Goal: Contribute content: Contribute content

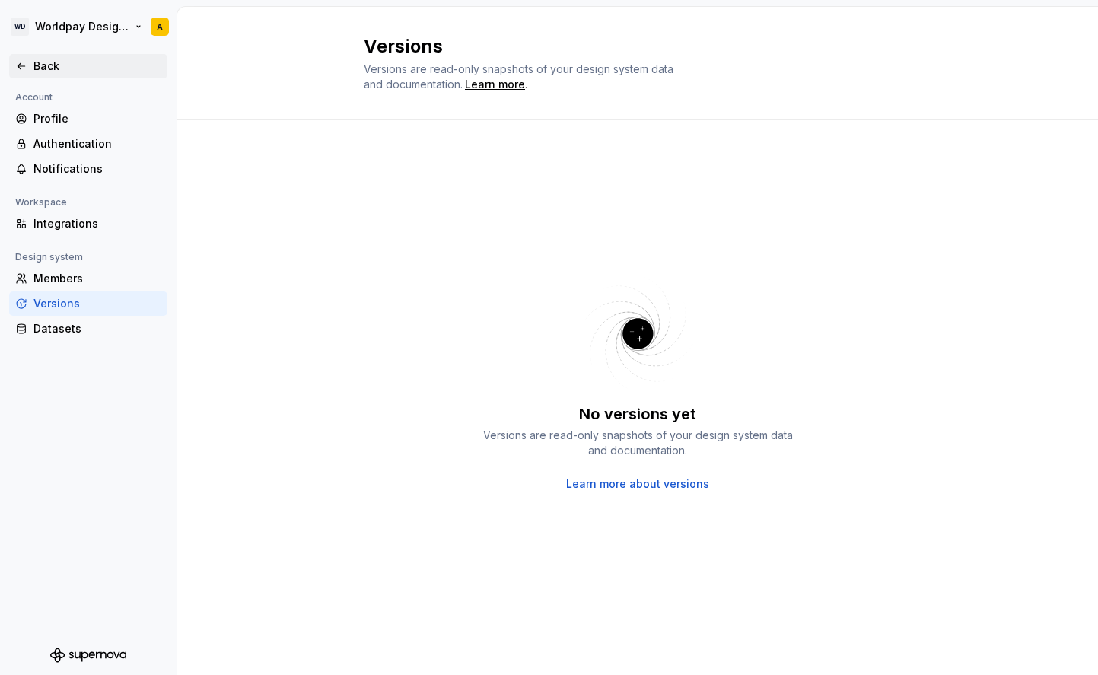
click at [47, 55] on div "Back" at bounding box center [88, 66] width 158 height 24
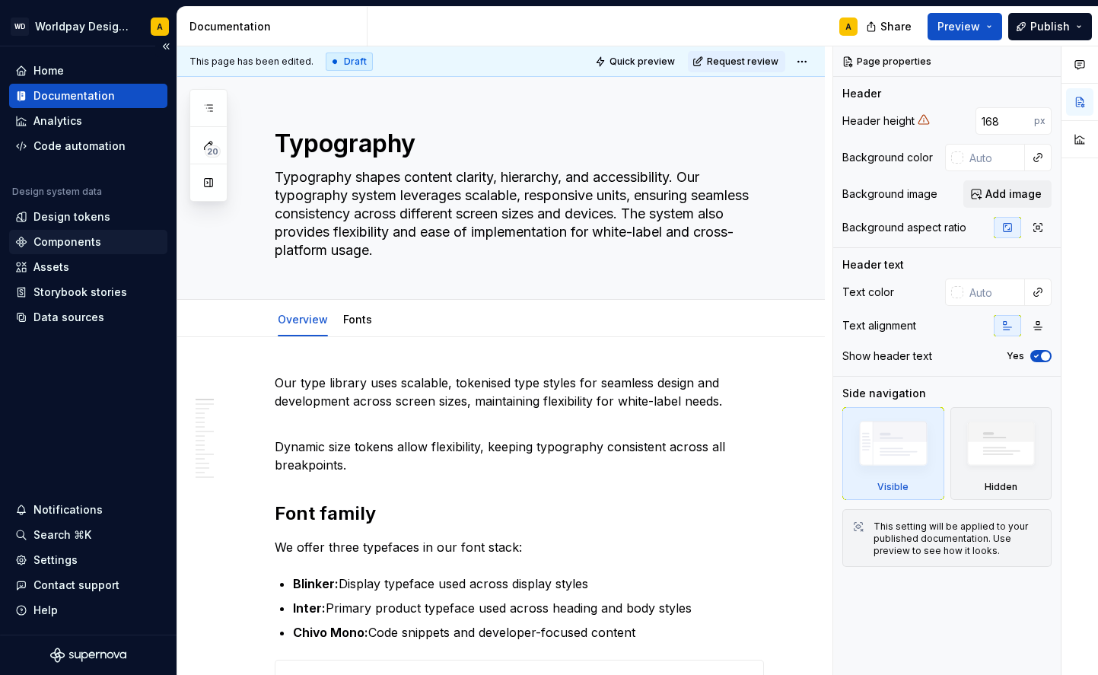
click at [65, 243] on div "Components" at bounding box center [67, 241] width 68 height 15
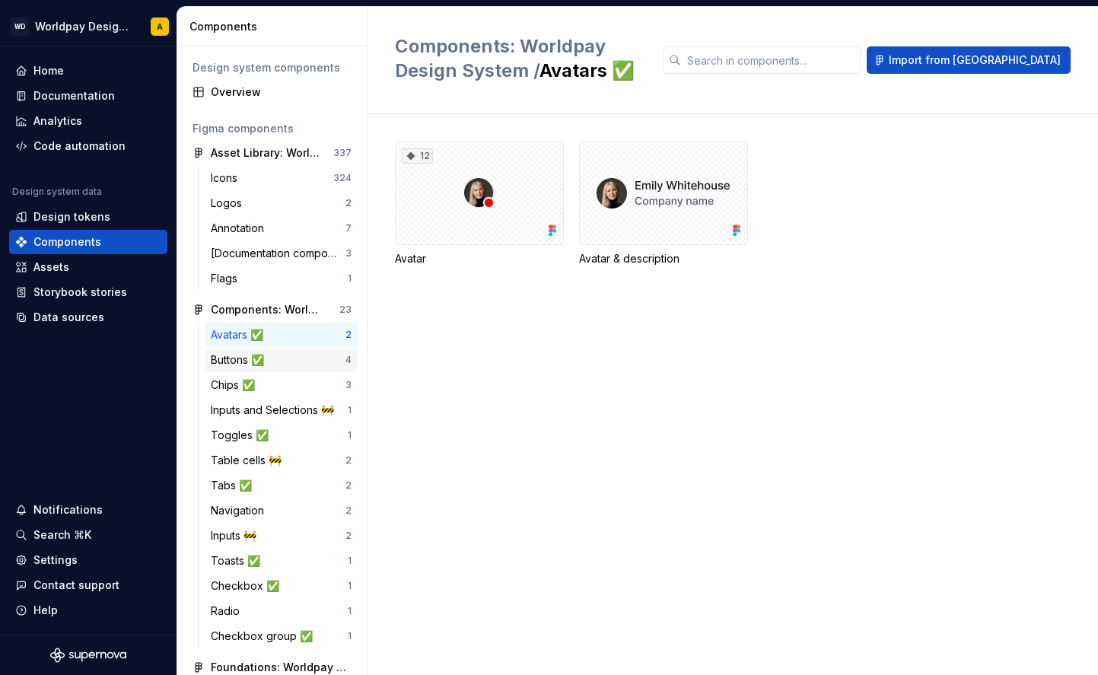
click at [269, 352] on div "Buttons ✅ 4" at bounding box center [281, 360] width 153 height 24
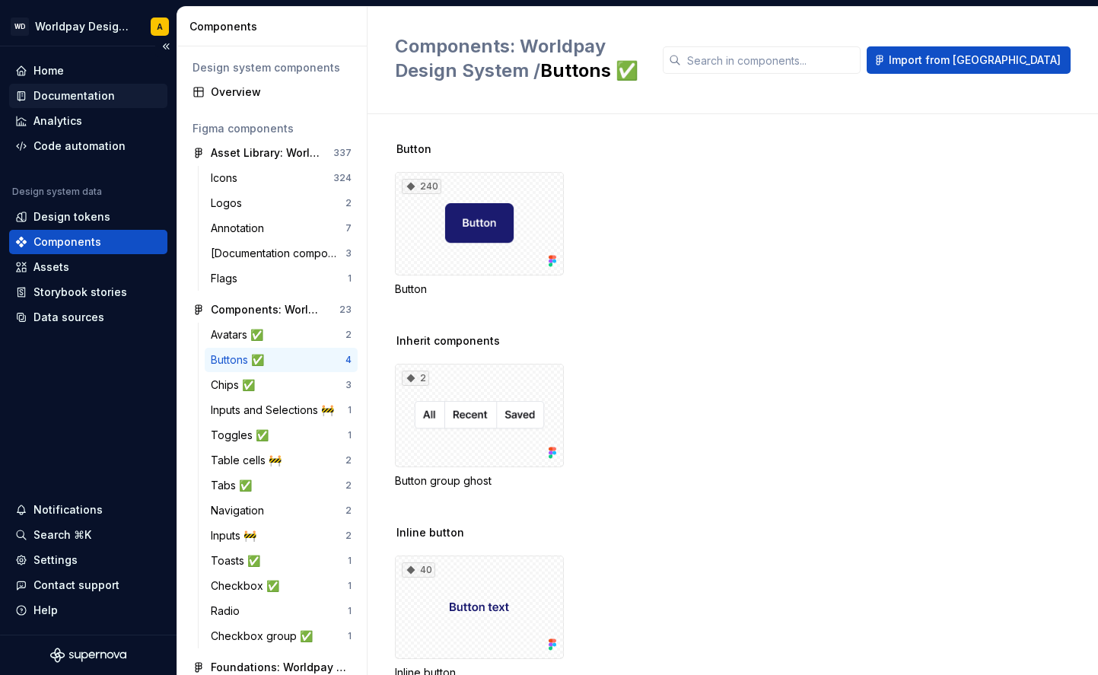
click at [74, 97] on div "Documentation" at bounding box center [73, 95] width 81 height 15
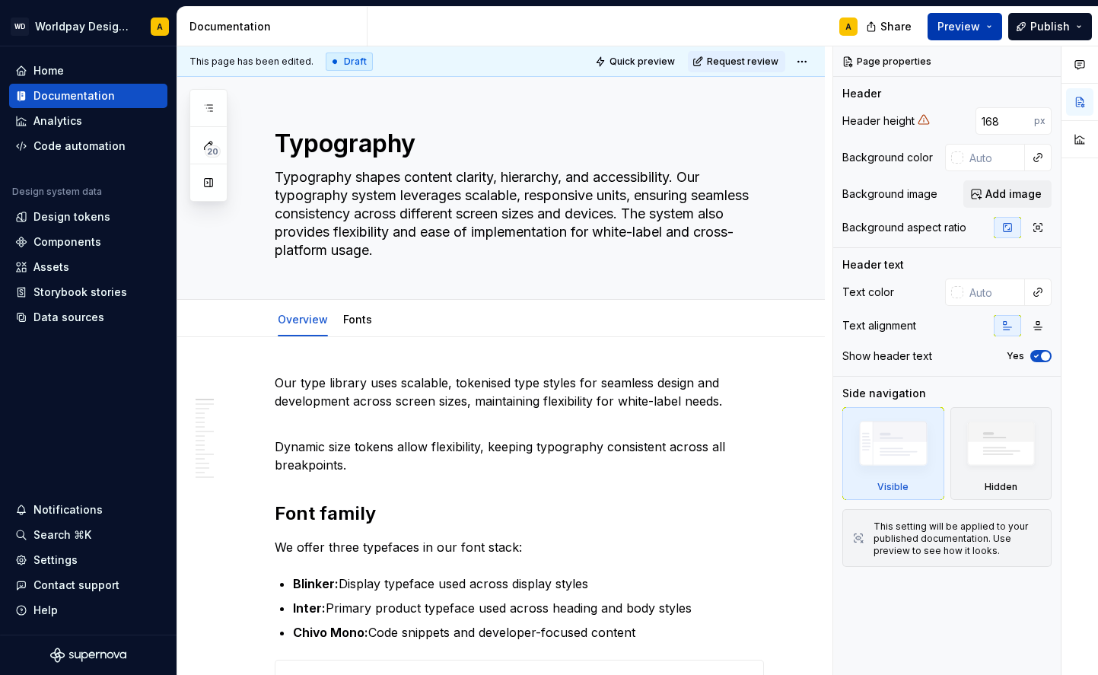
click at [974, 17] on button "Preview" at bounding box center [965, 26] width 75 height 27
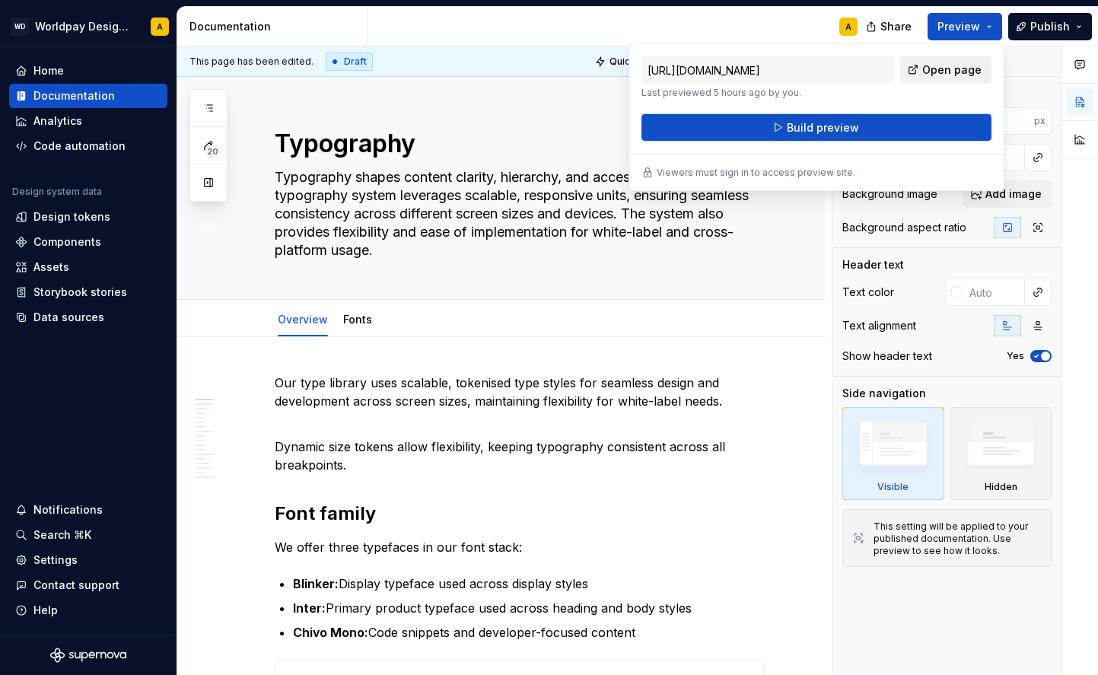
click at [955, 65] on span "Open page" at bounding box center [951, 69] width 59 height 15
type textarea "*"
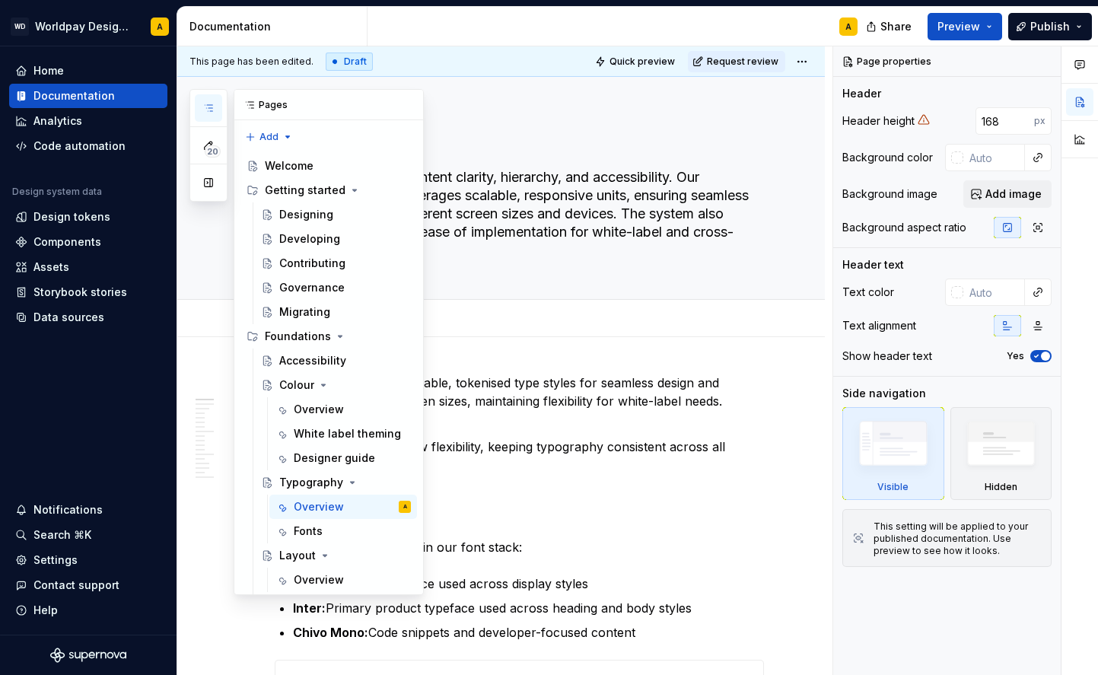
click at [218, 111] on button "button" at bounding box center [208, 107] width 27 height 27
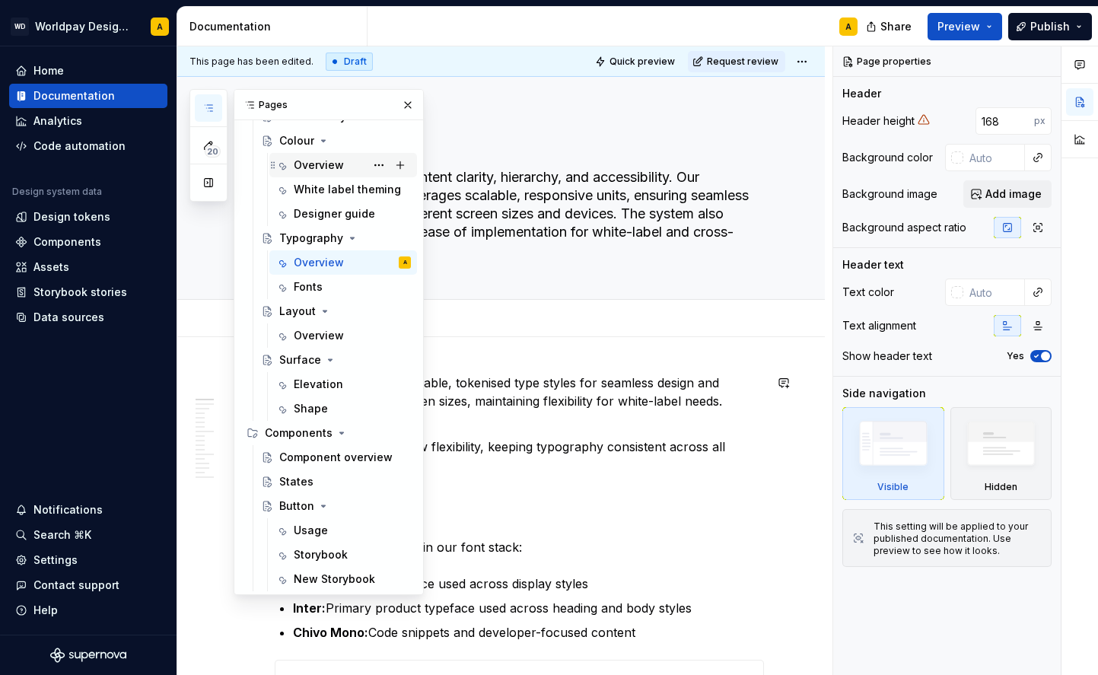
scroll to position [244, 0]
click at [307, 482] on div "States" at bounding box center [296, 481] width 34 height 15
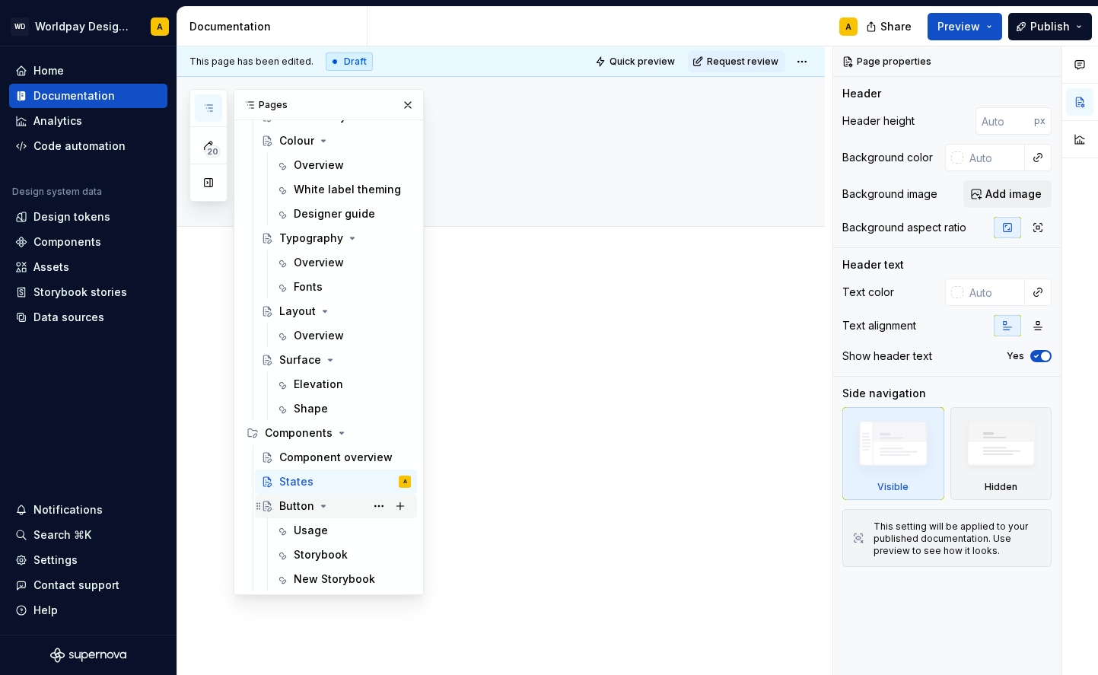
click at [287, 507] on div "Button" at bounding box center [296, 505] width 35 height 15
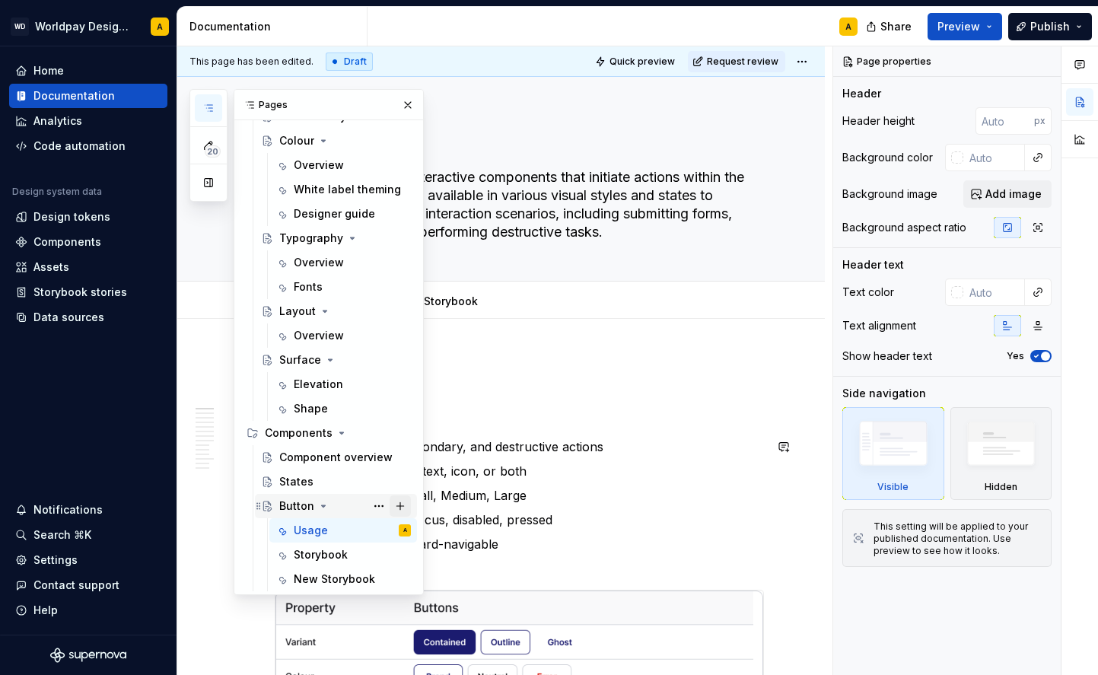
click at [403, 502] on button "Page tree" at bounding box center [400, 505] width 21 height 21
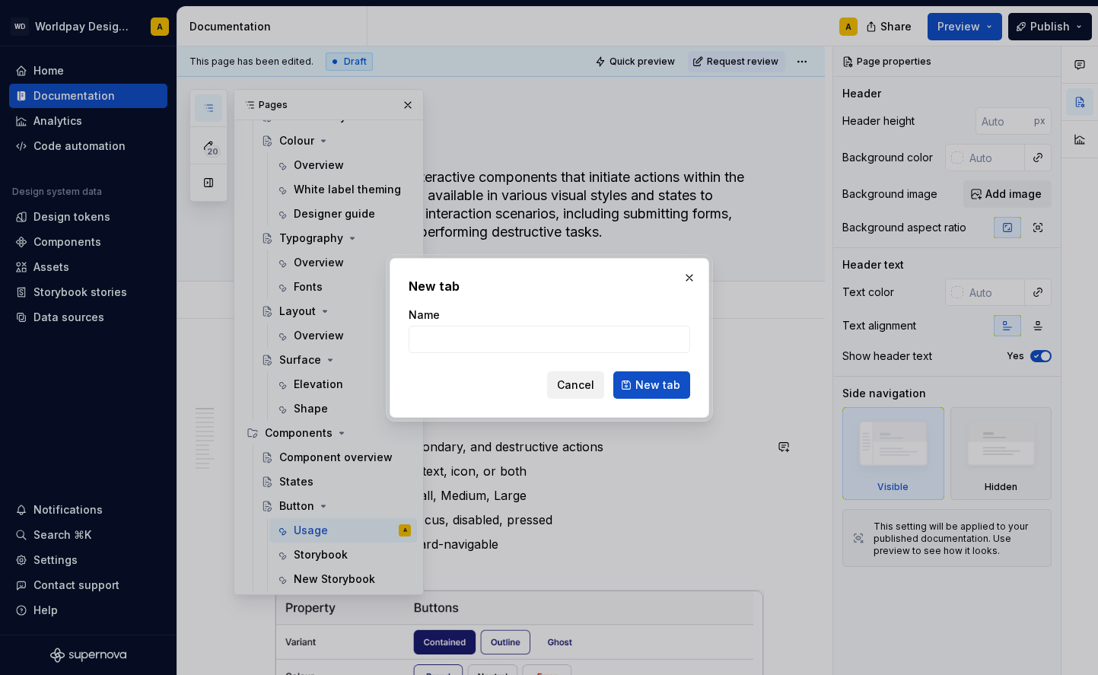
click at [576, 384] on span "Cancel" at bounding box center [575, 384] width 37 height 15
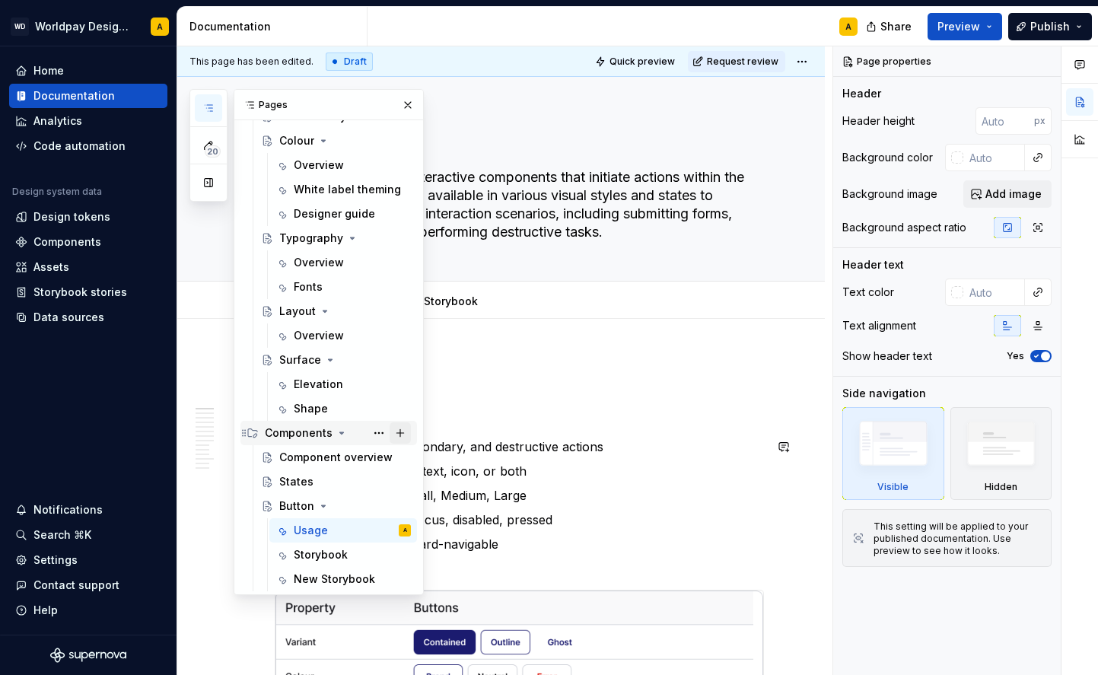
click at [406, 434] on button "Page tree" at bounding box center [400, 432] width 21 height 21
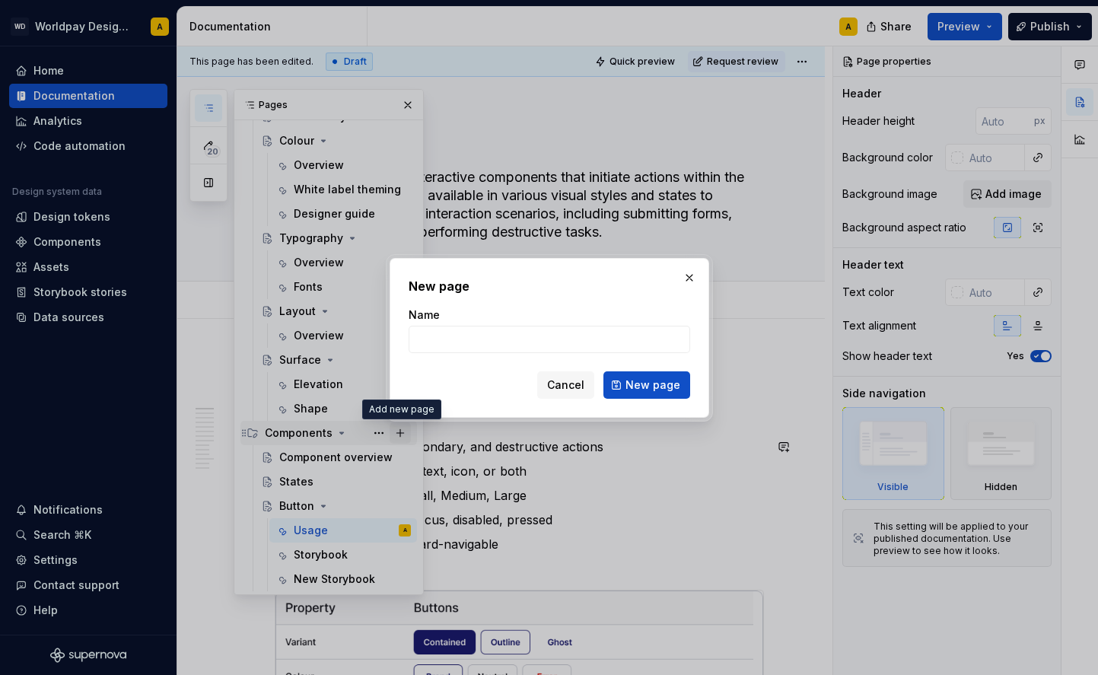
type textarea "*"
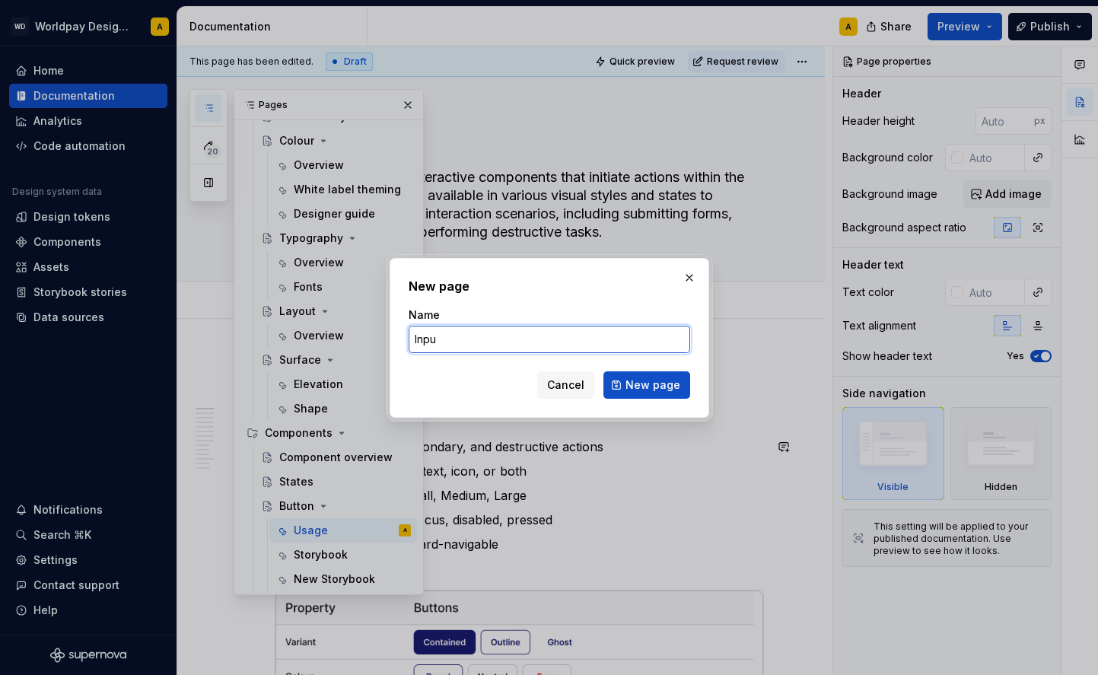
click at [432, 336] on input "Inpu" at bounding box center [550, 339] width 282 height 27
paste input "Forms"
type input "Forms"
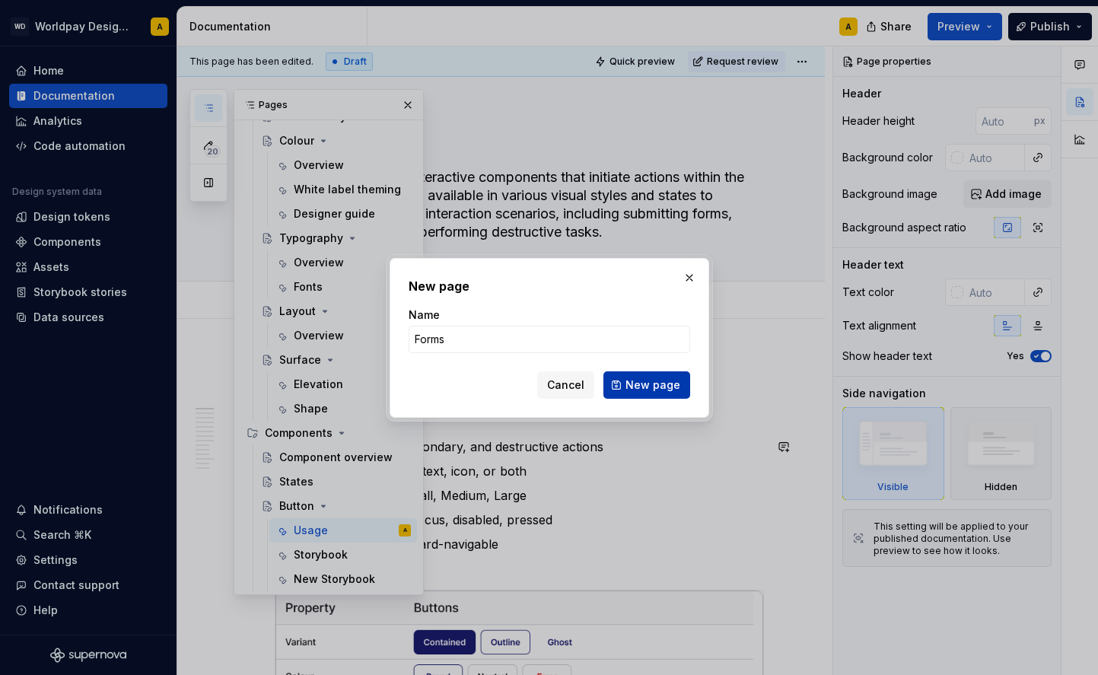
click at [635, 387] on span "New page" at bounding box center [653, 384] width 55 height 15
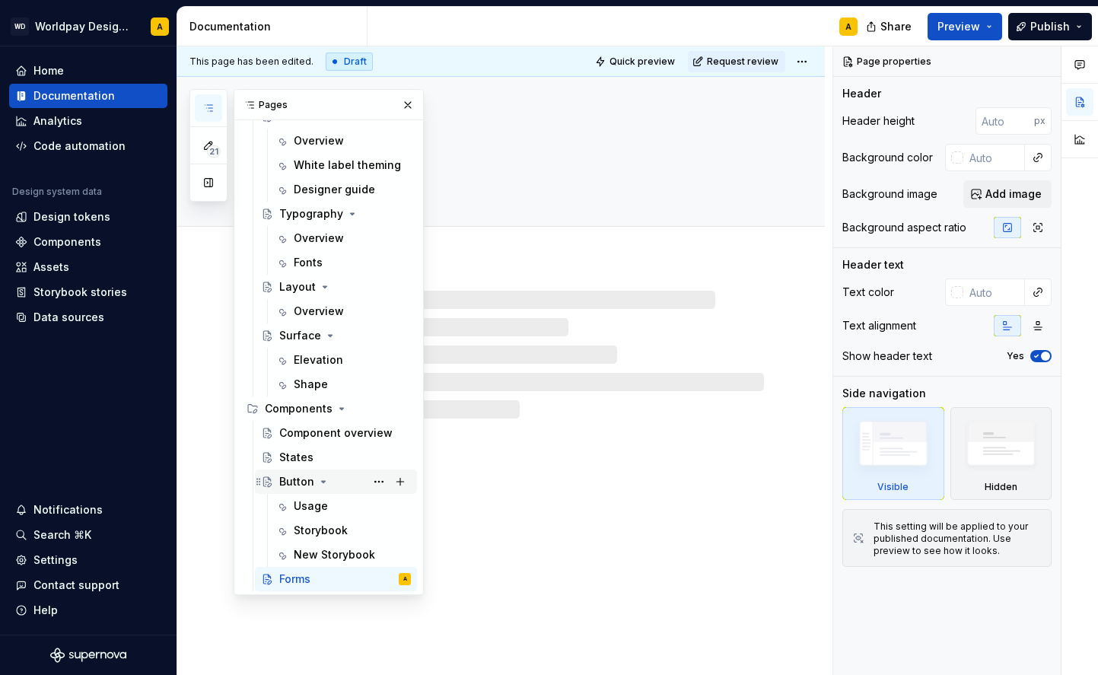
scroll to position [269, 0]
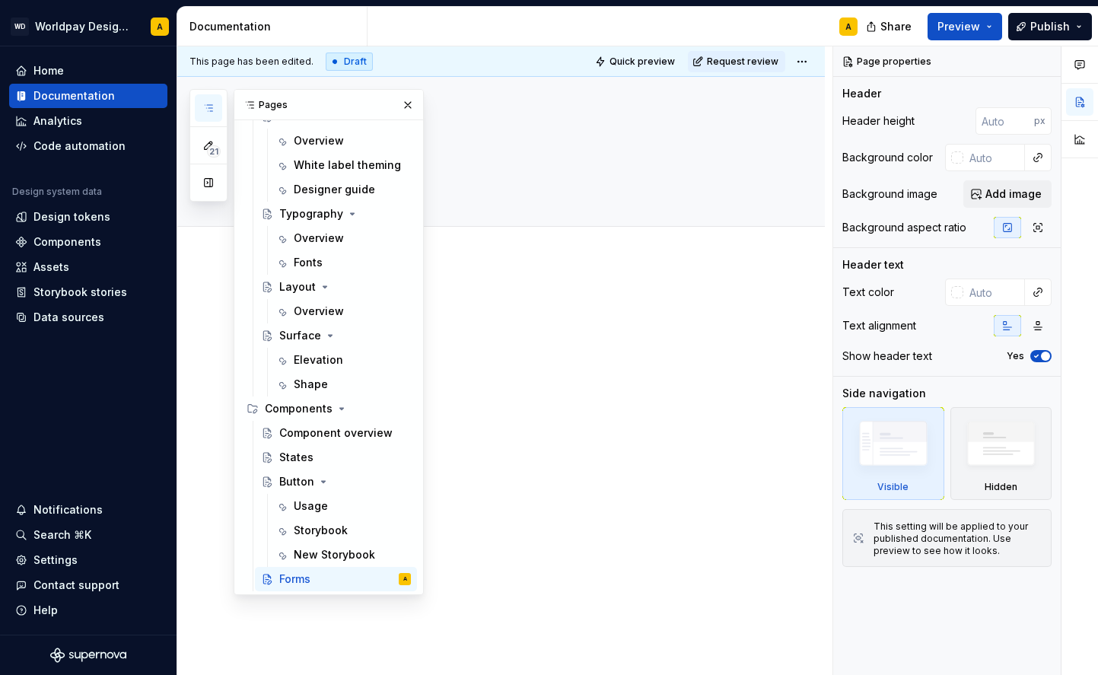
click at [533, 374] on div at bounding box center [501, 417] width 648 height 315
click at [447, 138] on textarea "Forms" at bounding box center [516, 144] width 489 height 37
click at [412, 102] on button "button" at bounding box center [407, 104] width 21 height 21
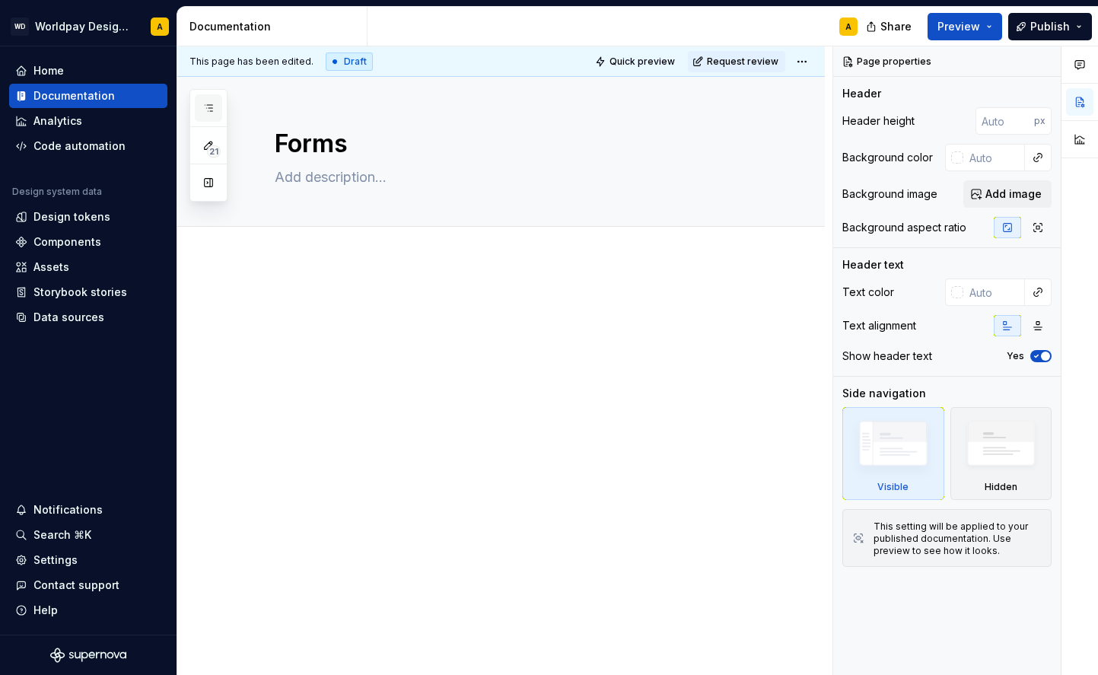
click at [209, 98] on button "button" at bounding box center [208, 107] width 27 height 27
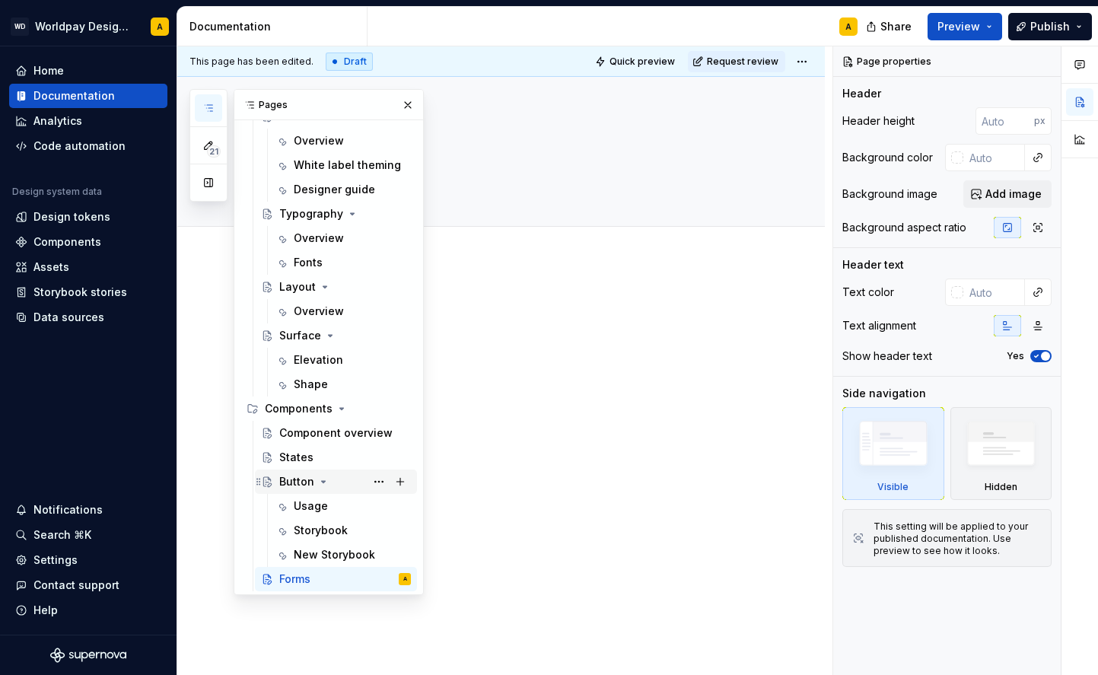
click at [336, 481] on div "Button" at bounding box center [345, 481] width 132 height 21
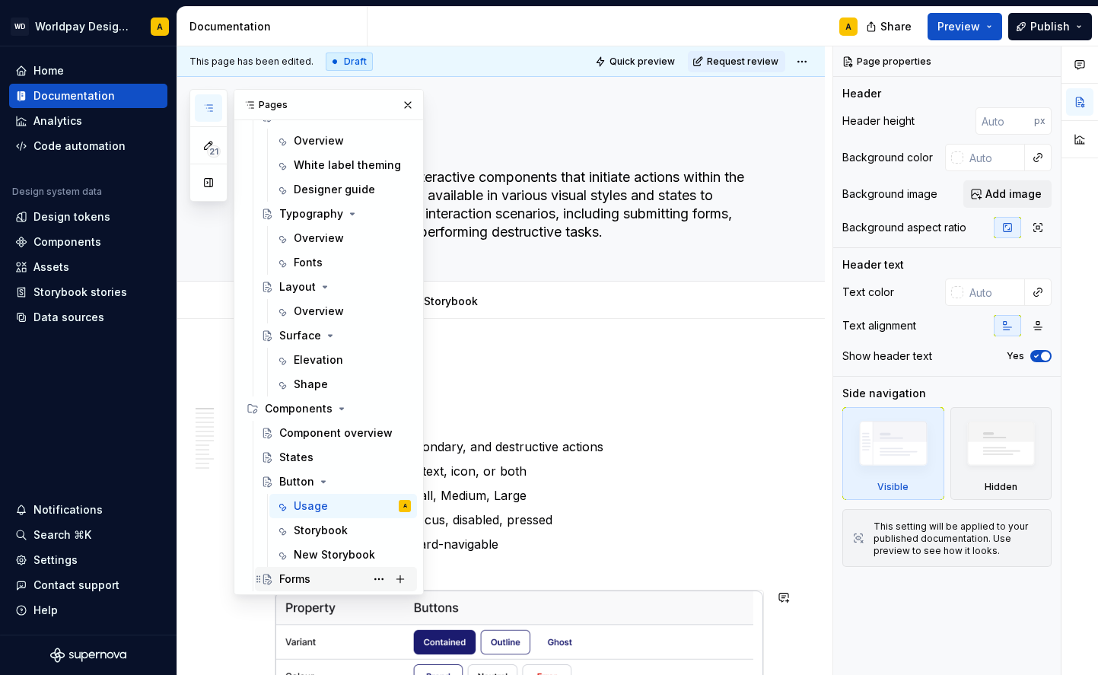
click at [326, 573] on div "Forms" at bounding box center [345, 579] width 132 height 21
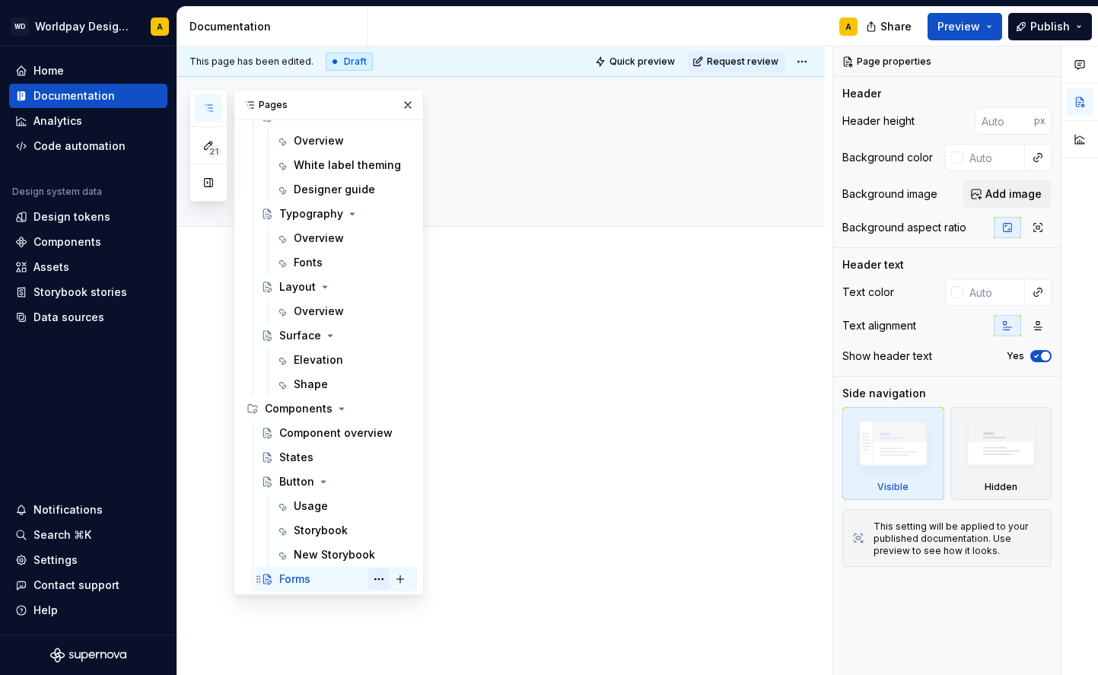
click at [379, 576] on button "Page tree" at bounding box center [378, 579] width 21 height 21
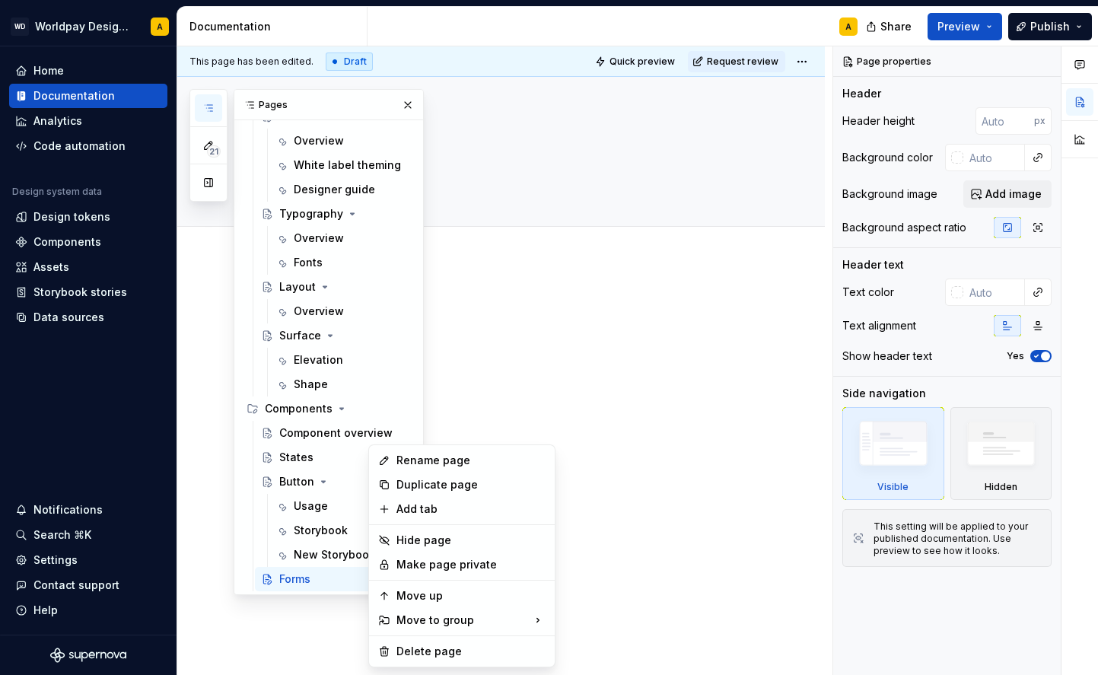
click at [312, 583] on div "21 Pages Add Accessibility guide for tree Page tree. Navigate the tree with the…" at bounding box center [307, 342] width 234 height 506
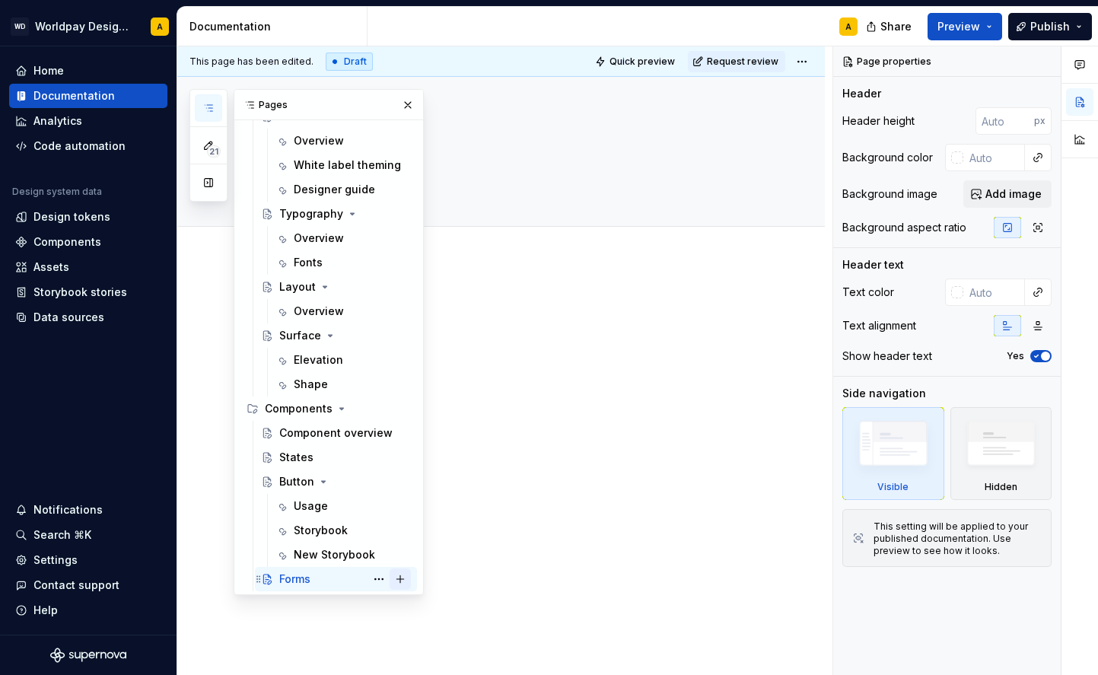
click at [405, 581] on button "Page tree" at bounding box center [400, 579] width 21 height 21
type textarea "*"
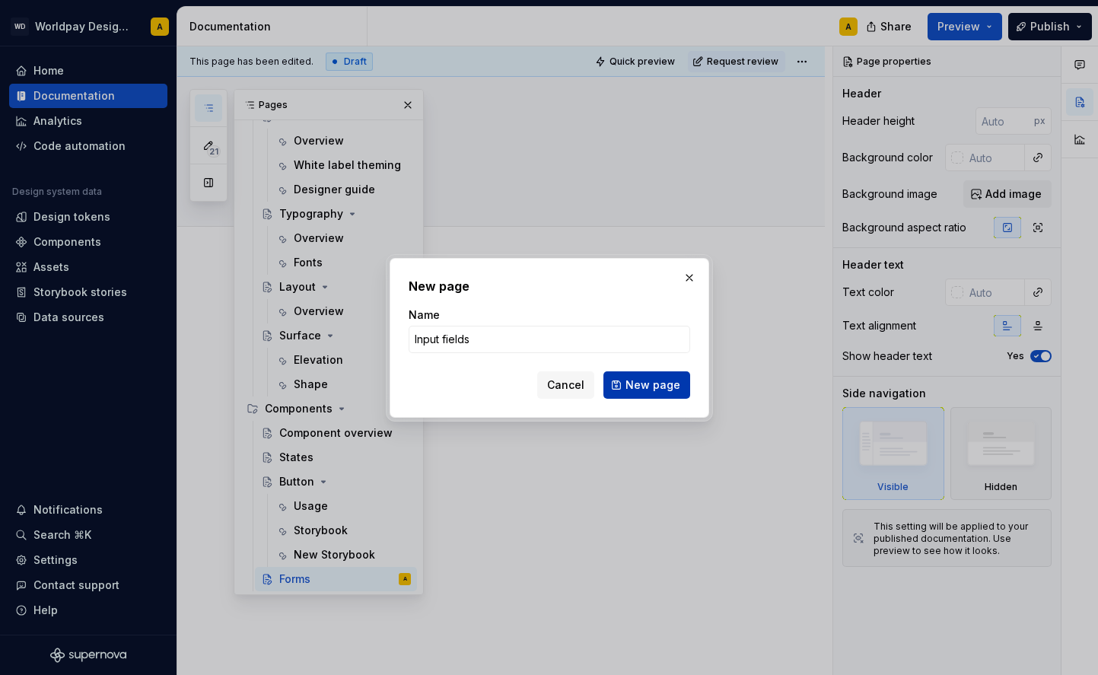
type input "Input fields"
click at [650, 384] on span "New page" at bounding box center [653, 384] width 55 height 15
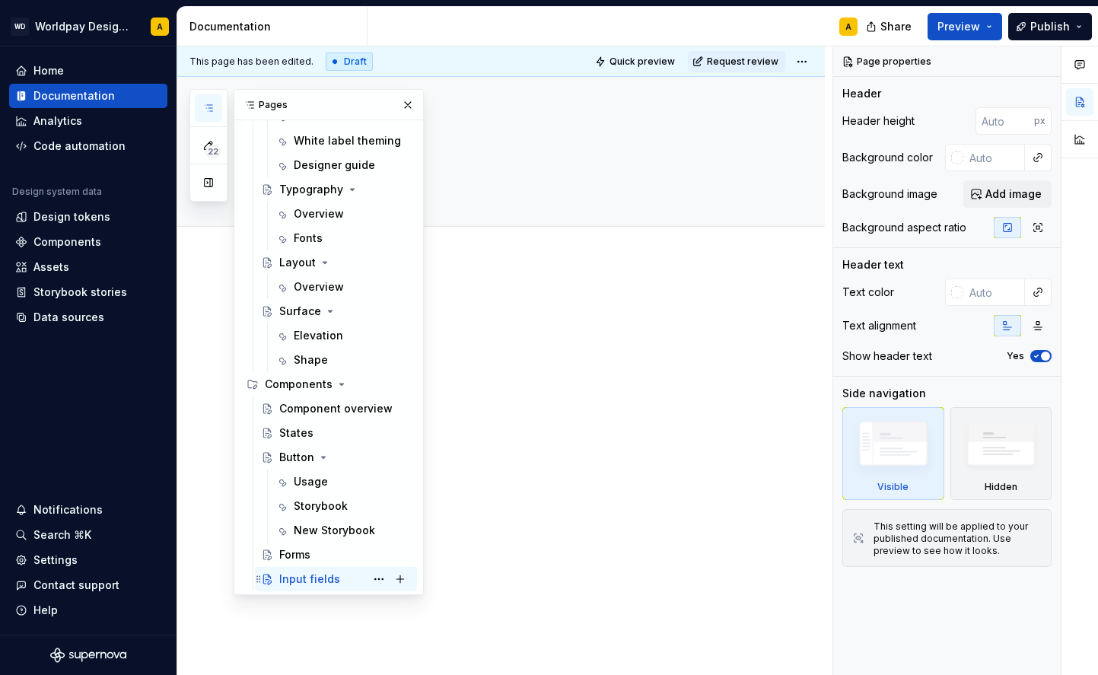
scroll to position [293, 0]
click at [377, 578] on button "Page tree" at bounding box center [378, 579] width 21 height 21
click at [305, 558] on div "22 Pages Add Accessibility guide for tree Page tree. Navigate the tree with the…" at bounding box center [307, 342] width 234 height 506
click at [299, 556] on div "Forms" at bounding box center [294, 554] width 31 height 15
click at [377, 555] on button "Page tree" at bounding box center [378, 554] width 21 height 21
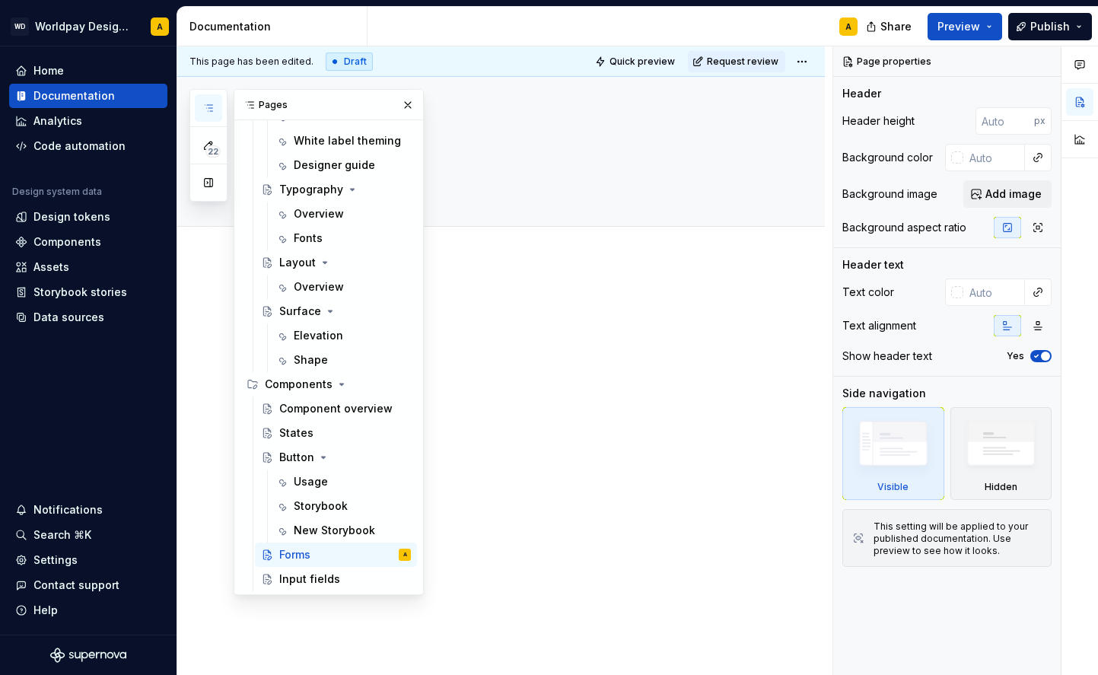
click at [319, 571] on div "22 Pages Add Accessibility guide for tree Page tree. Navigate the tree with the…" at bounding box center [307, 342] width 234 height 506
click at [311, 575] on div "Input fields" at bounding box center [309, 579] width 61 height 15
click at [380, 578] on button "Page tree" at bounding box center [378, 579] width 21 height 21
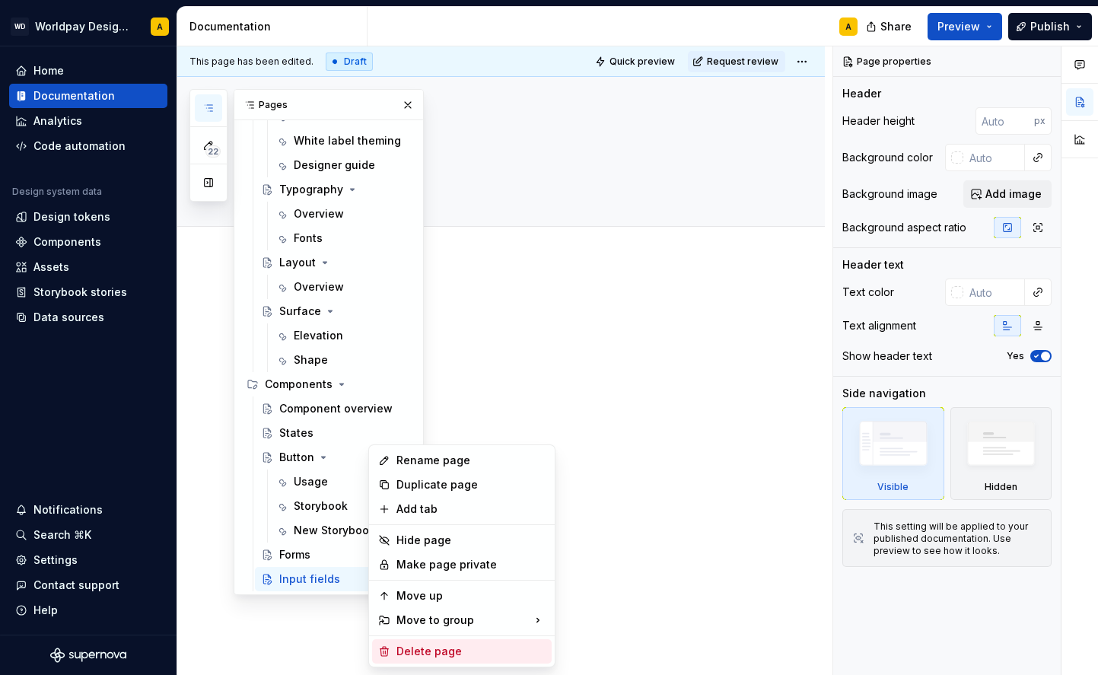
click at [425, 650] on div "Delete page" at bounding box center [471, 651] width 149 height 15
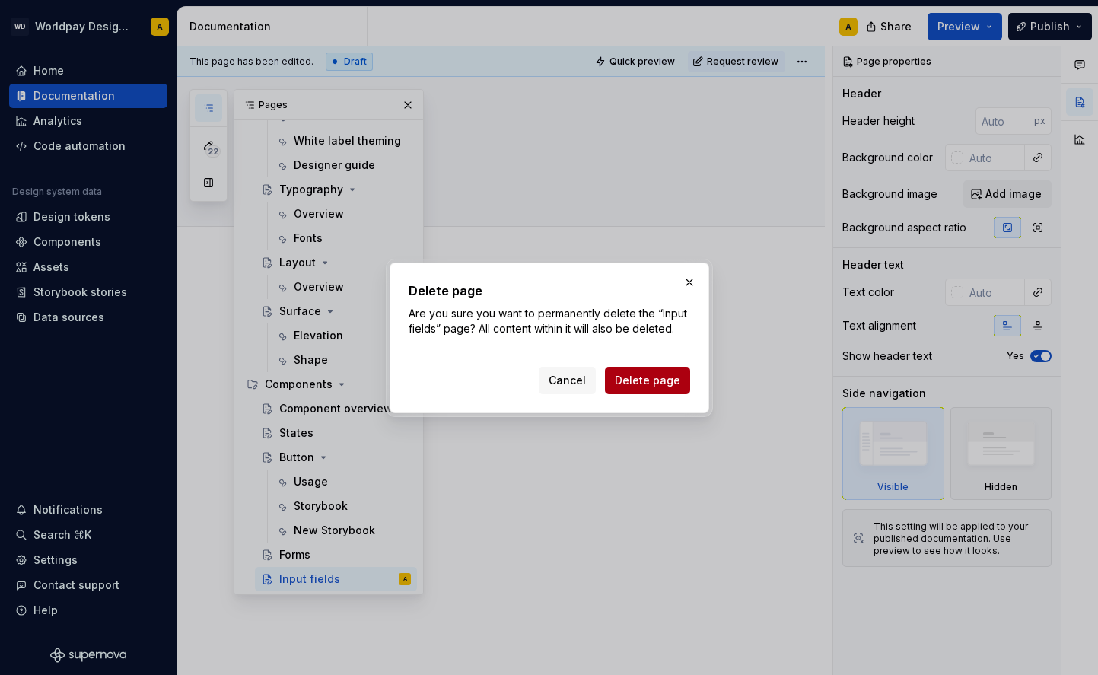
click at [635, 380] on span "Delete page" at bounding box center [647, 380] width 65 height 15
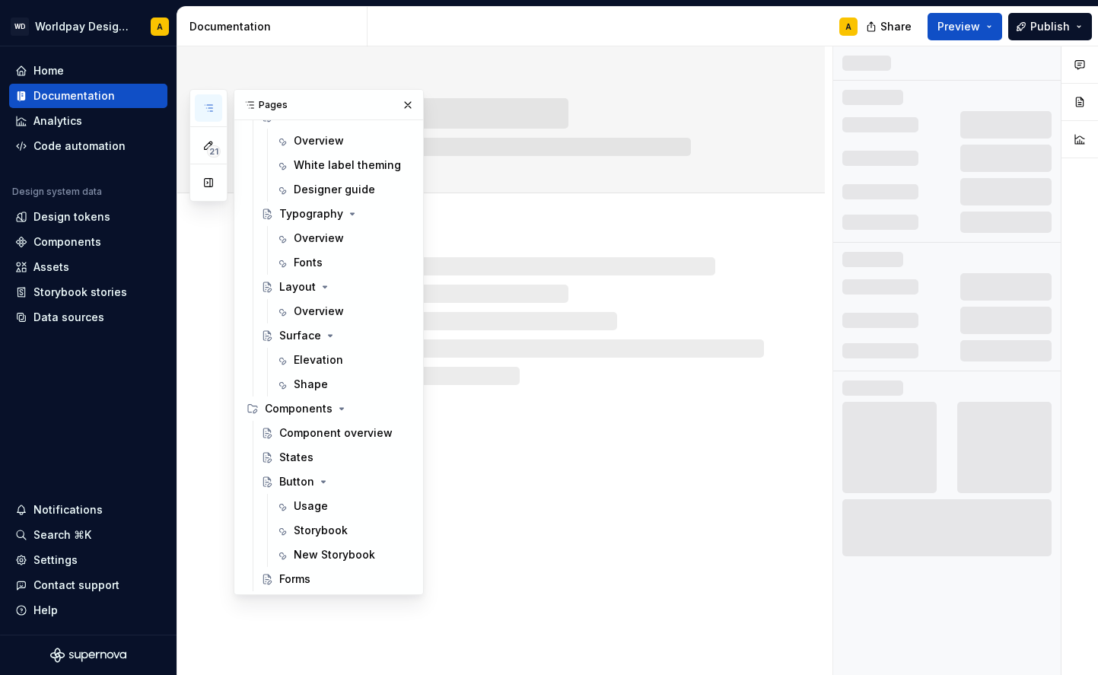
scroll to position [269, 0]
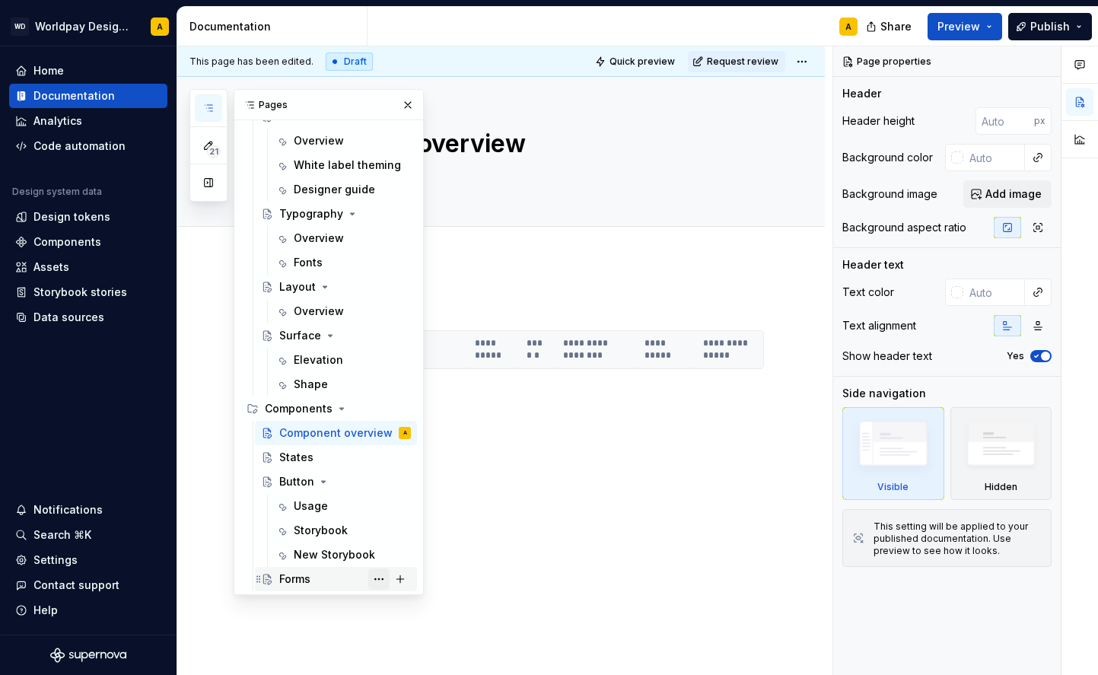
click at [384, 577] on button "Page tree" at bounding box center [378, 579] width 21 height 21
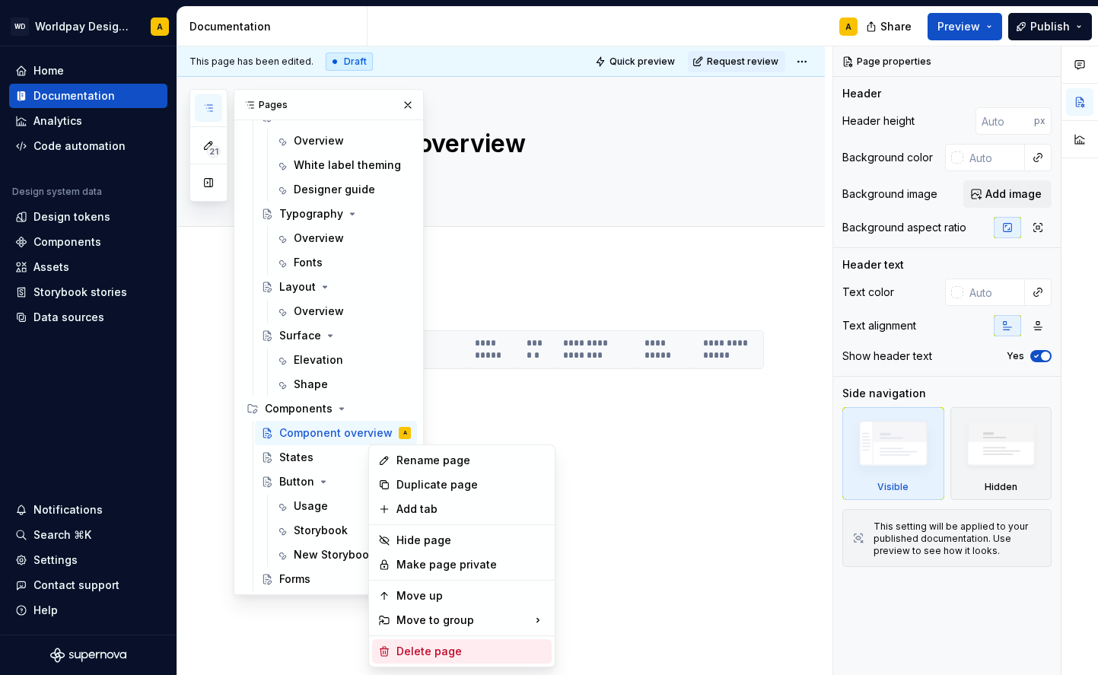
click at [438, 650] on div "Delete page" at bounding box center [471, 651] width 149 height 15
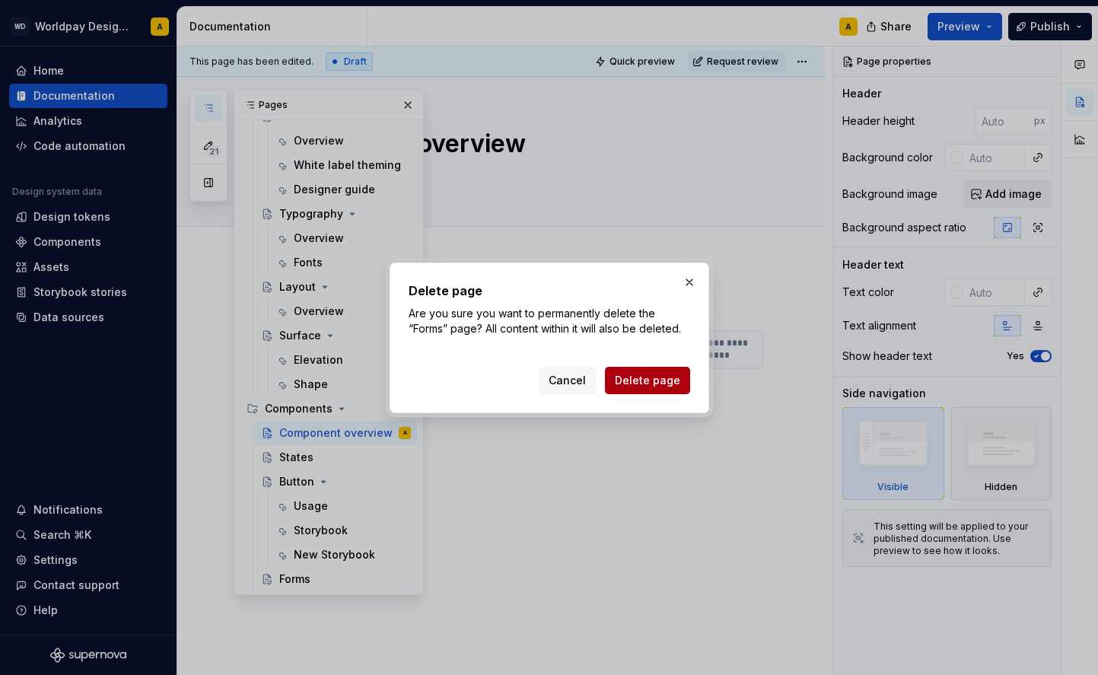
click at [617, 376] on button "Delete page" at bounding box center [647, 380] width 85 height 27
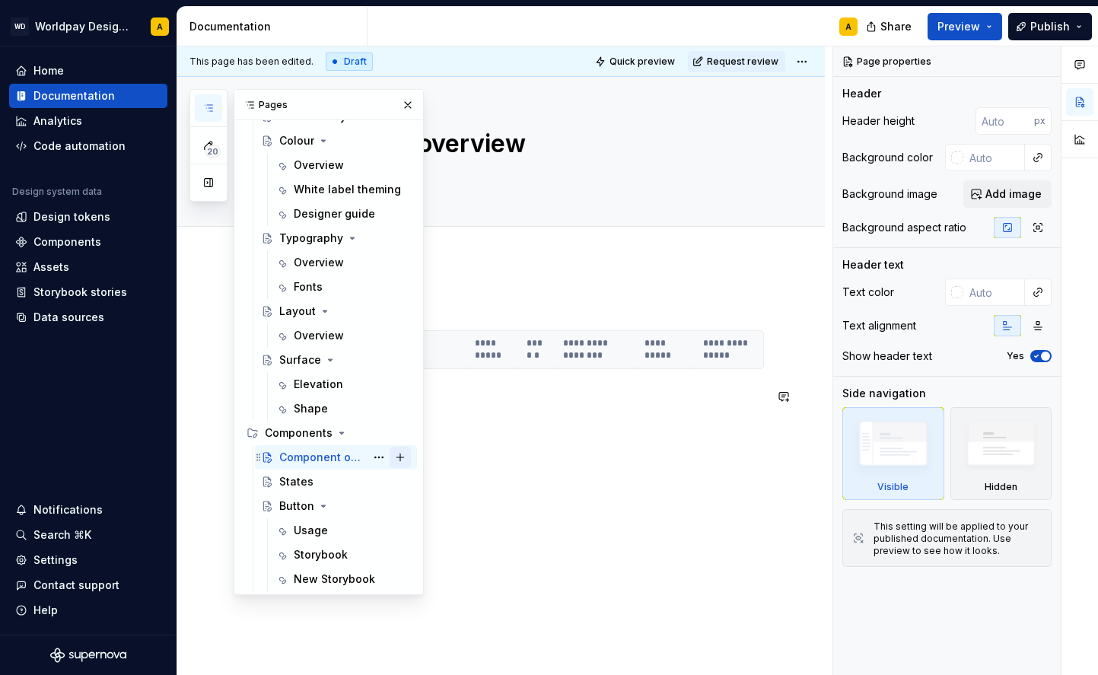
click at [404, 457] on button "Page tree" at bounding box center [400, 457] width 21 height 21
click at [339, 431] on icon "Page tree" at bounding box center [342, 433] width 12 height 12
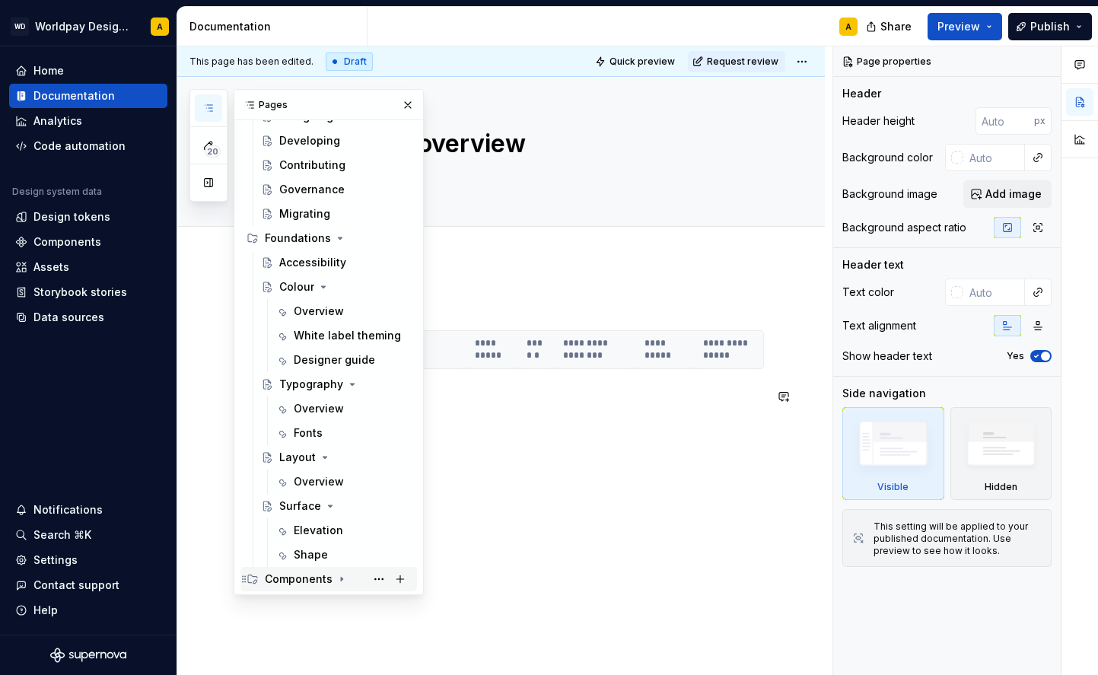
click at [341, 578] on icon "Page tree" at bounding box center [342, 579] width 12 height 12
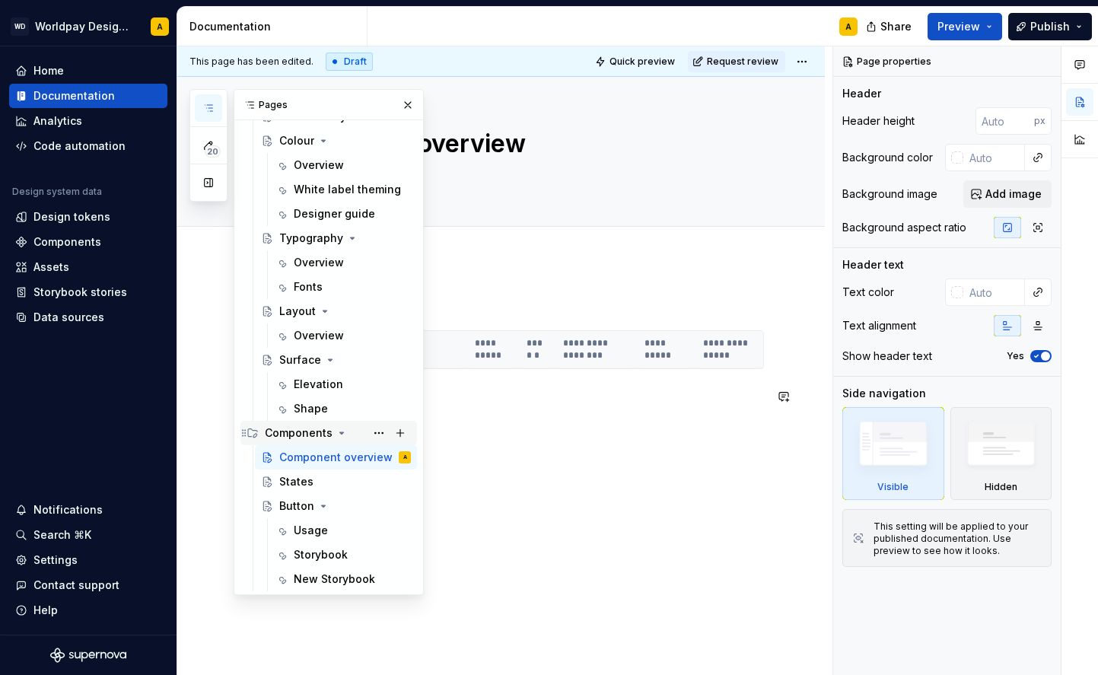
click at [293, 429] on div "Components" at bounding box center [299, 432] width 68 height 15
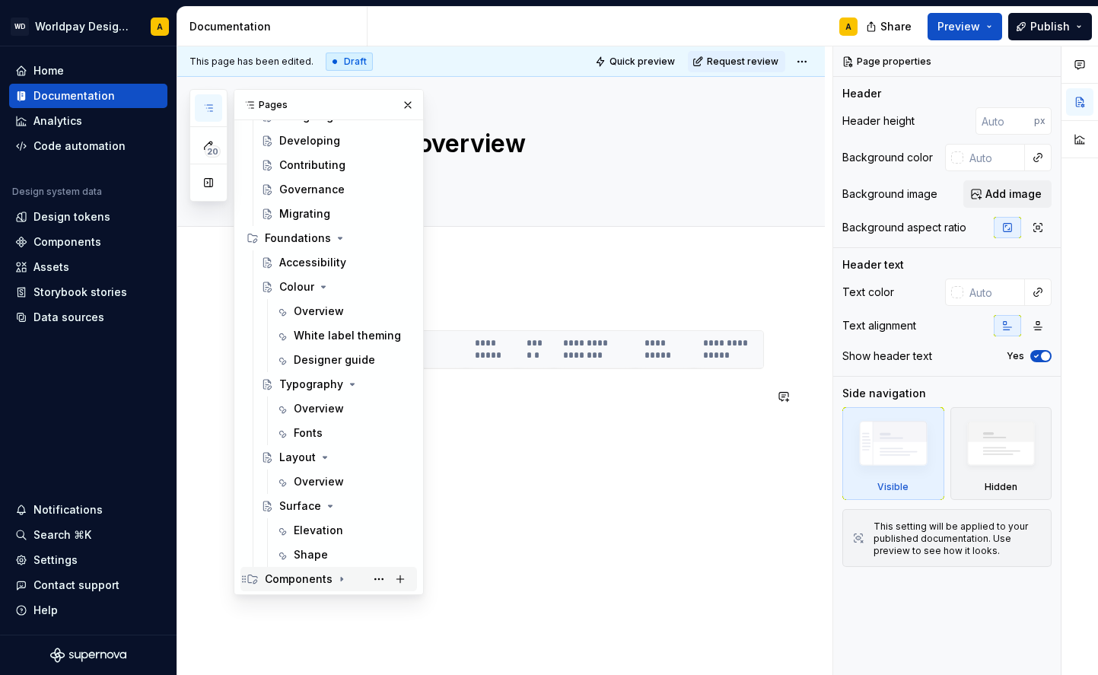
click at [307, 578] on div "Components" at bounding box center [299, 579] width 68 height 15
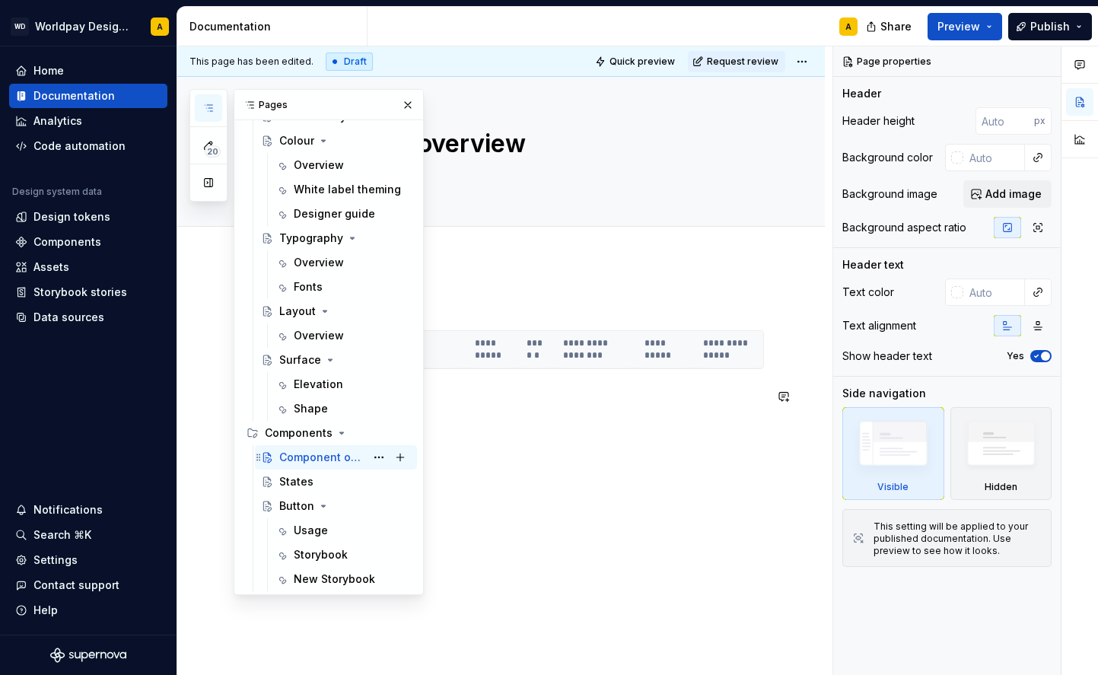
scroll to position [244, 0]
click at [381, 428] on button "Page tree" at bounding box center [378, 432] width 21 height 21
type textarea "*"
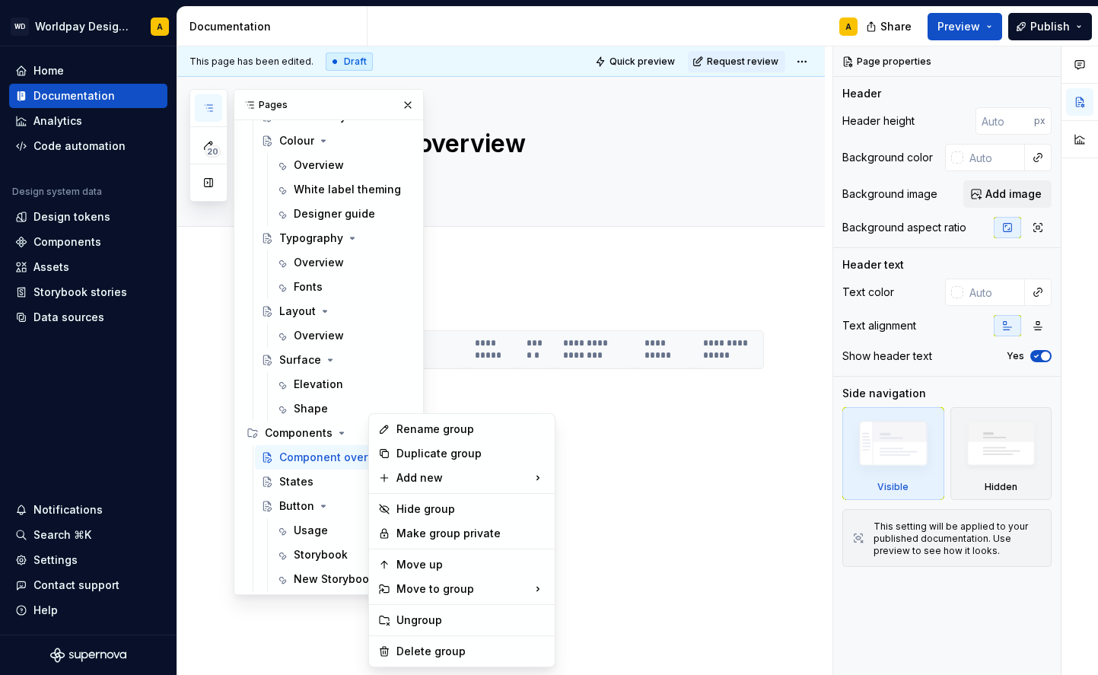
click at [316, 438] on div "20 Pages Add Accessibility guide for tree Page tree. Navigate the tree with the…" at bounding box center [307, 342] width 234 height 506
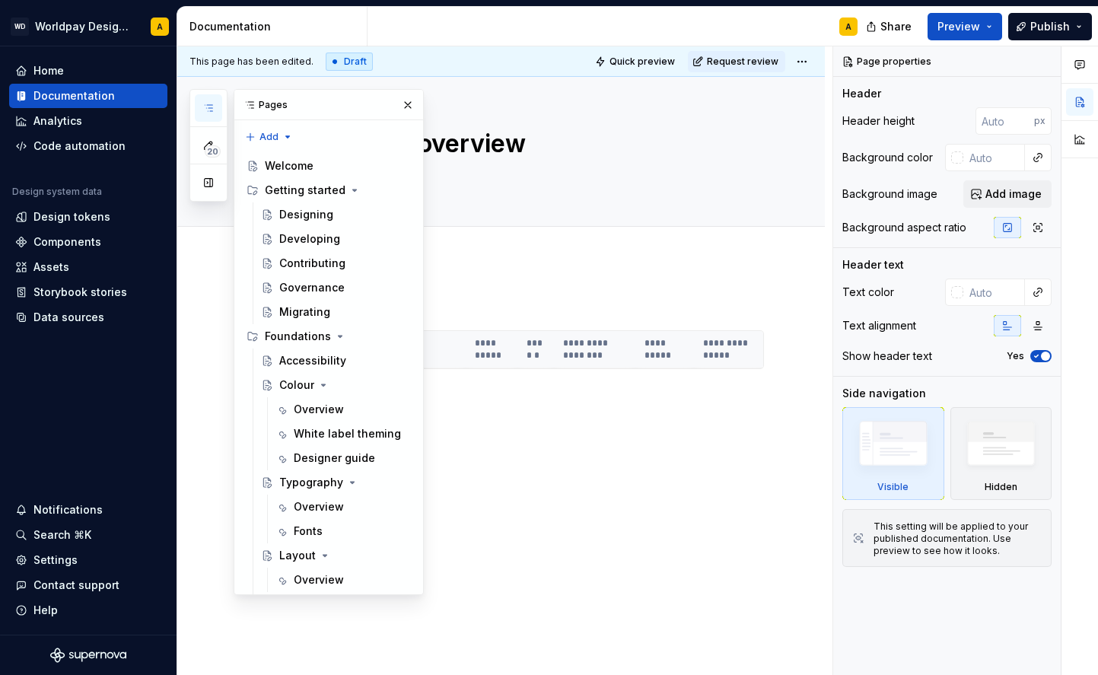
scroll to position [0, 0]
click at [259, 138] on div "20 Pages Add Accessibility guide for tree Page tree. Navigate the tree with the…" at bounding box center [307, 342] width 234 height 506
click at [287, 190] on div "New group" at bounding box center [318, 188] width 99 height 15
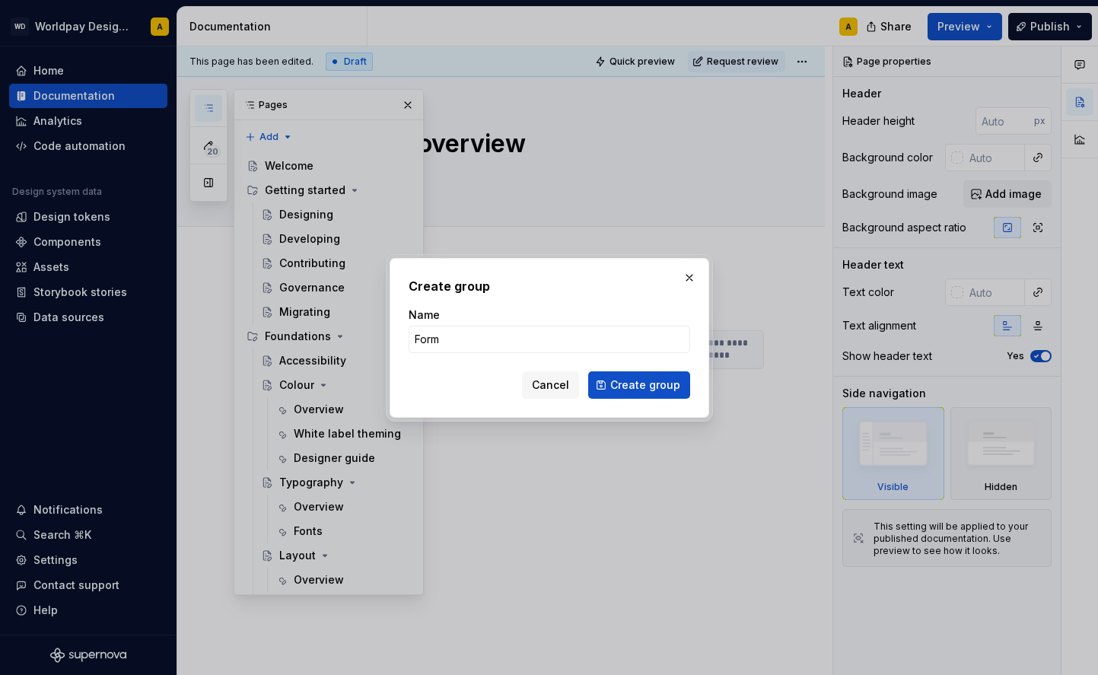
type input "Forms"
click at [640, 384] on button "Create group" at bounding box center [639, 384] width 102 height 27
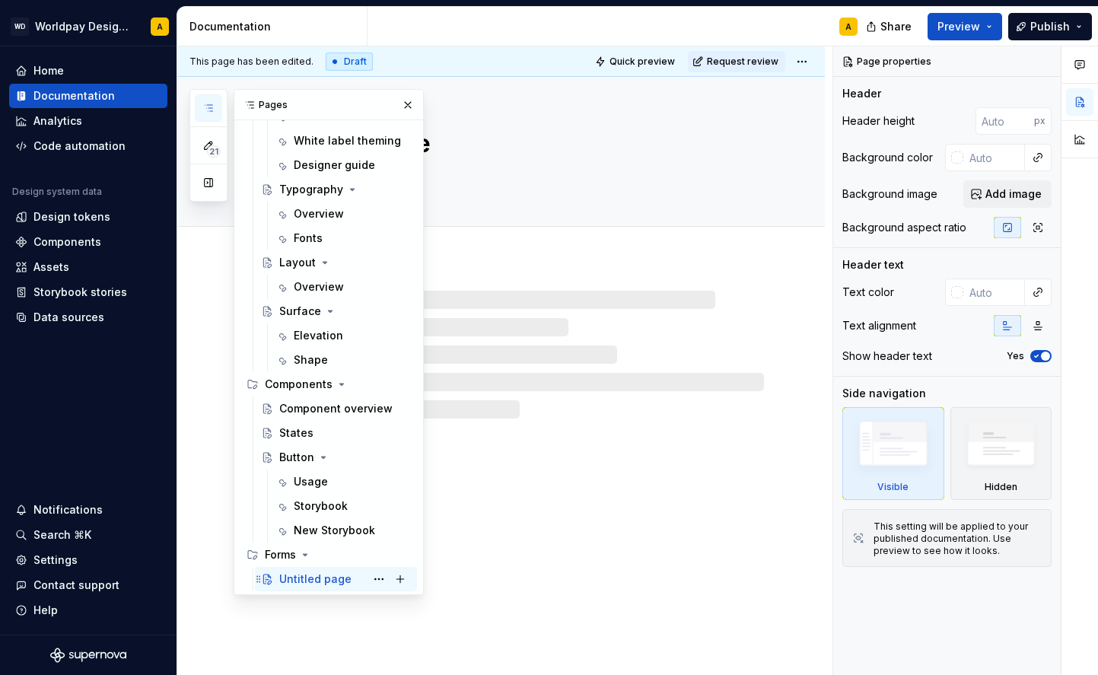
scroll to position [293, 0]
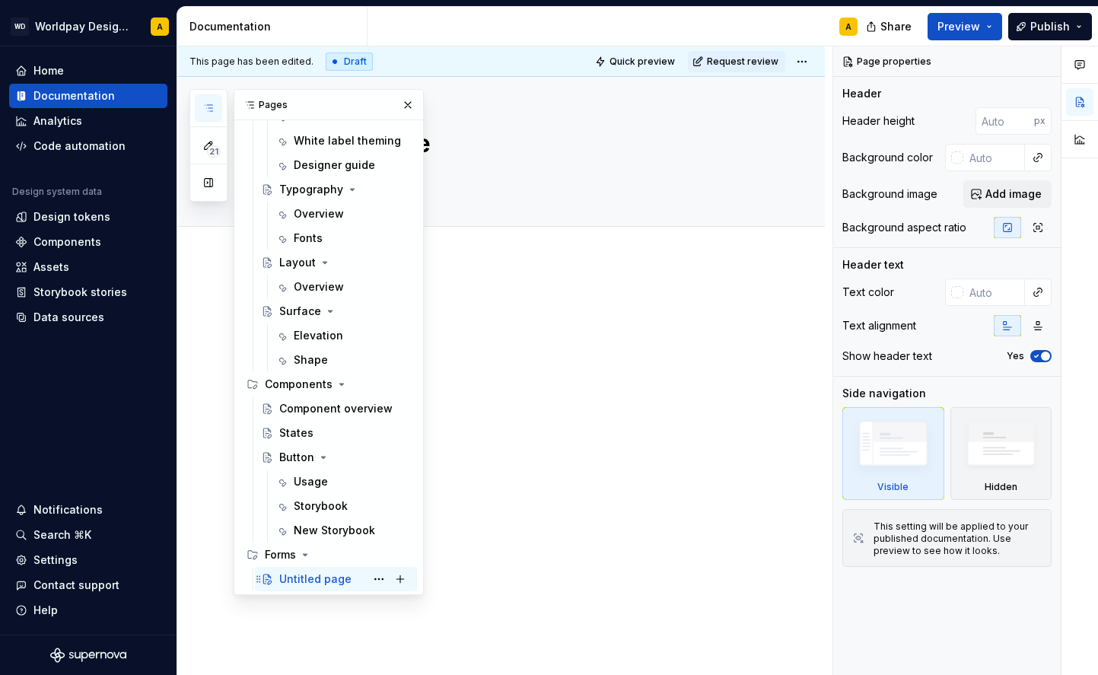
click at [303, 576] on div "Untitled page" at bounding box center [315, 579] width 72 height 15
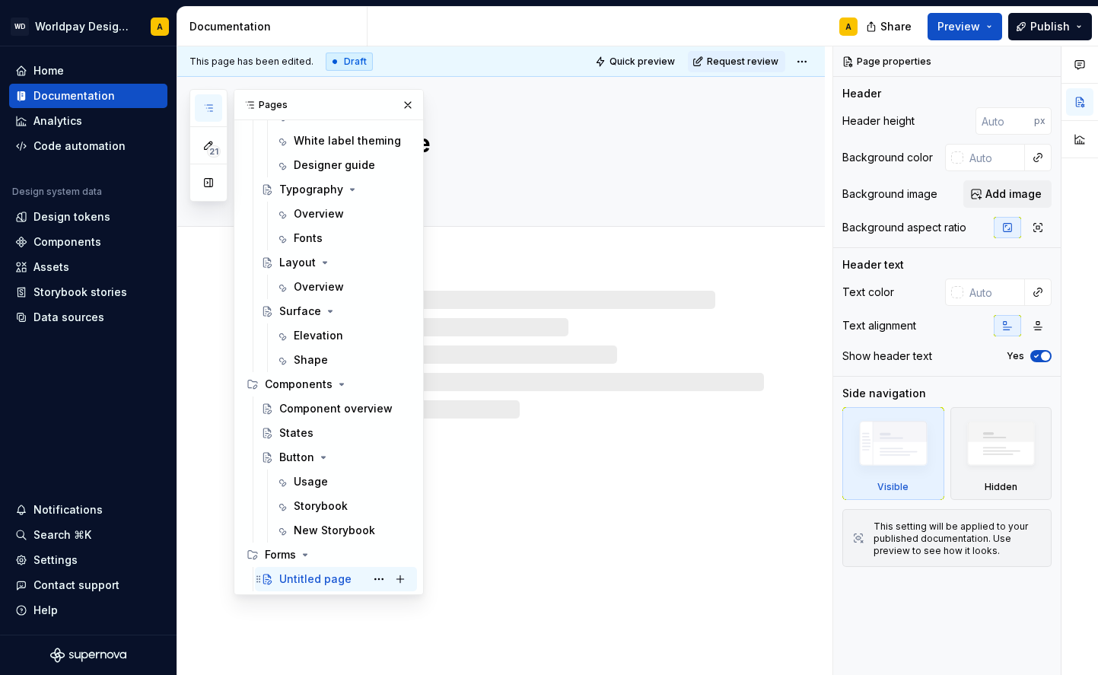
click at [303, 576] on div "Untitled page" at bounding box center [315, 579] width 72 height 15
click at [314, 576] on div "Untitled page" at bounding box center [315, 579] width 72 height 15
click at [327, 576] on div "Untitled page" at bounding box center [315, 579] width 72 height 15
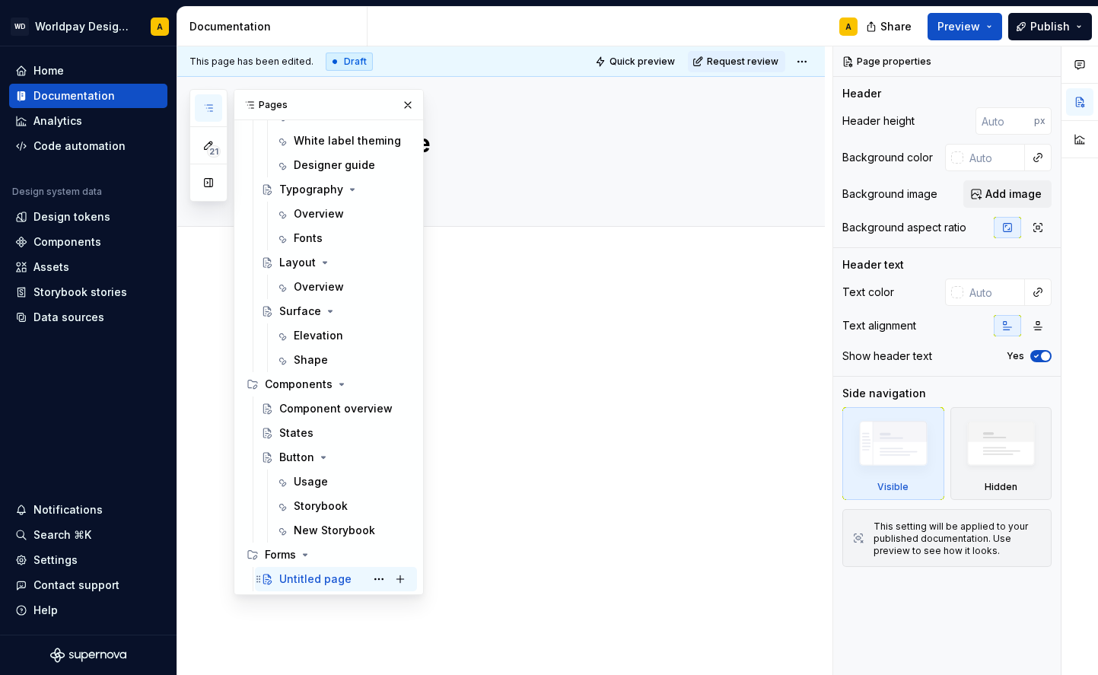
click at [327, 576] on div "Untitled page" at bounding box center [315, 579] width 72 height 15
click at [382, 580] on button "Page tree" at bounding box center [378, 579] width 21 height 21
type textarea "*"
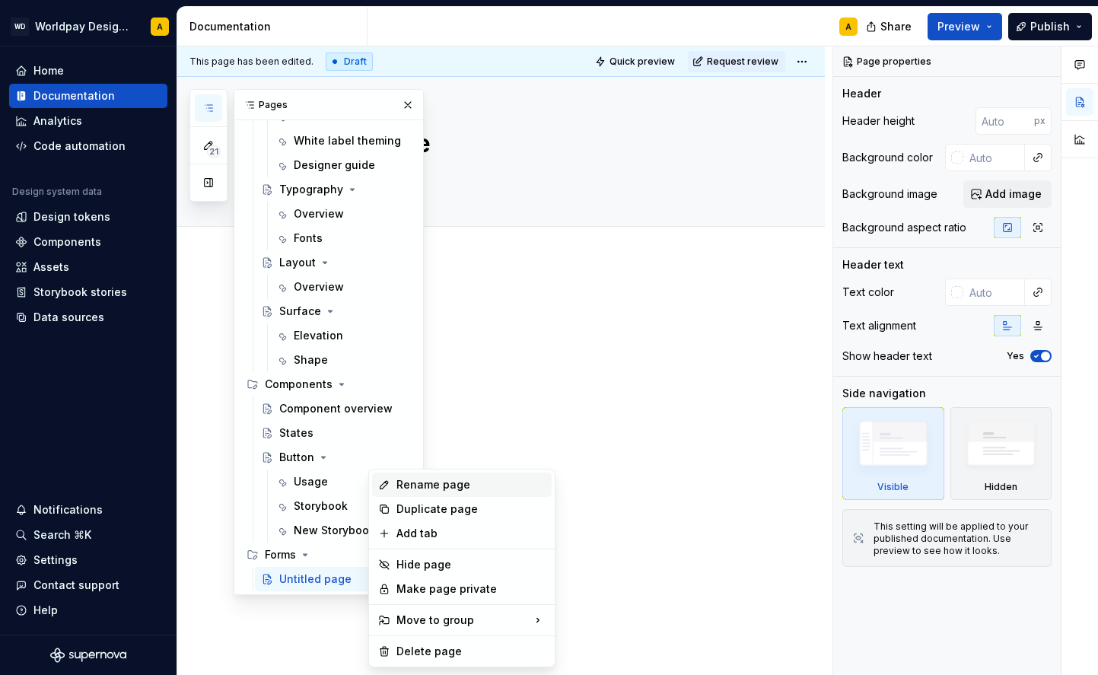
click at [430, 487] on div "Rename page" at bounding box center [471, 484] width 149 height 15
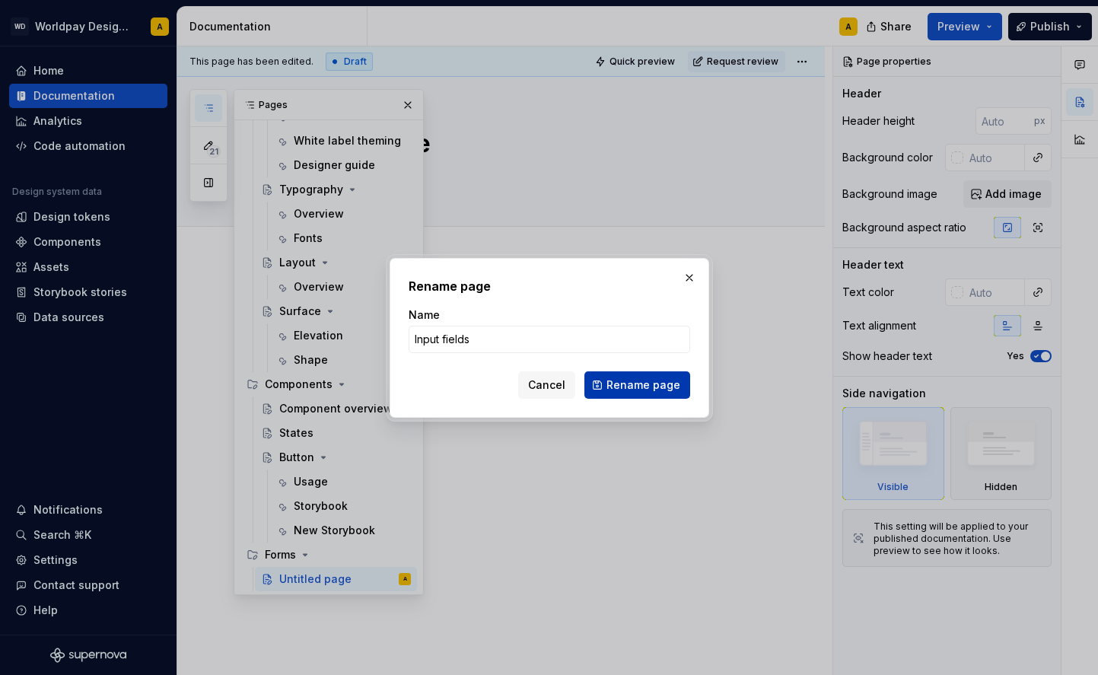
type input "Input fields"
click at [604, 390] on button "Rename page" at bounding box center [637, 384] width 106 height 27
type textarea "*"
type textarea "Input fields"
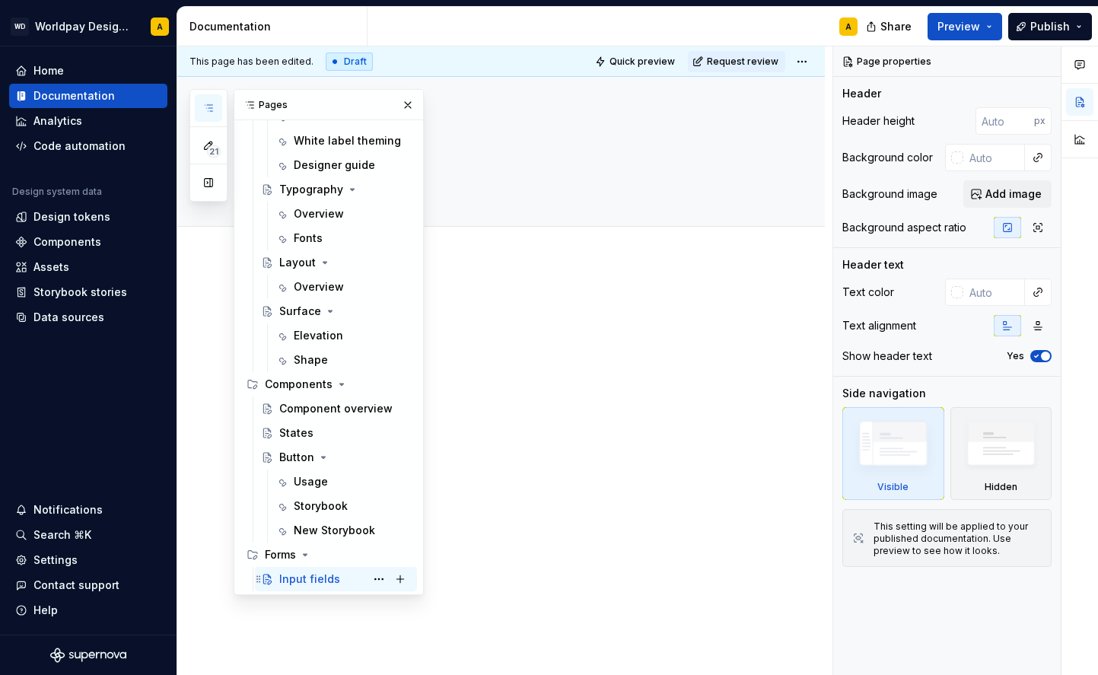
click at [334, 579] on div "Input fields" at bounding box center [309, 579] width 61 height 15
click at [557, 406] on div at bounding box center [501, 417] width 648 height 315
click at [530, 435] on div at bounding box center [501, 417] width 648 height 315
click at [373, 552] on button "Page tree" at bounding box center [378, 554] width 21 height 21
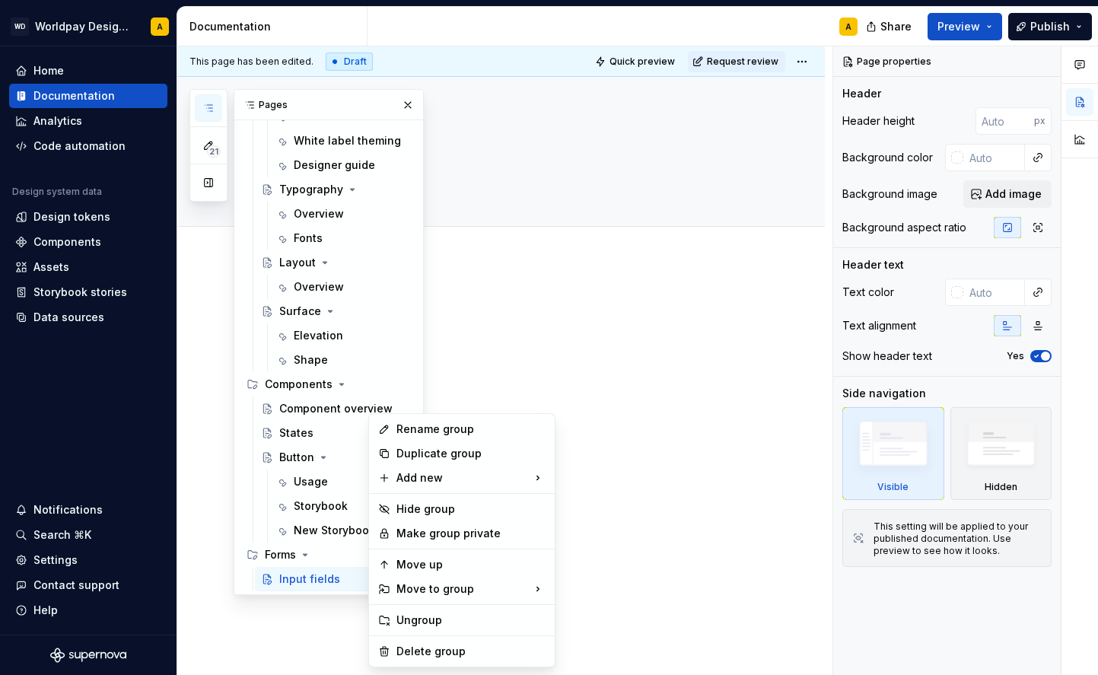
click at [302, 556] on div "21 Pages Add Accessibility guide for tree Page tree. Navigate the tree with the…" at bounding box center [307, 342] width 234 height 506
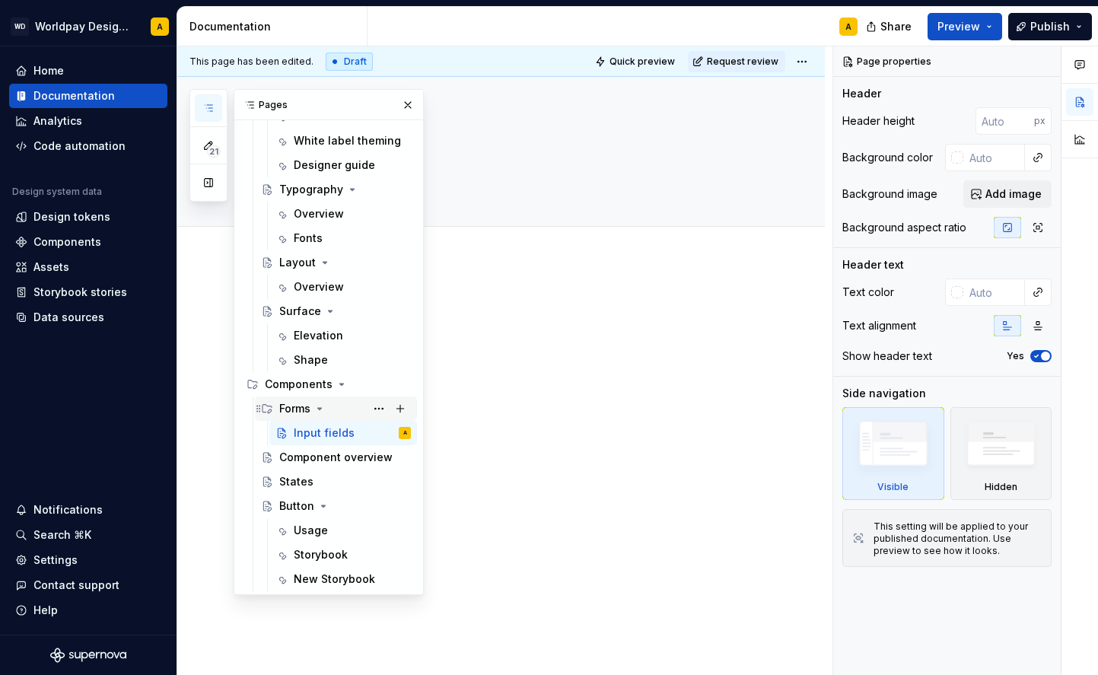
click at [288, 406] on div "Forms" at bounding box center [294, 408] width 31 height 15
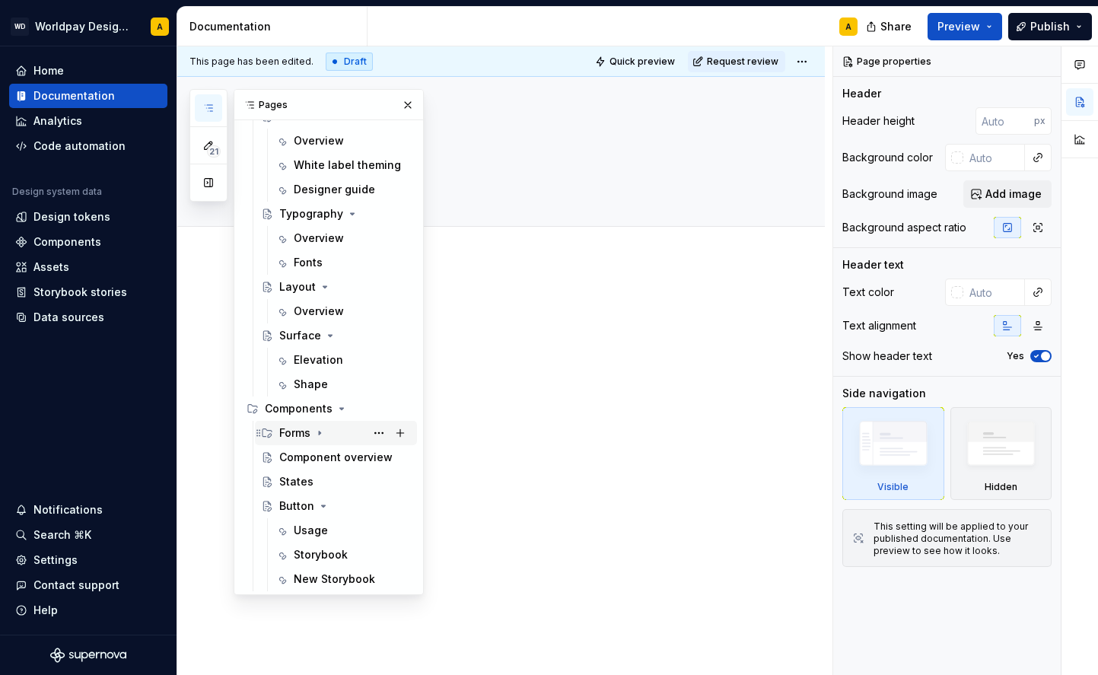
scroll to position [269, 0]
click at [256, 505] on icon "Page tree" at bounding box center [259, 506] width 12 height 12
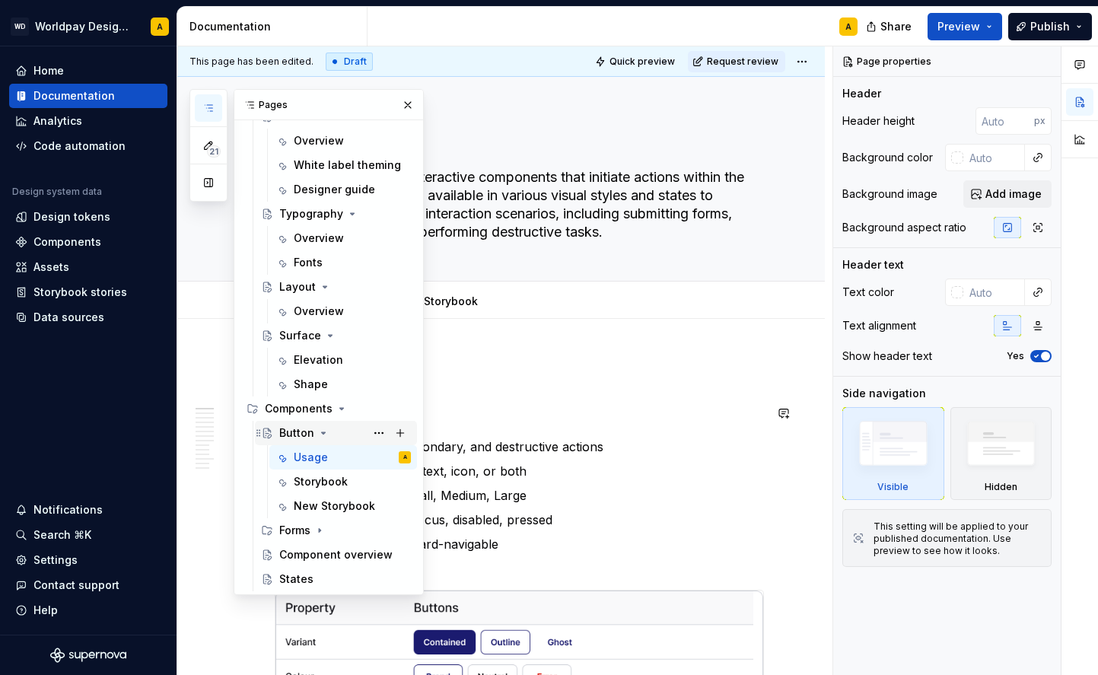
click at [276, 430] on div "Button" at bounding box center [336, 432] width 150 height 21
click at [295, 530] on div "Forms" at bounding box center [294, 530] width 31 height 15
click at [311, 556] on div "Input fields" at bounding box center [324, 554] width 61 height 15
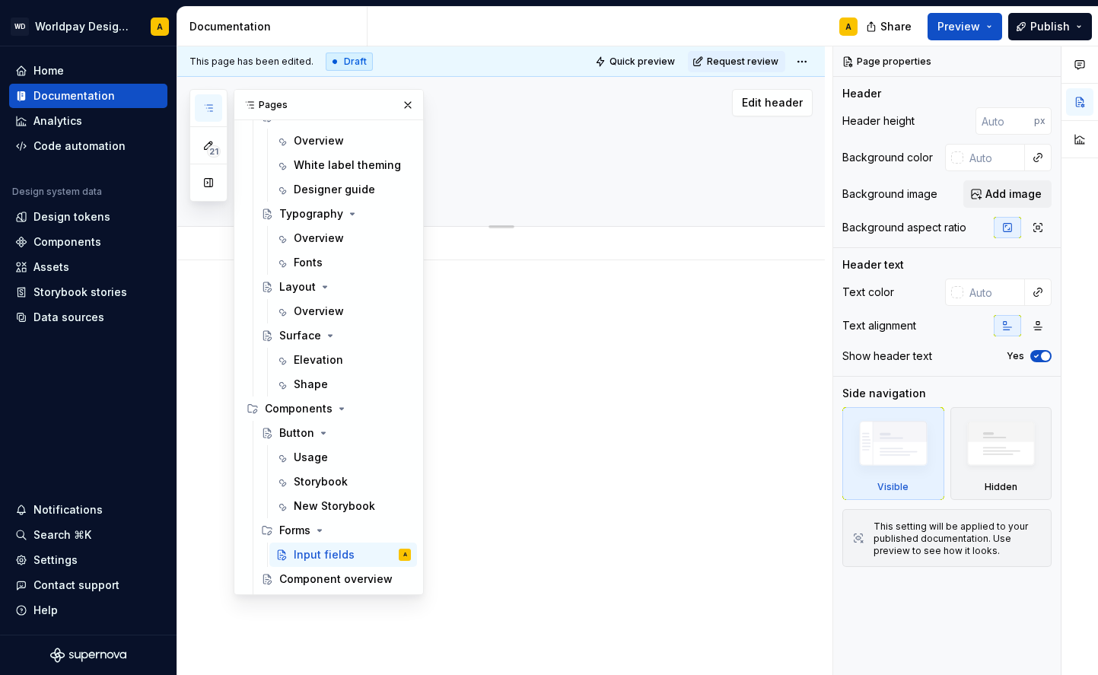
click at [492, 188] on textarea at bounding box center [516, 177] width 489 height 24
click at [408, 110] on button "button" at bounding box center [407, 104] width 21 height 21
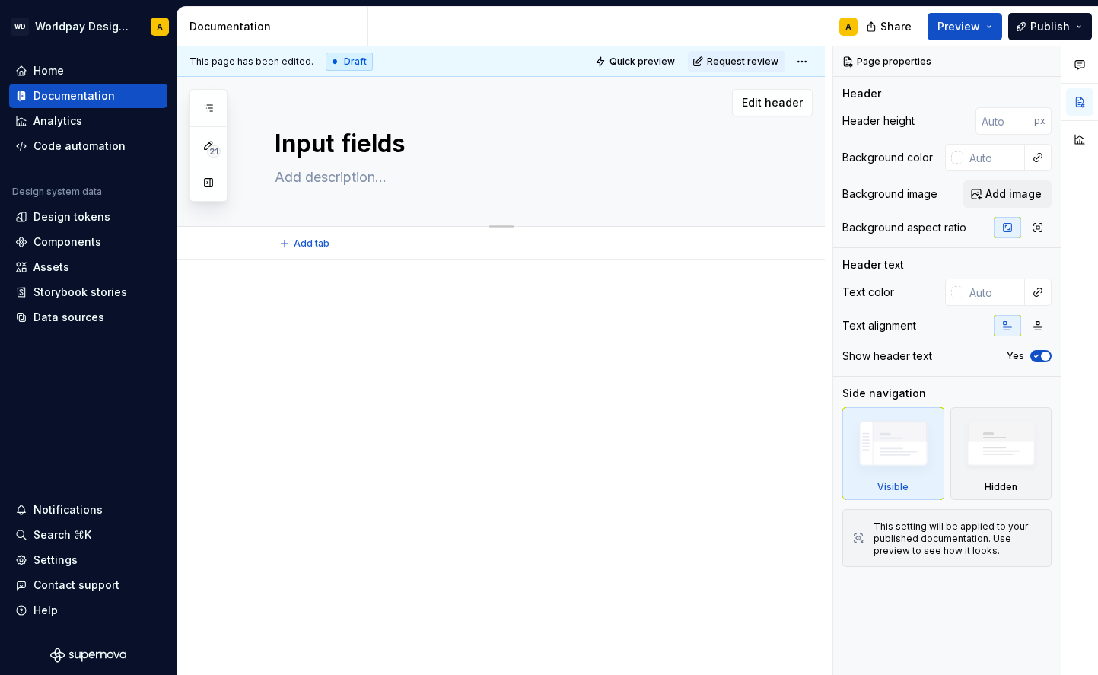
click at [329, 180] on textarea at bounding box center [516, 177] width 489 height 24
click at [402, 141] on textarea "Input fields" at bounding box center [516, 144] width 489 height 37
type textarea "*"
type textarea "Input field"
type textarea "*"
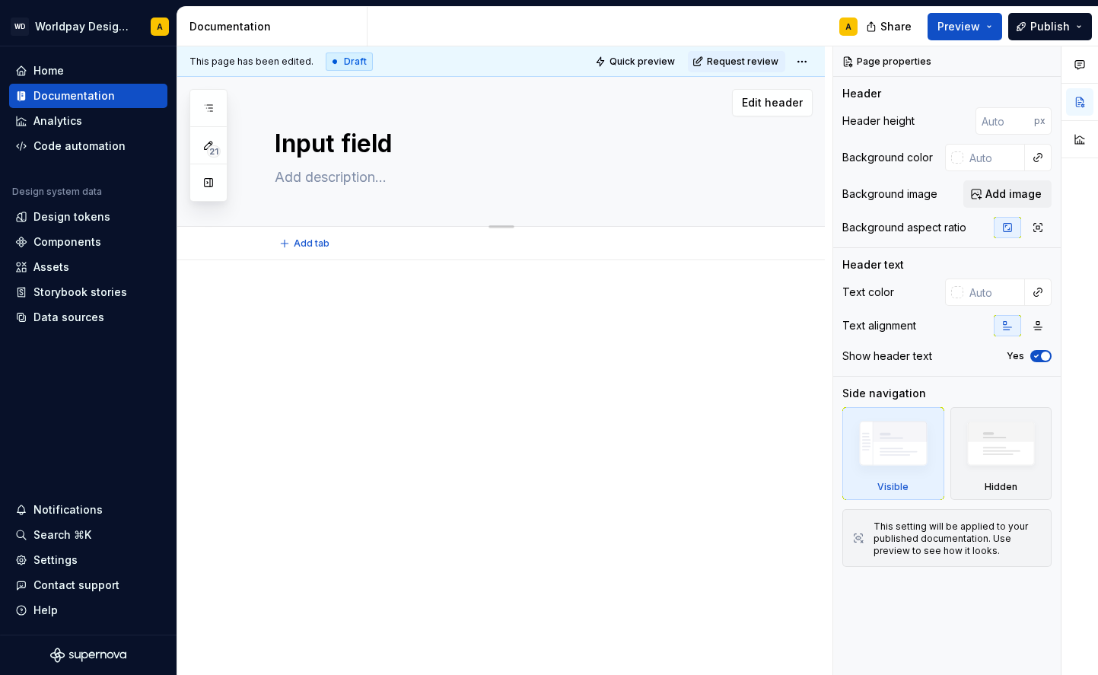
type textarea "Input field"
click at [353, 196] on div "Input field" at bounding box center [519, 151] width 489 height 149
click at [216, 105] on button "button" at bounding box center [208, 107] width 27 height 27
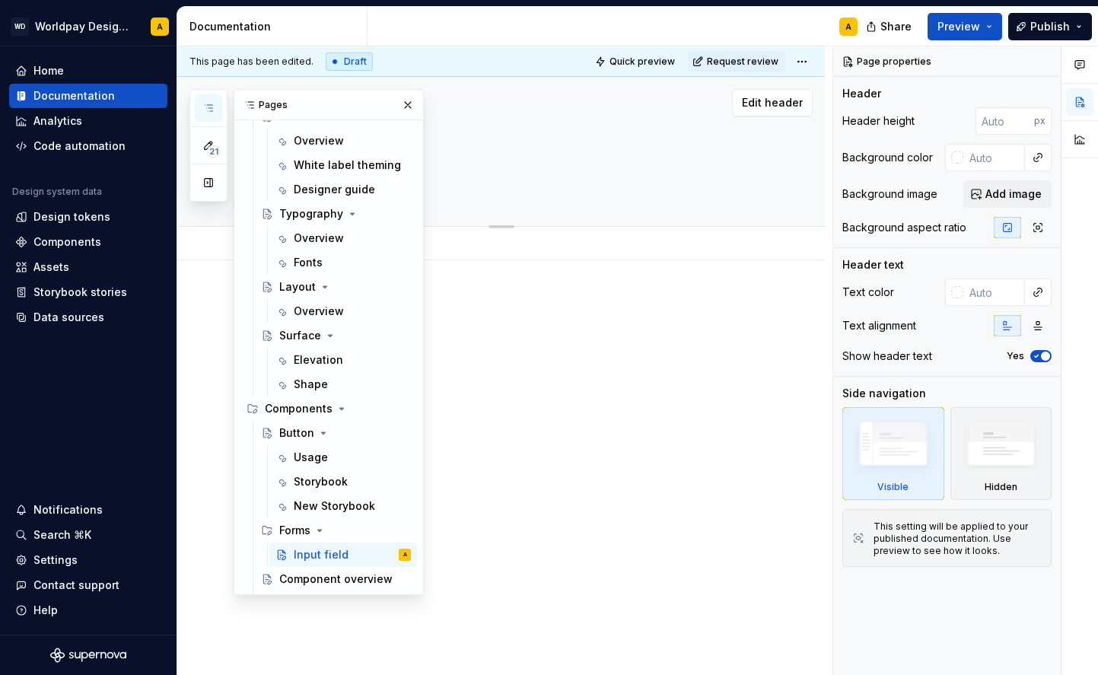
click at [521, 161] on textarea "Input field" at bounding box center [516, 144] width 489 height 37
click at [447, 183] on textarea at bounding box center [516, 177] width 489 height 24
click at [409, 103] on button "button" at bounding box center [407, 104] width 21 height 21
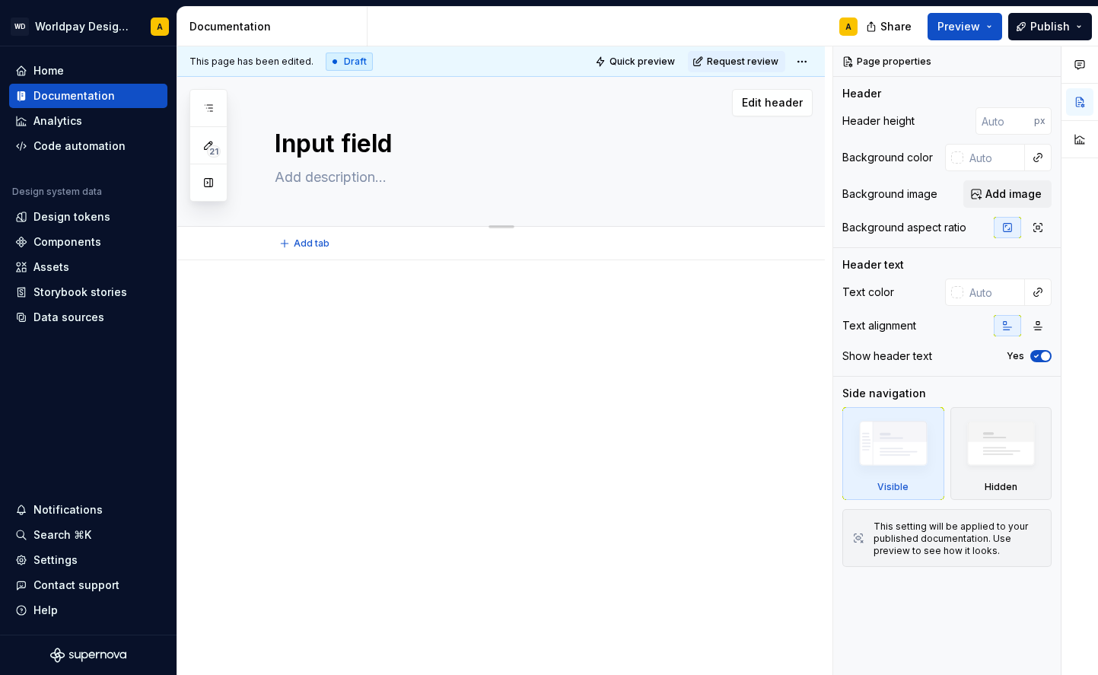
click at [326, 184] on textarea at bounding box center [516, 177] width 489 height 24
paste textarea "A input field is an text field that users can type into. Use this for short tex…"
type textarea "*"
type textarea "A input field is an text field that users can type into. Use this for short tex…"
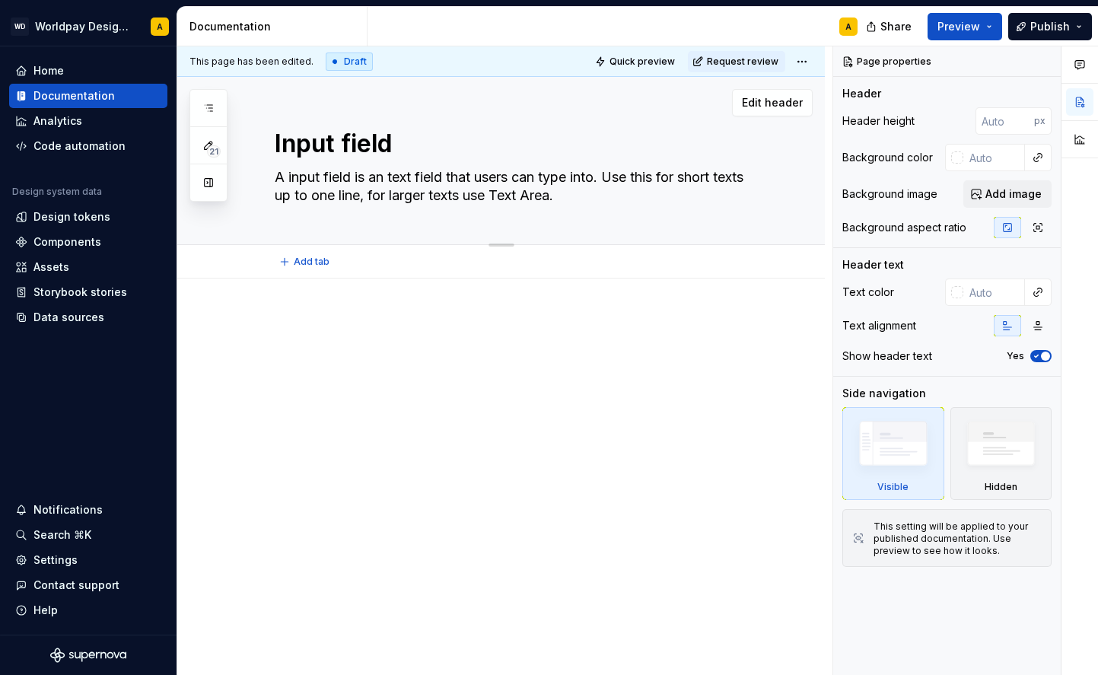
click at [397, 176] on textarea "A input field is an text field that users can type into. Use this for short tex…" at bounding box center [516, 186] width 489 height 43
click at [402, 178] on textarea "A input field is an text field that users can type into. Use this for short tex…" at bounding box center [516, 186] width 489 height 43
type textarea "*"
type textarea "A input field is a text field that users can type into. Use this for short text…"
click at [354, 193] on textarea "A input field is a text field that users can type into. Use this for short text…" at bounding box center [516, 186] width 489 height 43
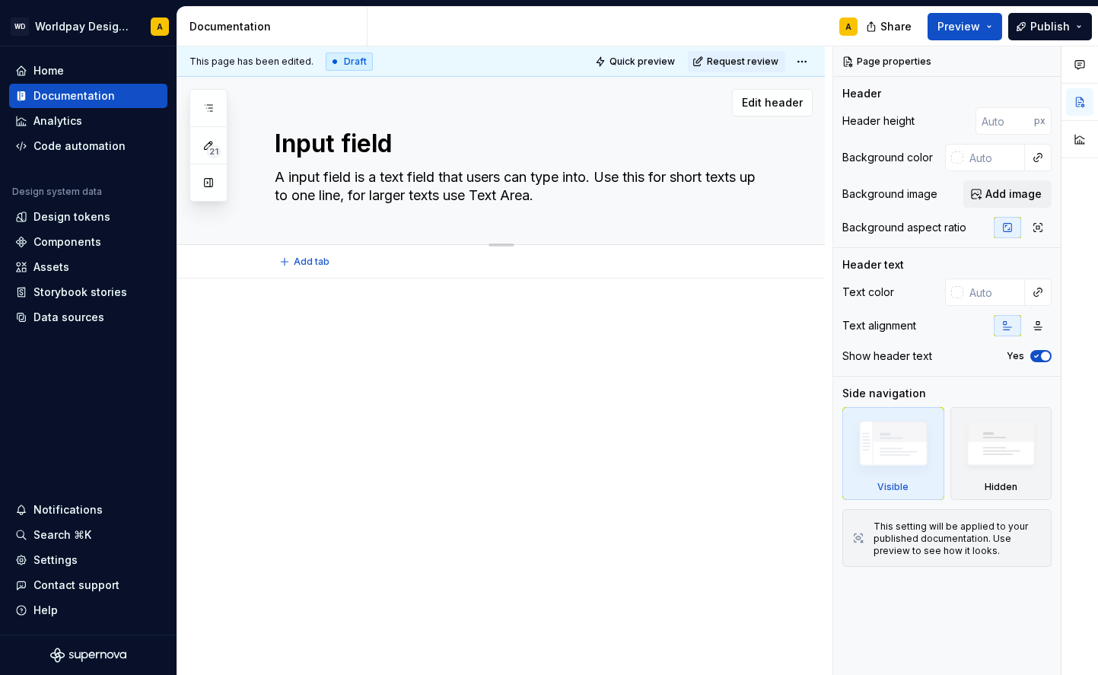
type textarea "*"
type textarea "A input field is a text field that users can type into. Use this for short text…"
click at [464, 191] on textarea "A input field is a text field that users can type into. Use this for short text…" at bounding box center [516, 186] width 489 height 43
type textarea "*"
type textarea "A input field is a text field that users can type into. Use this for short text…"
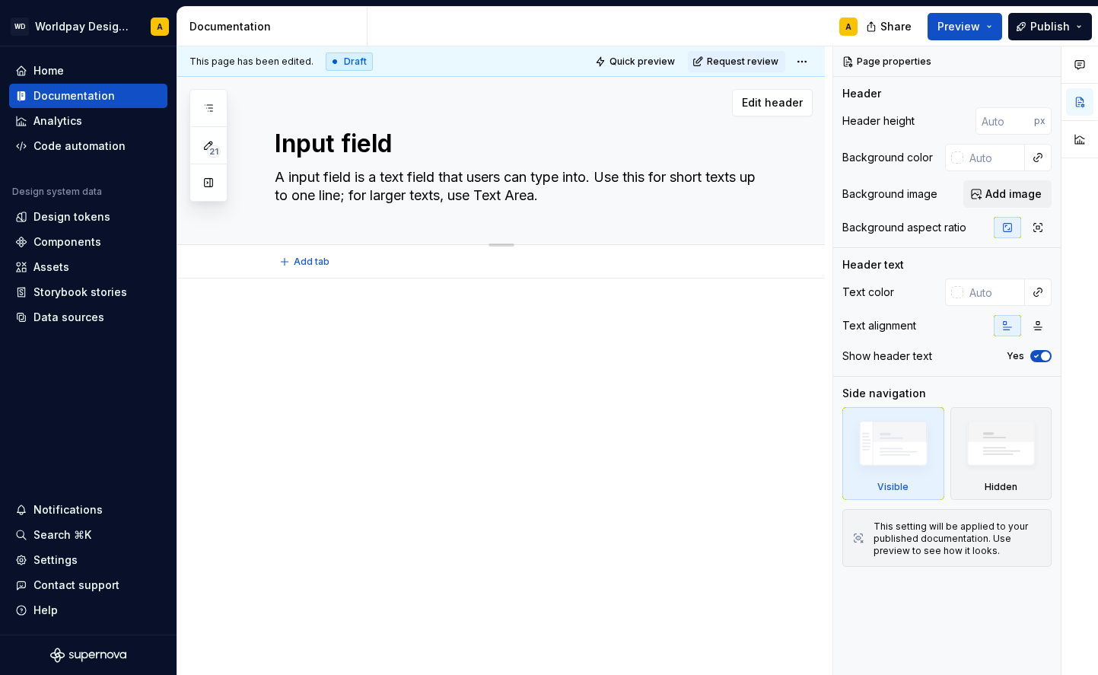
click at [305, 173] on textarea "A input field is a text field that users can type into. Use this for short text…" at bounding box center [516, 186] width 489 height 43
type textarea "*"
type textarea "An input field is a text field that users can type into. Use this for short tex…"
click at [629, 170] on textarea "An input field is a text field that users can type into. Use this for short tex…" at bounding box center [516, 186] width 489 height 43
type textarea "*"
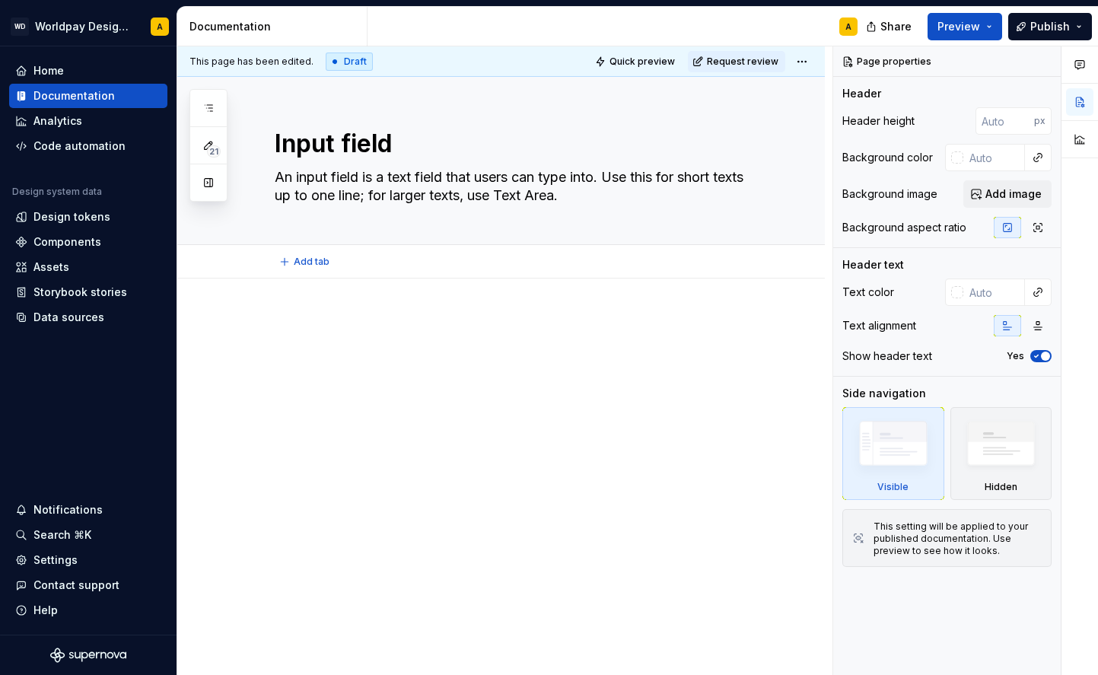
type textarea "An input field is a text field that users can type into. You can use this for s…"
click at [697, 182] on textarea "An input field is a text field that users can type into. You can use this for s…" at bounding box center [516, 186] width 489 height 43
click at [702, 195] on textarea "An input field is a text field that users can type into. You can use this for s…" at bounding box center [516, 186] width 489 height 43
type textarea "*"
type textarea "An input field is a text field that users can type into. You can use this for s…"
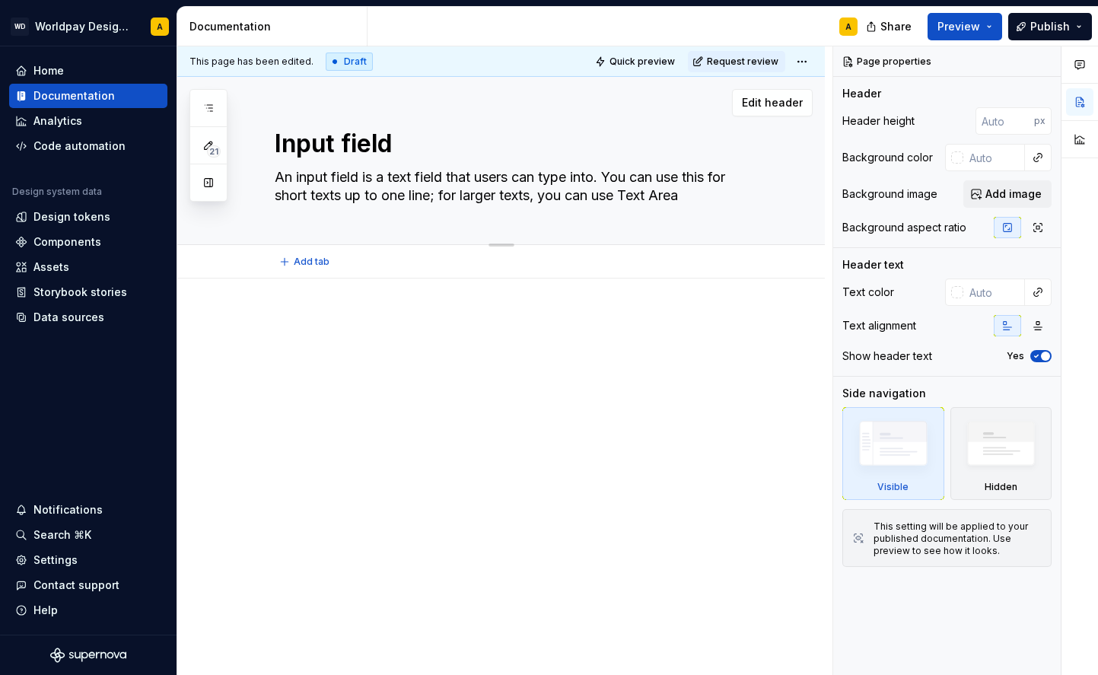
type textarea "*"
type textarea "An input field is a text field that users can type into. You can use this for s…"
click at [352, 148] on textarea "Input field" at bounding box center [516, 144] width 489 height 37
type textarea "*"
type textarea "Input ield"
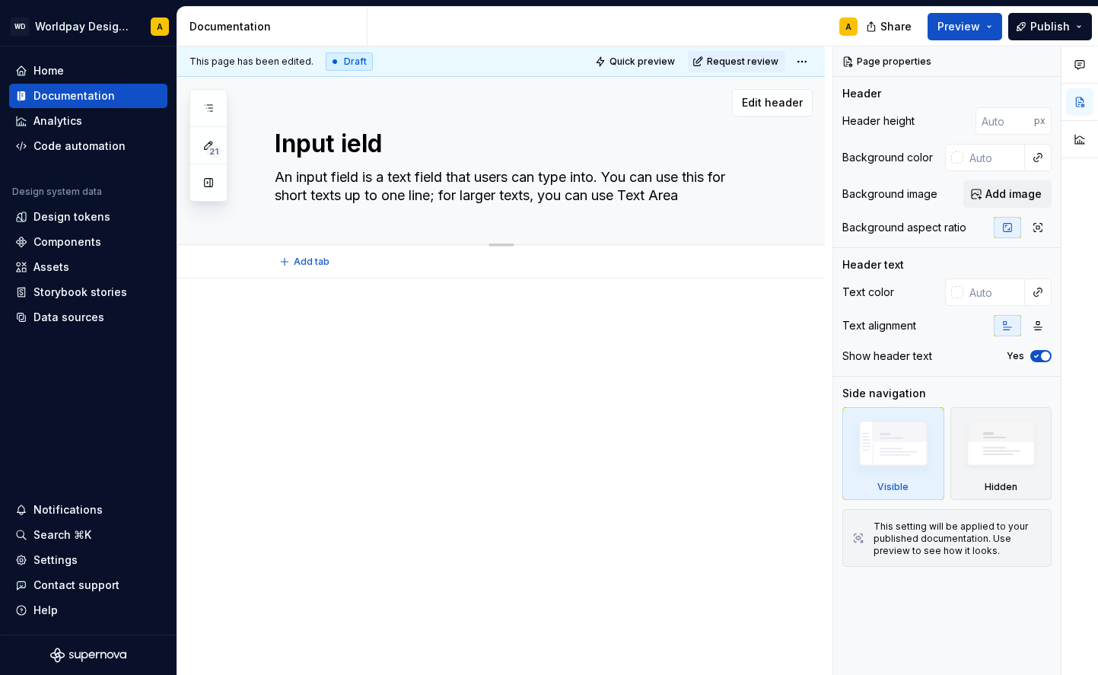
type textarea "*"
type textarea "Input Field"
type textarea "*"
type textarea "Input Field"
click at [422, 172] on textarea "An input field is a text field that users can type into. You can use this for s…" at bounding box center [516, 186] width 489 height 43
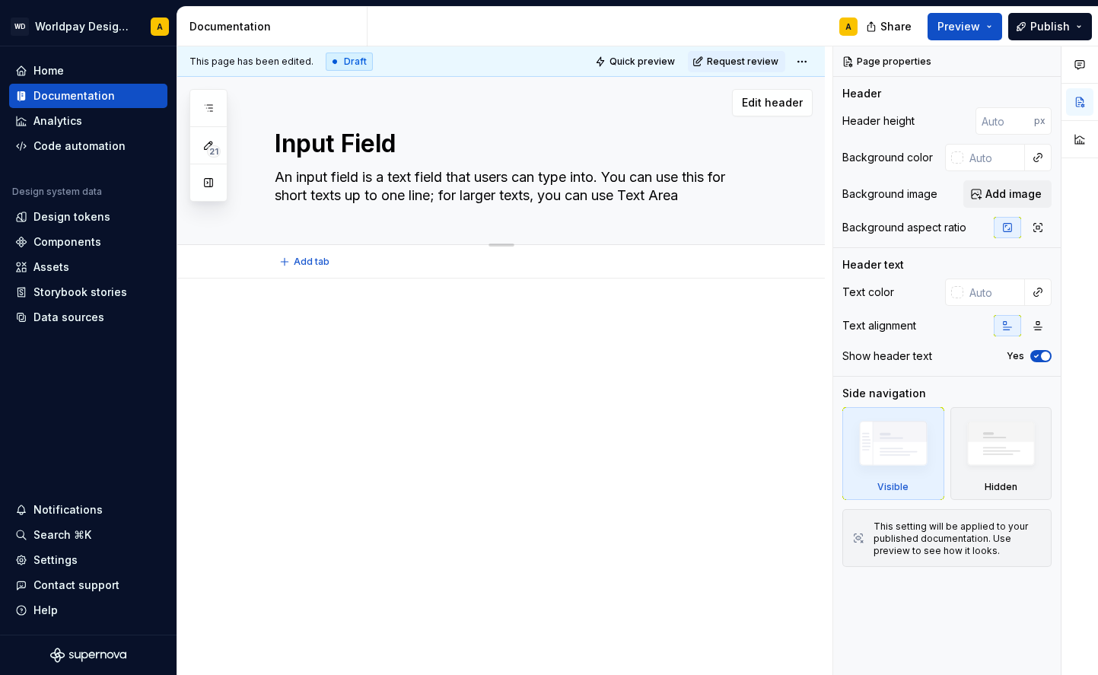
click at [487, 193] on textarea "An input field is a text field that users can type into. You can use this for s…" at bounding box center [516, 186] width 489 height 43
click at [350, 139] on textarea "Input Field" at bounding box center [516, 144] width 489 height 37
type textarea "*"
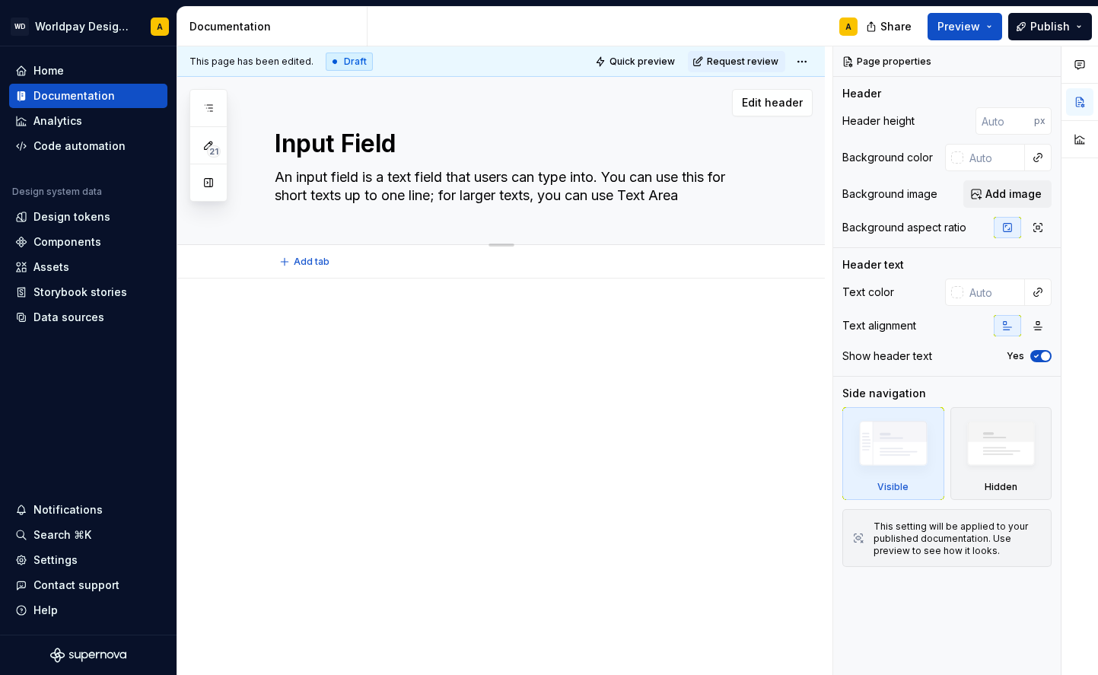
type textarea "Input ield"
type textarea "*"
type textarea "Input field"
type textarea "*"
type textarea "Input field"
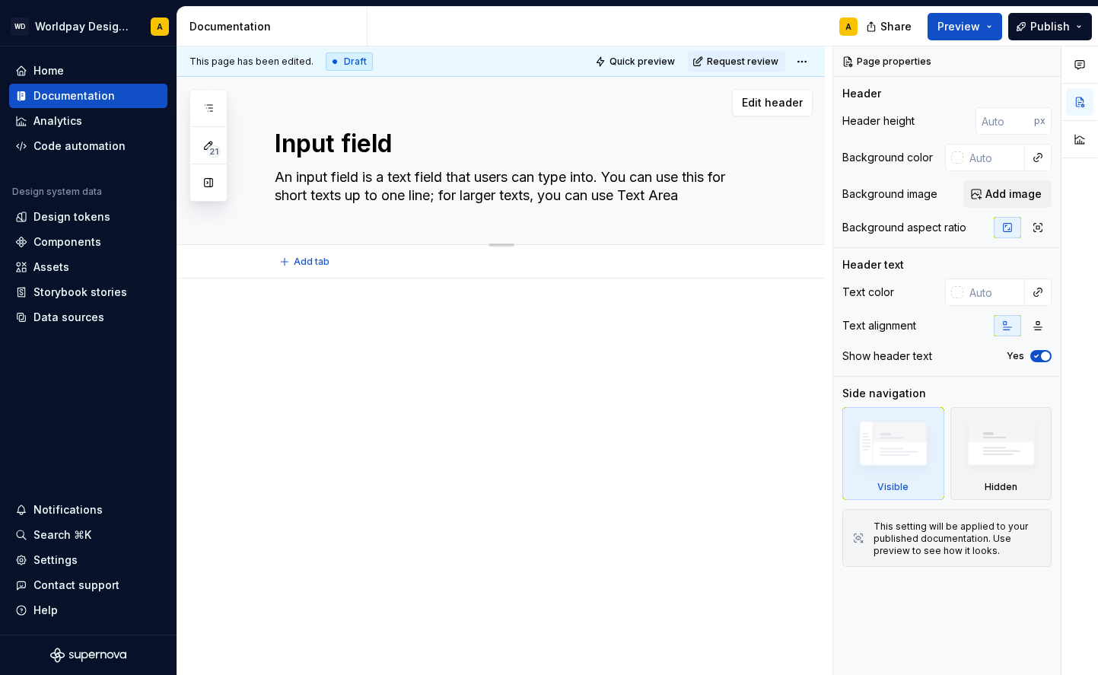
click at [669, 201] on textarea "An input field is a text field that users can type into. You can use this for s…" at bounding box center [516, 186] width 489 height 43
type textarea "*"
type textarea "An input field is a text field that users can type into. You can use this for s…"
type textarea "*"
type textarea "An input field is a text field that users can type into. You can use this for s…"
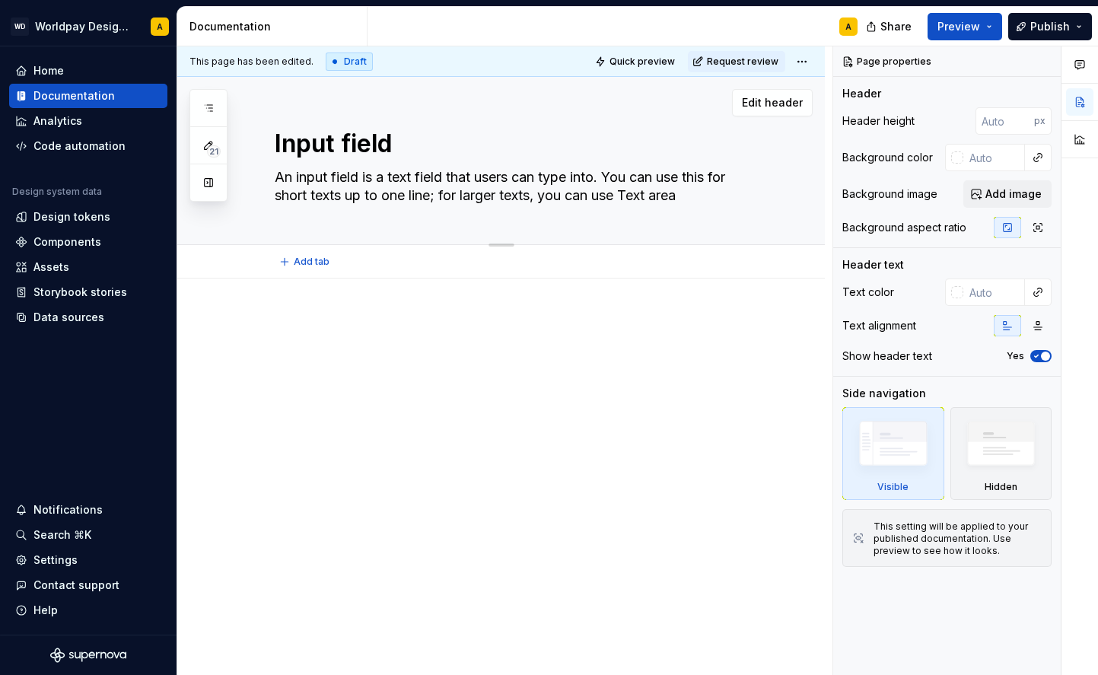
click at [706, 198] on textarea "An input field is a text field that users can type into. You can use this for s…" at bounding box center [516, 186] width 489 height 43
click at [628, 191] on textarea "An input field is a text field that users can type into. You can use this for s…" at bounding box center [516, 186] width 489 height 43
drag, startPoint x: 710, startPoint y: 196, endPoint x: 334, endPoint y: 163, distance: 377.4
click at [334, 163] on div "Input field An input field is a text field that users can type into. You can us…" at bounding box center [519, 160] width 489 height 167
type textarea "*"
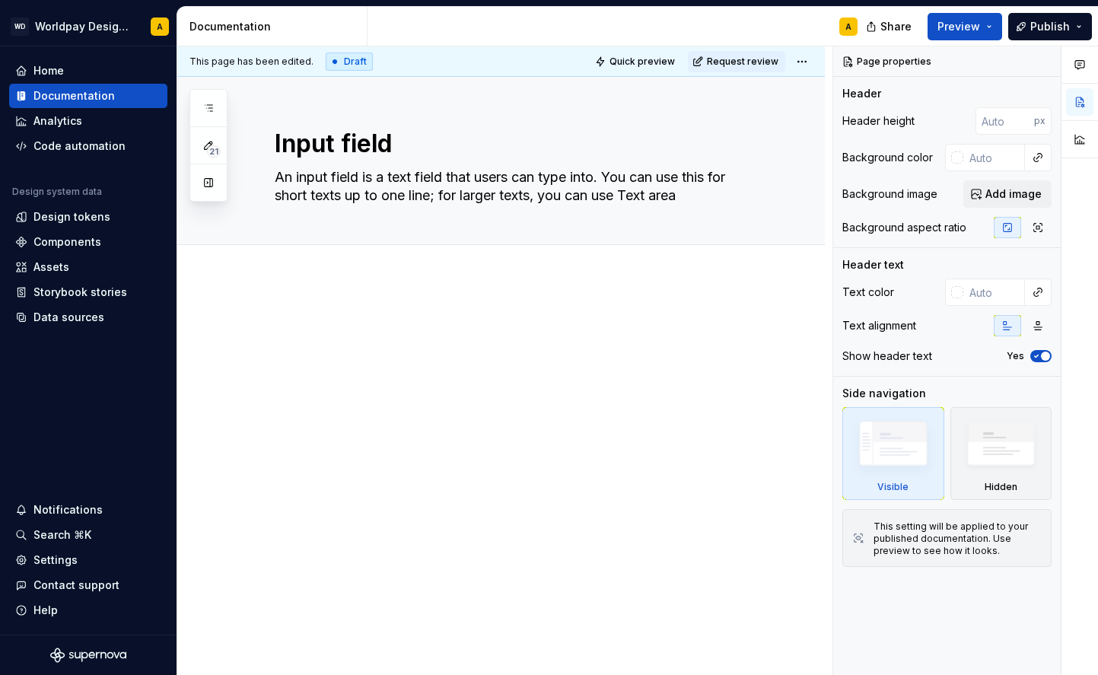
type textarea "An input field is a text field that users can type into. You can use this for s…"
click at [460, 312] on div at bounding box center [501, 436] width 648 height 315
click at [544, 142] on textarea "Input field" at bounding box center [516, 144] width 489 height 37
click at [777, 105] on span "Edit header" at bounding box center [772, 102] width 61 height 15
click at [767, 106] on span "Edit header" at bounding box center [772, 102] width 61 height 15
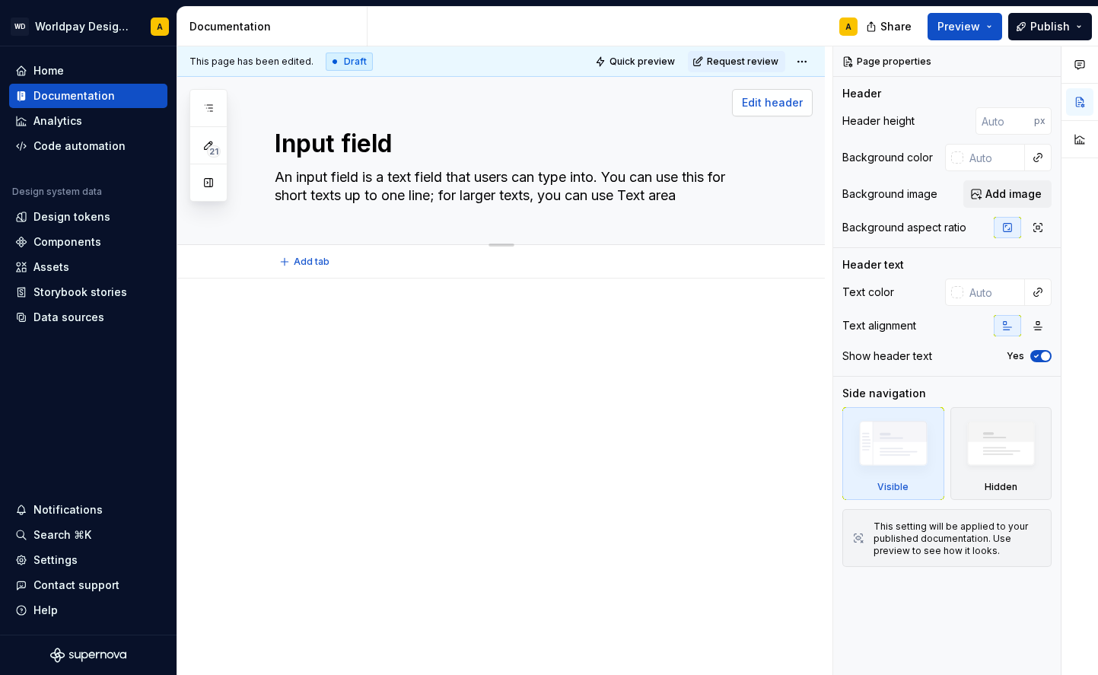
click at [767, 106] on span "Edit header" at bounding box center [772, 102] width 61 height 15
click at [632, 138] on textarea "Input field" at bounding box center [516, 144] width 489 height 37
click at [507, 139] on textarea "Input field" at bounding box center [516, 144] width 489 height 37
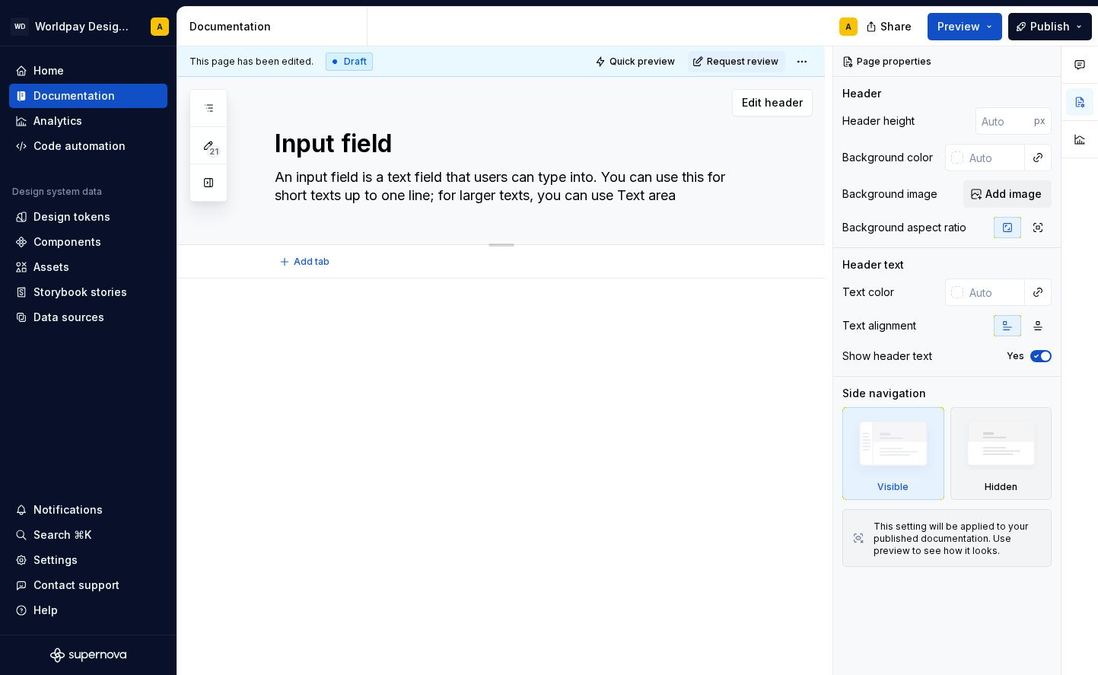
click at [462, 91] on div "Edit header" at bounding box center [494, 102] width 635 height 27
click at [448, 167] on textarea "An input field is a text field that users can type into. You can use this for s…" at bounding box center [516, 186] width 489 height 43
click at [441, 221] on div "Input field An input field is a text field that users can type into. You can us…" at bounding box center [519, 160] width 489 height 167
click at [501, 243] on div at bounding box center [501, 242] width 107 height 3
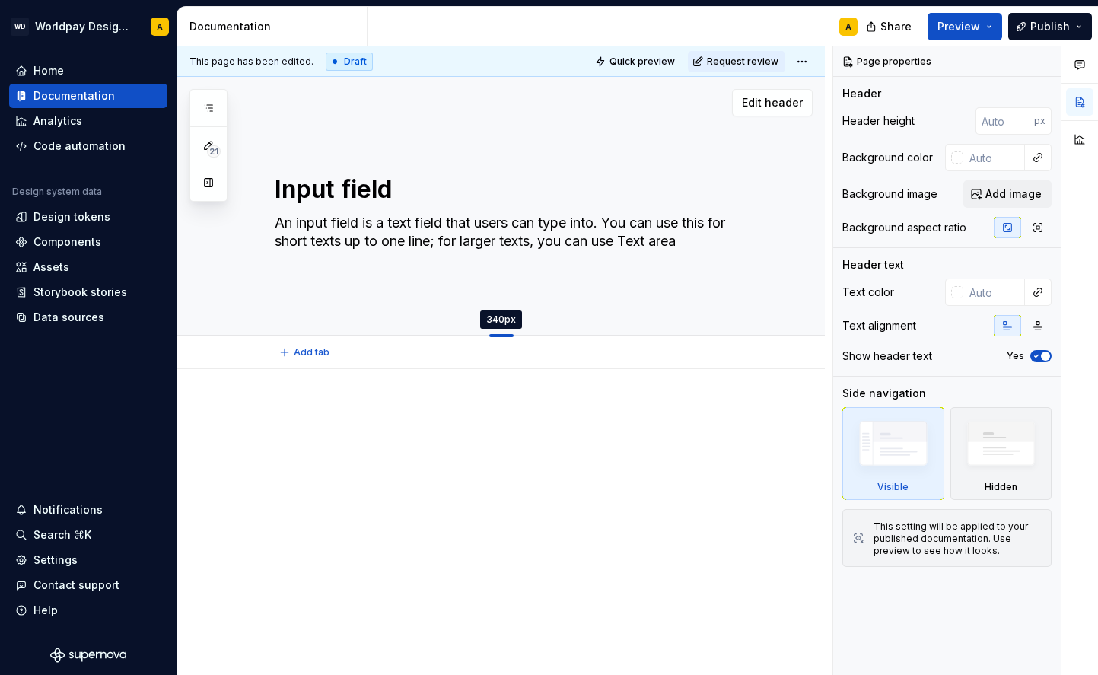
drag, startPoint x: 501, startPoint y: 246, endPoint x: 501, endPoint y: 336, distance: 89.8
click at [501, 336] on div at bounding box center [501, 335] width 24 height 3
type textarea "*"
type input "340"
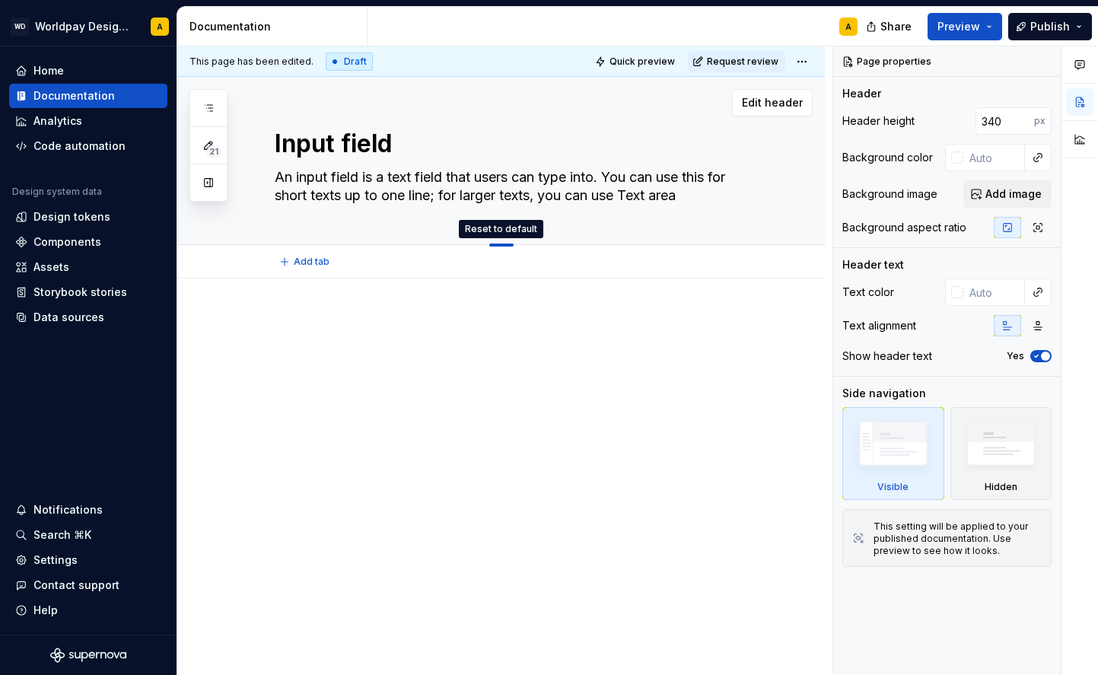
drag, startPoint x: 503, startPoint y: 335, endPoint x: 505, endPoint y: 167, distance: 167.4
type textarea "*"
click at [299, 262] on span "Add tab" at bounding box center [312, 262] width 36 height 12
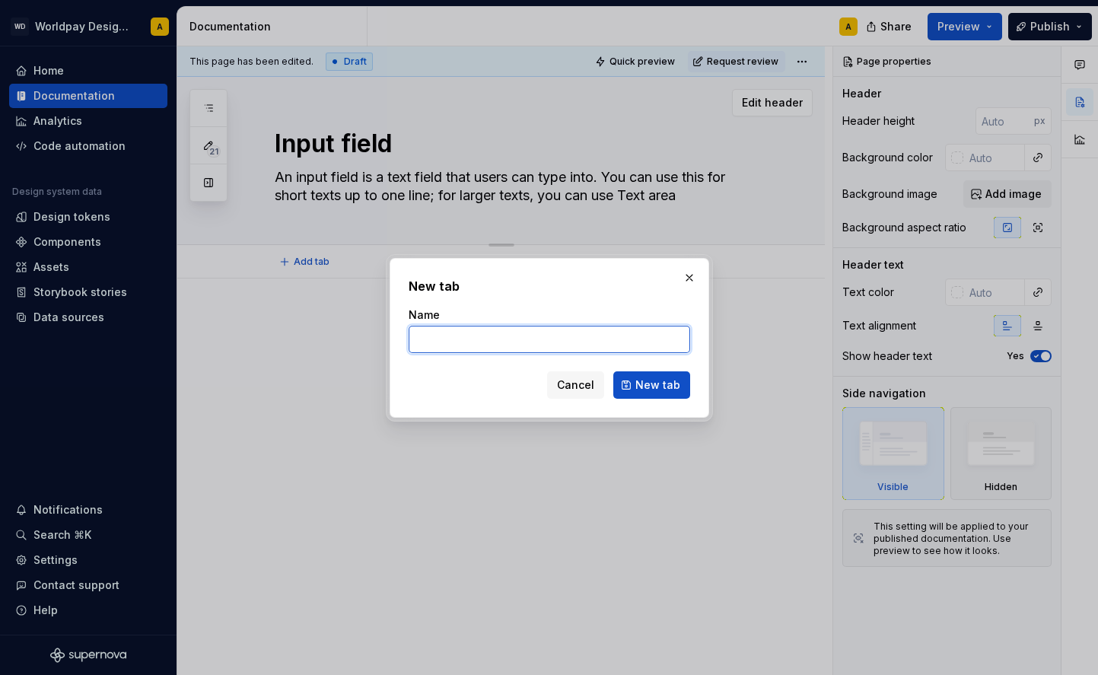
click at [469, 340] on input "Name" at bounding box center [550, 339] width 282 height 27
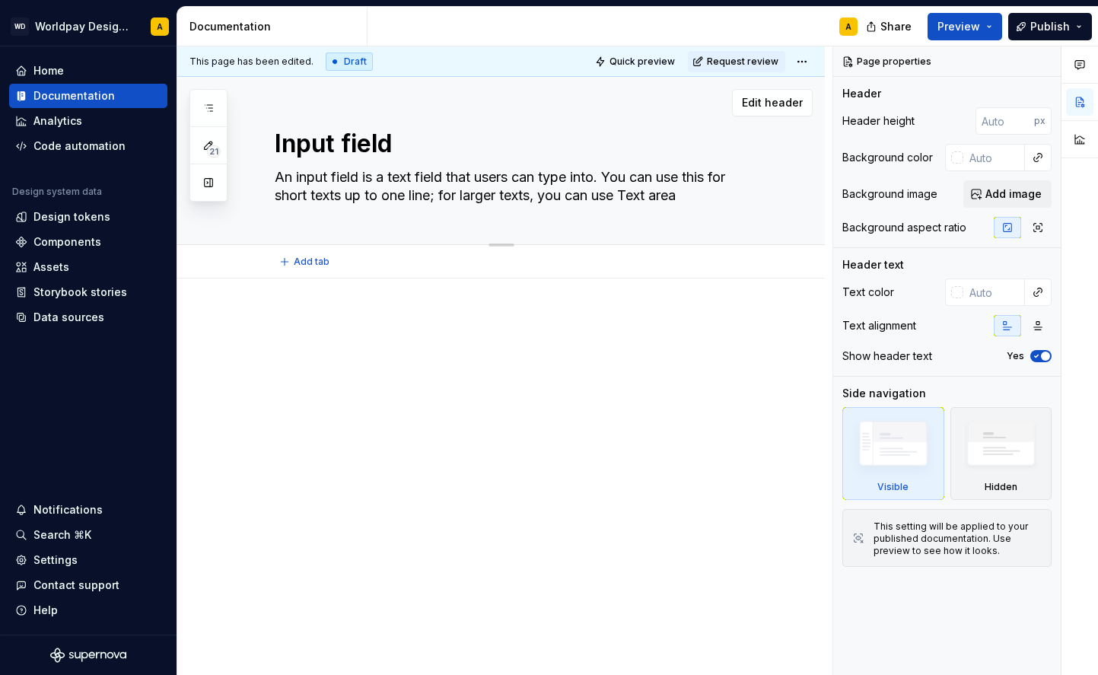
click at [483, 260] on div "Add tab" at bounding box center [519, 261] width 489 height 21
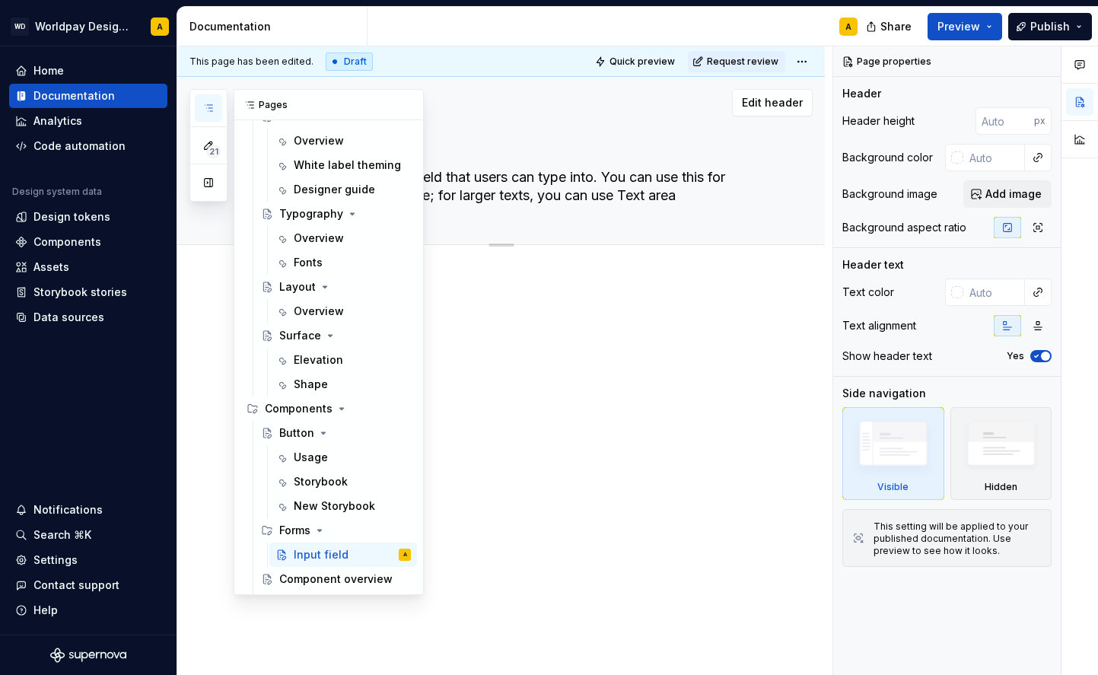
click at [202, 110] on icon "button" at bounding box center [208, 108] width 12 height 12
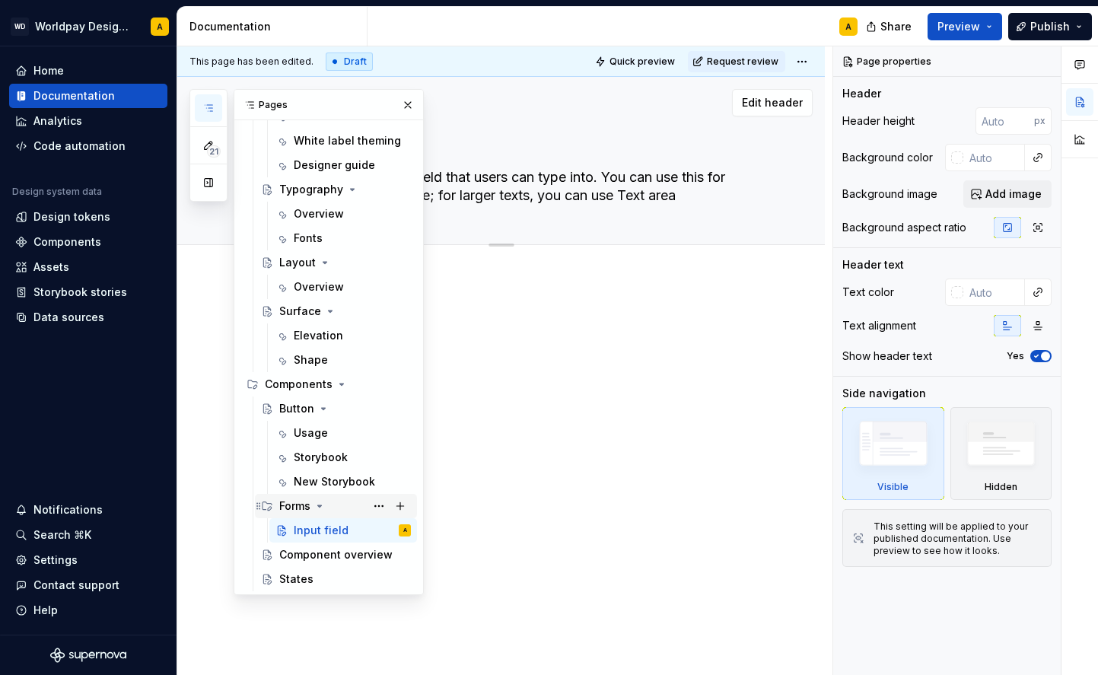
scroll to position [293, 0]
click at [300, 398] on div "Button" at bounding box center [345, 408] width 132 height 21
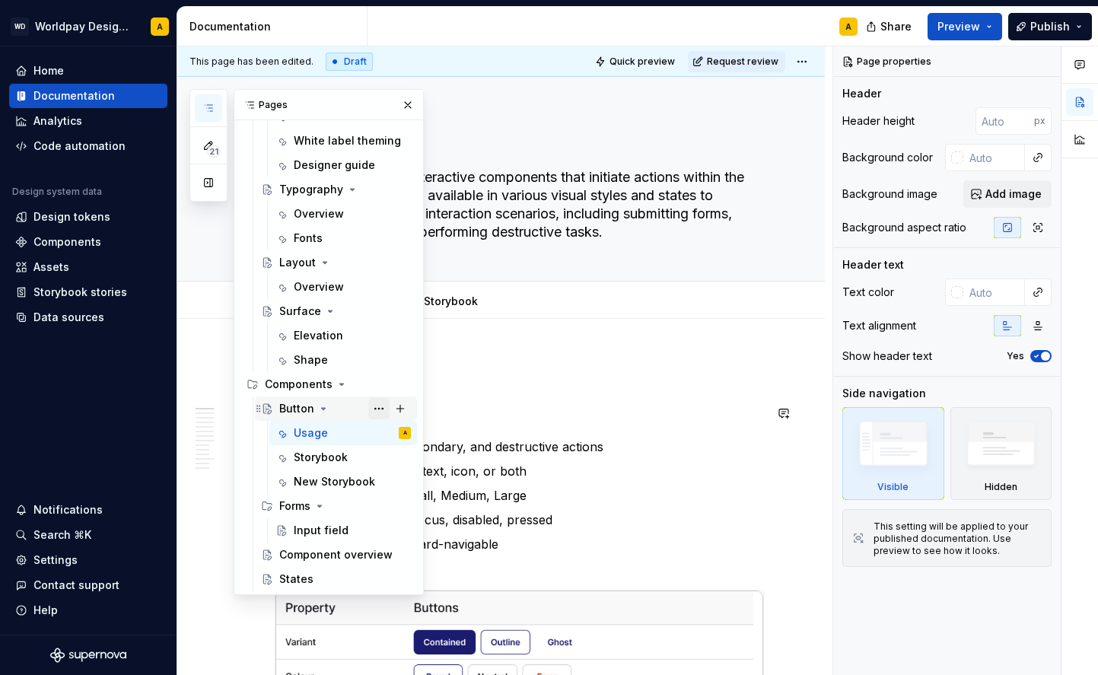
click at [384, 407] on button "Page tree" at bounding box center [378, 408] width 21 height 21
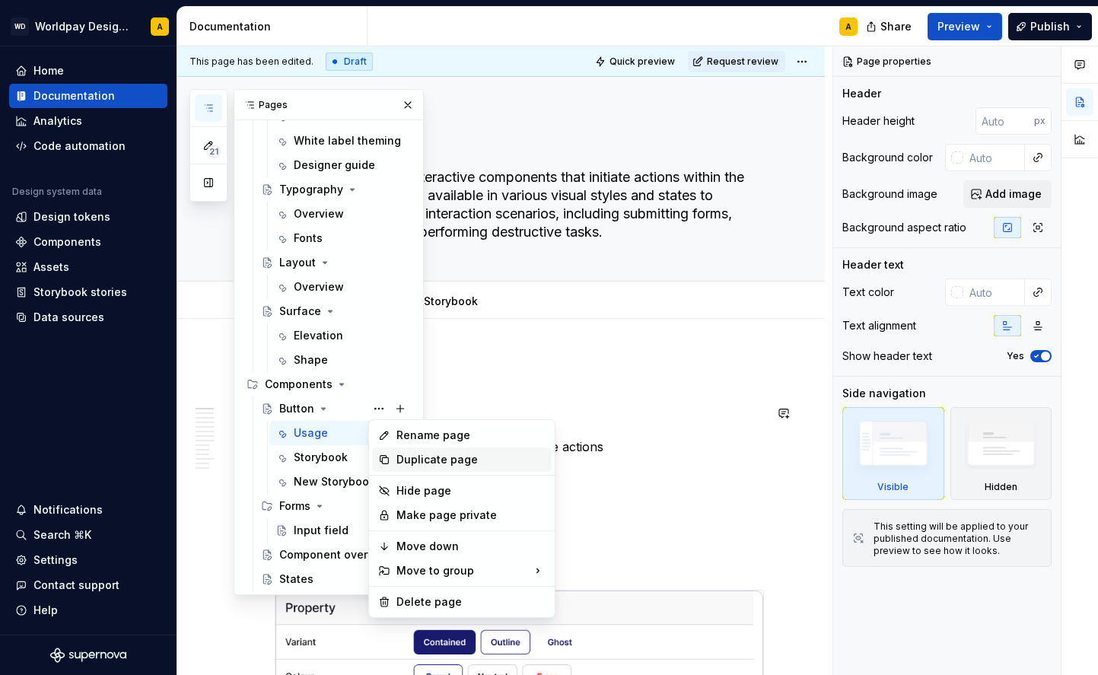
click at [409, 455] on div "Duplicate page" at bounding box center [471, 459] width 149 height 15
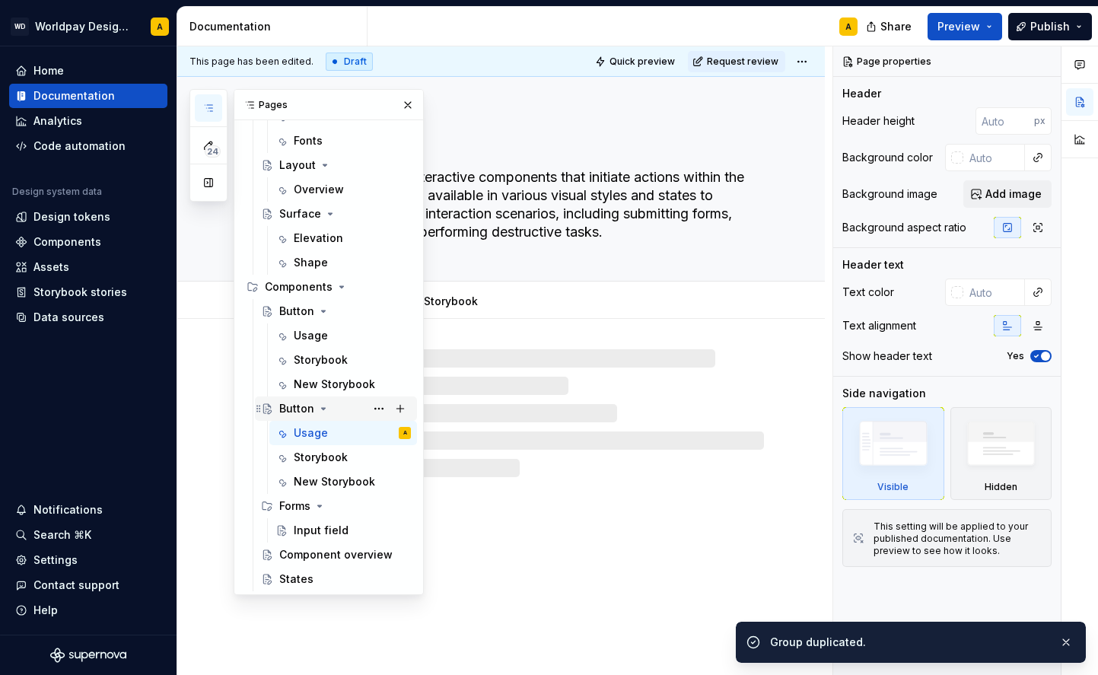
scroll to position [390, 0]
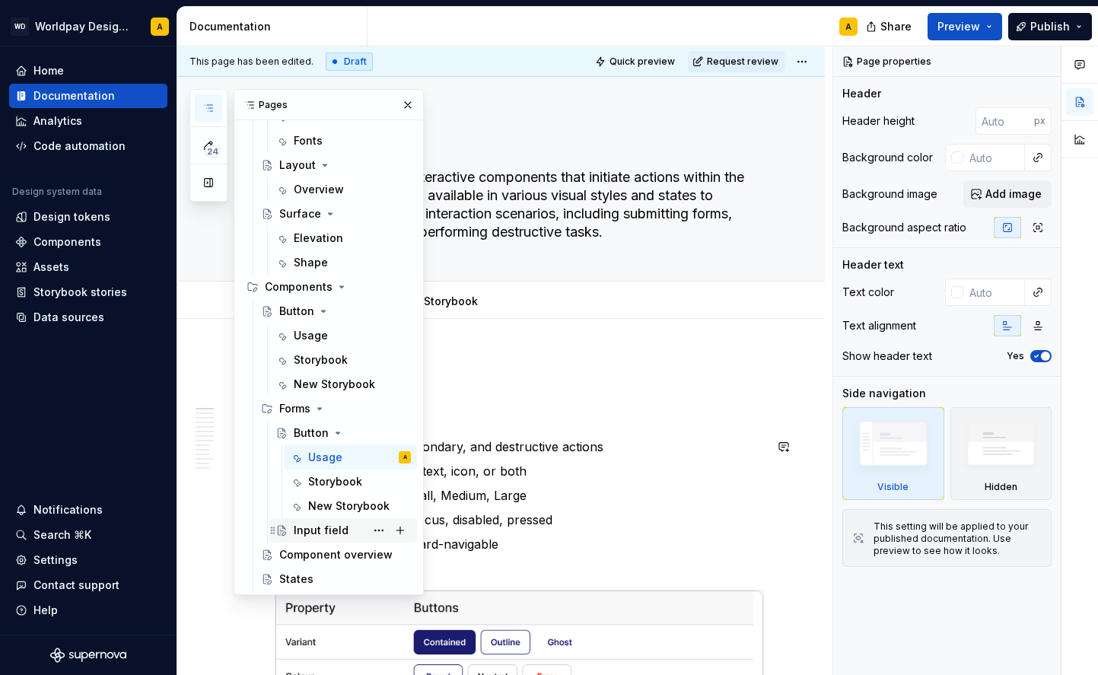
click at [320, 532] on div "Input field" at bounding box center [321, 530] width 55 height 15
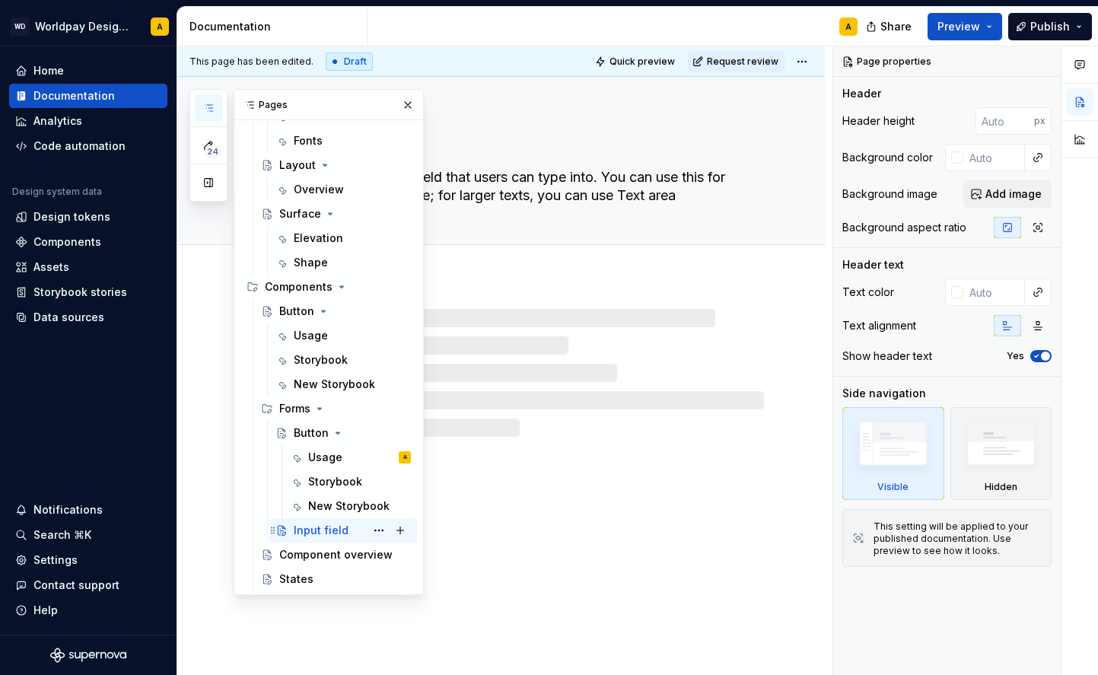
click at [318, 531] on div "Input field" at bounding box center [321, 530] width 55 height 15
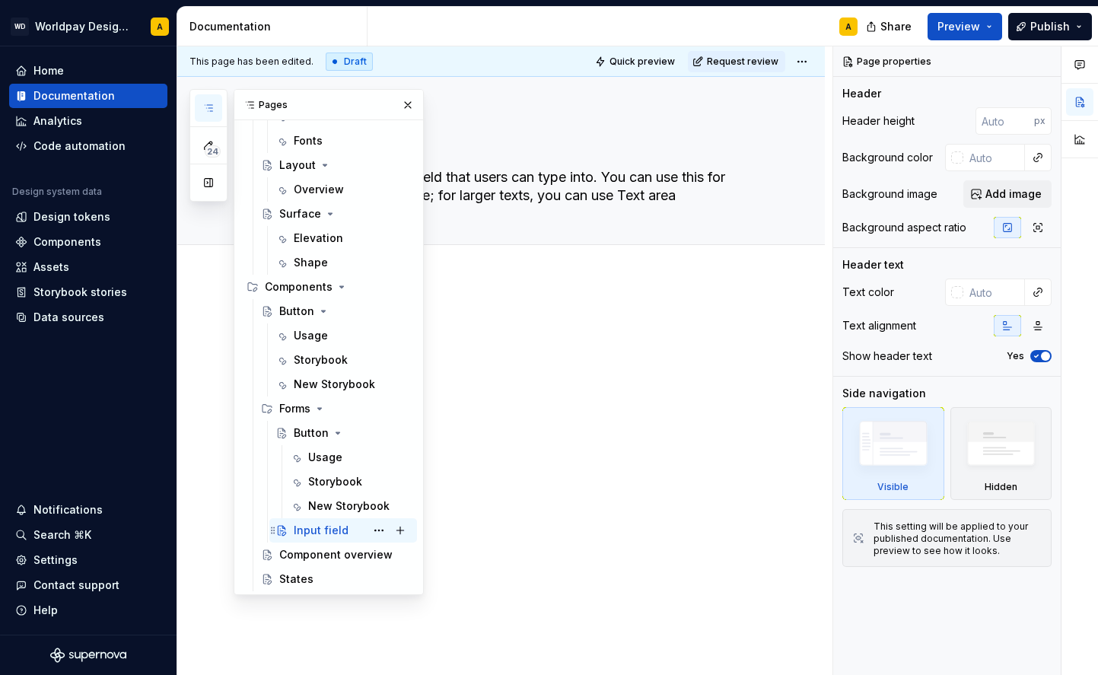
click at [318, 531] on div "Input field" at bounding box center [321, 530] width 55 height 15
click at [377, 532] on button "Page tree" at bounding box center [378, 530] width 21 height 21
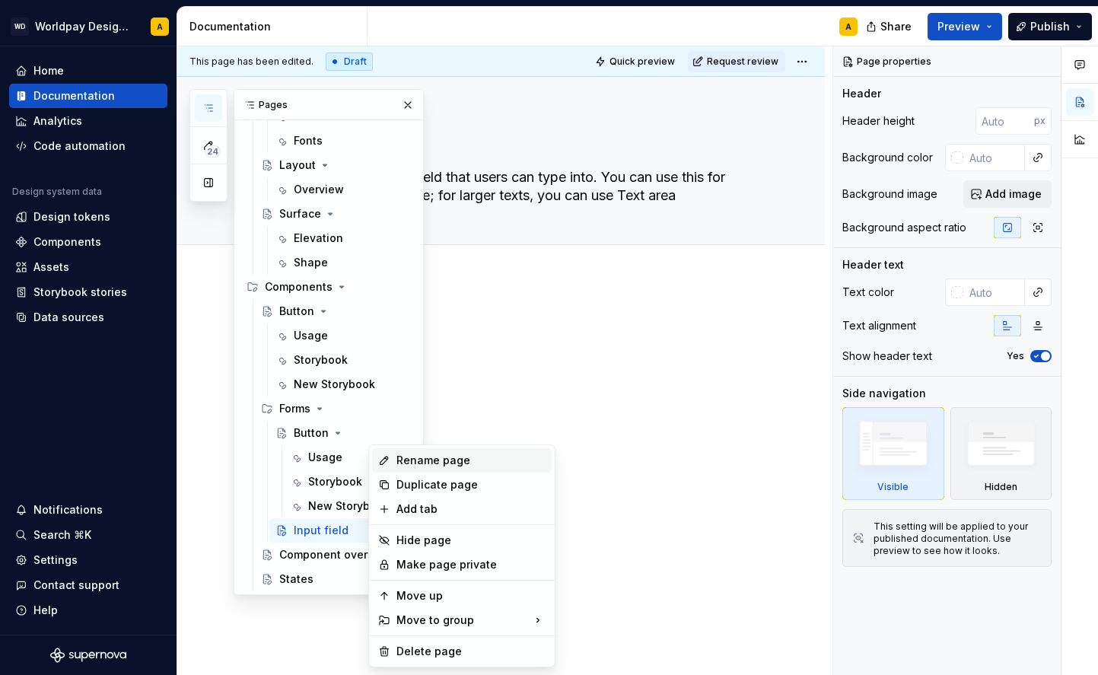
click at [409, 457] on div "Rename page" at bounding box center [471, 460] width 149 height 15
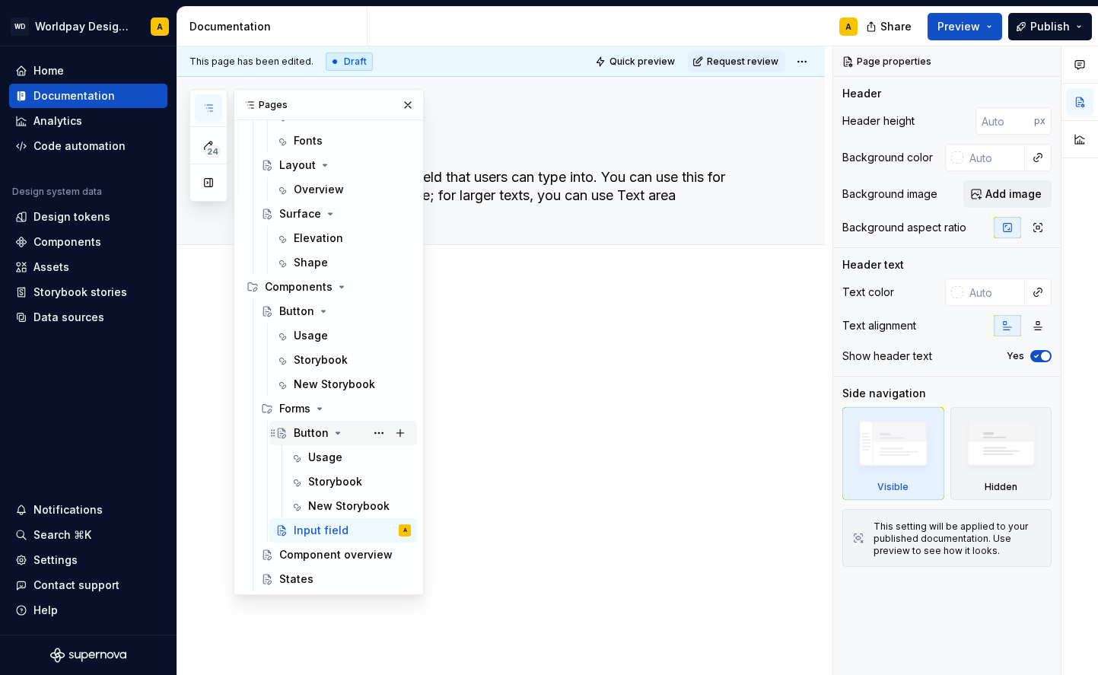
click at [314, 431] on div "Button" at bounding box center [311, 432] width 35 height 15
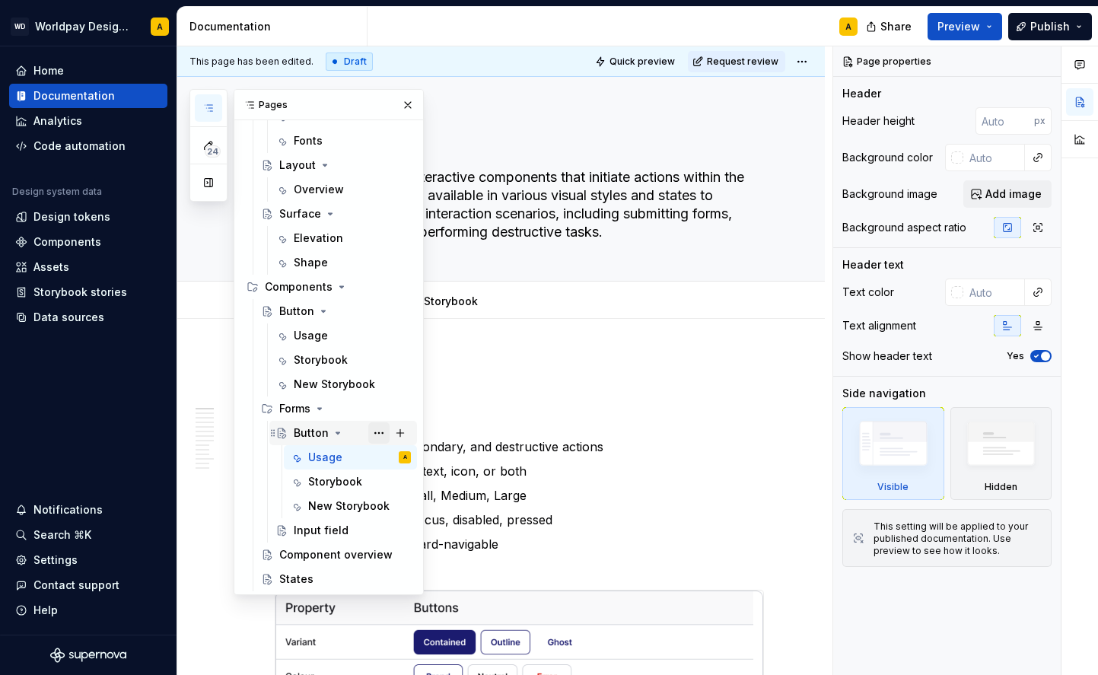
click at [376, 428] on button "Page tree" at bounding box center [378, 432] width 21 height 21
type textarea "*"
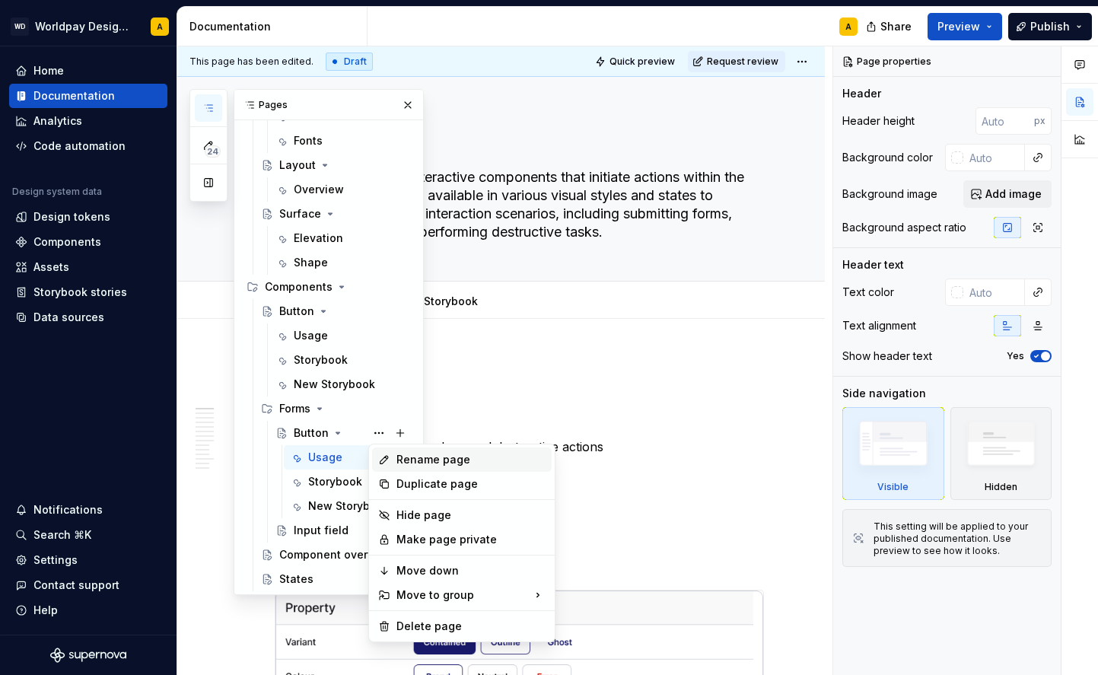
click at [425, 460] on div "Rename page" at bounding box center [471, 459] width 149 height 15
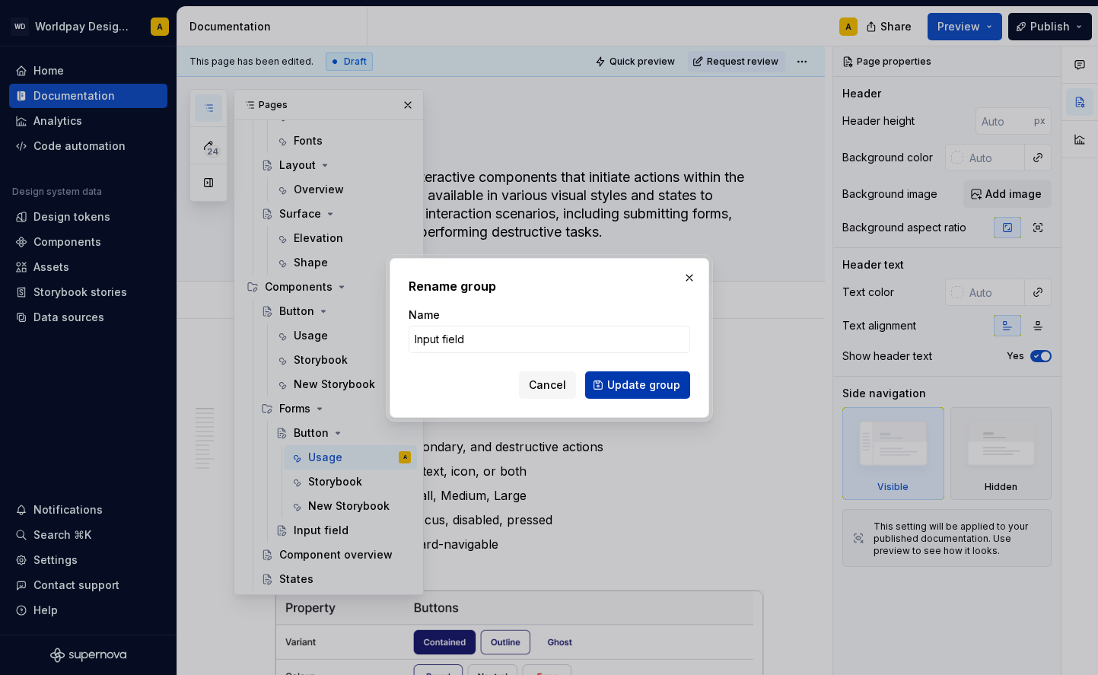
type input "Input field"
click at [607, 389] on button "Update group" at bounding box center [637, 384] width 105 height 27
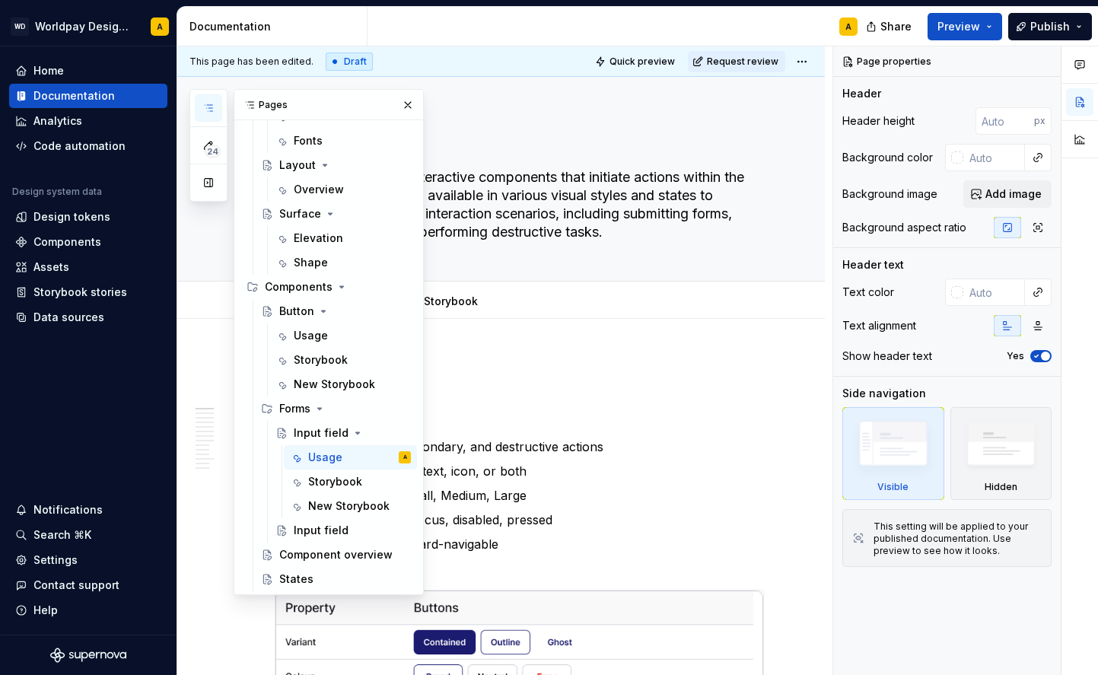
type textarea "*"
type textarea "Input field"
click at [323, 528] on div "Input field" at bounding box center [321, 530] width 55 height 15
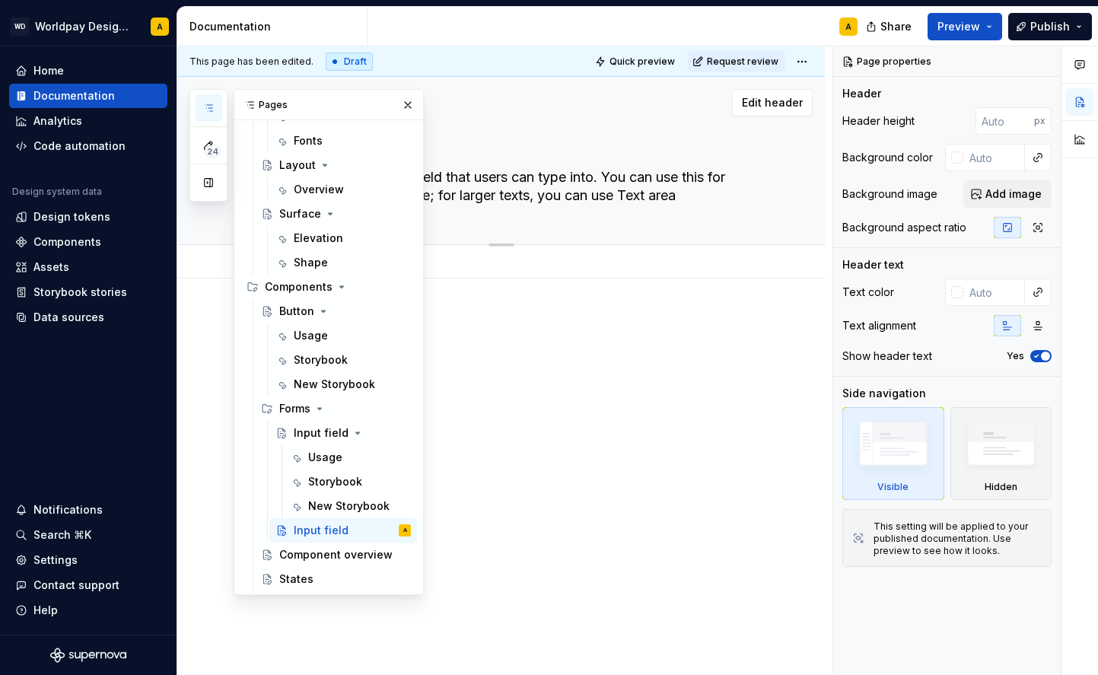
click at [534, 189] on textarea "An input field is a text field that users can type into. You can use this for s…" at bounding box center [516, 186] width 489 height 43
click at [377, 529] on button "Page tree" at bounding box center [378, 530] width 21 height 21
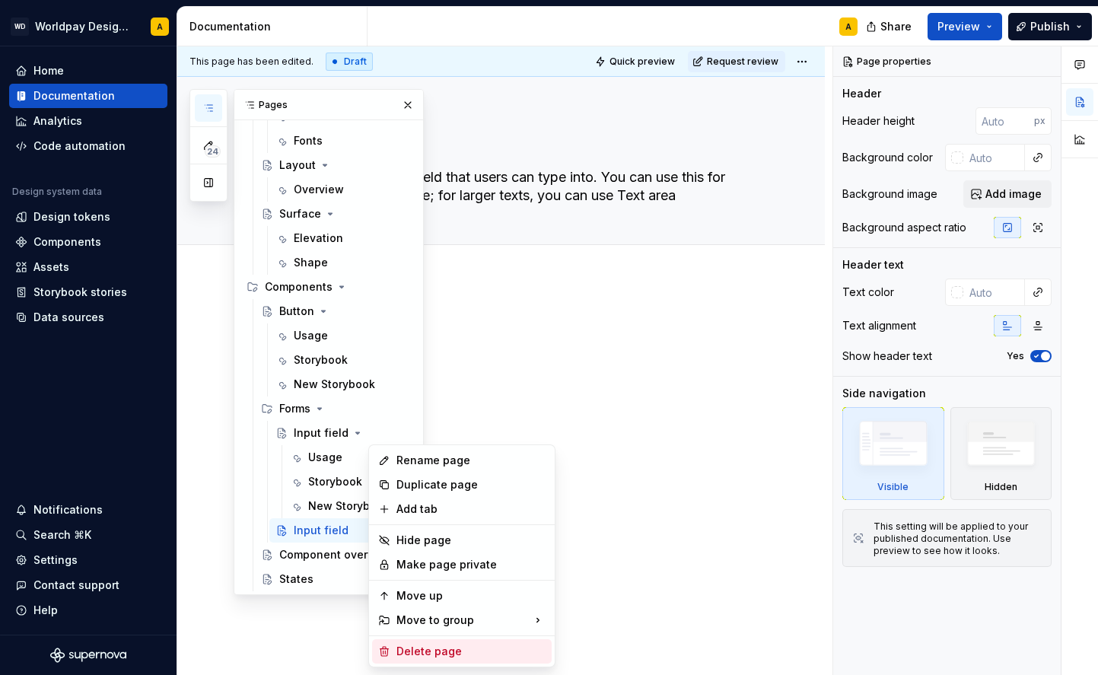
click at [416, 652] on div "Delete page" at bounding box center [471, 651] width 149 height 15
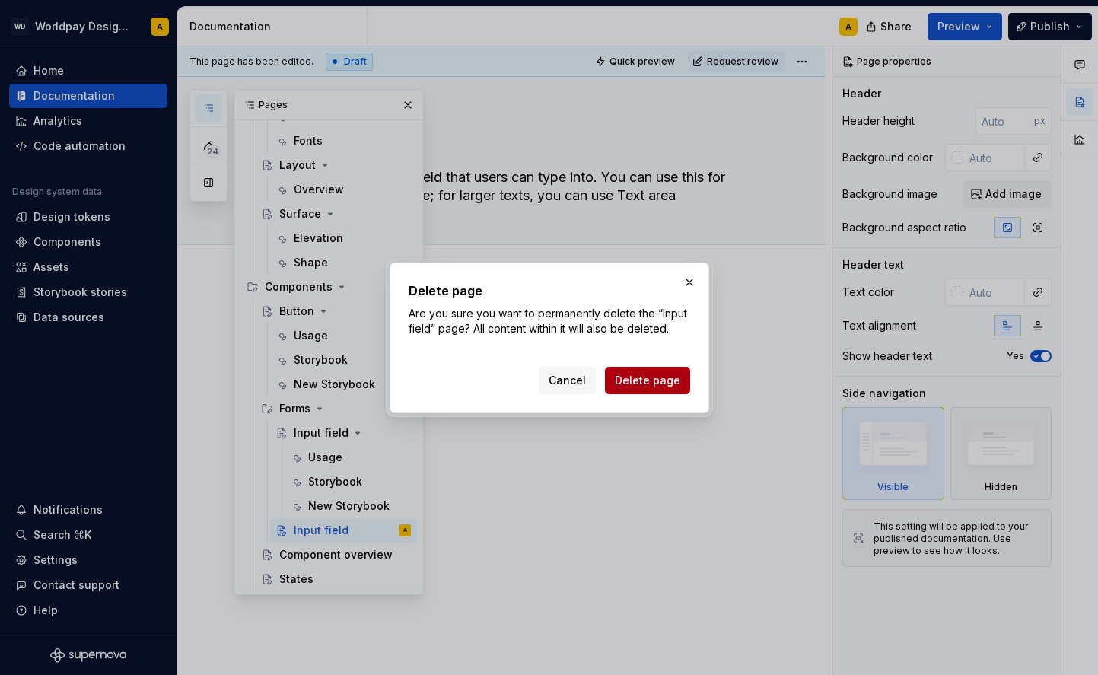
click at [641, 390] on button "Delete page" at bounding box center [647, 380] width 85 height 27
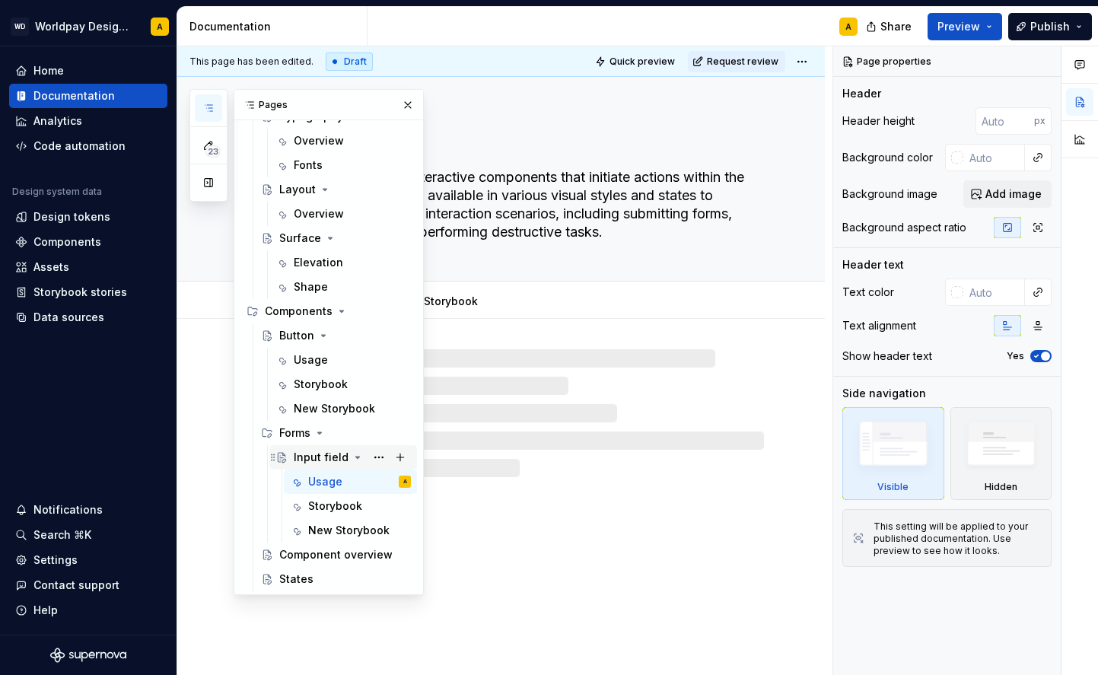
click at [312, 454] on div "Input field" at bounding box center [321, 457] width 55 height 15
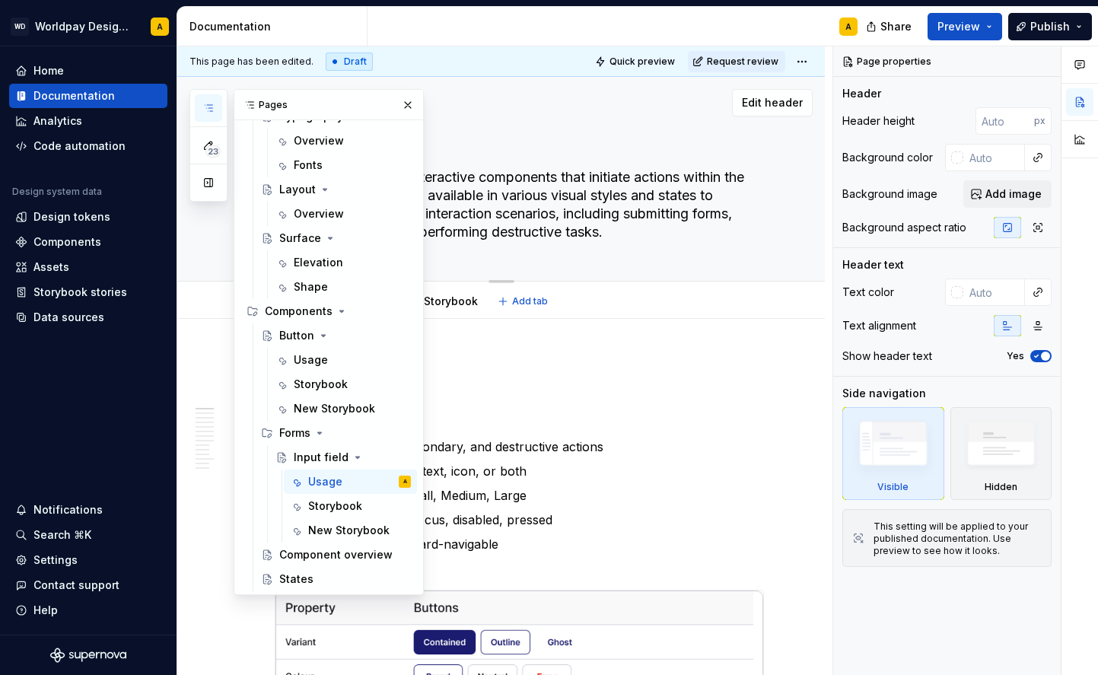
click at [545, 216] on textarea "Buttons are essential interactive components that initiate actions within the u…" at bounding box center [516, 204] width 489 height 79
click at [407, 107] on button "button" at bounding box center [407, 104] width 21 height 21
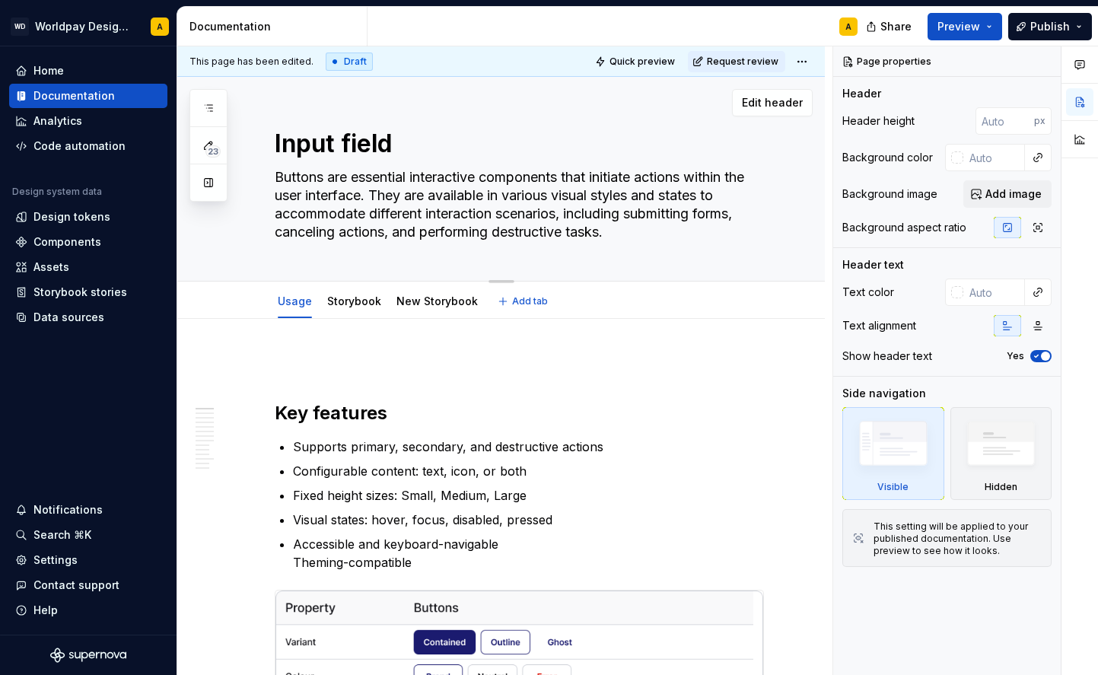
click at [428, 194] on textarea "Buttons are essential interactive components that initiate actions within the u…" at bounding box center [516, 204] width 489 height 79
paste textarea "An input field is a text field that users can type into. You can use this for s…"
type textarea "*"
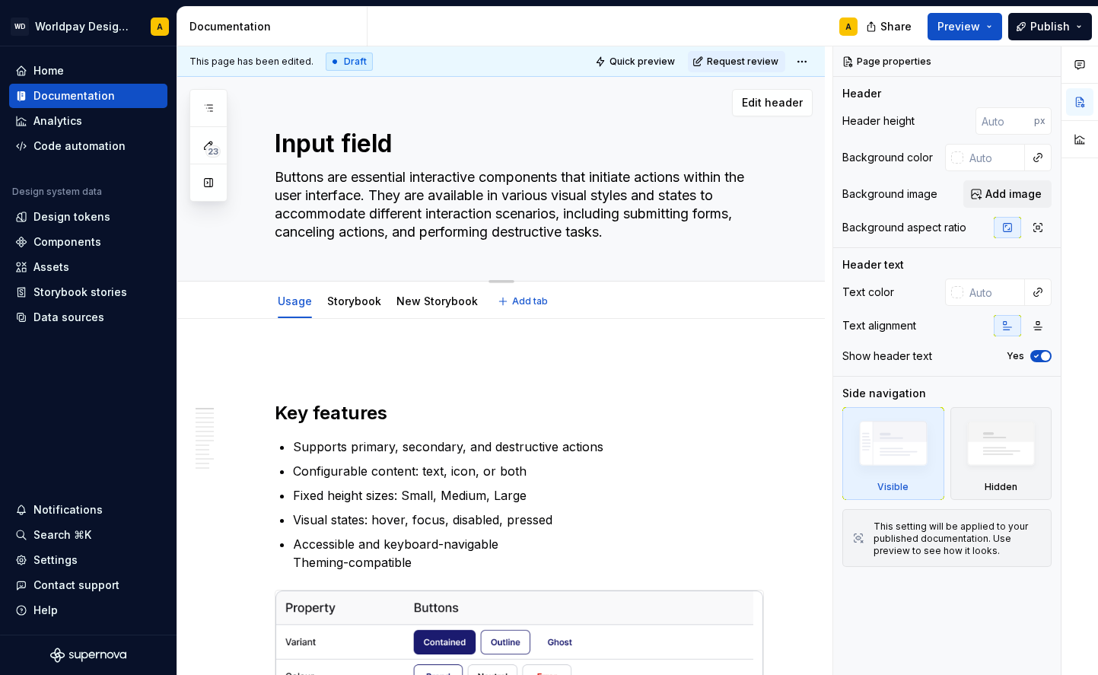
type textarea "An input field is a text field that users can type into. You can use this for s…"
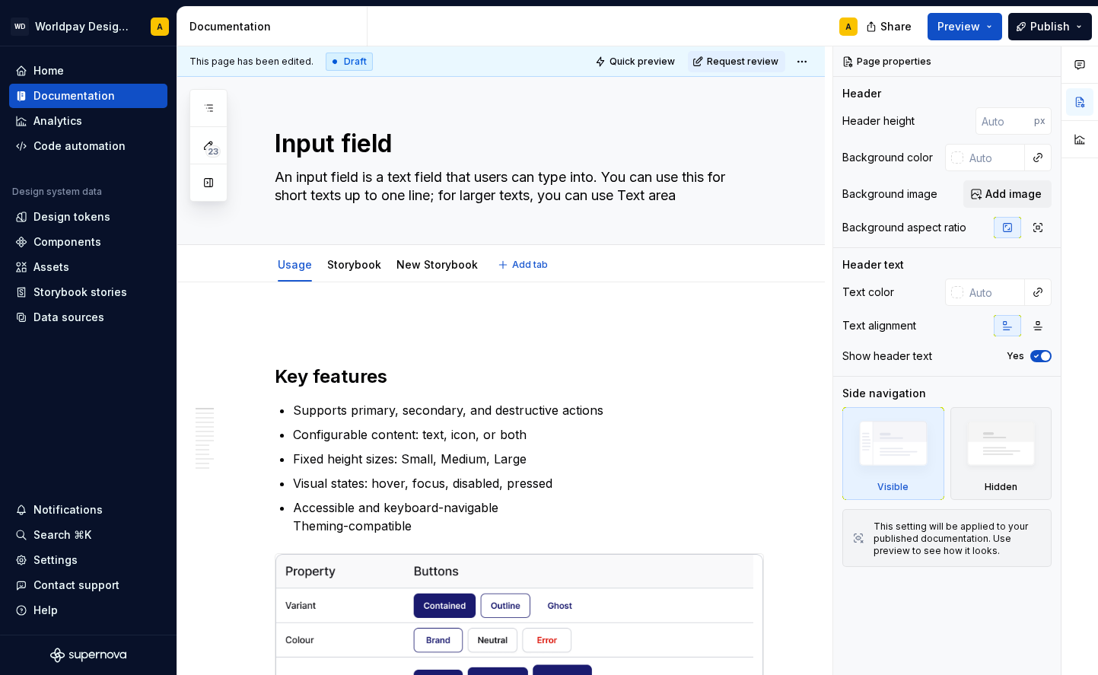
type textarea "*"
type textarea "An input field is a text field that users can type into. You can use this for s…"
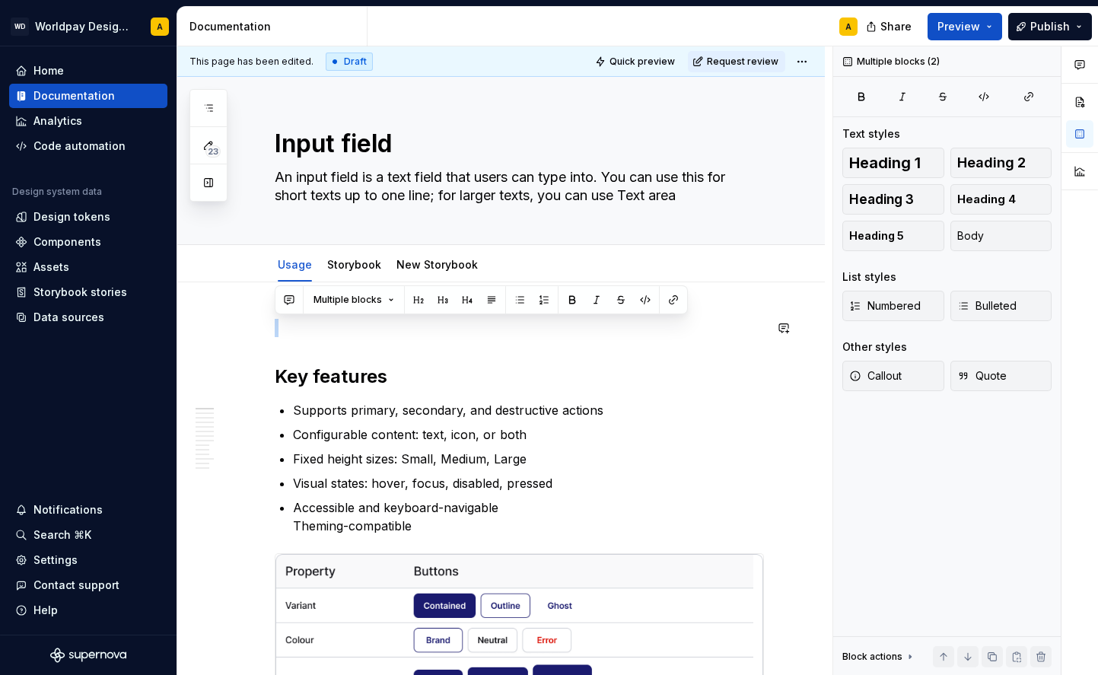
drag, startPoint x: 305, startPoint y: 349, endPoint x: 274, endPoint y: 301, distance: 56.6
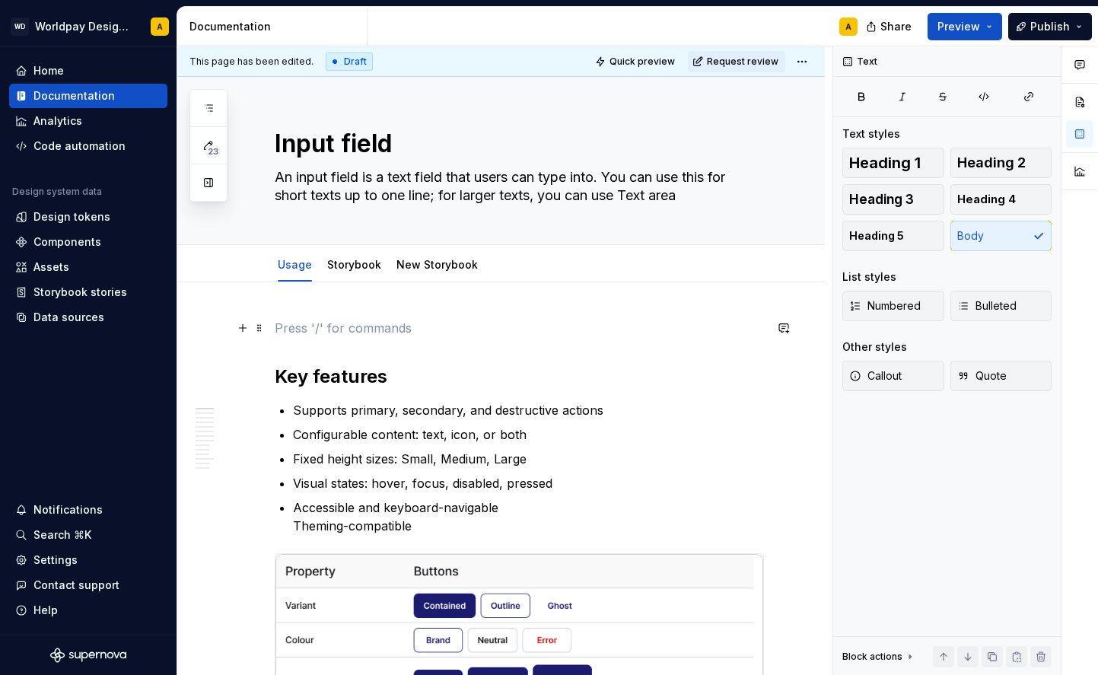
click at [280, 327] on p at bounding box center [519, 328] width 489 height 18
click at [257, 322] on span at bounding box center [259, 327] width 12 height 21
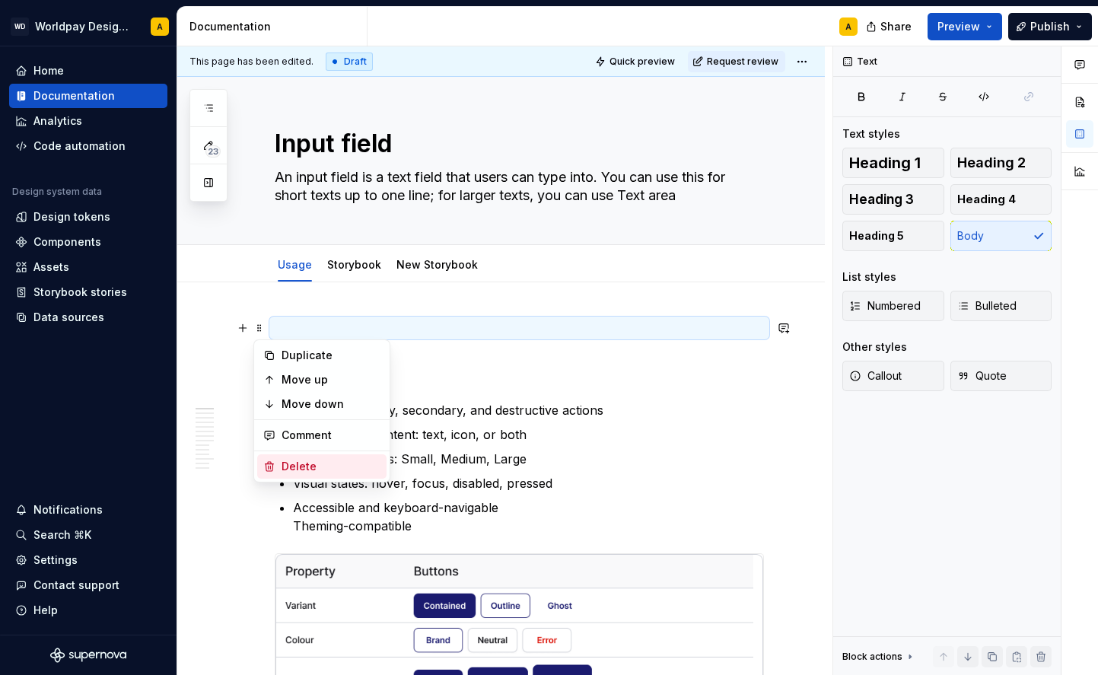
click at [300, 460] on div "Delete" at bounding box center [331, 466] width 99 height 15
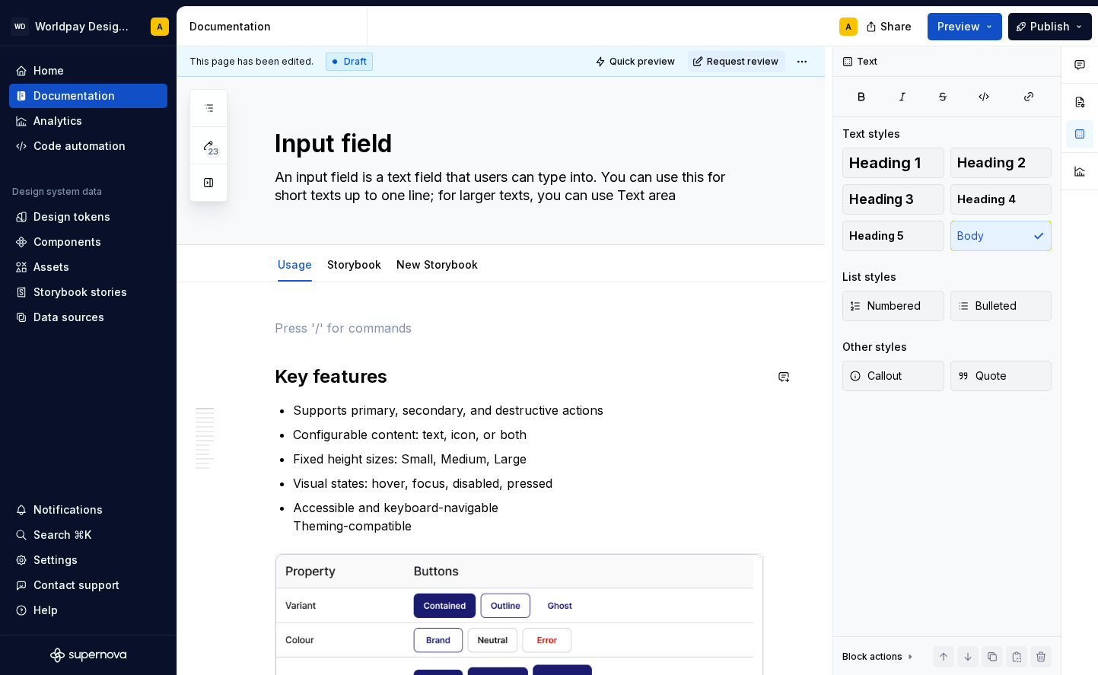
scroll to position [1, 0]
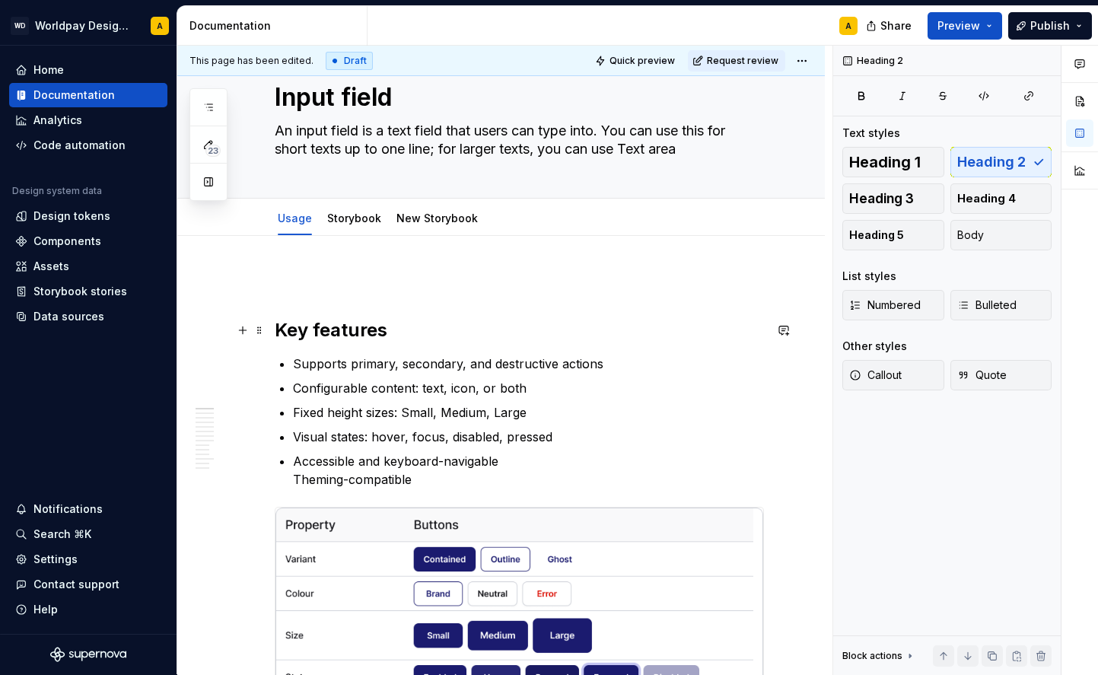
click at [279, 328] on h2 "Key features" at bounding box center [519, 330] width 489 height 24
click at [279, 281] on p at bounding box center [519, 281] width 489 height 18
click at [244, 279] on button "button" at bounding box center [242, 281] width 21 height 21
click at [331, 289] on p at bounding box center [519, 281] width 489 height 18
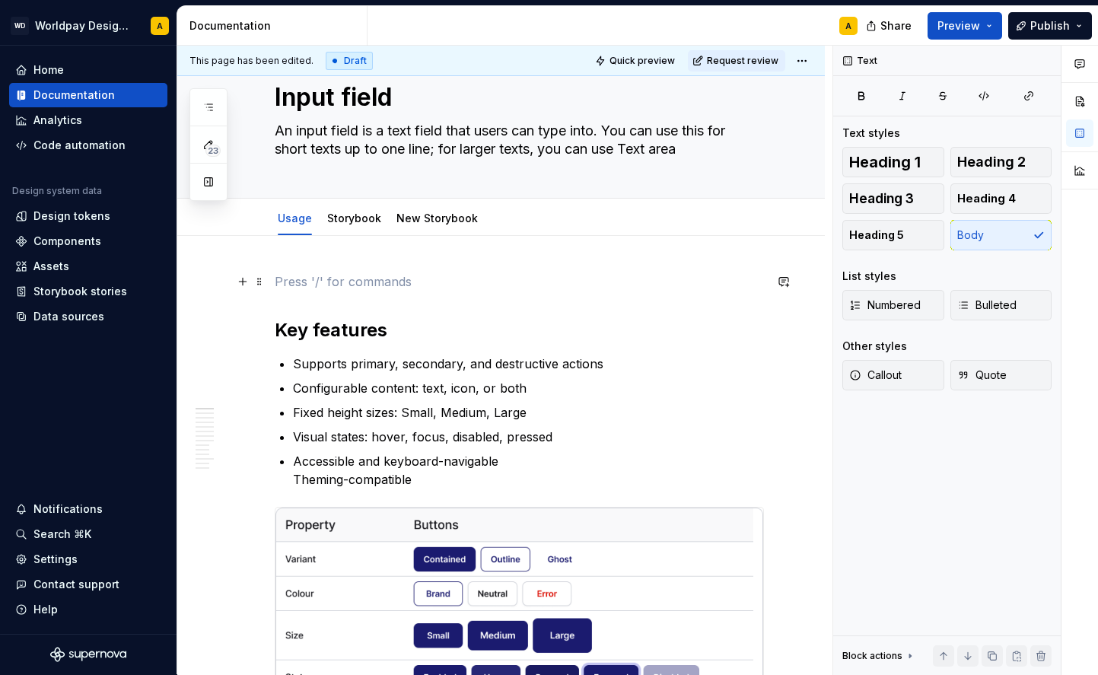
click at [260, 283] on span at bounding box center [259, 281] width 12 height 21
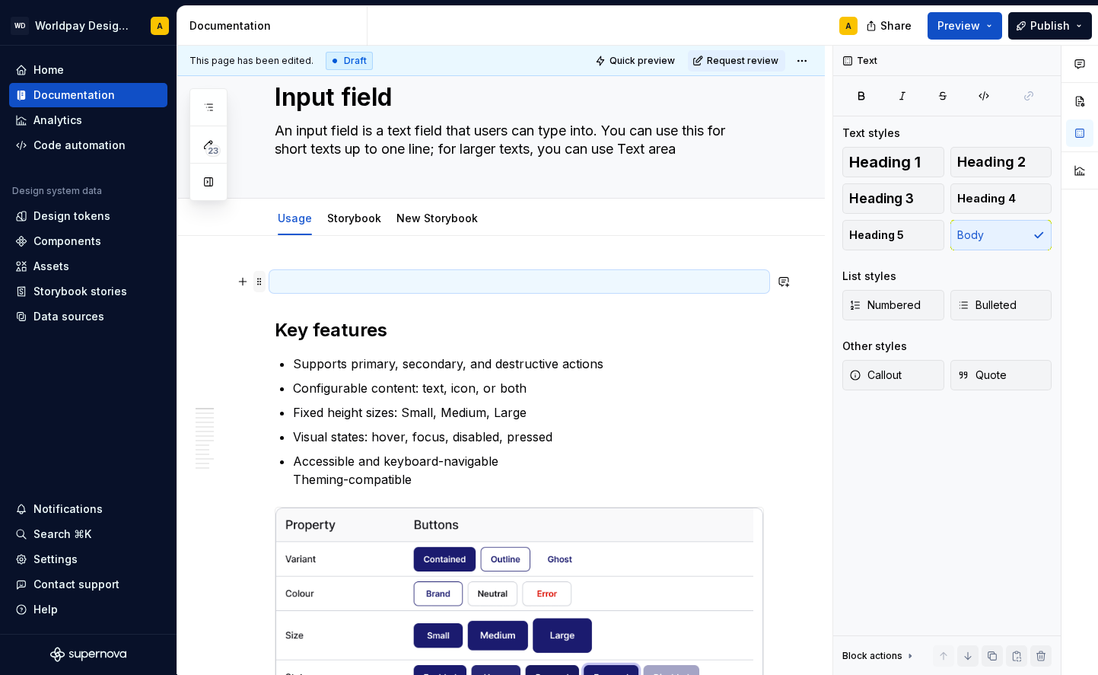
click at [255, 283] on span at bounding box center [259, 281] width 12 height 21
click at [718, 285] on p at bounding box center [519, 281] width 489 height 18
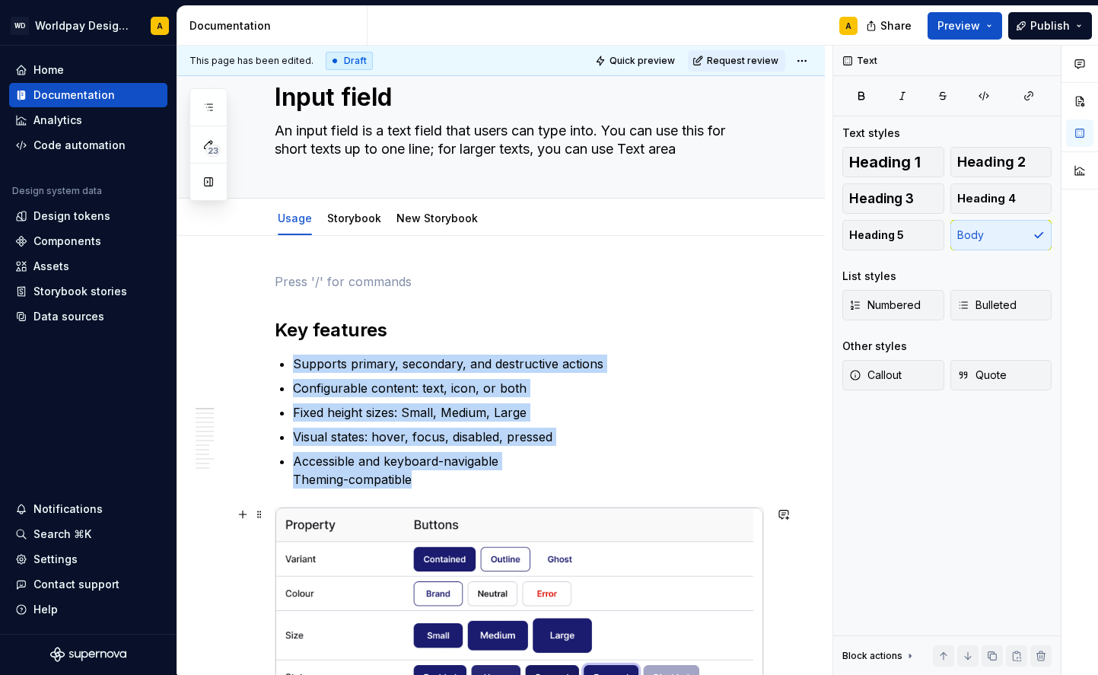
click at [480, 543] on img at bounding box center [520, 618] width 488 height 221
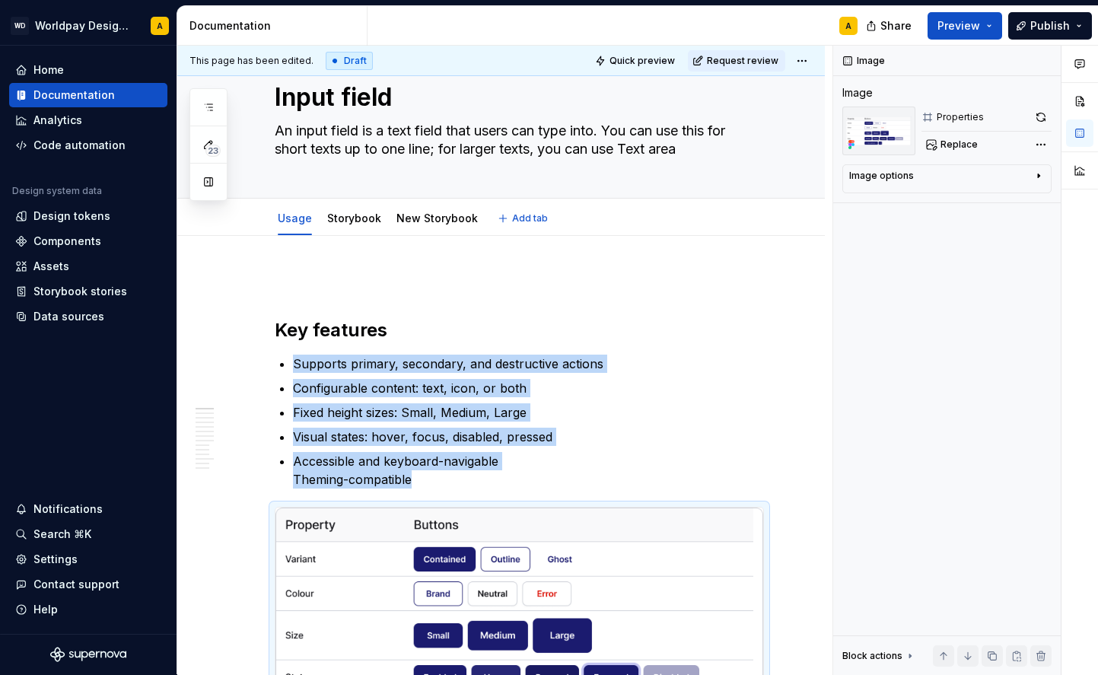
type textarea "*"
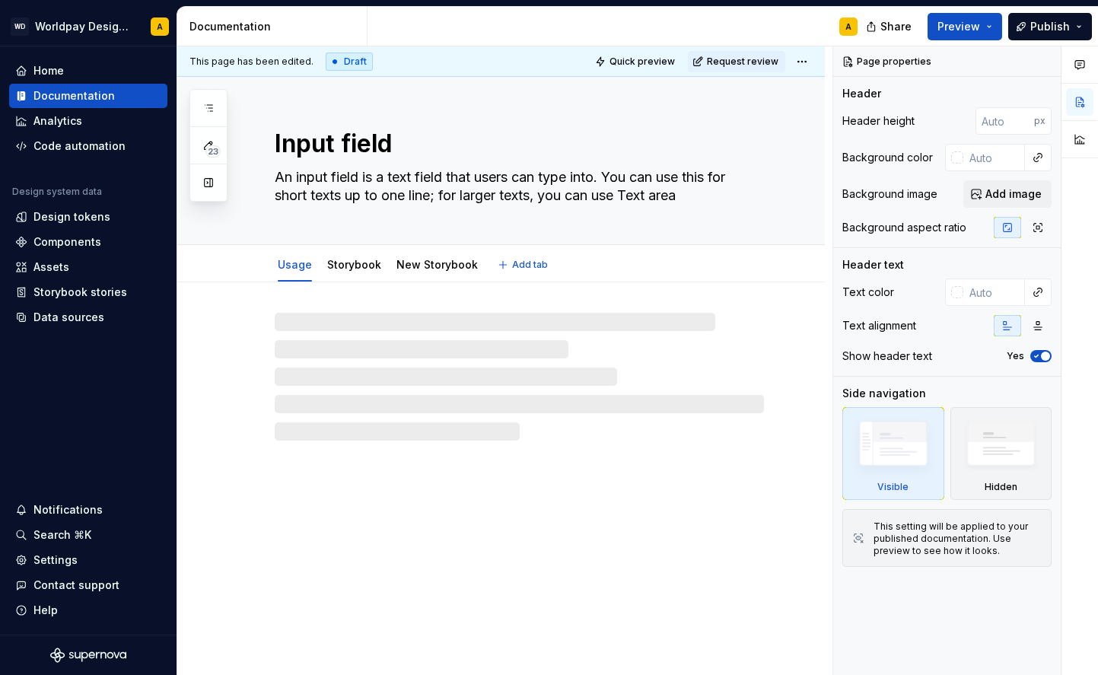
click at [318, 270] on div "Usage Storybook New Storybook" at bounding box center [378, 268] width 225 height 41
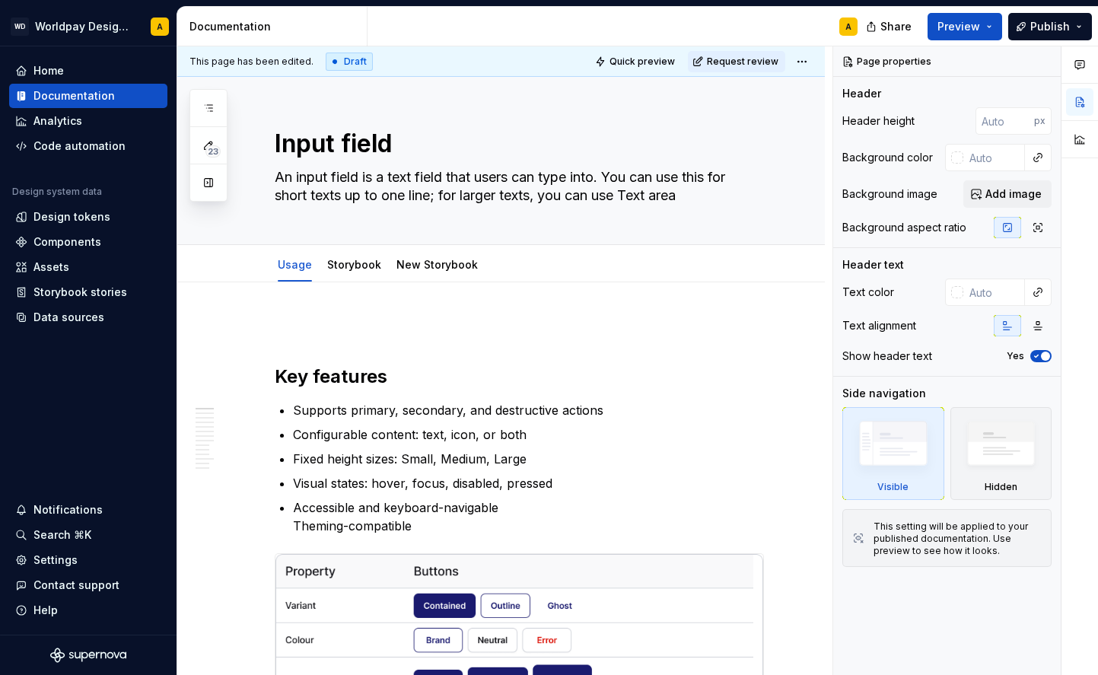
click at [1000, 197] on span "Add image" at bounding box center [1014, 193] width 56 height 15
click at [307, 332] on p at bounding box center [519, 328] width 489 height 18
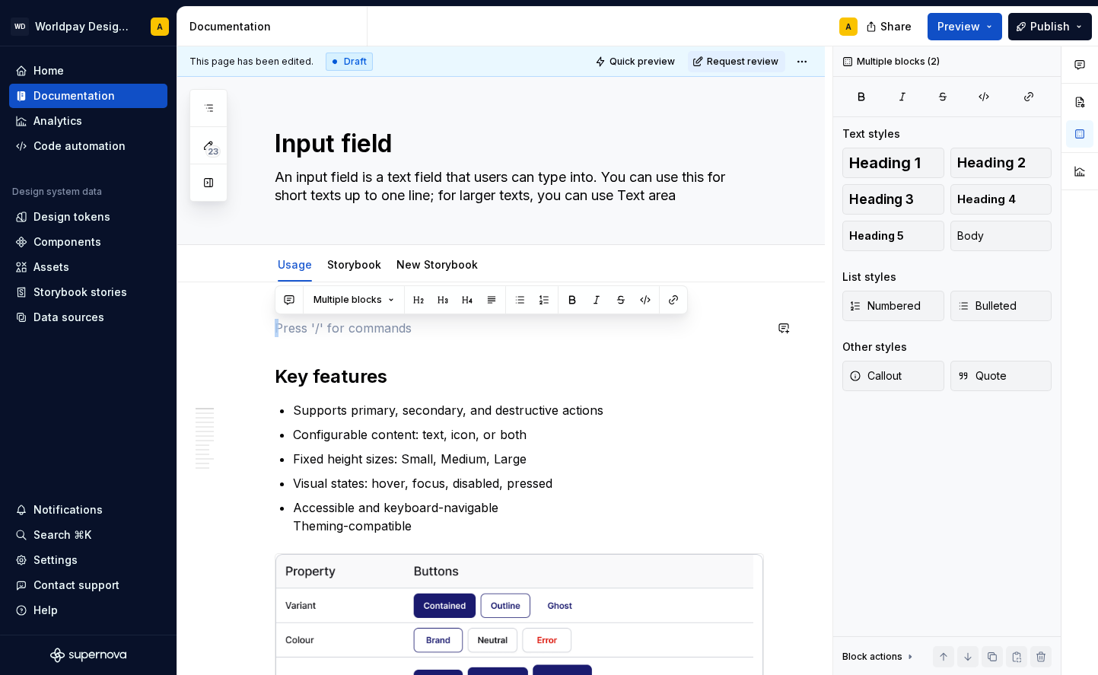
click at [538, 321] on p at bounding box center [519, 328] width 489 height 18
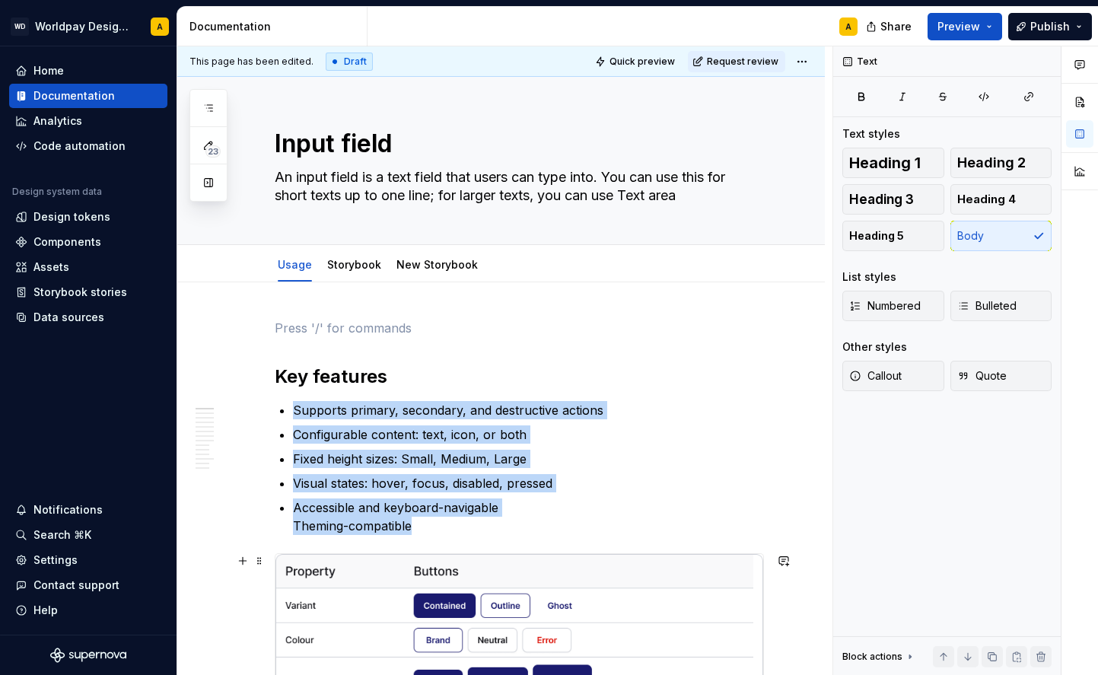
click at [417, 600] on img at bounding box center [520, 664] width 488 height 221
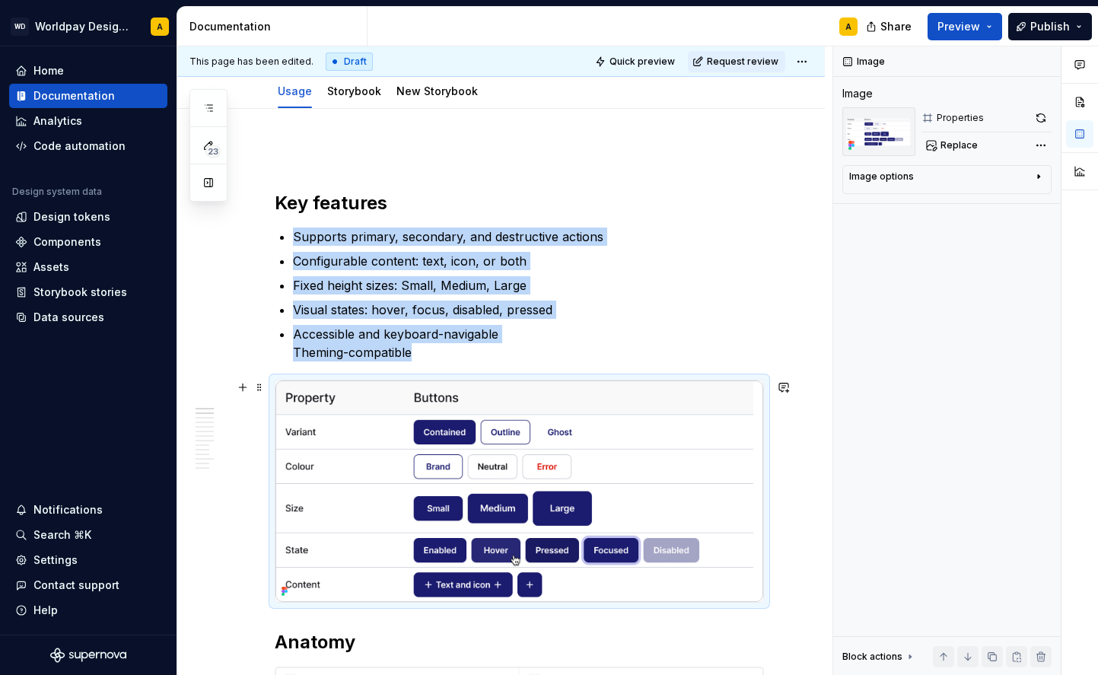
scroll to position [177, 0]
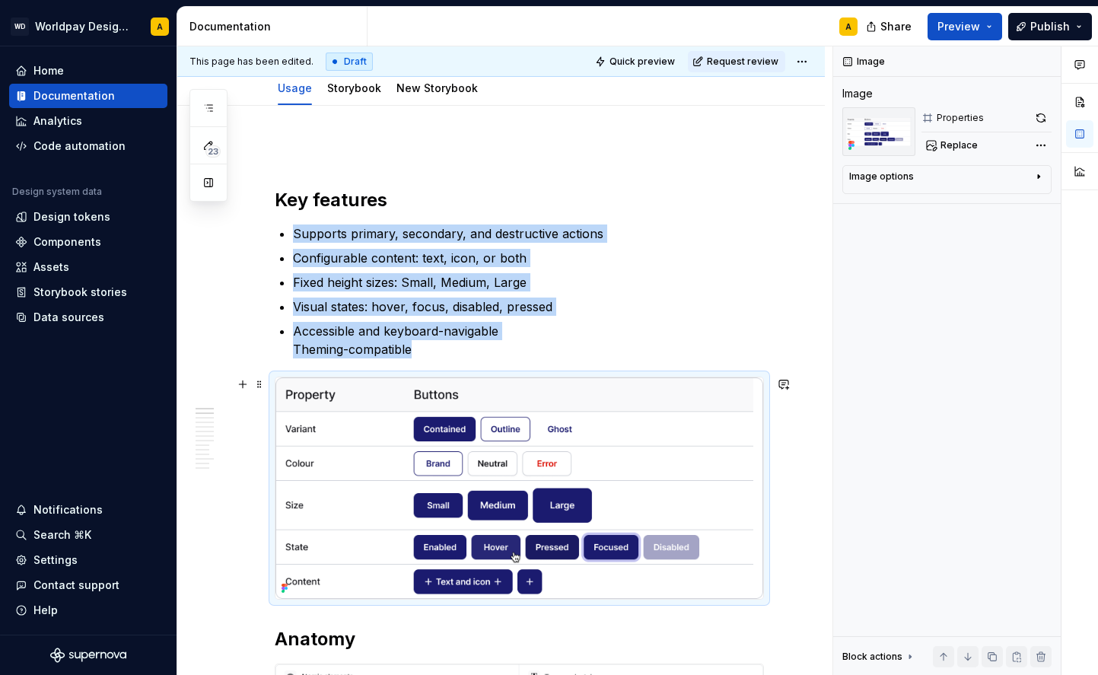
click at [340, 494] on img at bounding box center [520, 487] width 488 height 221
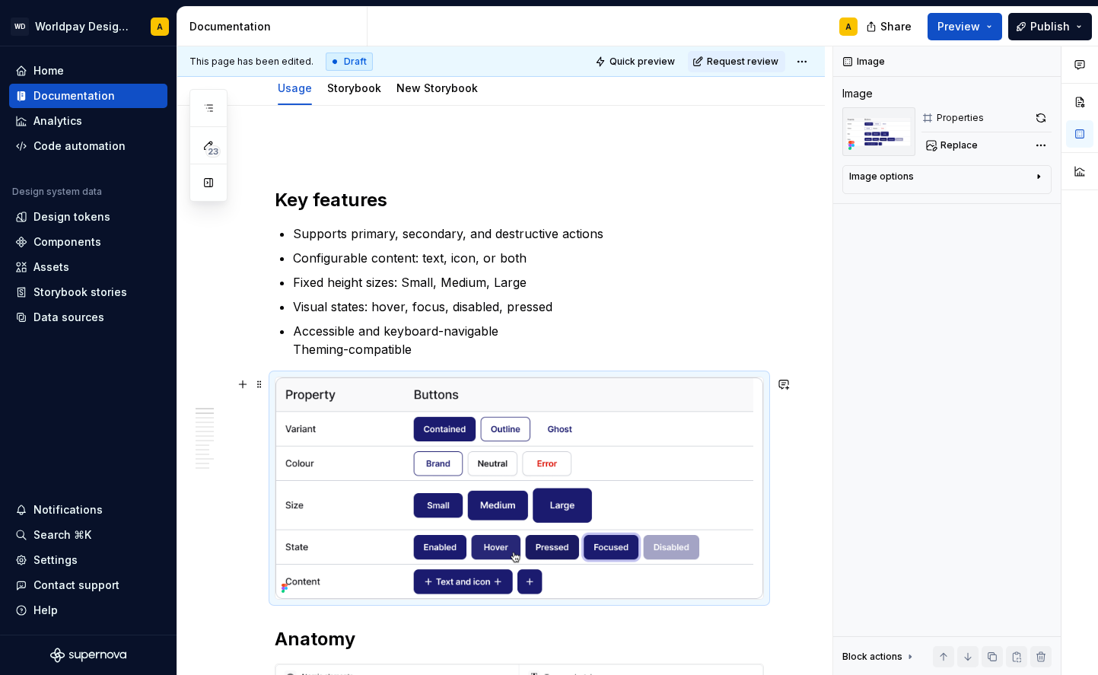
click at [431, 449] on img at bounding box center [520, 487] width 488 height 221
click at [432, 467] on img at bounding box center [520, 487] width 488 height 221
click at [326, 394] on img at bounding box center [520, 487] width 488 height 221
click at [390, 395] on img at bounding box center [520, 487] width 488 height 221
click at [454, 390] on img at bounding box center [520, 487] width 488 height 221
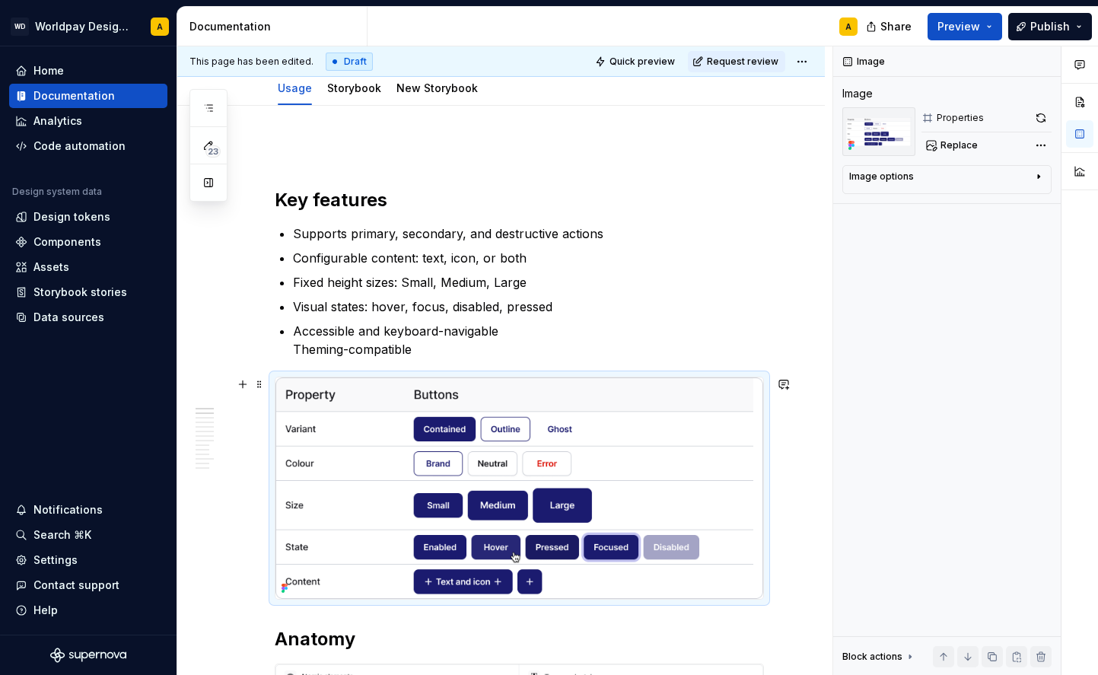
click at [442, 391] on img at bounding box center [520, 487] width 488 height 221
click at [400, 440] on img at bounding box center [520, 487] width 488 height 221
click at [305, 430] on img at bounding box center [520, 487] width 488 height 221
click at [319, 435] on img at bounding box center [520, 487] width 488 height 221
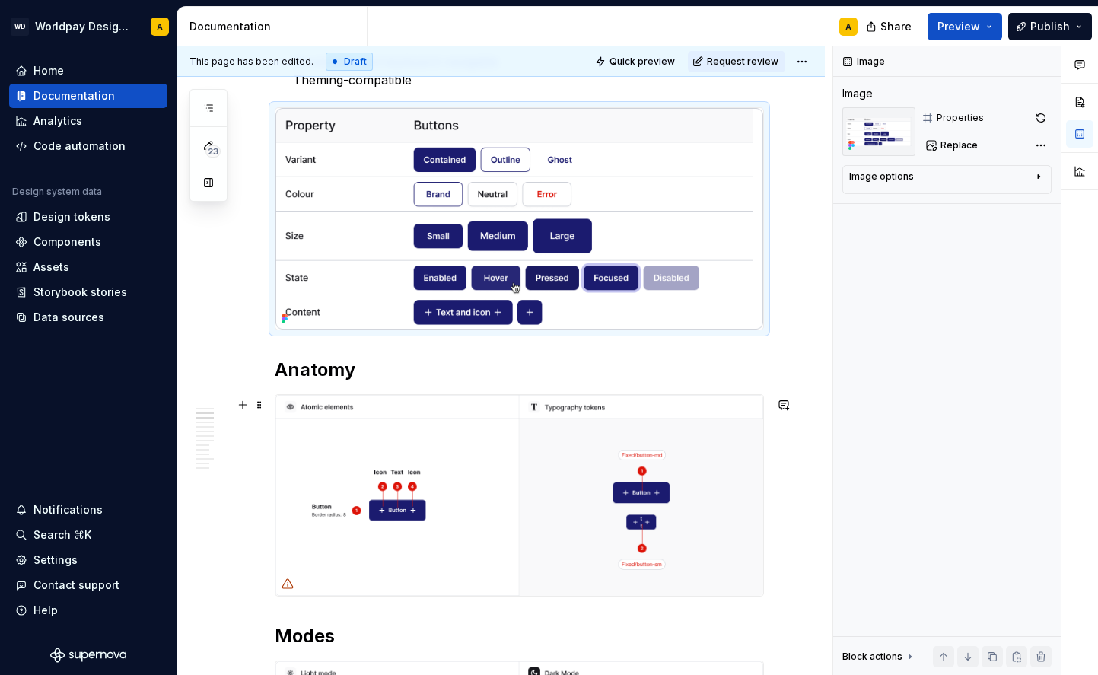
scroll to position [452, 0]
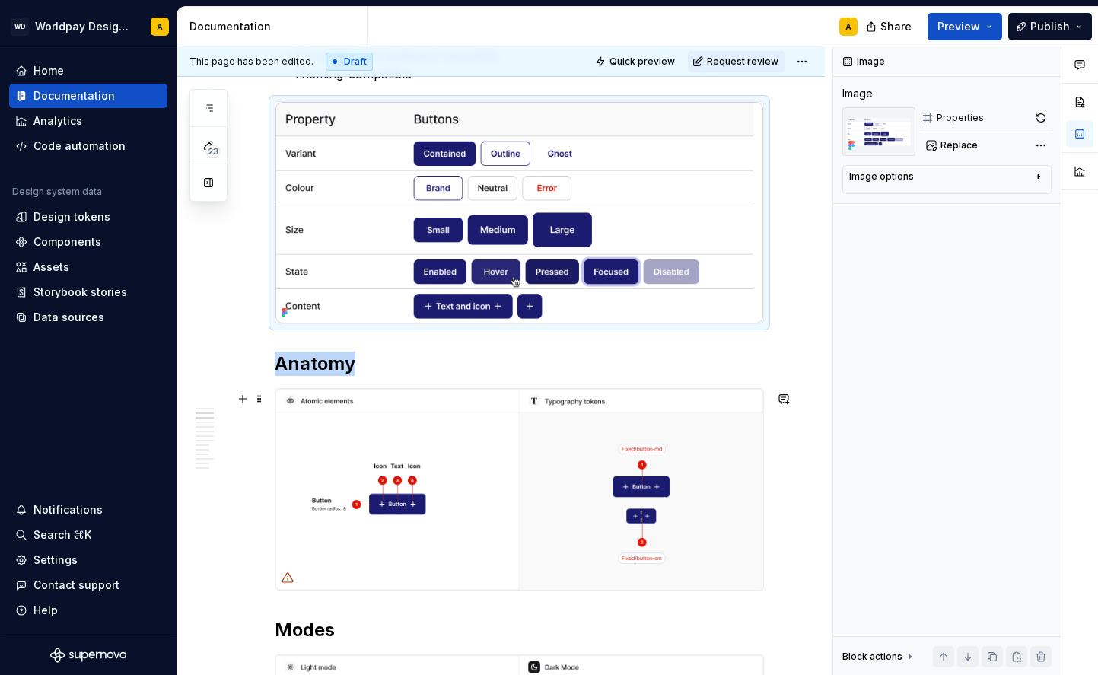
click at [358, 499] on img at bounding box center [520, 490] width 488 height 202
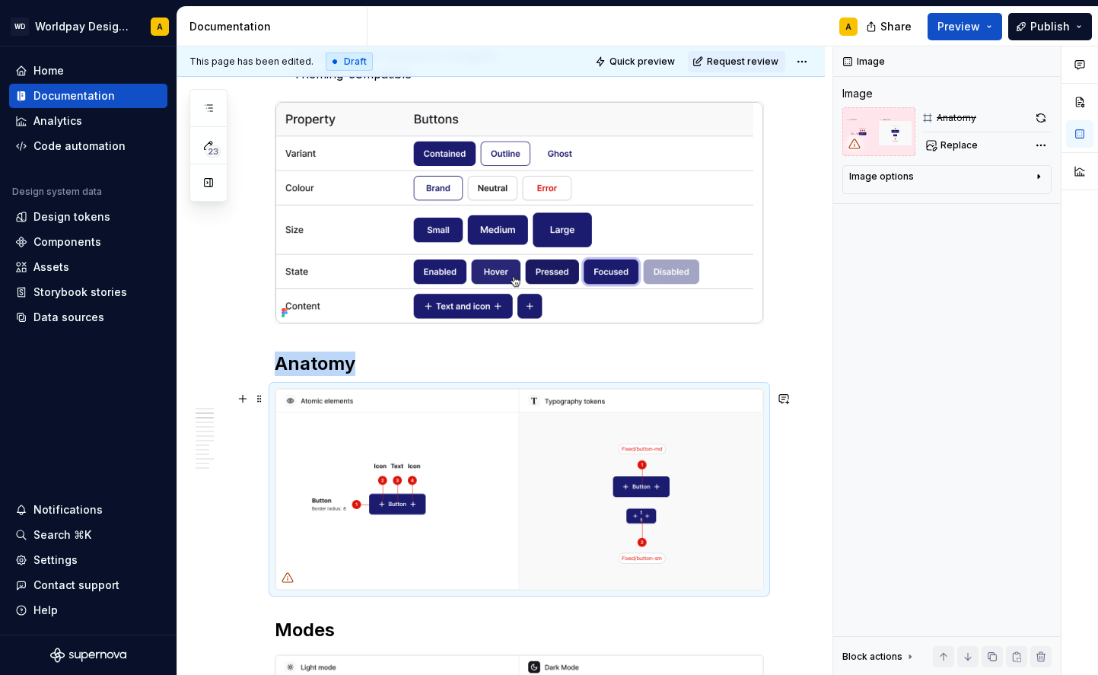
click at [358, 499] on img at bounding box center [520, 490] width 488 height 202
click at [365, 437] on img at bounding box center [520, 490] width 488 height 202
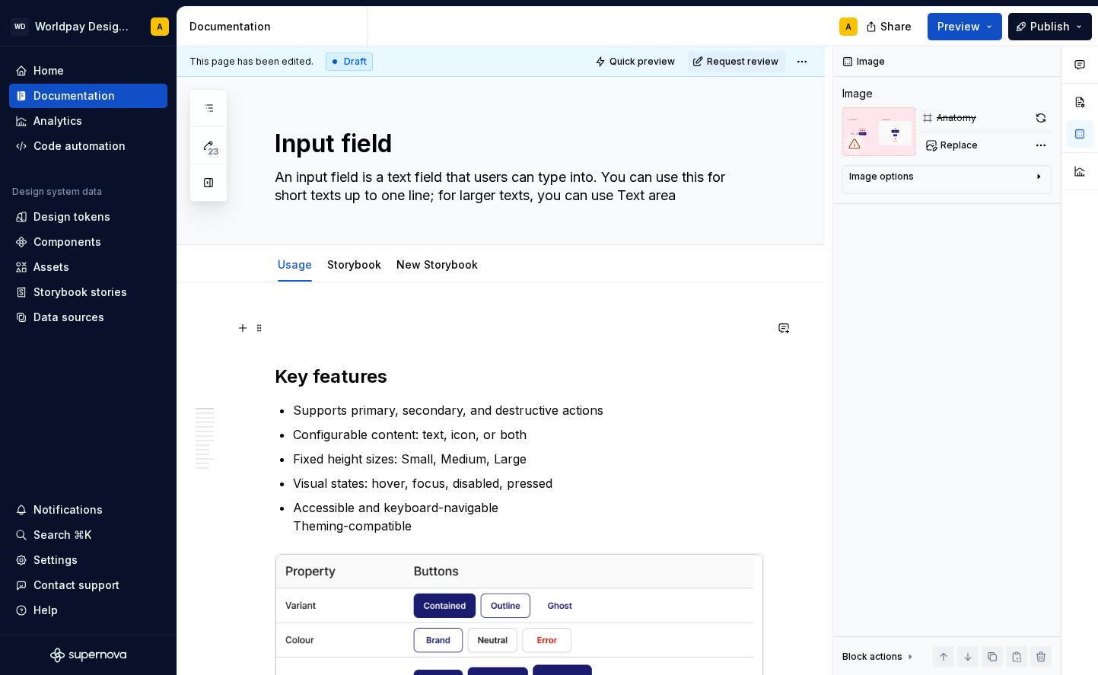
scroll to position [0, 0]
click at [346, 328] on p at bounding box center [519, 328] width 489 height 18
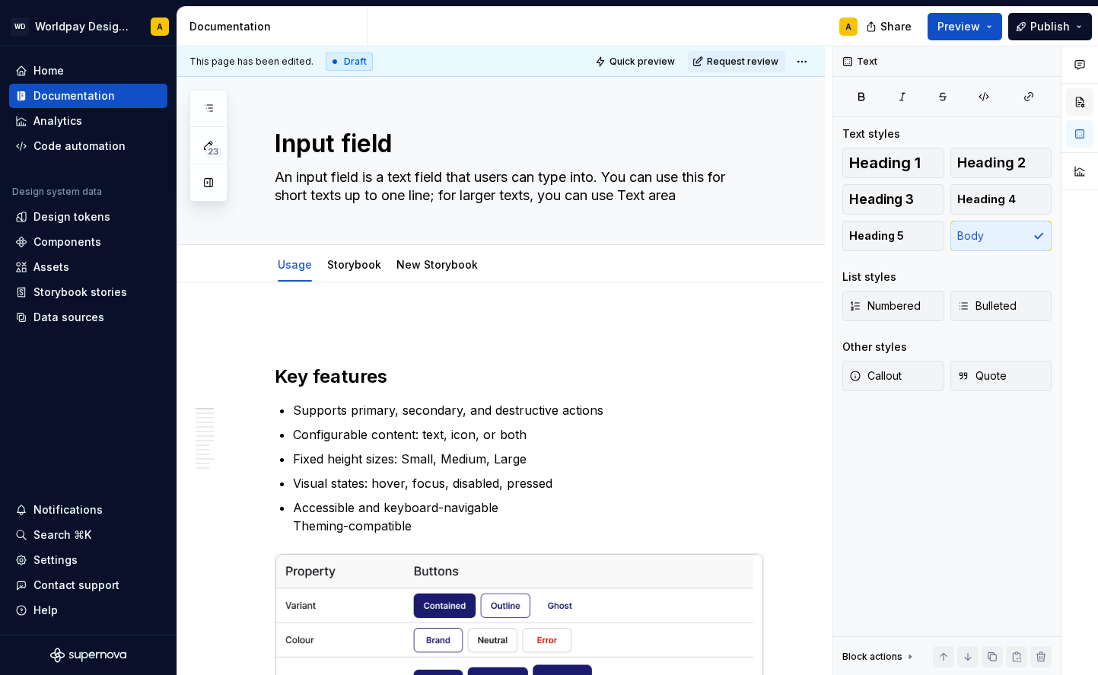
click at [1079, 107] on button "button" at bounding box center [1079, 101] width 27 height 27
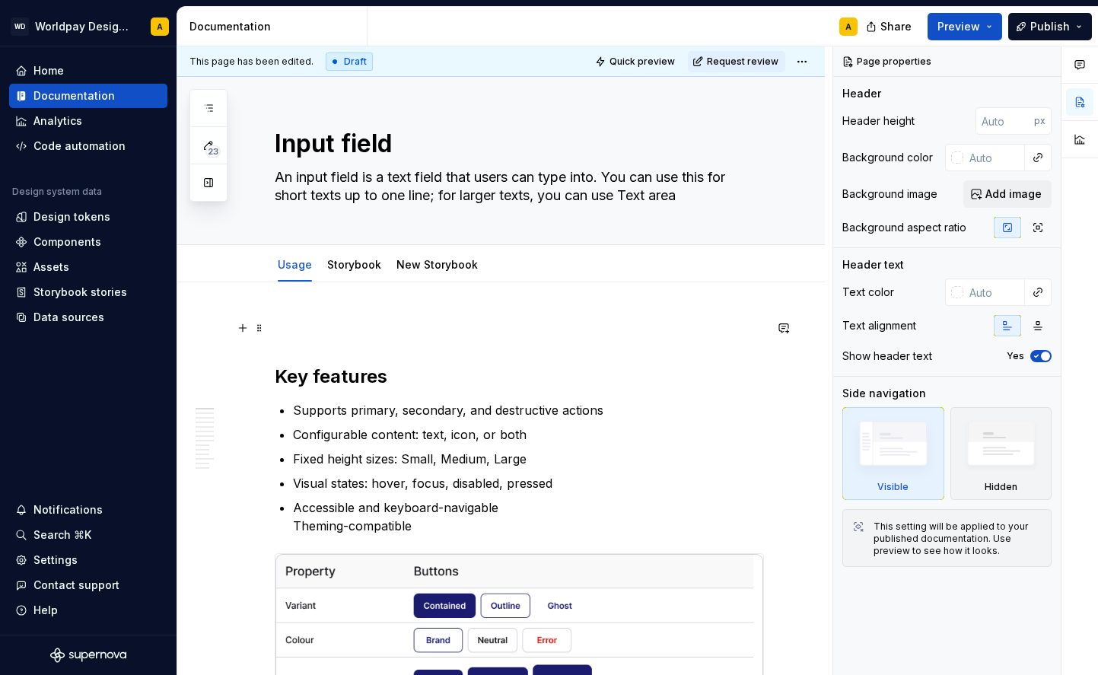
click at [279, 325] on p at bounding box center [519, 328] width 489 height 18
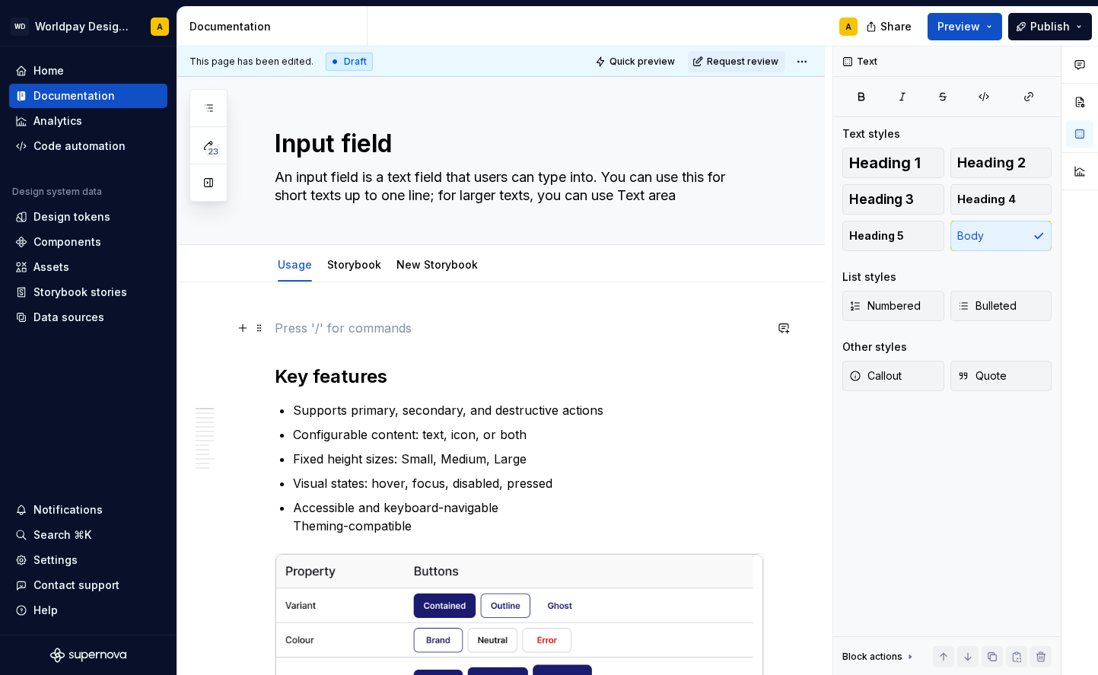
click at [326, 330] on p at bounding box center [519, 328] width 489 height 18
click at [252, 320] on button "button" at bounding box center [242, 327] width 21 height 21
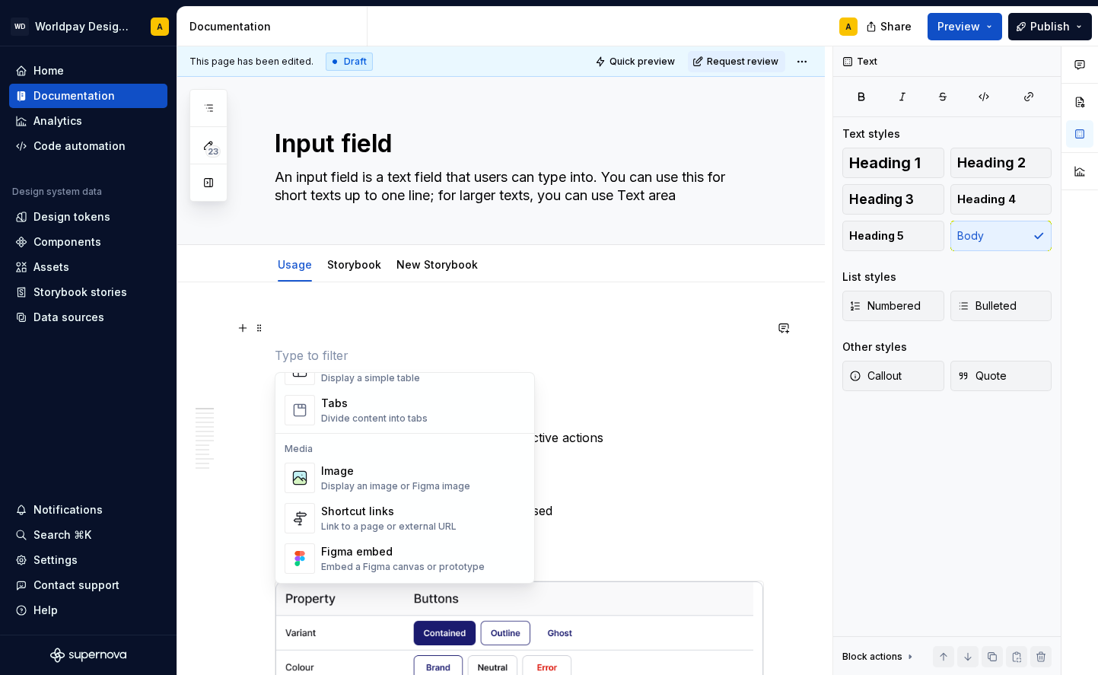
scroll to position [616, 0]
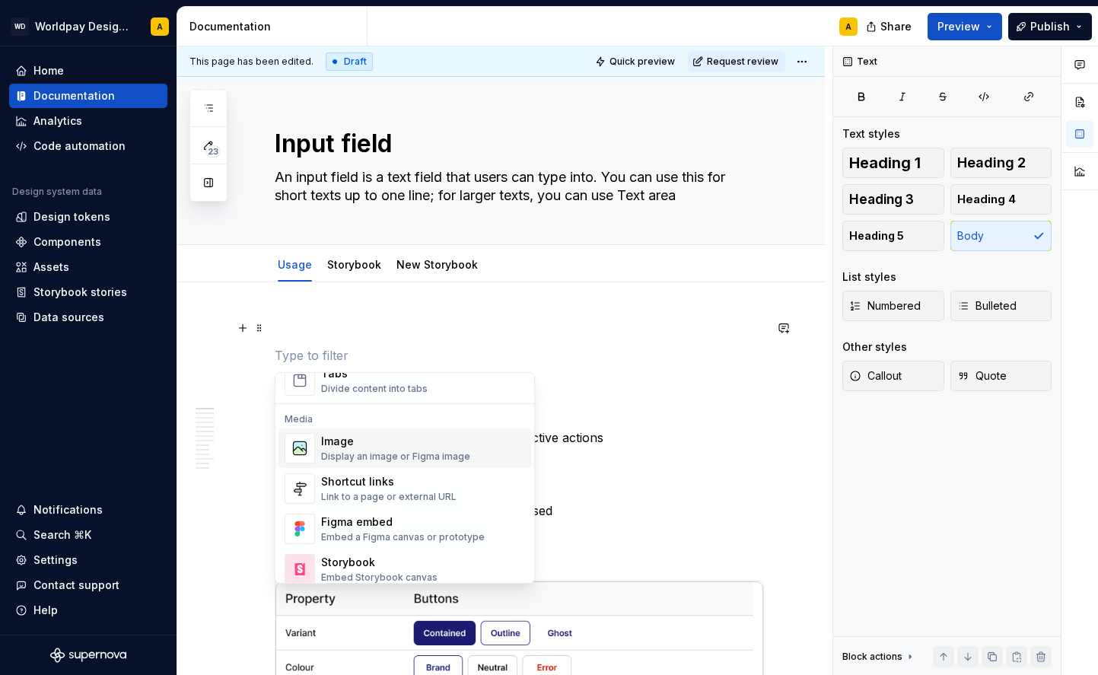
click at [350, 454] on div "Display an image or Figma image" at bounding box center [395, 457] width 149 height 12
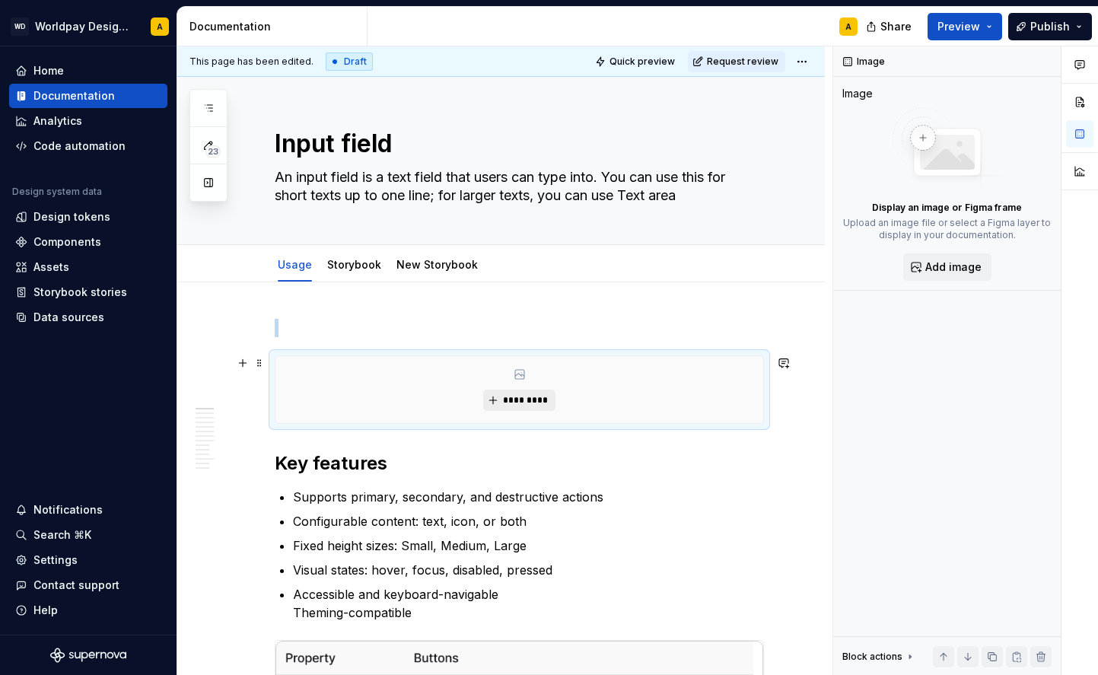
click at [518, 396] on span "*********" at bounding box center [525, 400] width 46 height 12
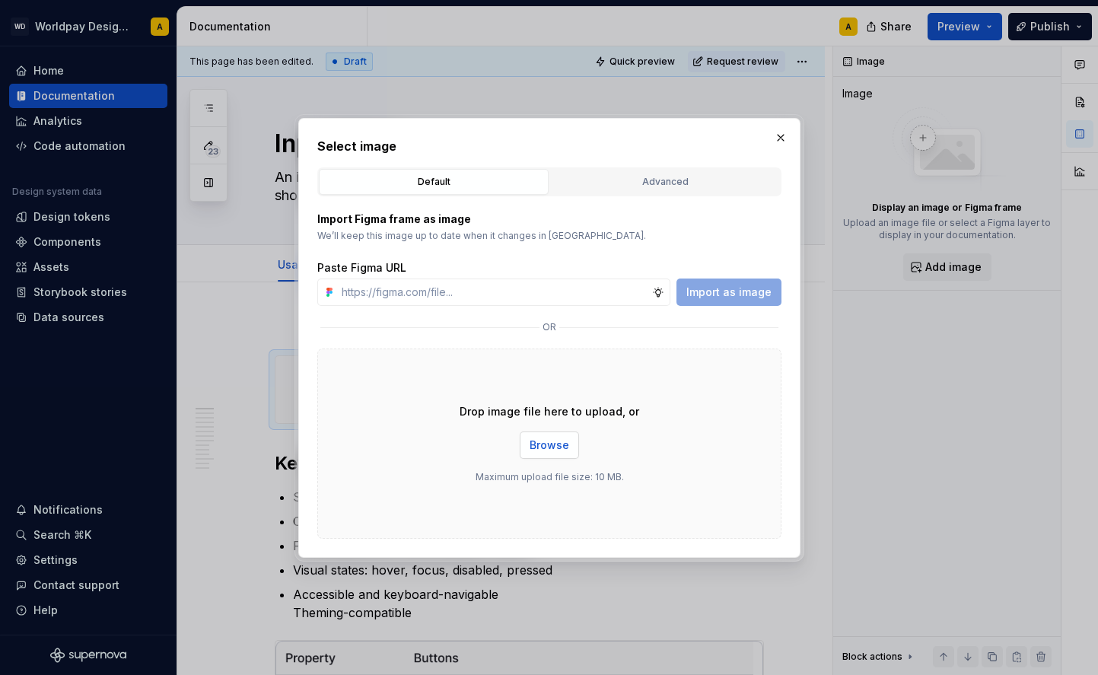
click at [551, 445] on span "Browse" at bounding box center [550, 445] width 40 height 15
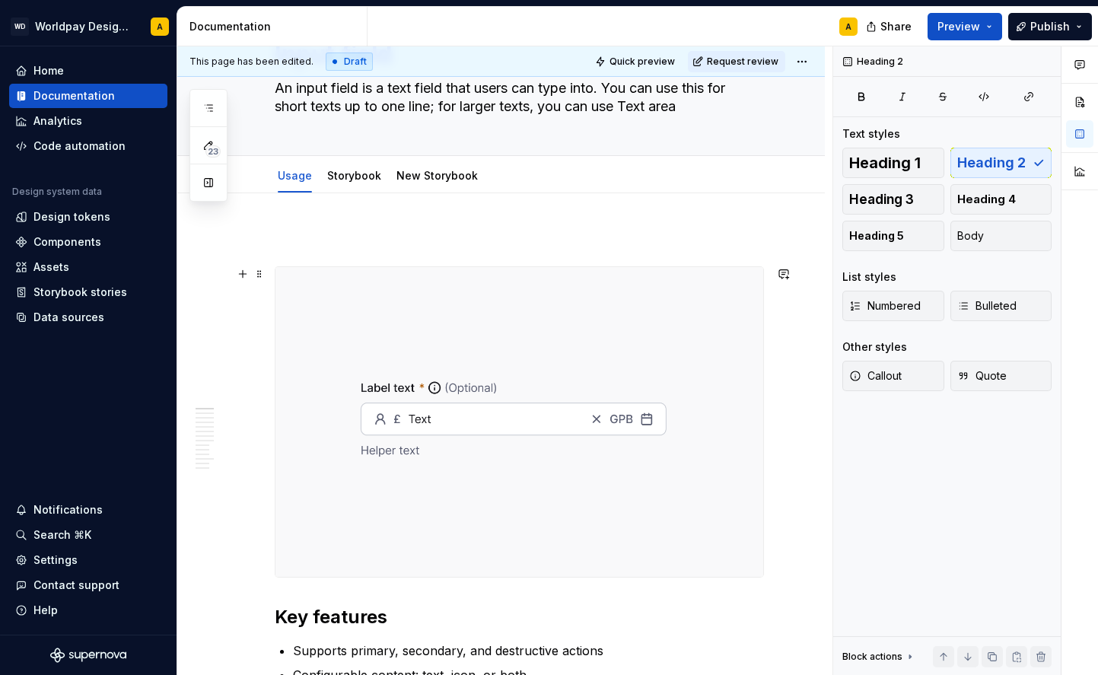
scroll to position [120, 0]
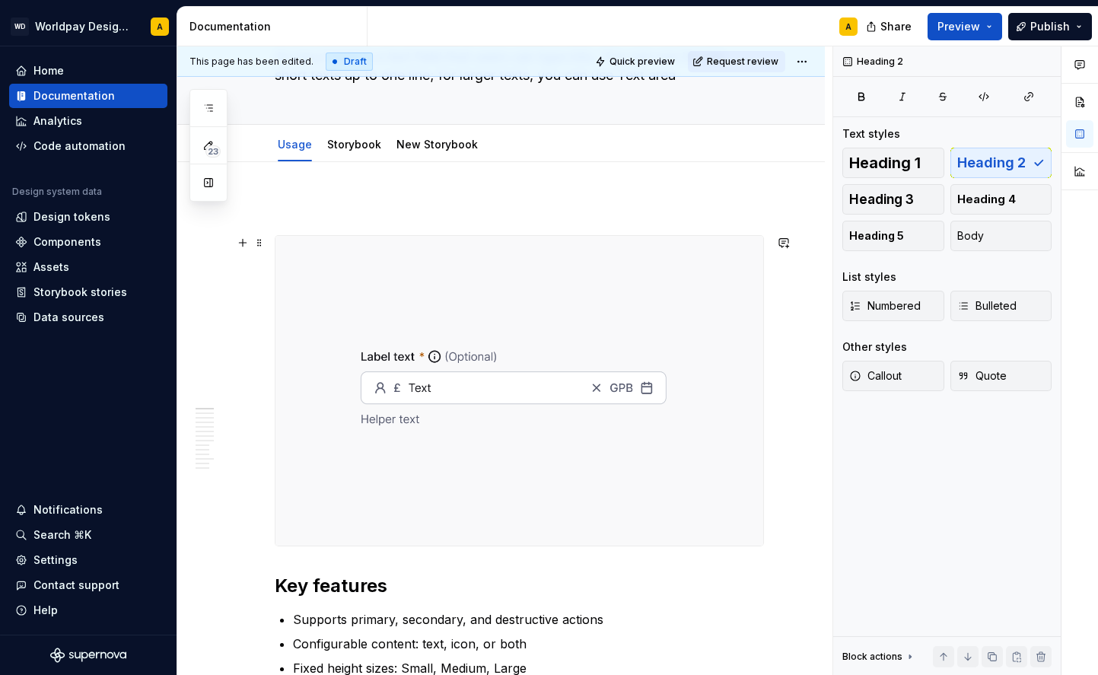
click at [369, 235] on div at bounding box center [519, 390] width 489 height 311
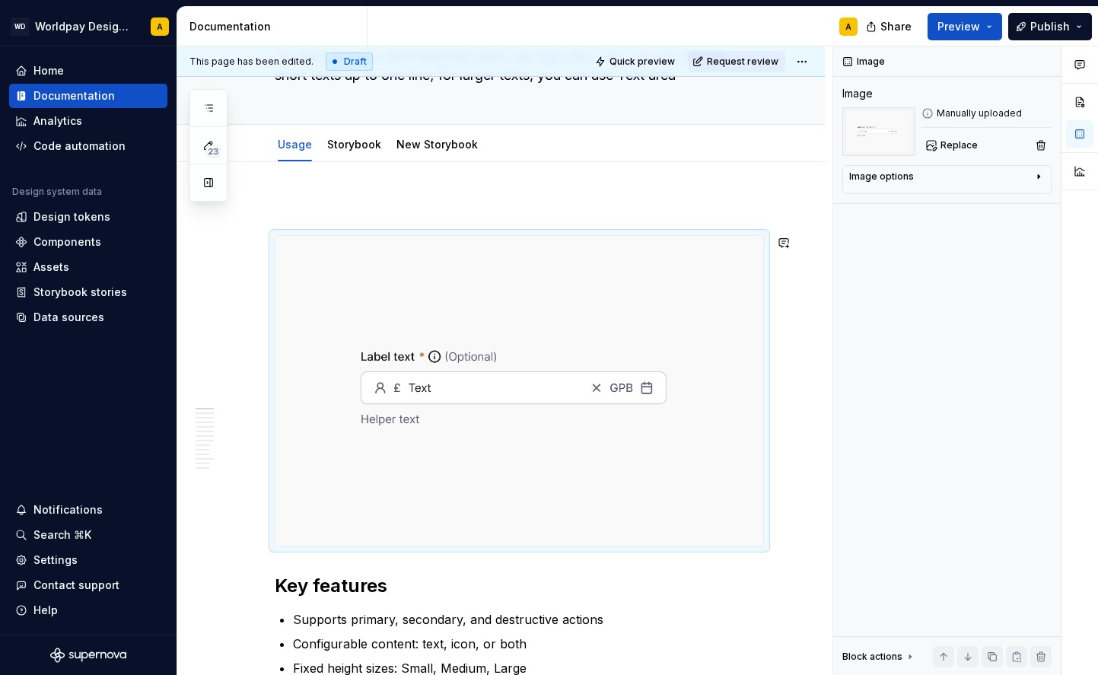
click at [285, 205] on p at bounding box center [519, 208] width 489 height 18
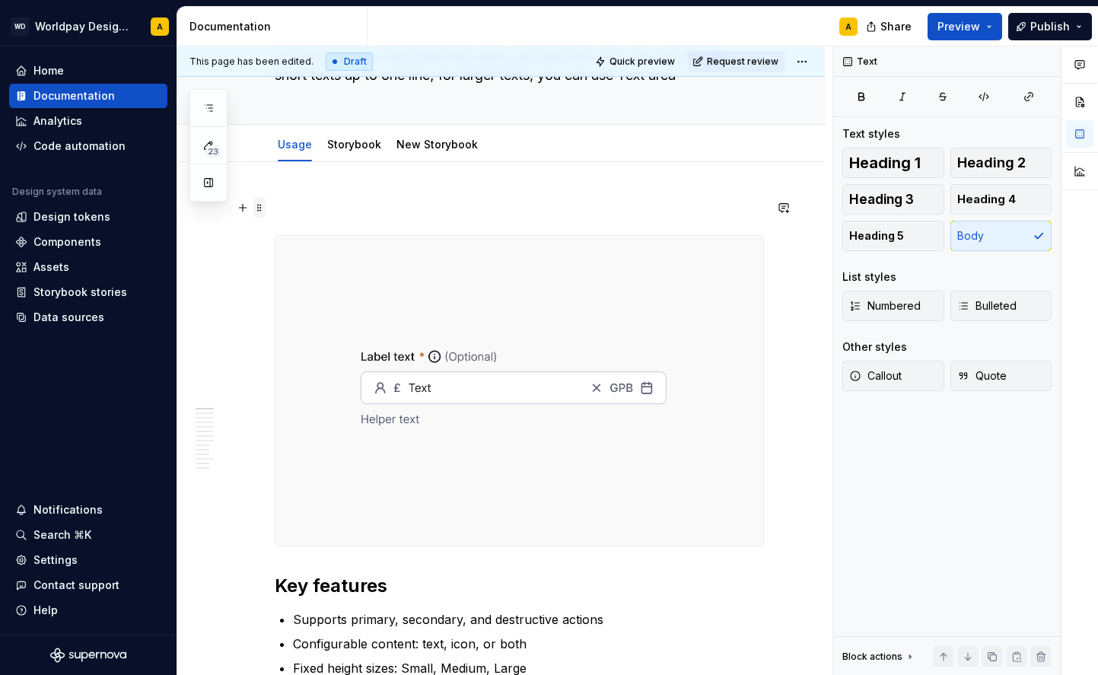
click at [259, 207] on span at bounding box center [259, 207] width 12 height 21
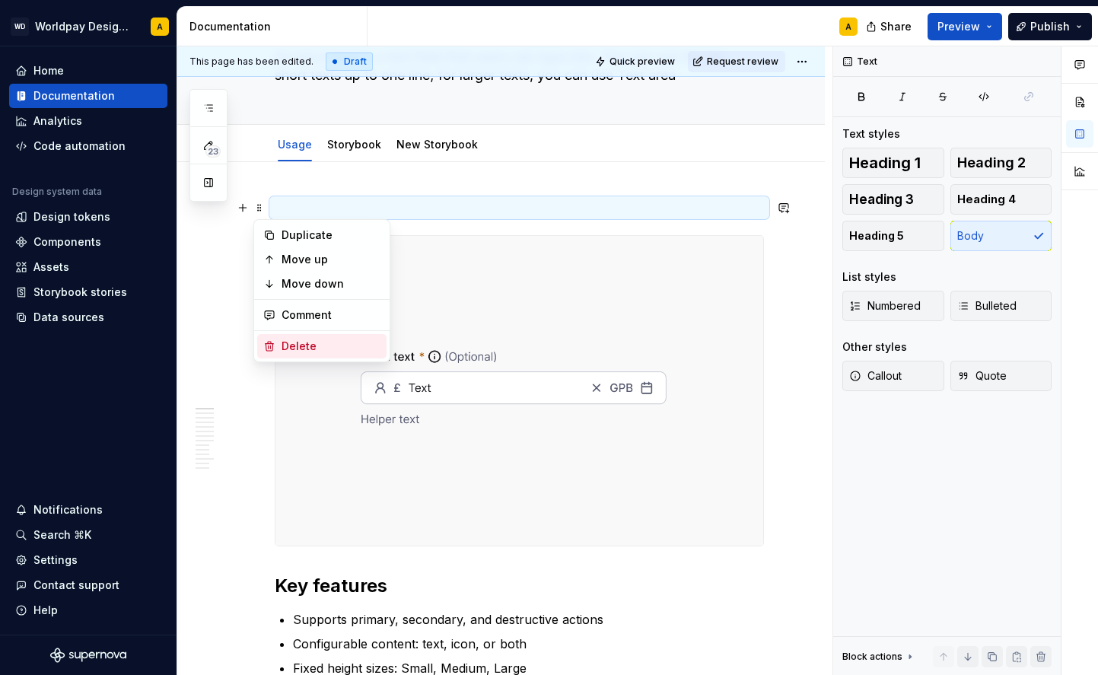
click at [287, 343] on div "Delete" at bounding box center [331, 346] width 99 height 15
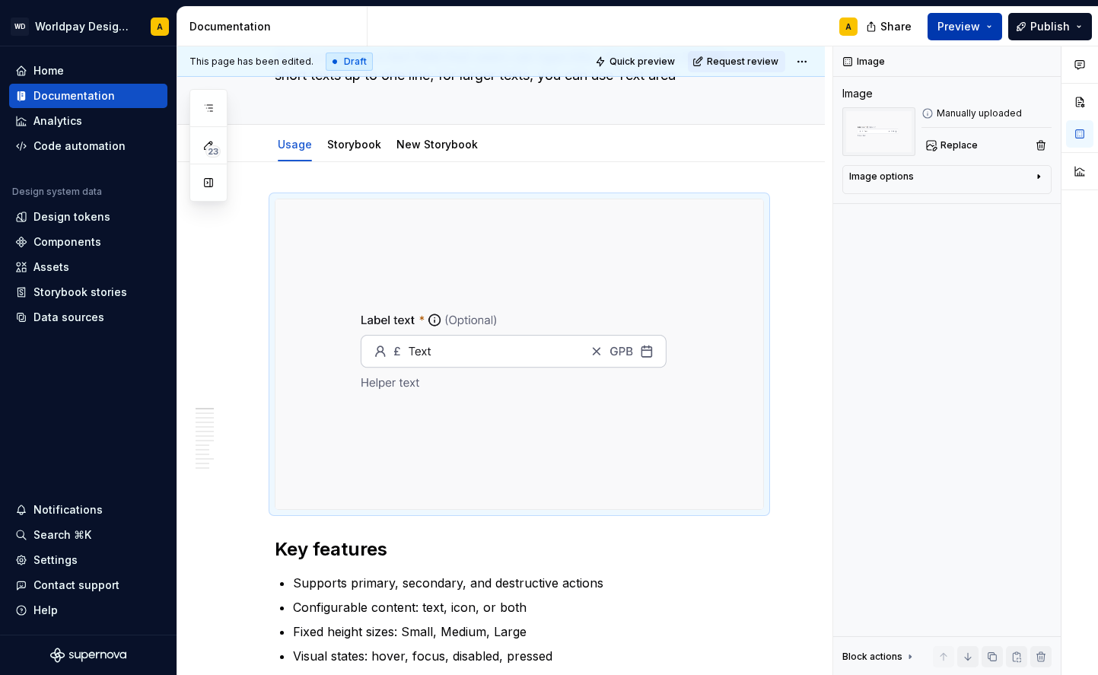
drag, startPoint x: 843, startPoint y: 15, endPoint x: 951, endPoint y: 24, distance: 107.7
click at [951, 24] on span "Preview" at bounding box center [959, 26] width 43 height 15
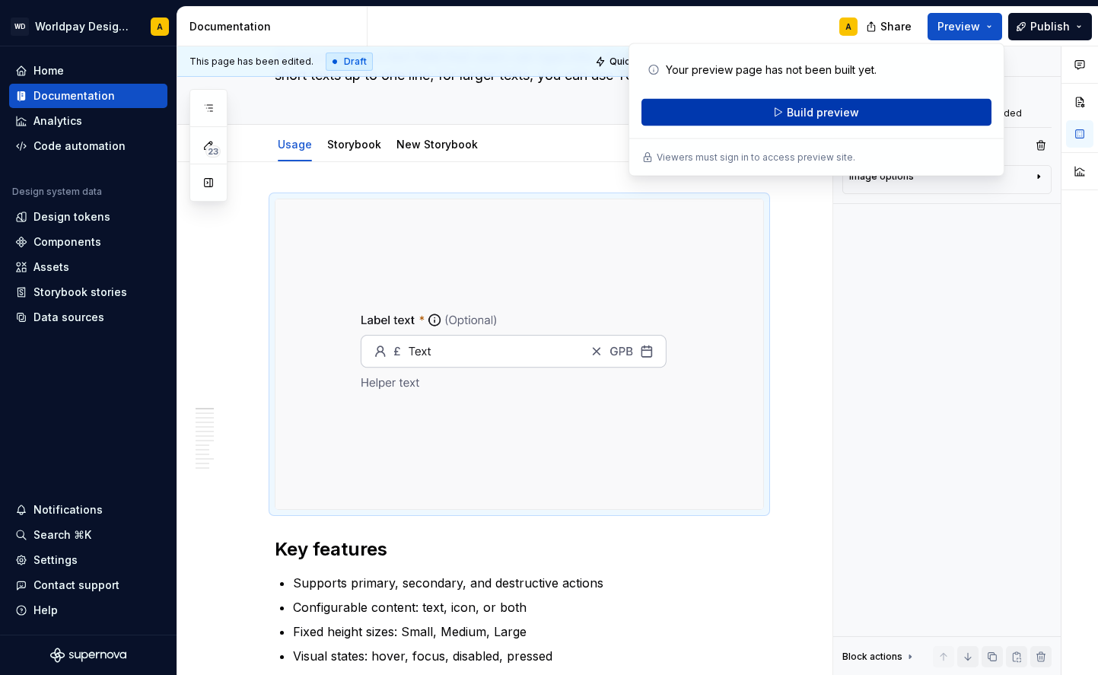
click at [906, 110] on button "Build preview" at bounding box center [817, 112] width 350 height 27
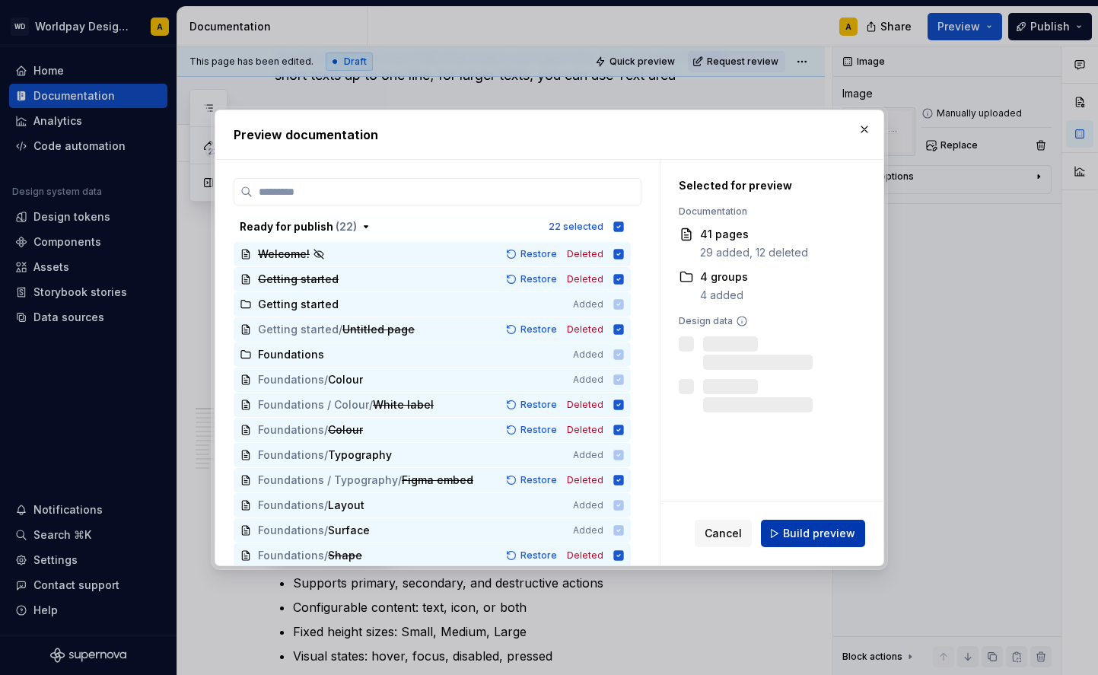
click at [788, 534] on span "Build preview" at bounding box center [819, 533] width 72 height 15
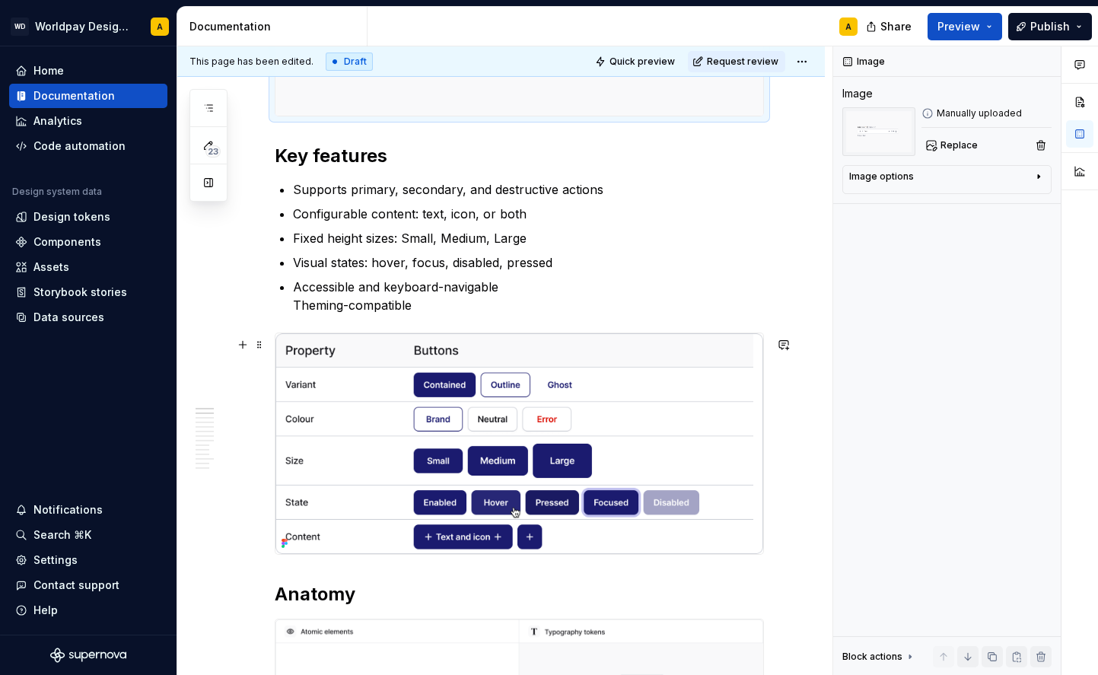
scroll to position [515, 0]
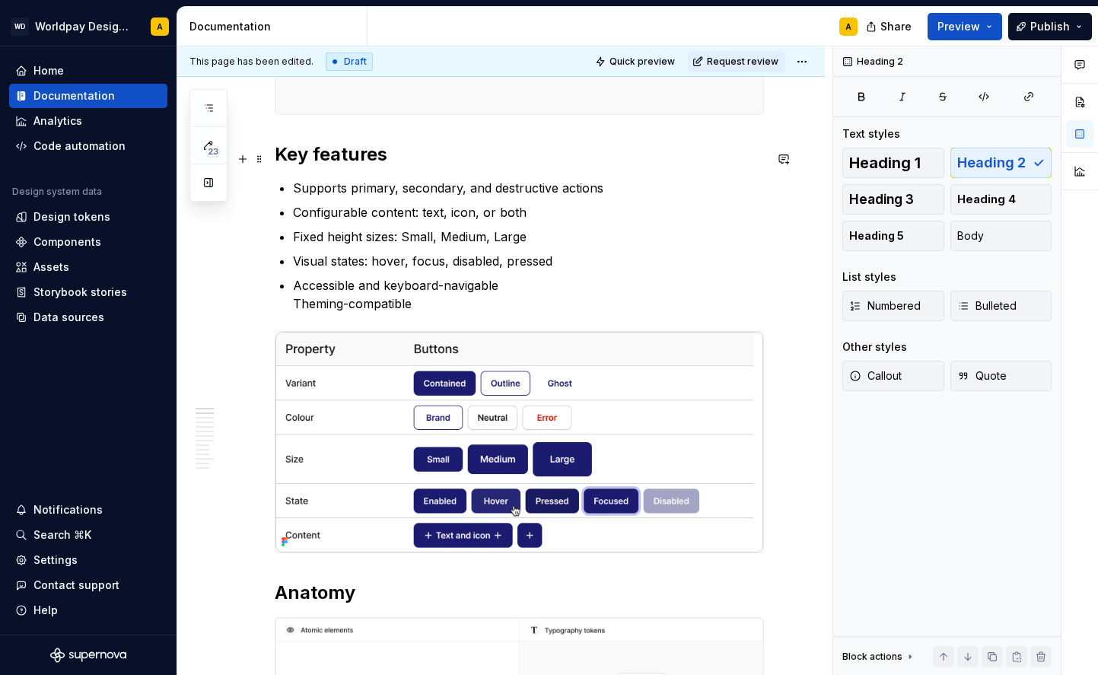
click at [341, 158] on h2 "Key features" at bounding box center [519, 154] width 489 height 24
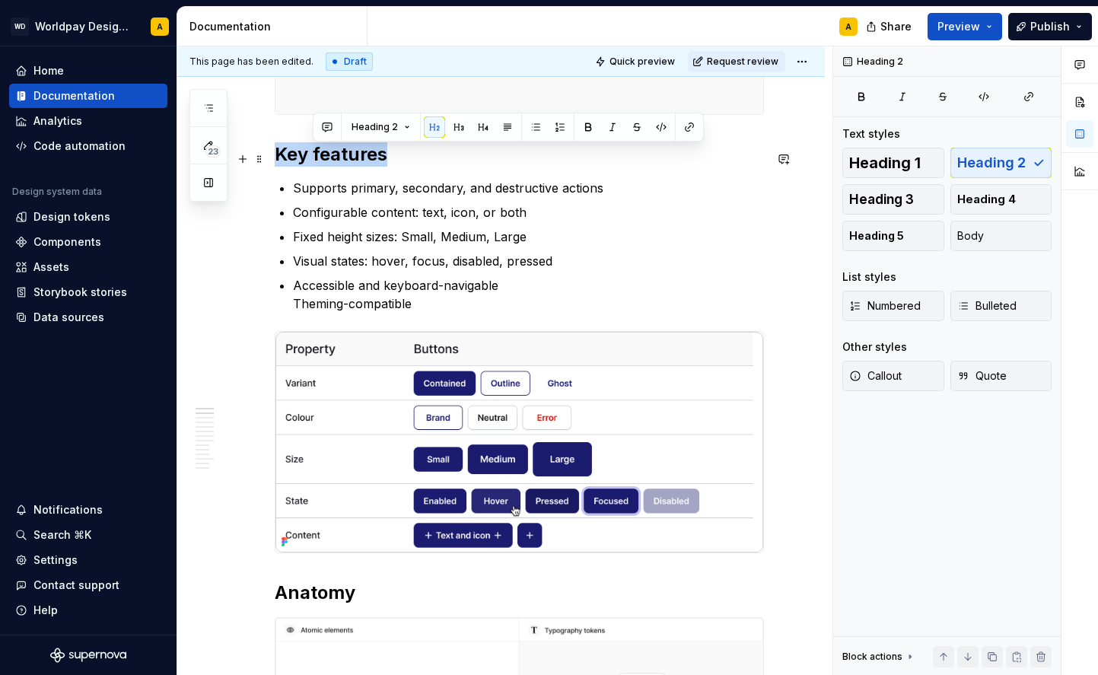
click at [341, 158] on h2 "Key features" at bounding box center [519, 154] width 489 height 24
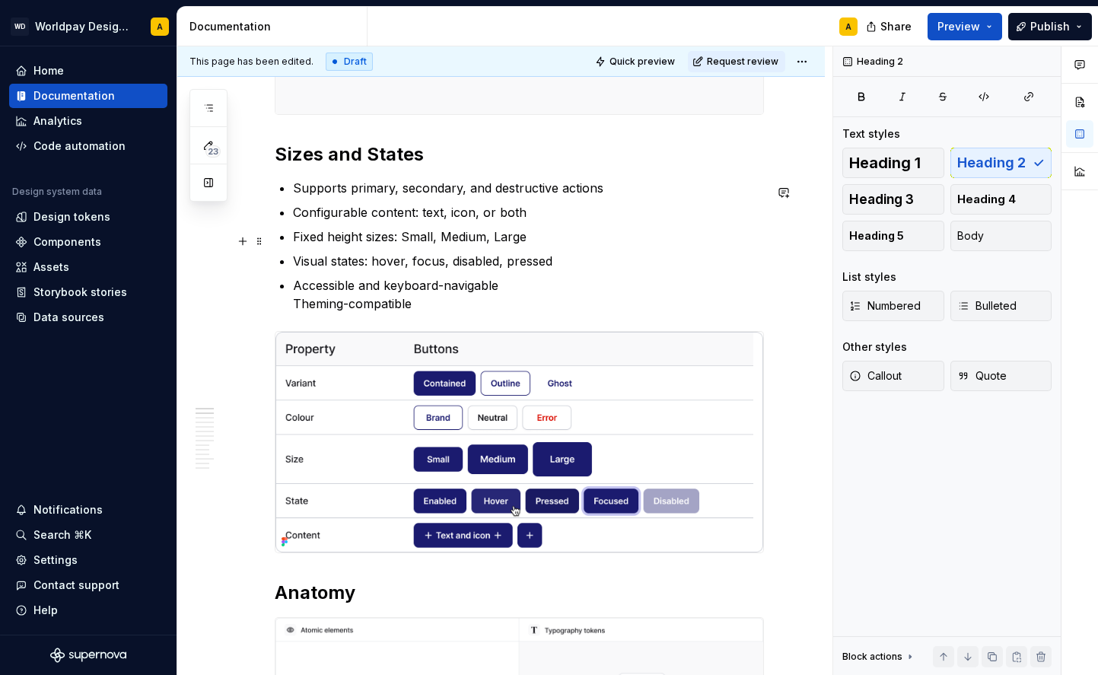
click at [334, 219] on p "Configurable content: text, icon, or both" at bounding box center [528, 212] width 471 height 18
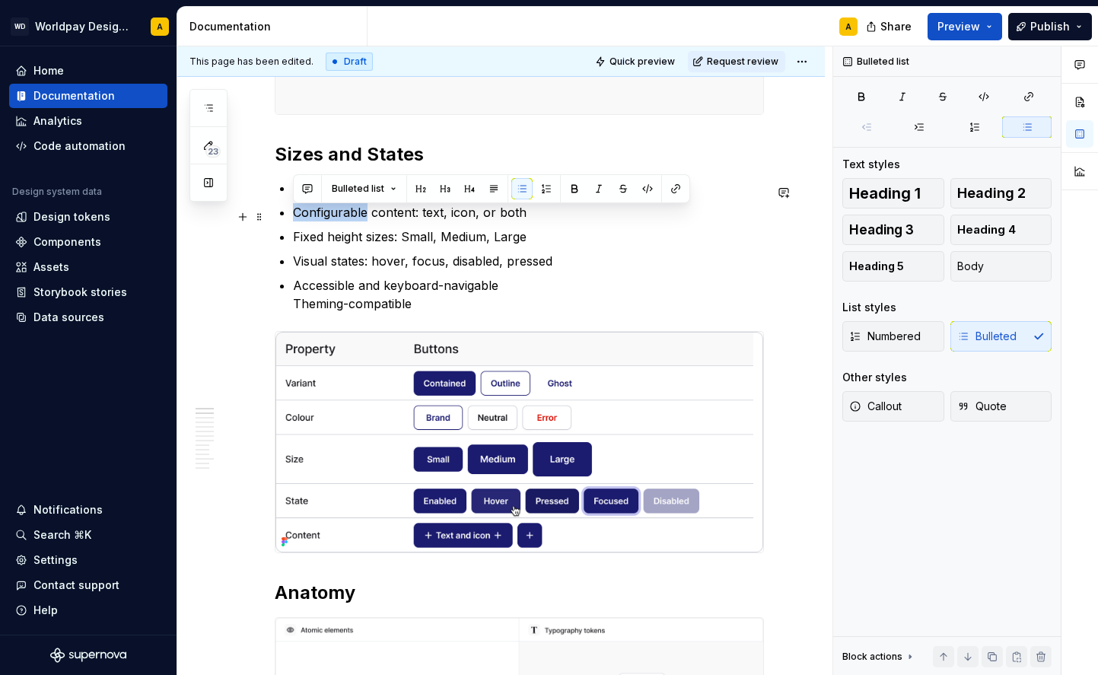
click at [334, 219] on p "Configurable content: text, icon, or both" at bounding box center [528, 212] width 471 height 18
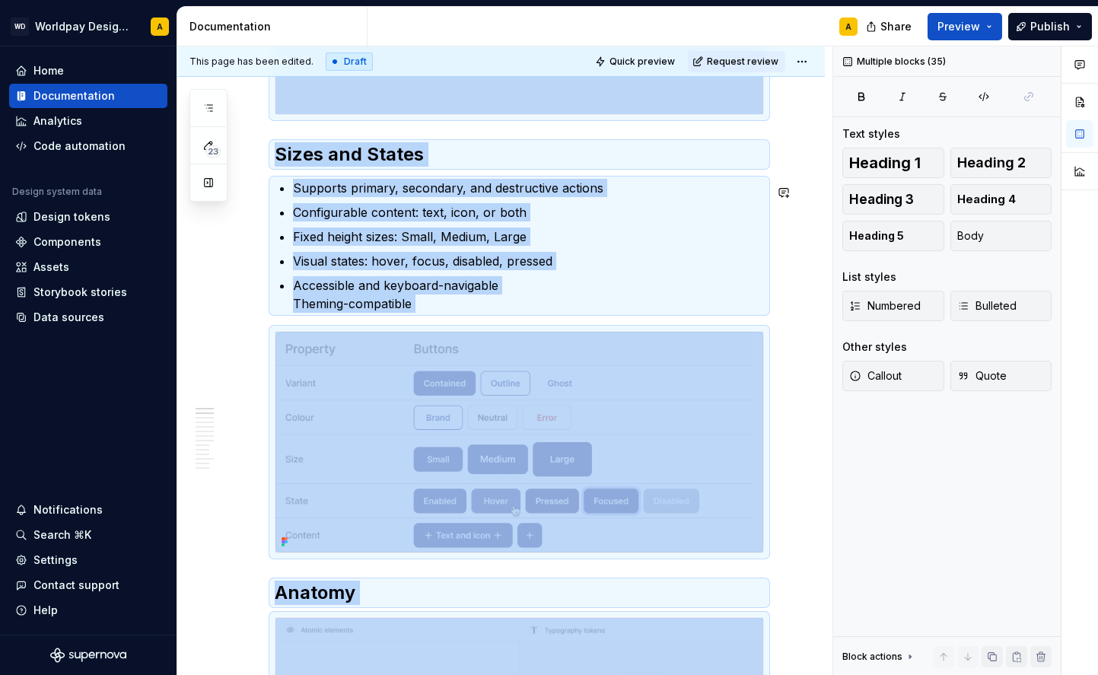
click at [334, 219] on p "Configurable content: text, icon, or both" at bounding box center [528, 212] width 471 height 18
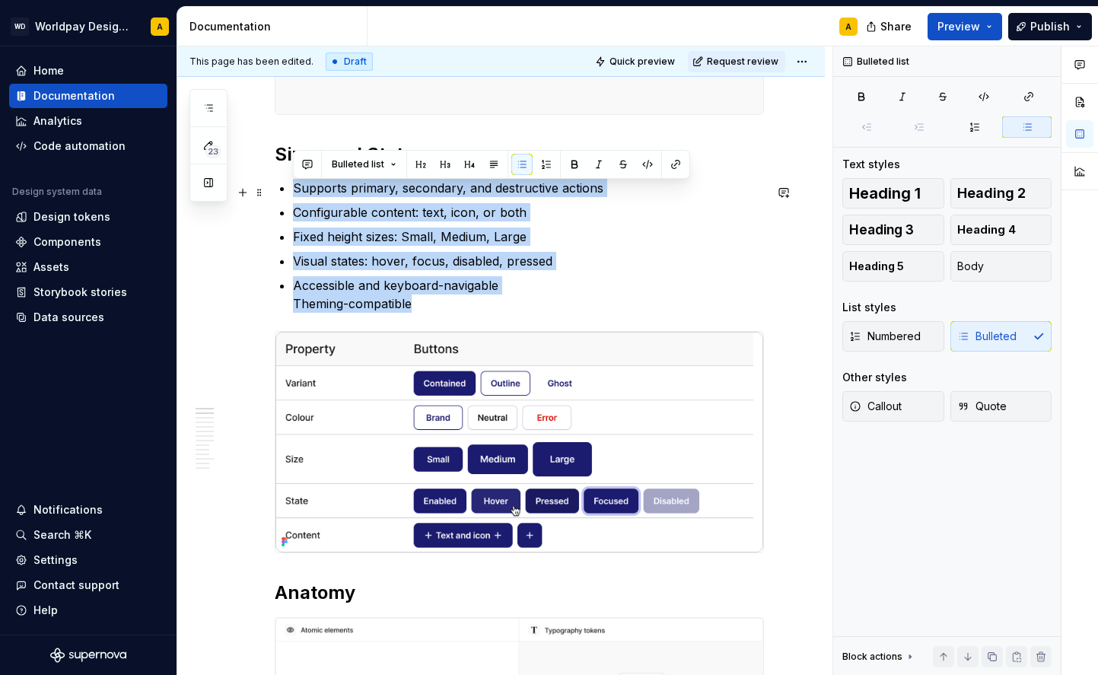
drag, startPoint x: 422, startPoint y: 305, endPoint x: 278, endPoint y: 188, distance: 185.5
click at [514, 164] on button "button" at bounding box center [521, 164] width 21 height 21
drag, startPoint x: 419, startPoint y: 307, endPoint x: 282, endPoint y: 195, distance: 176.9
click at [293, 195] on ul "Supports primary, secondary, and destructive actions Configurable content: text…" at bounding box center [528, 246] width 471 height 134
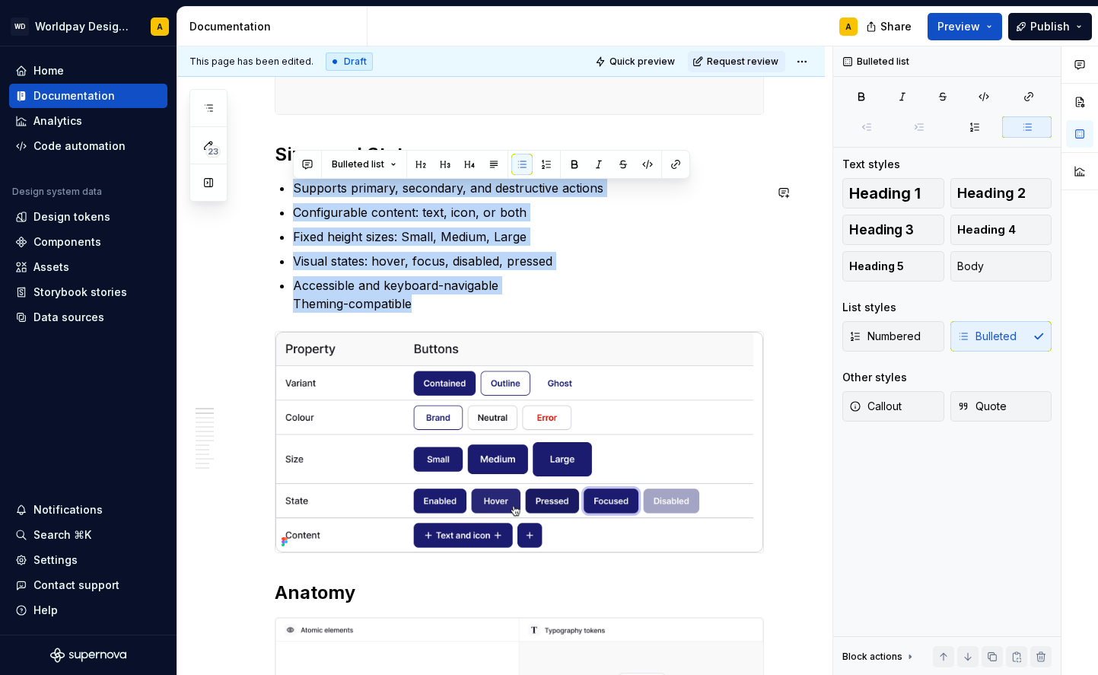
drag, startPoint x: 416, startPoint y: 304, endPoint x: 287, endPoint y: 183, distance: 177.2
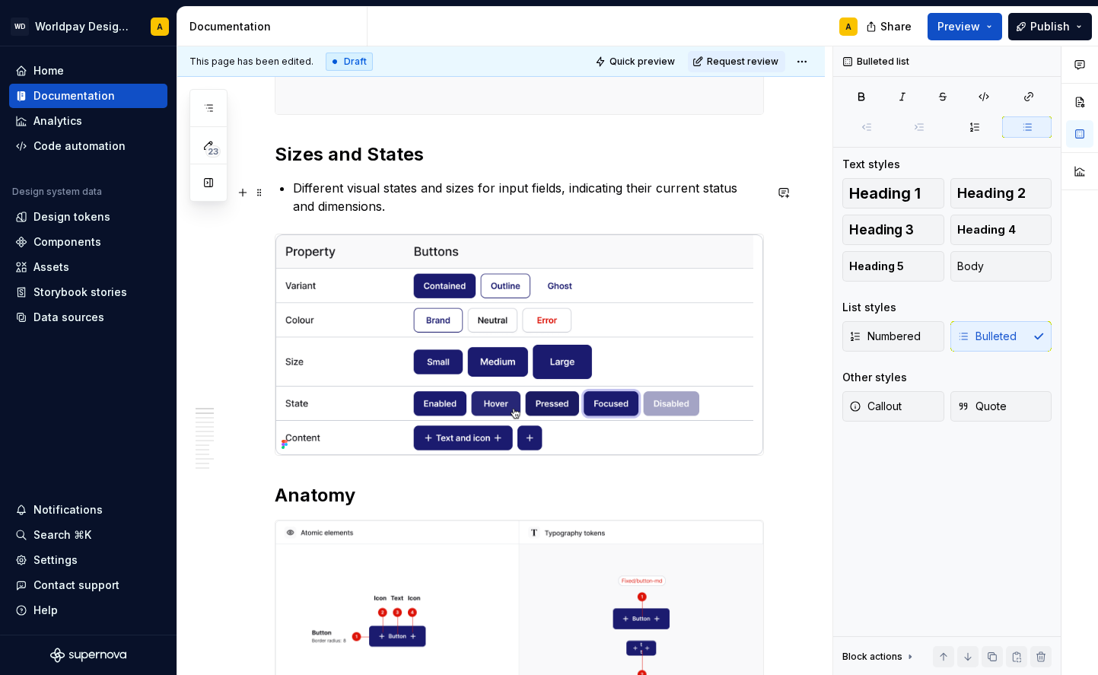
click at [293, 193] on p "Different visual states and sizes for input fields, indicating their current st…" at bounding box center [528, 197] width 471 height 37
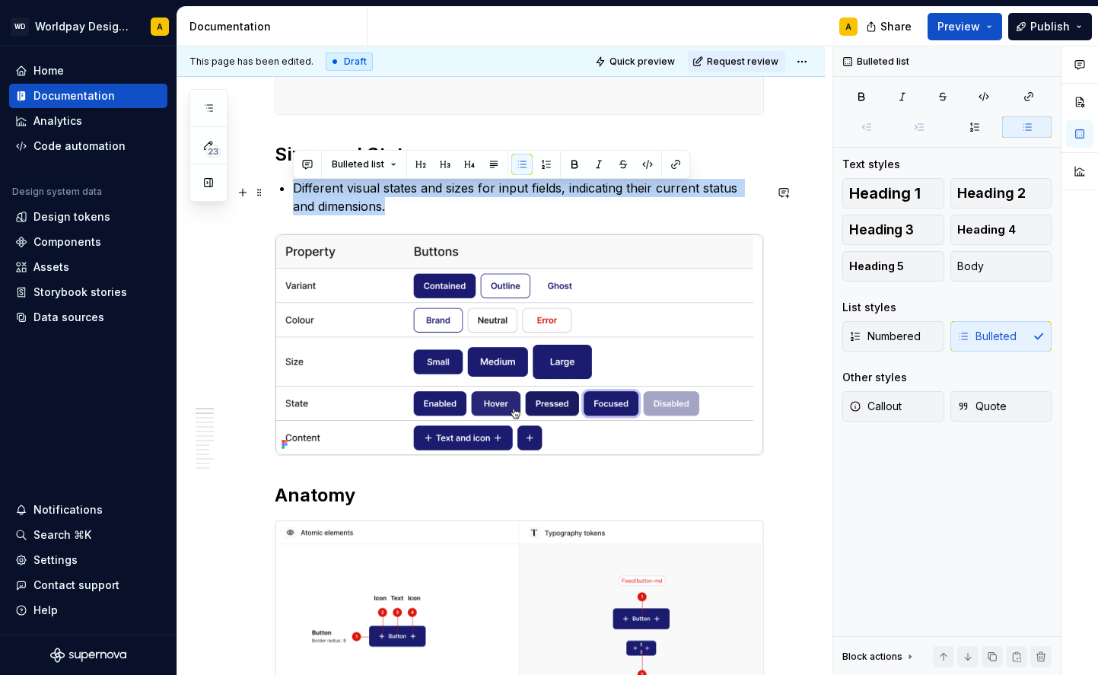
drag, startPoint x: 394, startPoint y: 216, endPoint x: 271, endPoint y: 187, distance: 126.6
click at [530, 168] on button "button" at bounding box center [521, 164] width 21 height 21
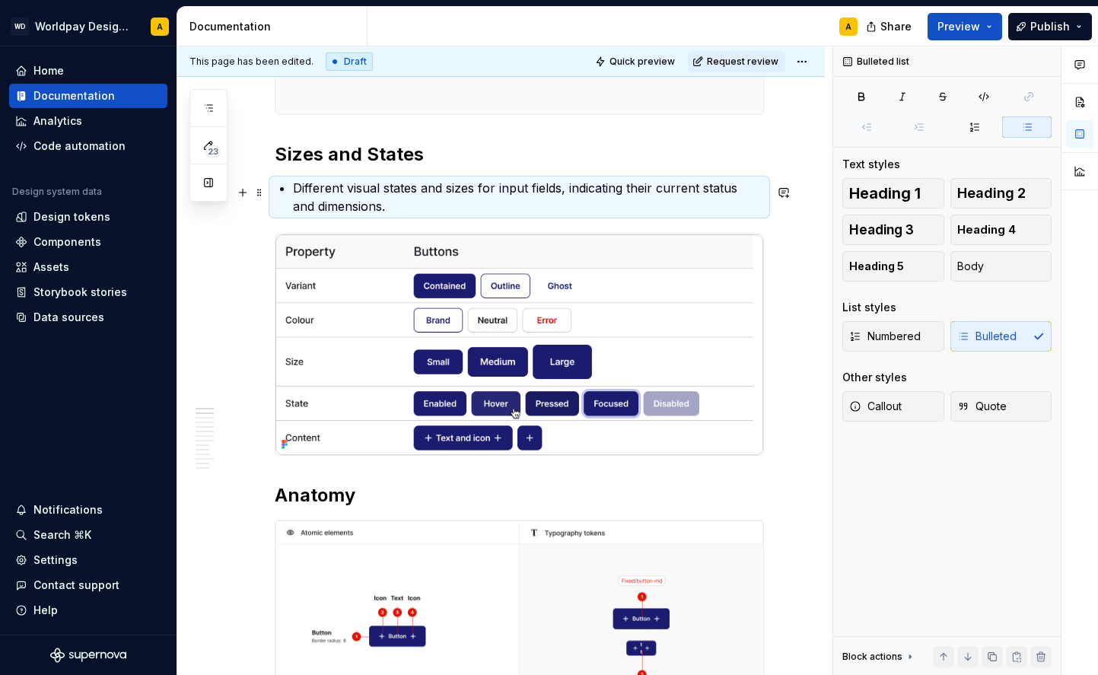
click at [487, 199] on p "Different visual states and sizes for input fields, indicating their current st…" at bounding box center [528, 197] width 471 height 37
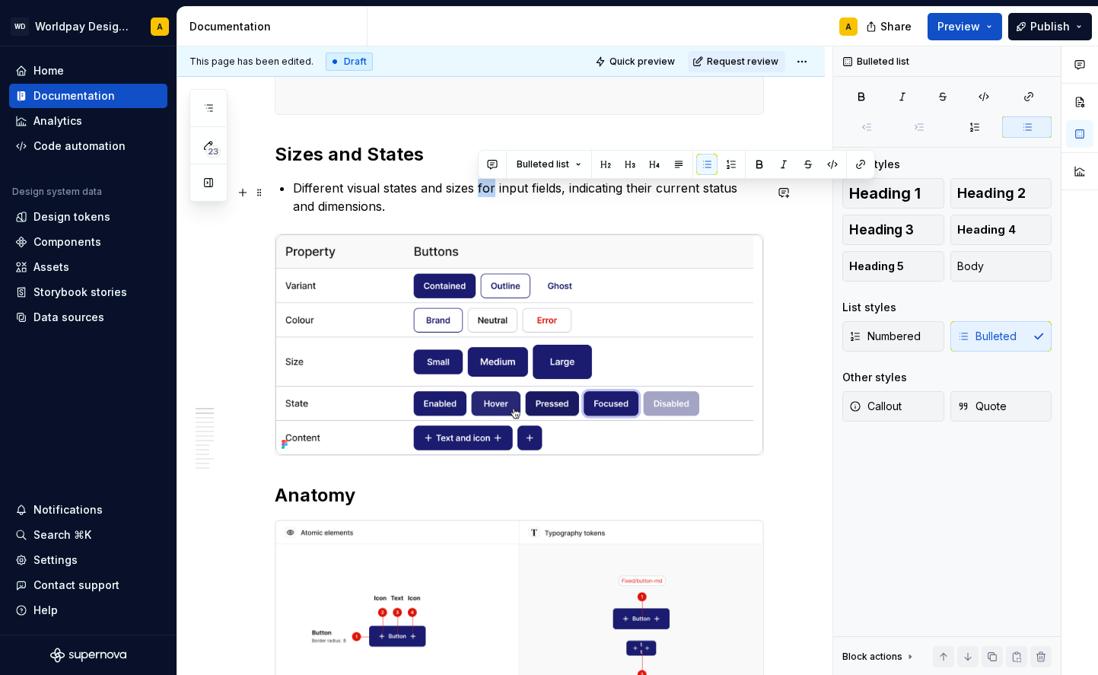
click at [487, 199] on p "Different visual states and sizes for input fields, indicating their current st…" at bounding box center [528, 197] width 471 height 37
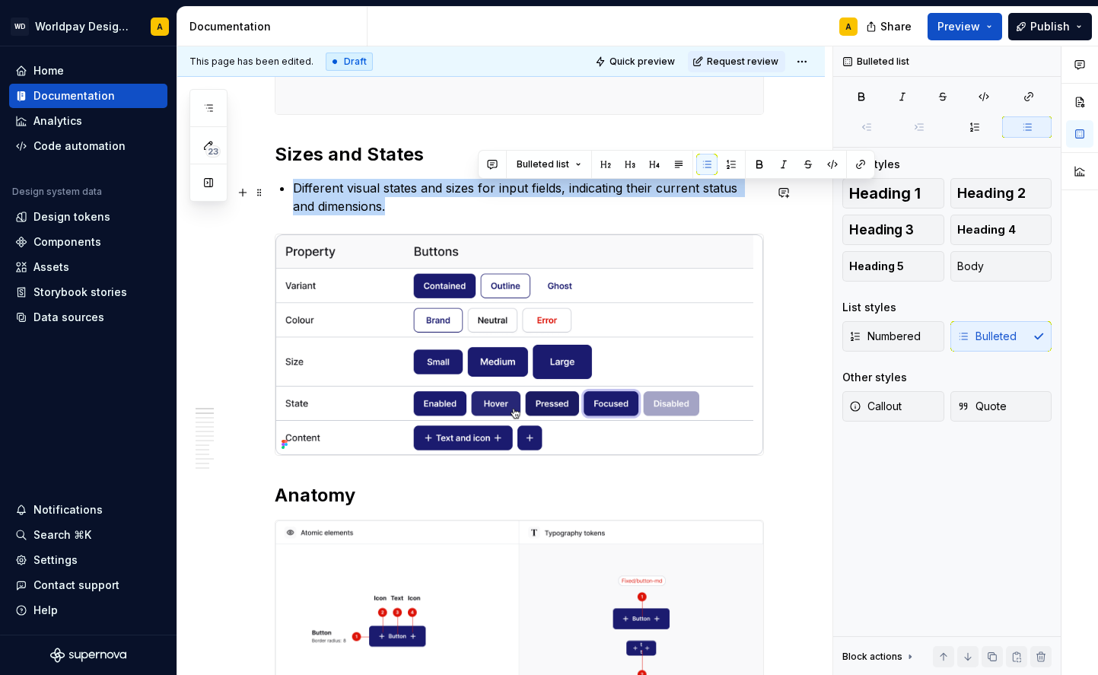
click at [487, 199] on p "Different visual states and sizes for input fields, indicating their current st…" at bounding box center [528, 197] width 471 height 37
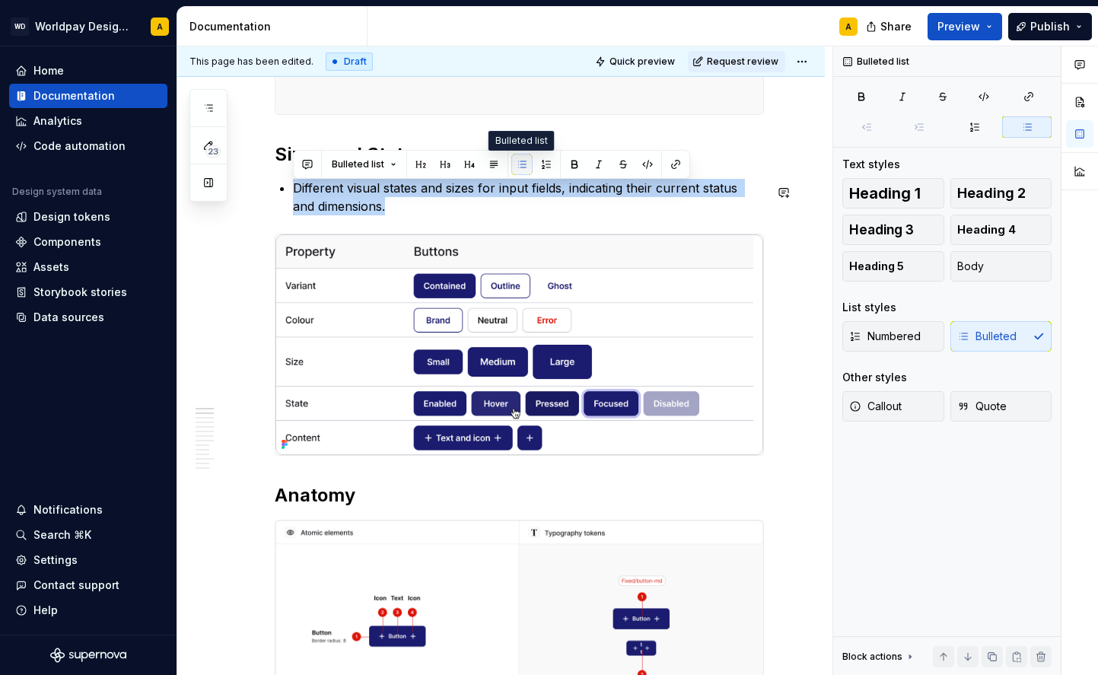
click at [519, 165] on button "button" at bounding box center [521, 164] width 21 height 21
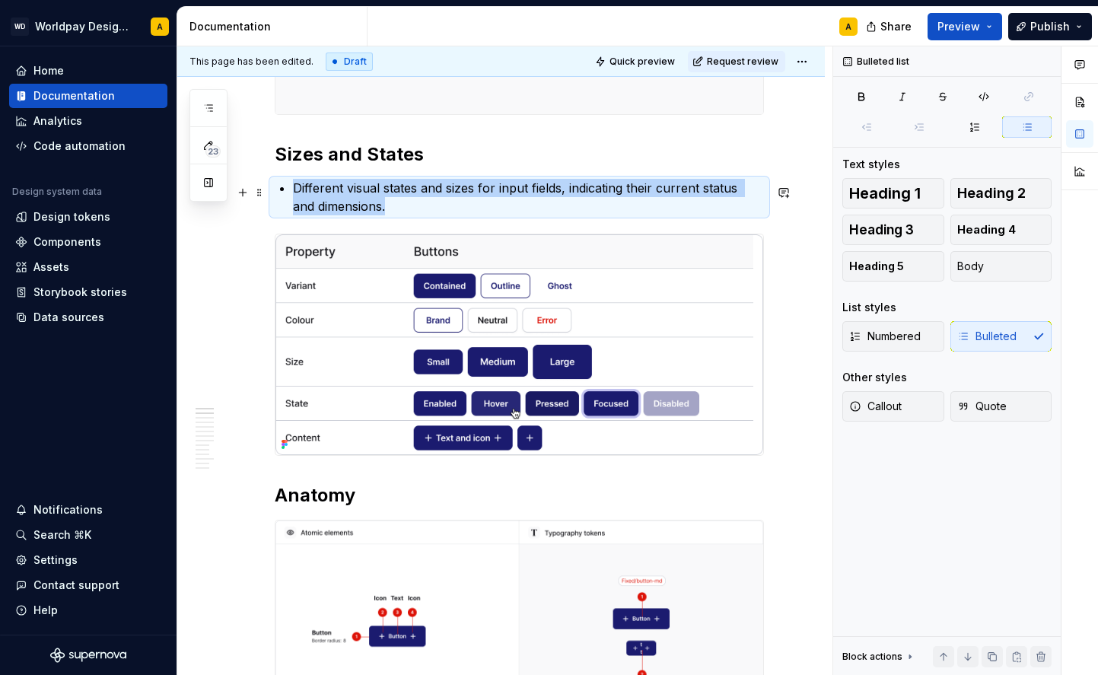
click at [465, 206] on p "Different visual states and sizes for input fields, indicating their current st…" at bounding box center [528, 197] width 471 height 37
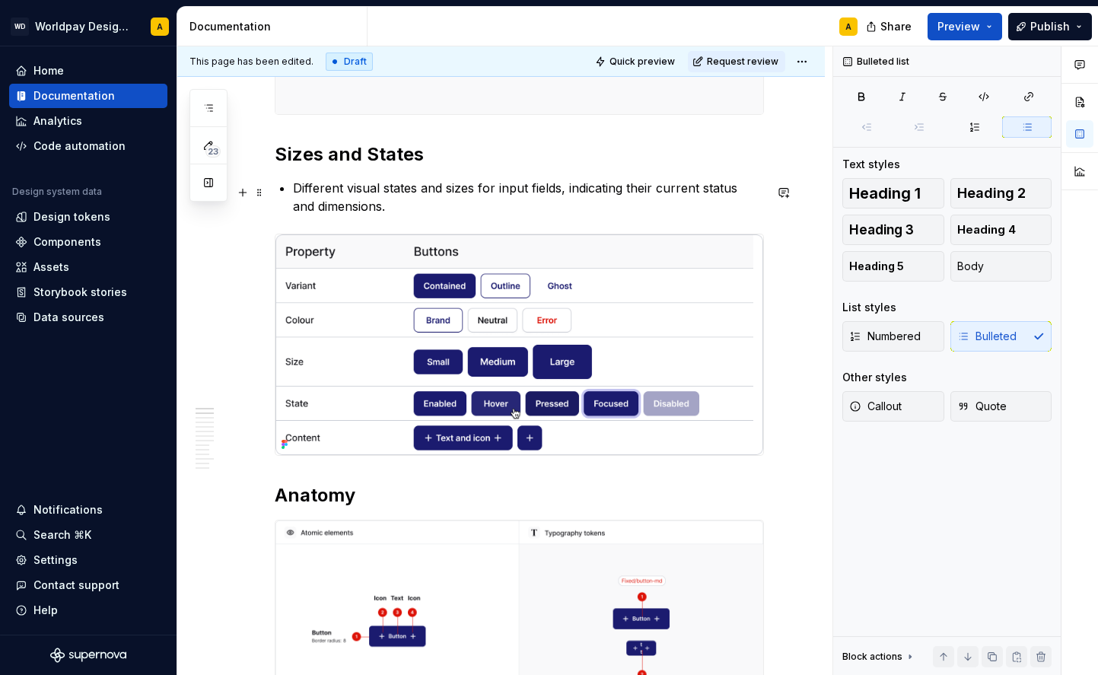
click at [465, 206] on p "Different visual states and sizes for input fields, indicating their current st…" at bounding box center [528, 197] width 471 height 37
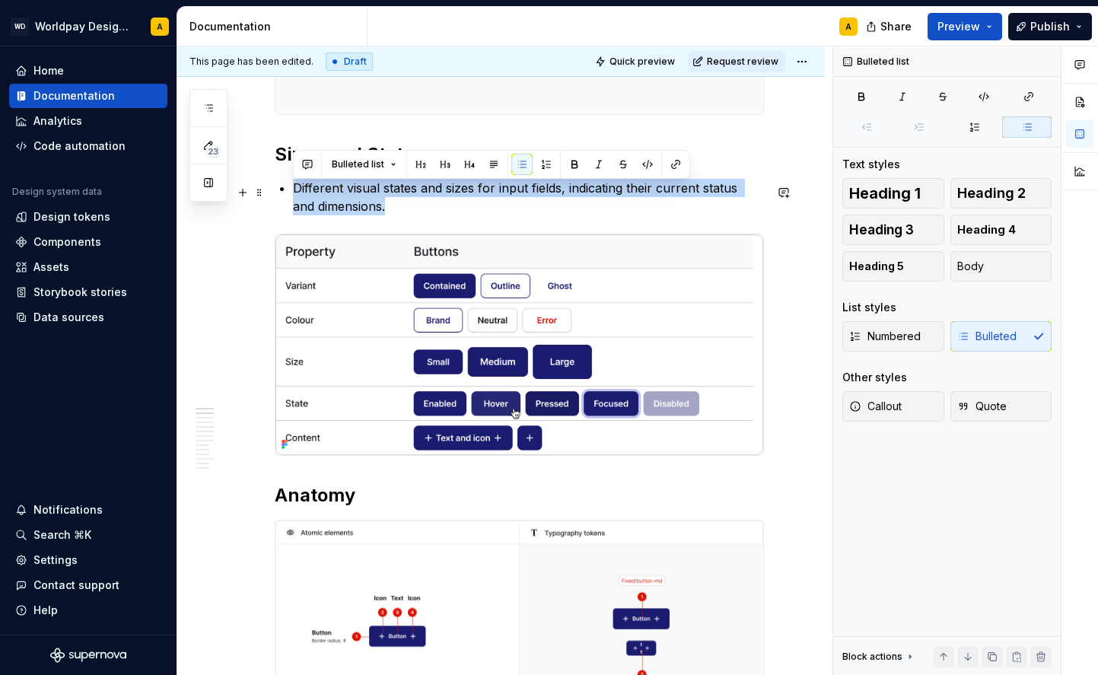
click at [465, 206] on p "Different visual states and sizes for input fields, indicating their current st…" at bounding box center [528, 197] width 471 height 37
click at [368, 164] on span "Bulleted list" at bounding box center [358, 164] width 53 height 12
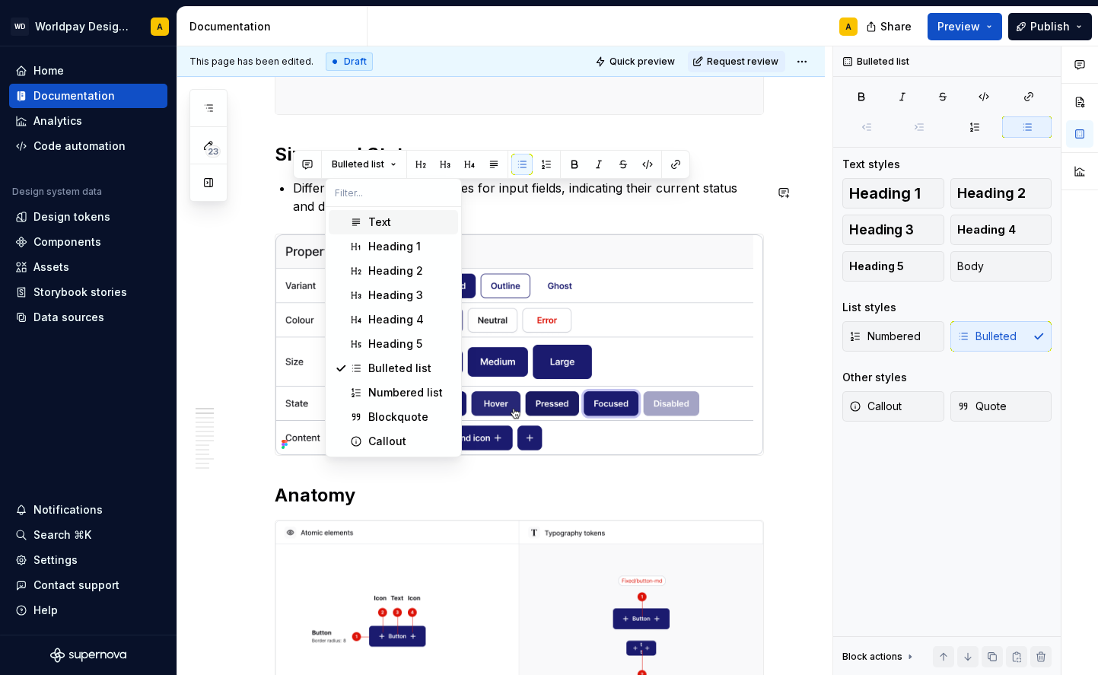
click at [384, 224] on div "Text" at bounding box center [379, 222] width 23 height 15
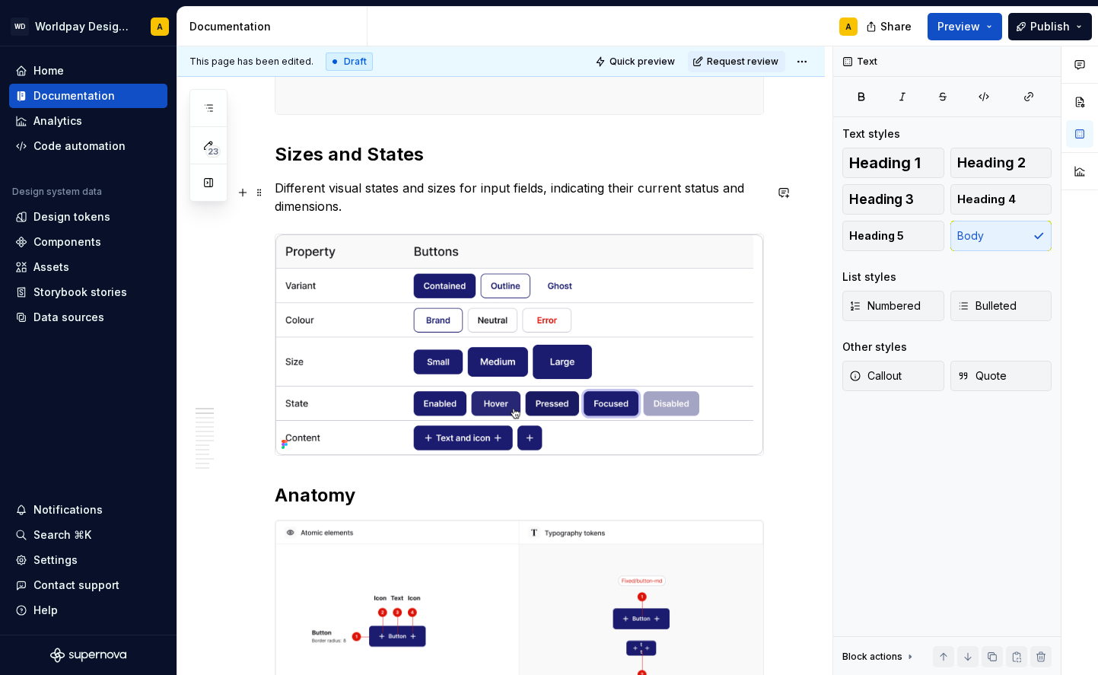
click at [379, 205] on p "Different visual states and sizes for input fields, indicating their current st…" at bounding box center [519, 197] width 489 height 37
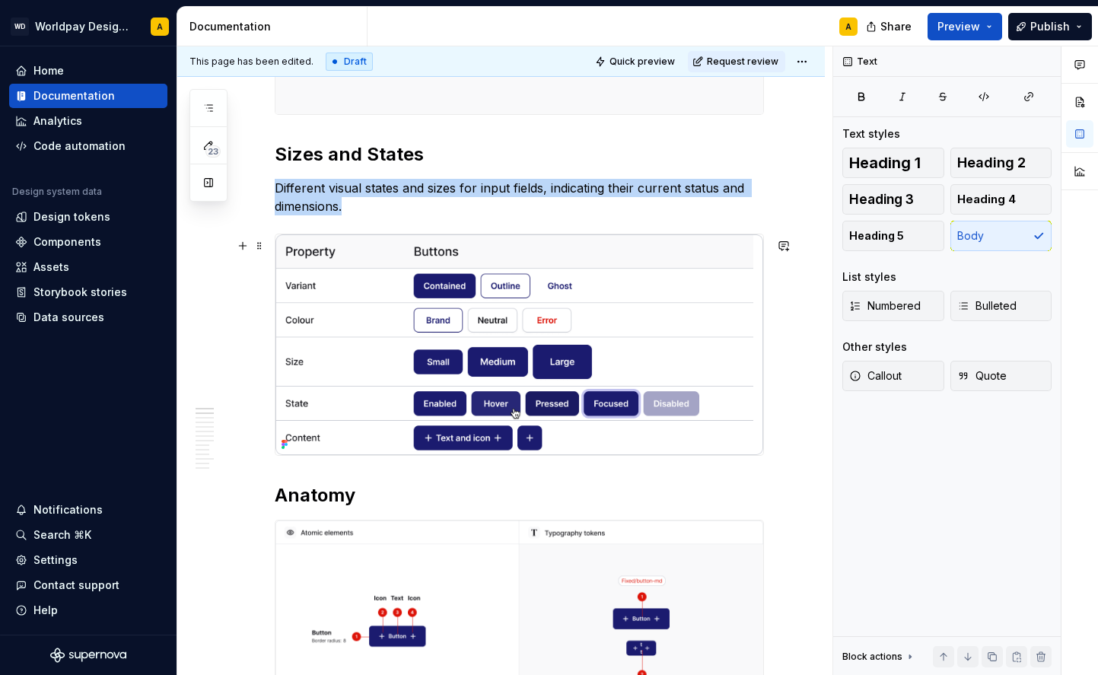
click at [387, 269] on img at bounding box center [520, 344] width 488 height 221
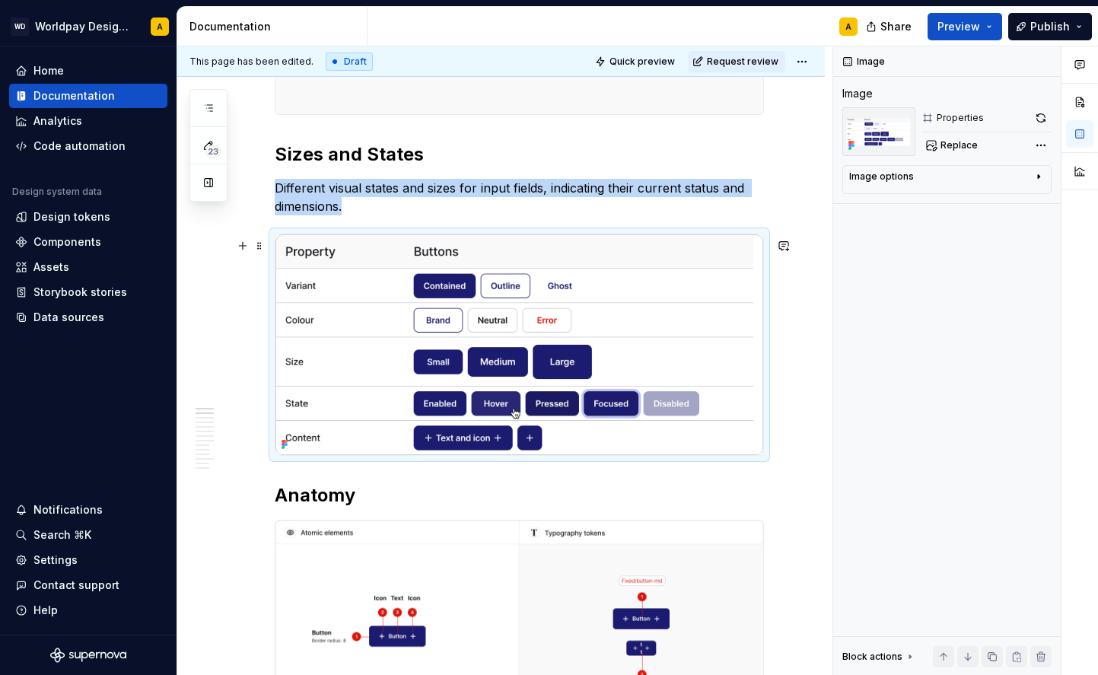
click at [366, 252] on img at bounding box center [520, 344] width 488 height 221
click at [317, 252] on img at bounding box center [520, 344] width 488 height 221
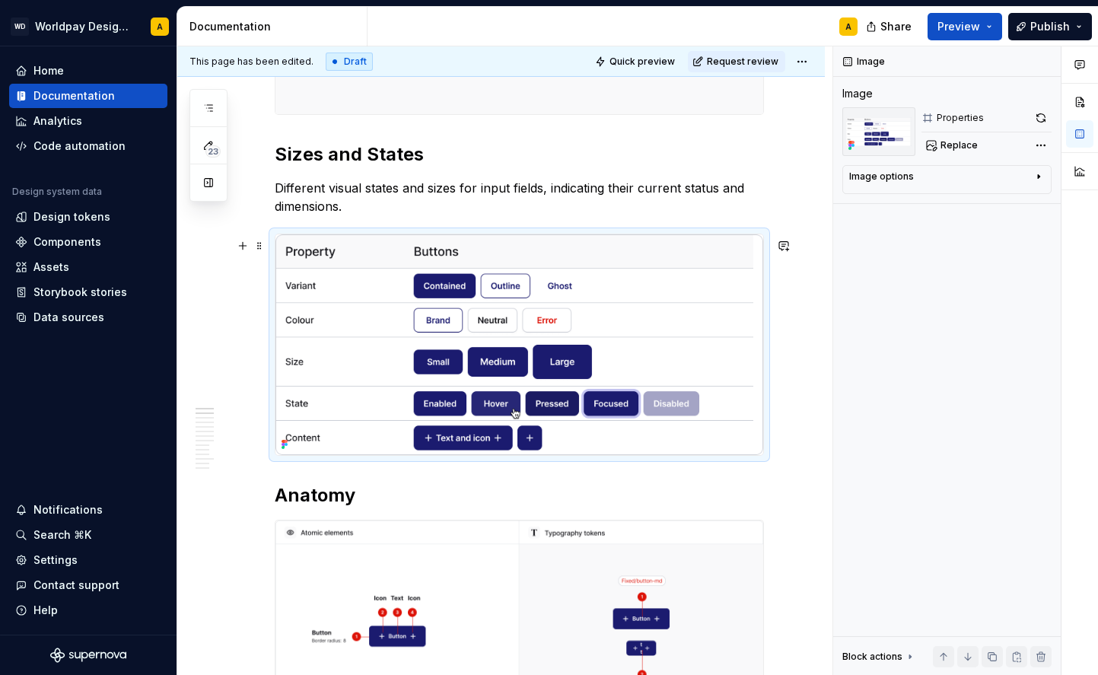
drag, startPoint x: 324, startPoint y: 256, endPoint x: 352, endPoint y: 262, distance: 28.1
click at [352, 262] on img at bounding box center [520, 344] width 488 height 221
click at [428, 342] on img at bounding box center [520, 344] width 488 height 221
click at [405, 335] on img at bounding box center [520, 344] width 488 height 221
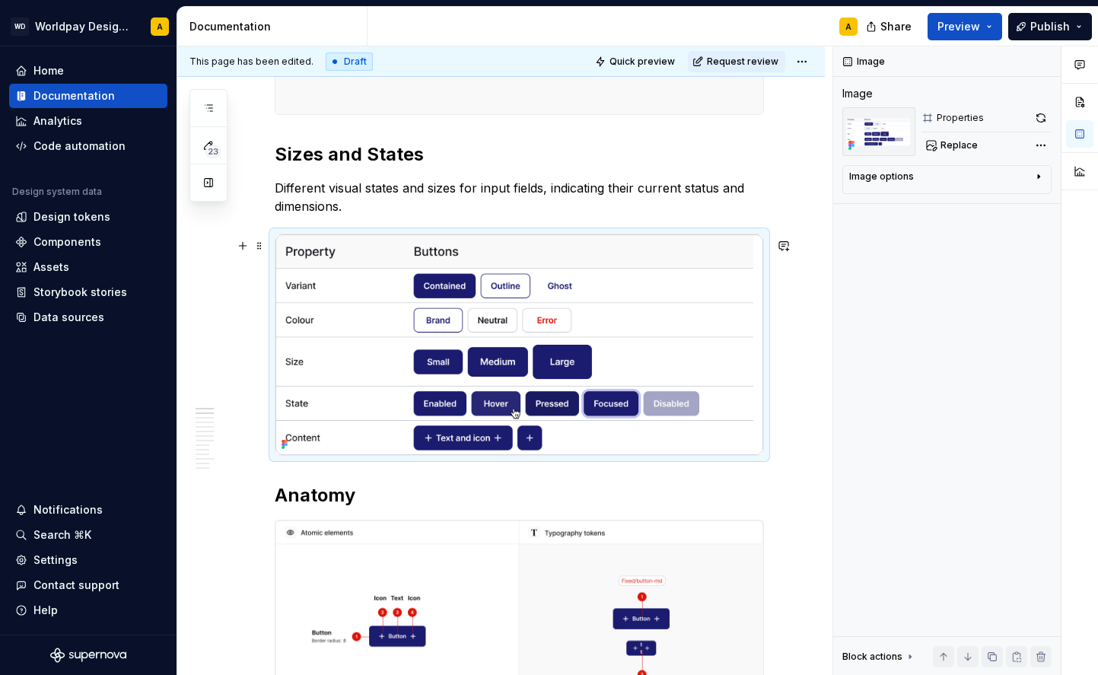
click at [707, 316] on img at bounding box center [520, 344] width 488 height 221
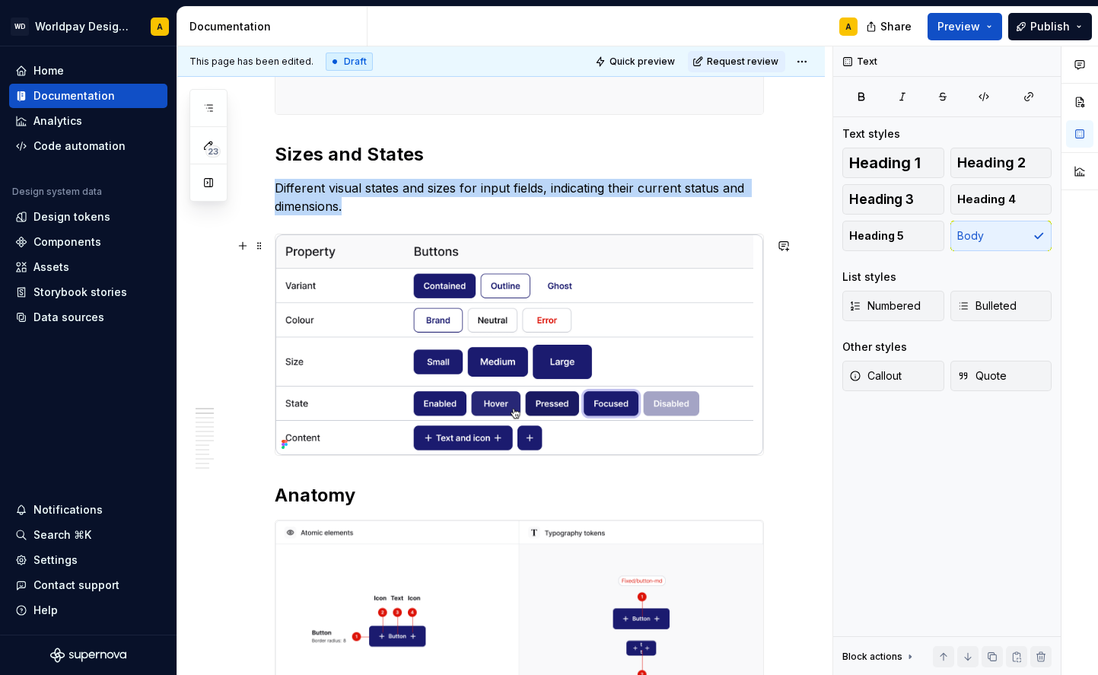
click at [317, 290] on img at bounding box center [520, 344] width 488 height 221
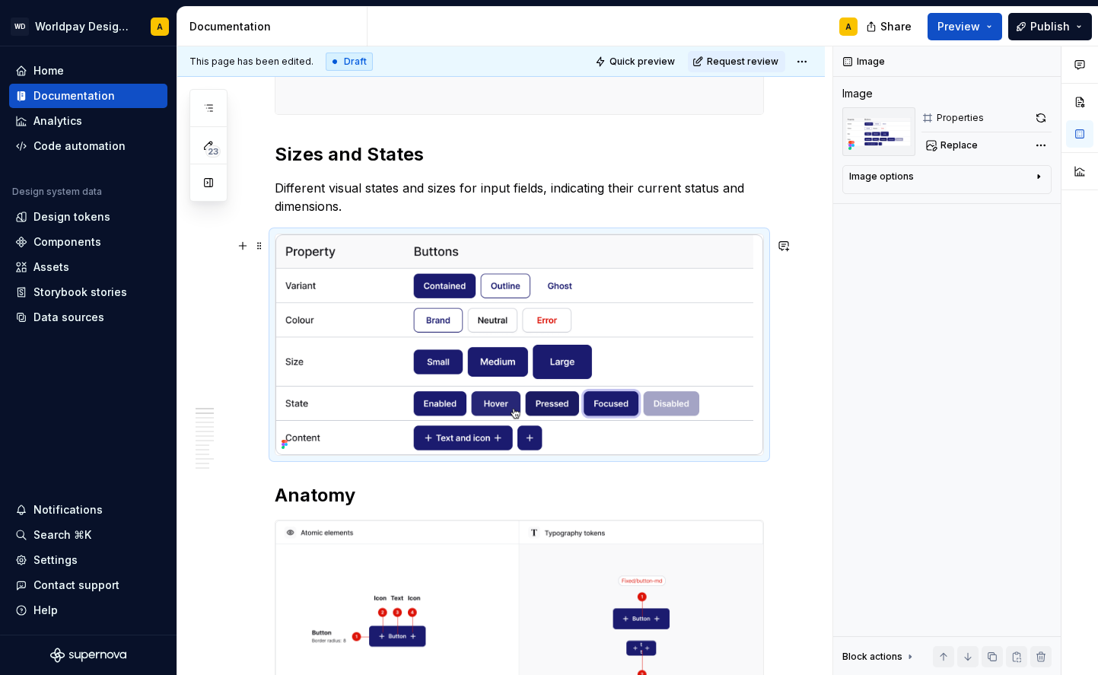
click at [334, 286] on img at bounding box center [520, 344] width 488 height 221
click at [335, 287] on img at bounding box center [520, 344] width 488 height 221
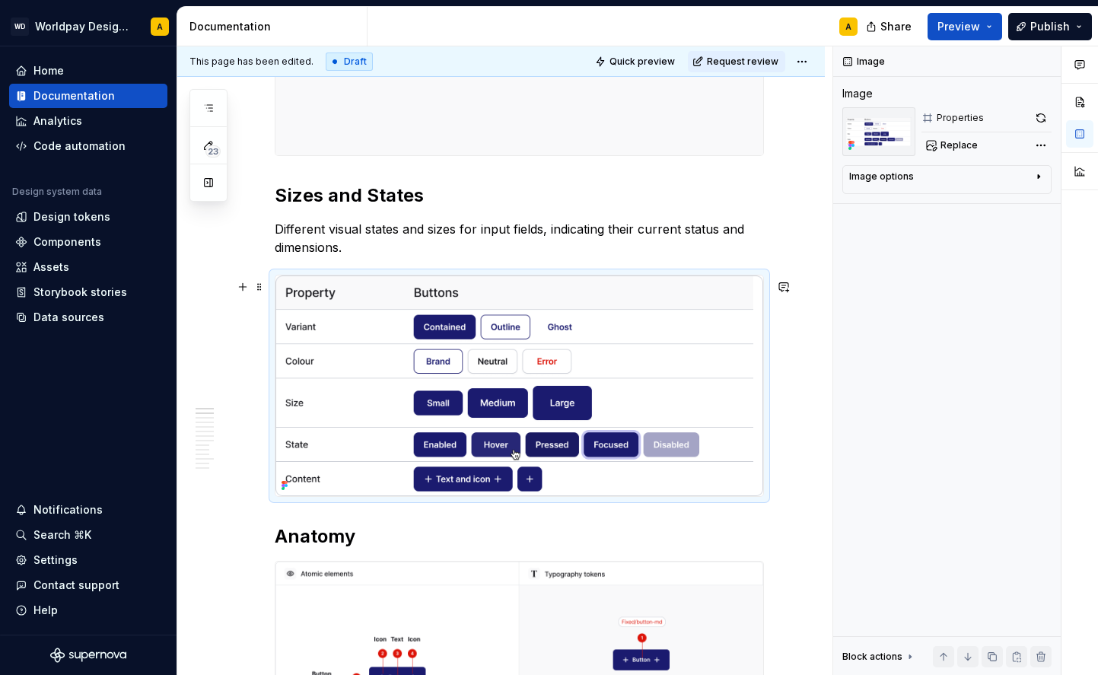
scroll to position [521, 0]
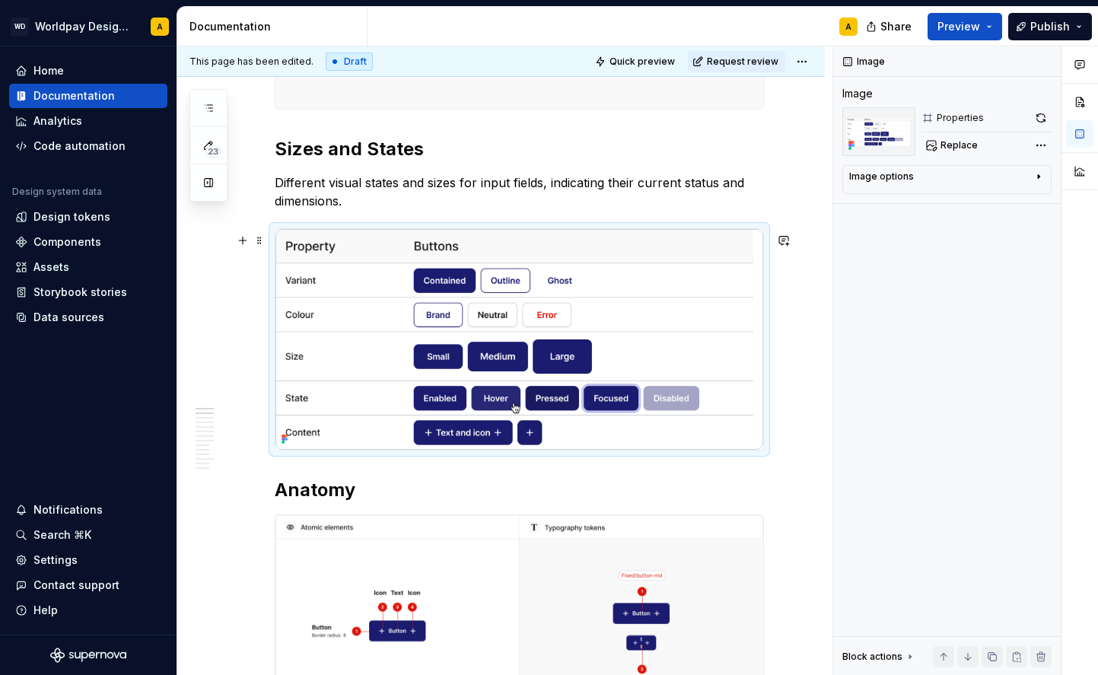
click at [284, 444] on icon at bounding box center [283, 442] width 3 height 3
click at [263, 244] on span at bounding box center [259, 240] width 12 height 21
click at [379, 228] on div at bounding box center [519, 339] width 489 height 223
click at [381, 250] on img at bounding box center [520, 339] width 488 height 221
click at [403, 229] on div at bounding box center [519, 339] width 489 height 223
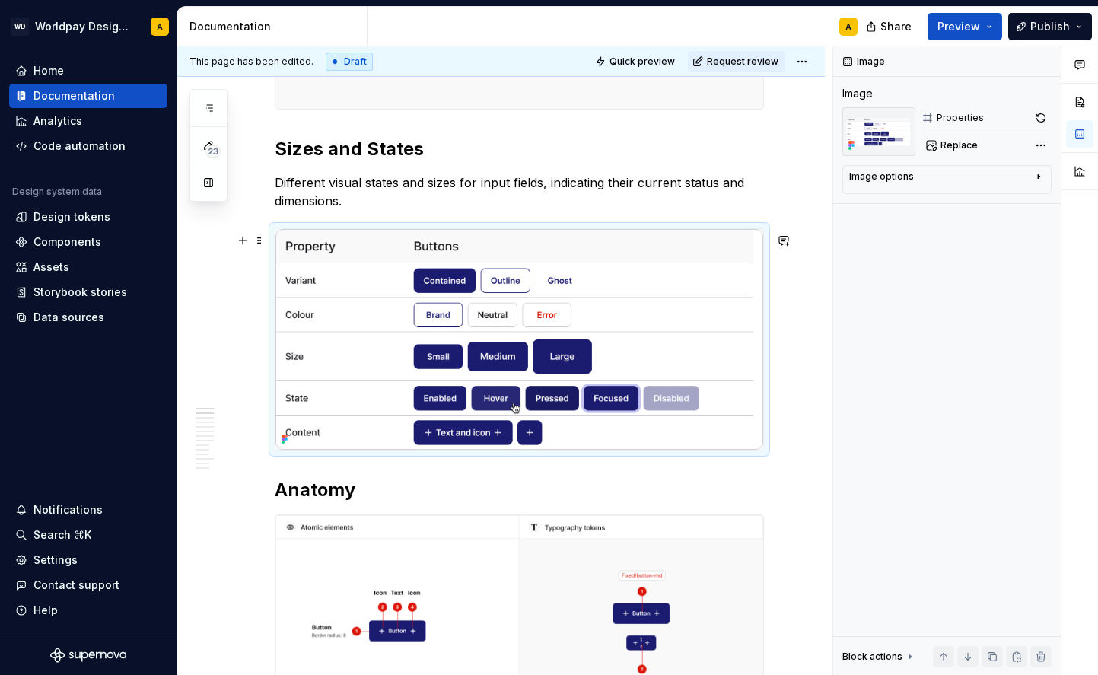
click at [403, 230] on div at bounding box center [519, 339] width 489 height 223
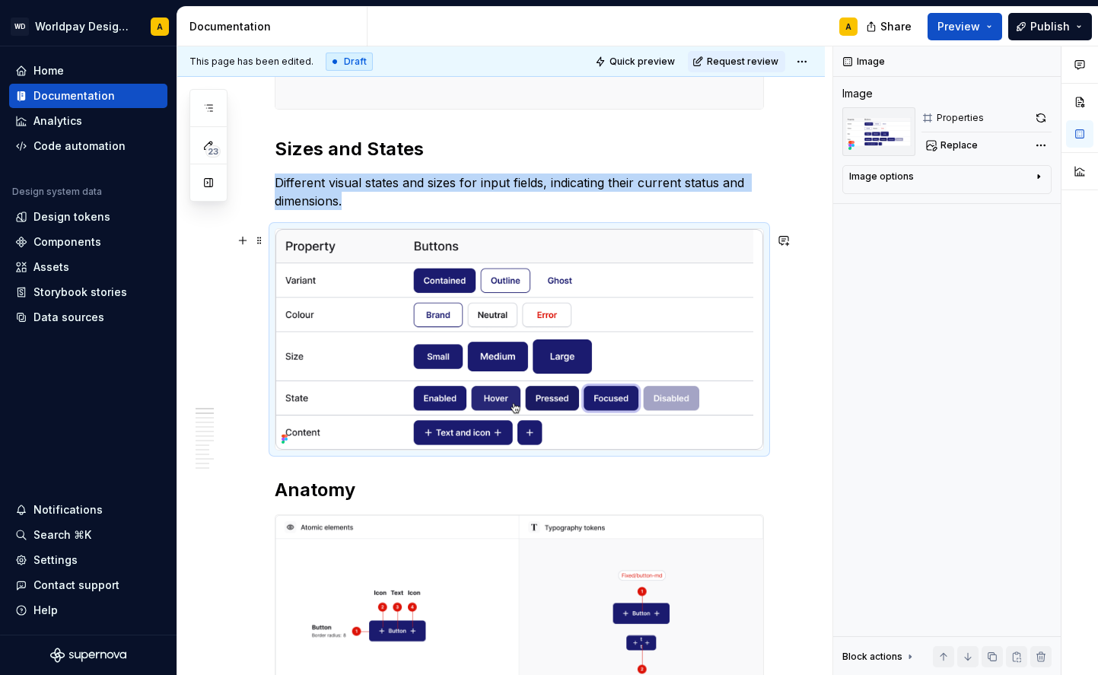
click at [277, 451] on div at bounding box center [519, 339] width 489 height 223
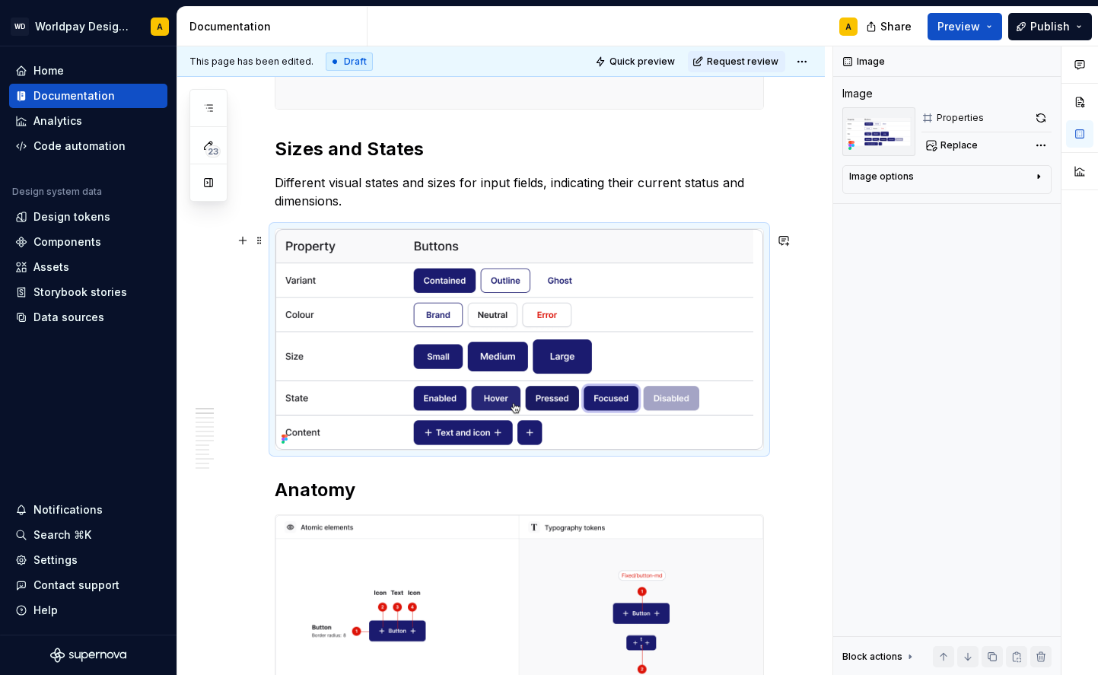
click at [291, 448] on img at bounding box center [520, 339] width 488 height 221
click at [291, 451] on img at bounding box center [520, 339] width 488 height 221
click at [349, 451] on div at bounding box center [519, 339] width 489 height 223
click at [764, 342] on div at bounding box center [519, 339] width 489 height 223
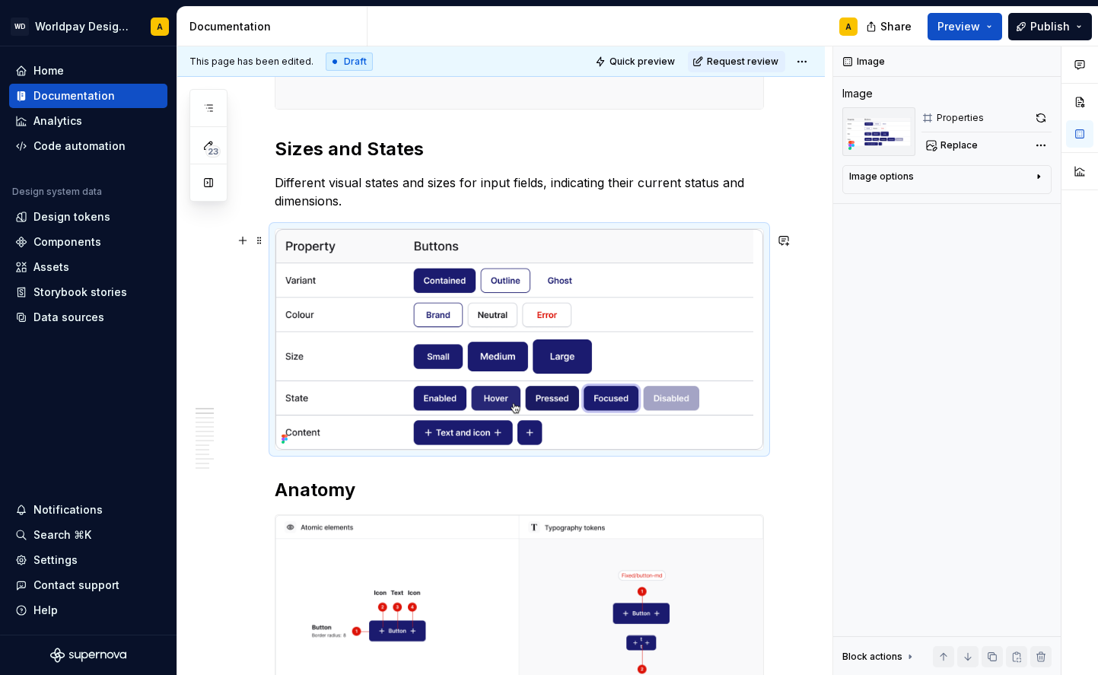
click at [764, 342] on div at bounding box center [519, 339] width 489 height 223
drag, startPoint x: 967, startPoint y: 145, endPoint x: 987, endPoint y: 145, distance: 20.6
click at [987, 145] on div "Replace" at bounding box center [987, 145] width 130 height 21
click at [1043, 151] on div "Comments Open comments No comments yet Select ‘Comment’ from the block context …" at bounding box center [965, 360] width 265 height 629
click at [1024, 96] on div "Comments Open comments No comments yet Select ‘Comment’ from the block context …" at bounding box center [965, 360] width 265 height 629
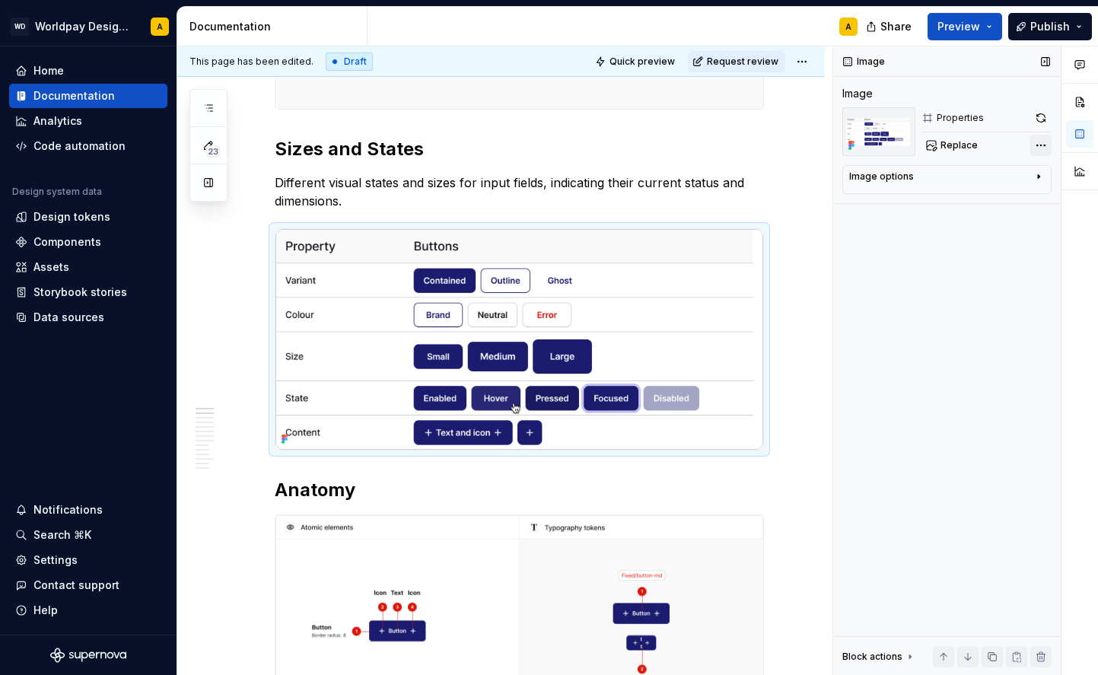
click at [1040, 149] on div "Comments Open comments No comments yet Select ‘Comment’ from the block context …" at bounding box center [965, 360] width 265 height 629
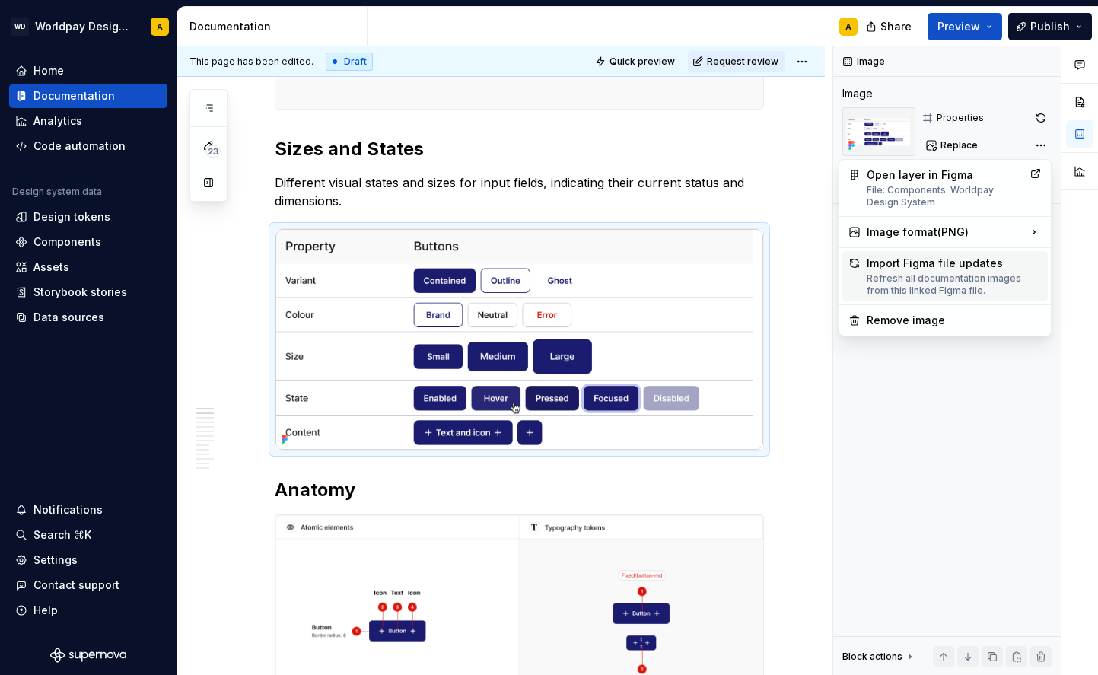
click at [957, 272] on div "Refresh all documentation images from this linked Figma file." at bounding box center [954, 284] width 175 height 24
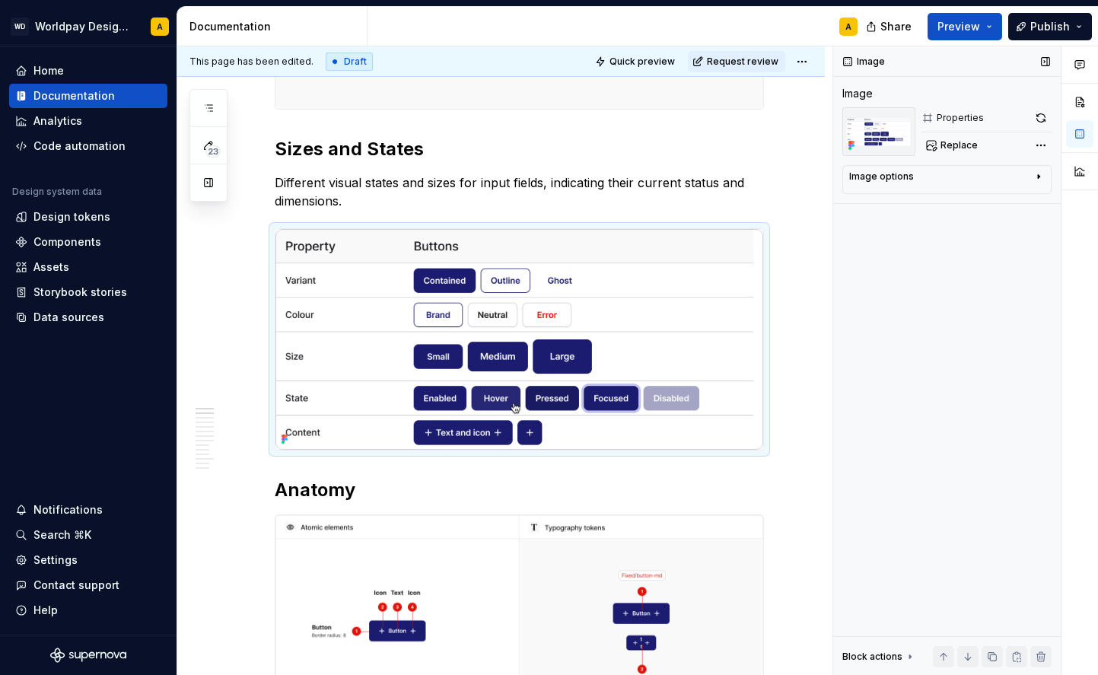
click at [986, 182] on div "Image options" at bounding box center [940, 179] width 183 height 18
click at [1037, 113] on button "button" at bounding box center [1040, 117] width 21 height 21
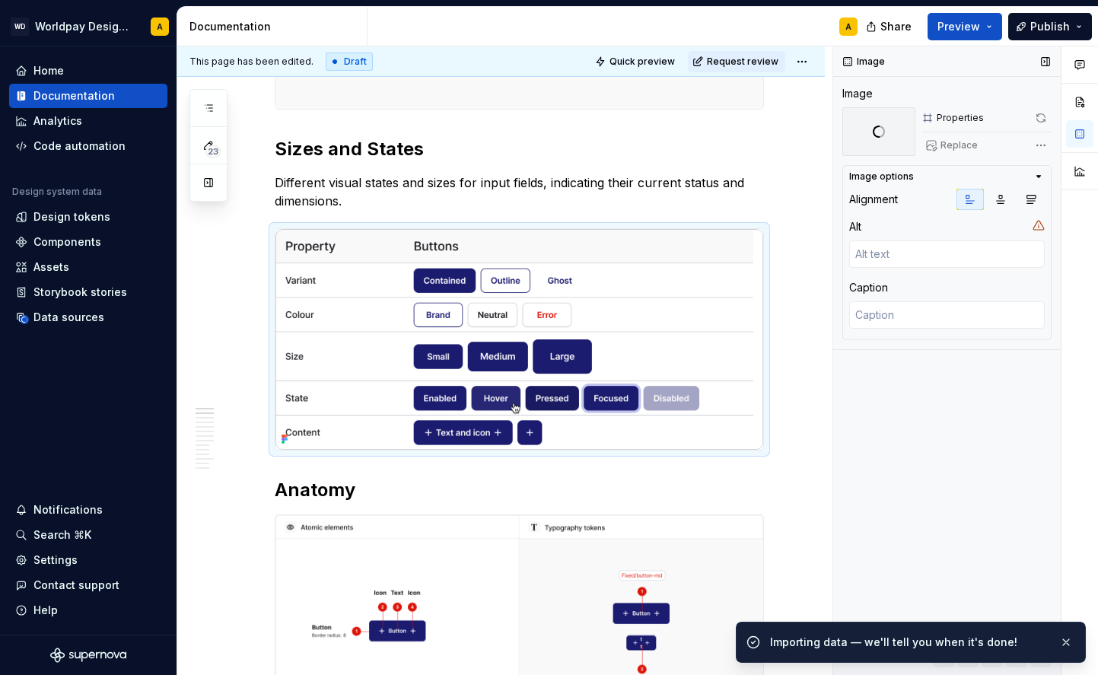
click at [961, 123] on div "Properties" at bounding box center [960, 118] width 47 height 12
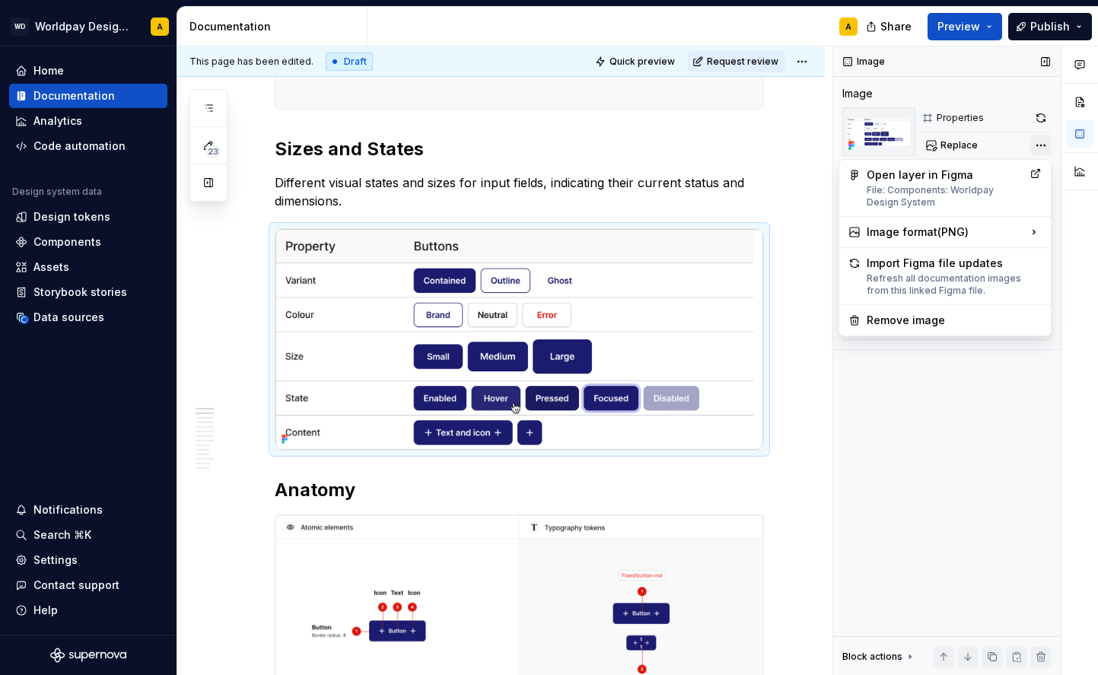
click at [1040, 145] on div "Comments Open comments No comments yet Select ‘Comment’ from the block context …" at bounding box center [965, 360] width 265 height 629
click at [955, 233] on div "Image format ( PNG )" at bounding box center [944, 232] width 205 height 24
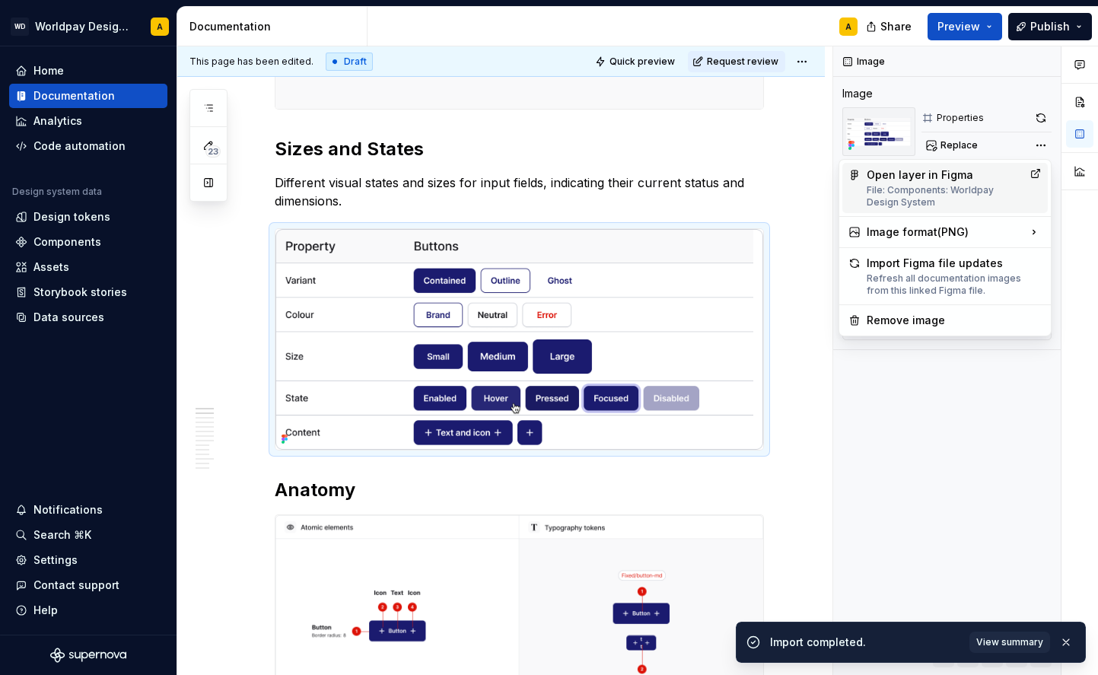
click at [954, 183] on div "Open layer in Figma File: Components: Worldpay Design System" at bounding box center [945, 187] width 157 height 41
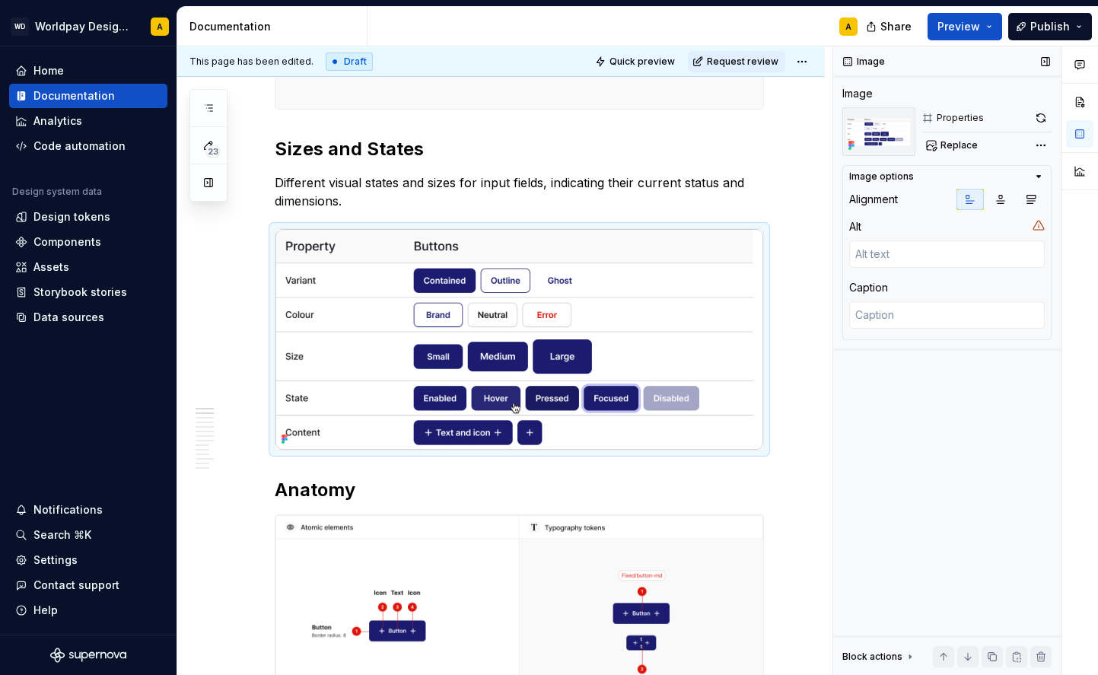
click at [1038, 174] on icon "button" at bounding box center [1039, 176] width 12 height 12
click at [1039, 148] on div "Comments Open comments No comments yet Select ‘Comment’ from the block context …" at bounding box center [965, 360] width 265 height 629
click at [964, 111] on div "Comments Open comments No comments yet Select ‘Comment’ from the block context …" at bounding box center [965, 360] width 265 height 629
click at [926, 112] on icon at bounding box center [928, 118] width 12 height 12
click at [882, 126] on img at bounding box center [878, 131] width 73 height 49
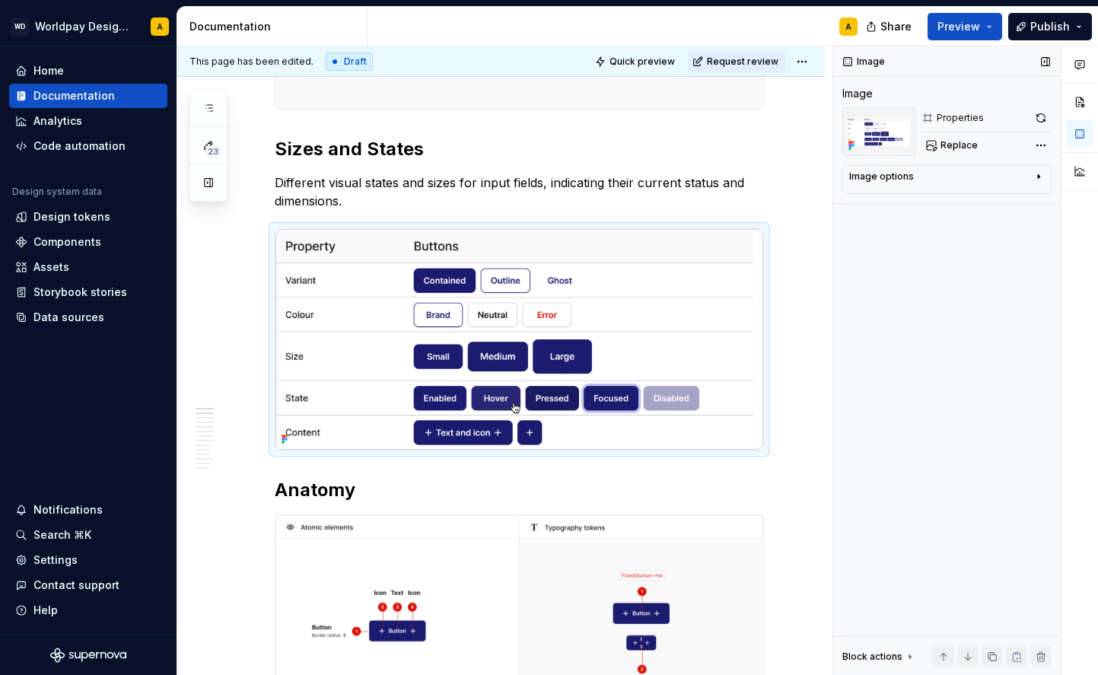
click at [882, 126] on img at bounding box center [878, 131] width 73 height 49
click at [860, 133] on img at bounding box center [878, 131] width 73 height 49
click at [1043, 151] on div "Comments Open comments No comments yet Select ‘Comment’ from the block context …" at bounding box center [965, 360] width 265 height 629
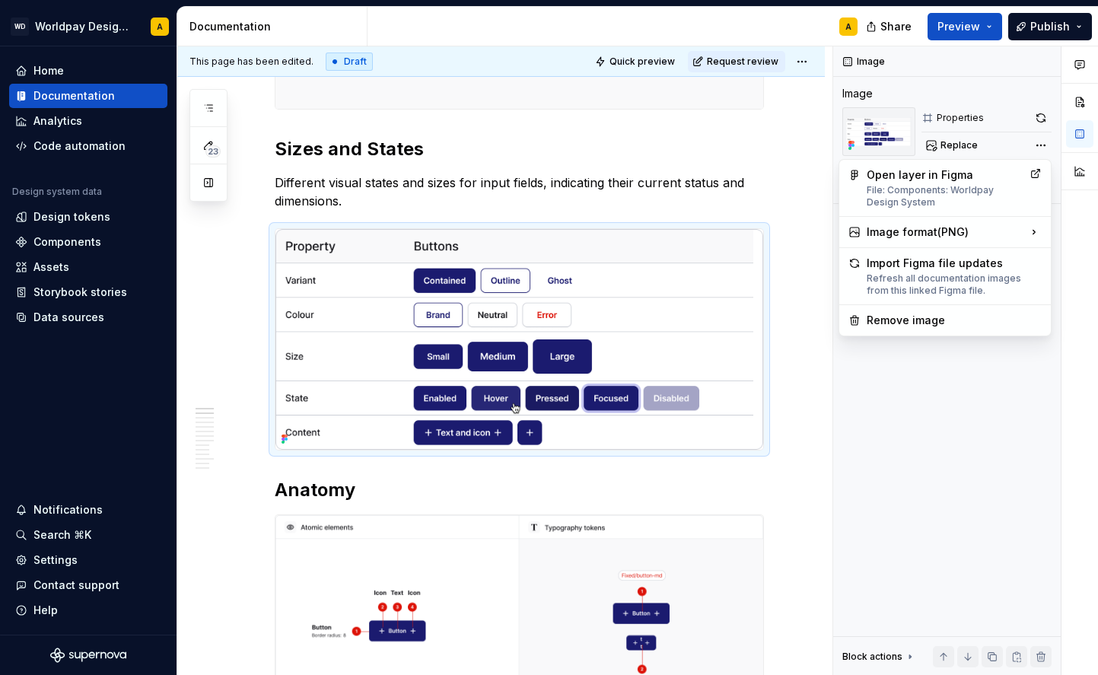
click at [672, 276] on html "WD Worldpay Design System A Home Documentation Analytics Code automation Design…" at bounding box center [549, 337] width 1098 height 675
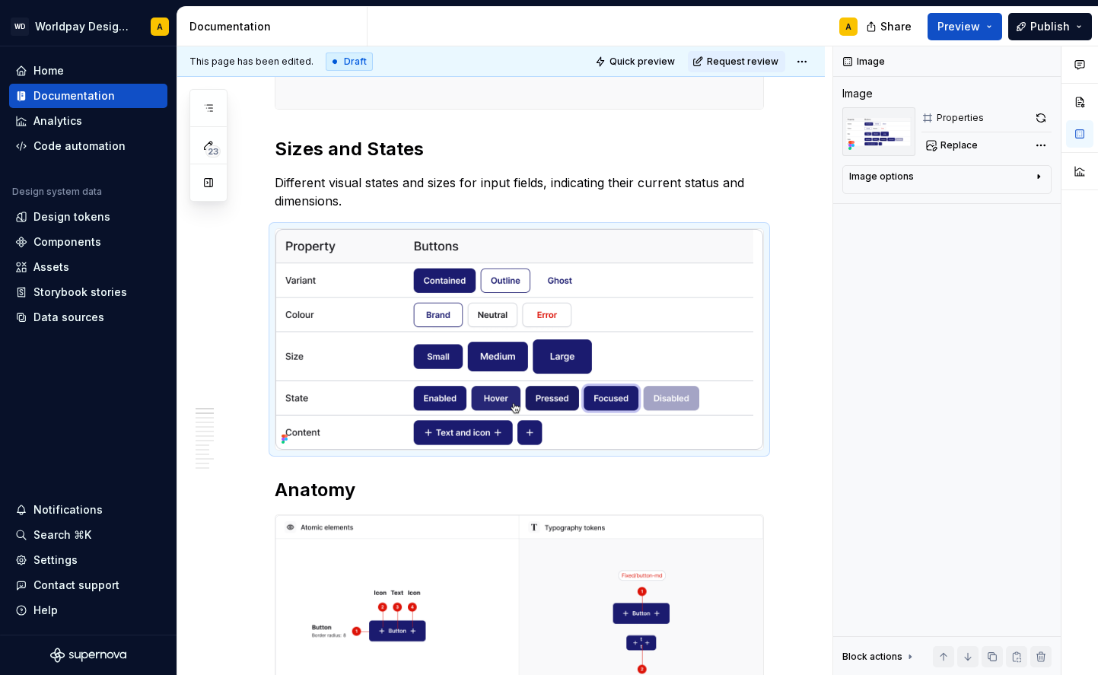
click at [672, 276] on img at bounding box center [520, 339] width 488 height 221
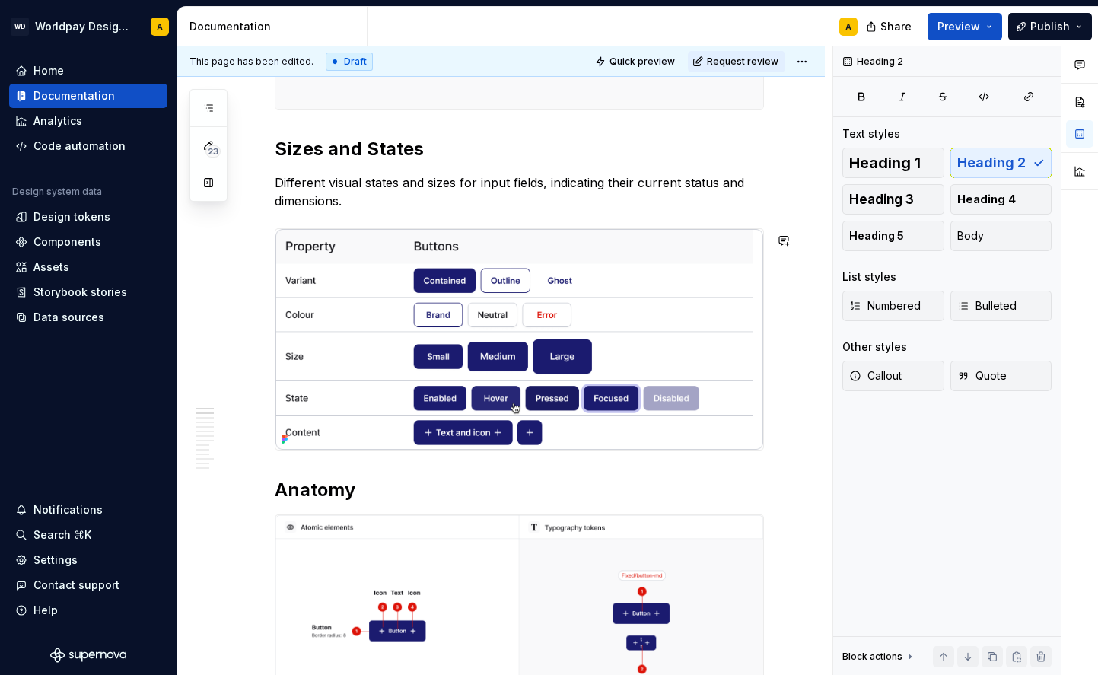
click at [559, 244] on img at bounding box center [520, 339] width 488 height 221
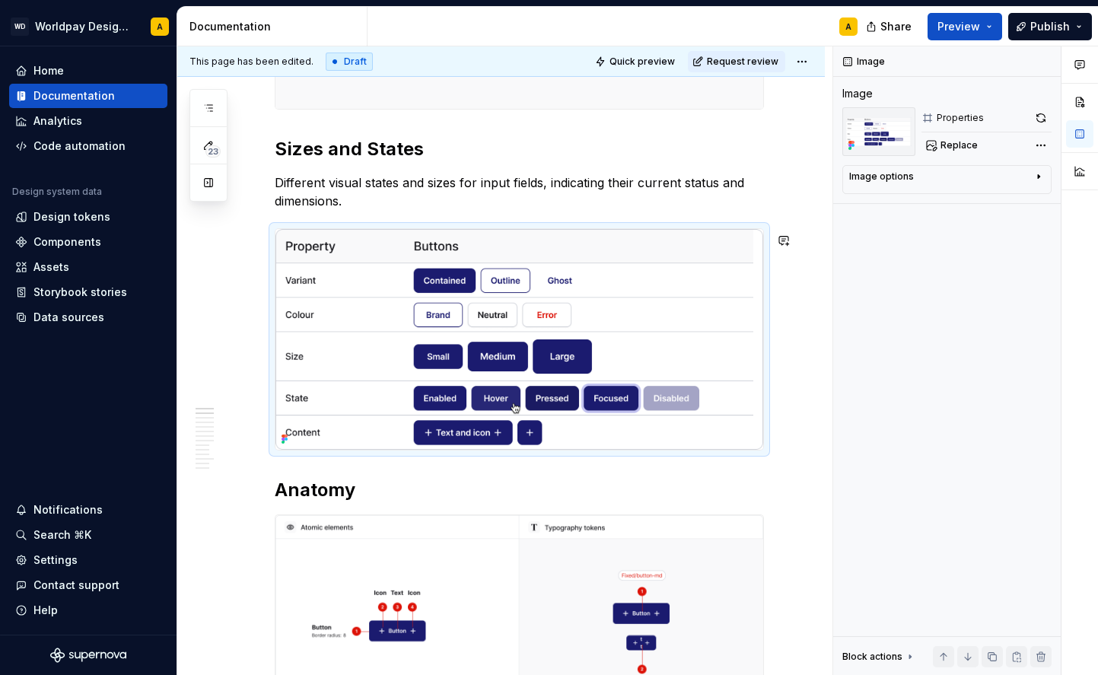
click at [430, 210] on p "Different visual states and sizes for input fields, indicating their current st…" at bounding box center [519, 192] width 489 height 37
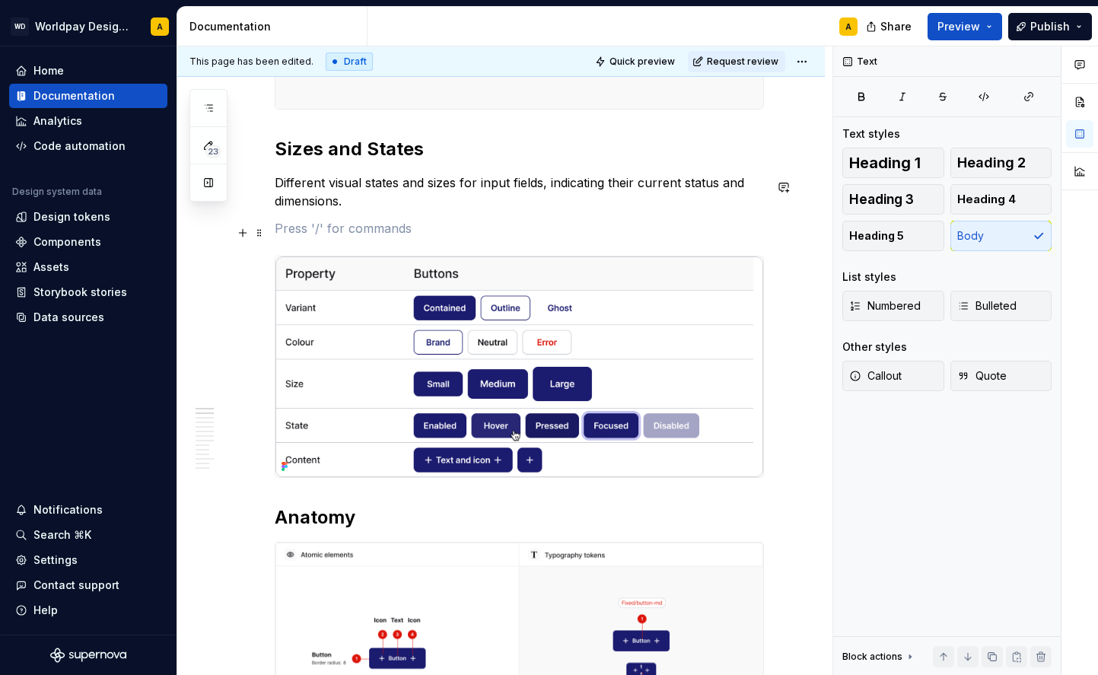
click at [318, 226] on p at bounding box center [519, 228] width 489 height 18
click at [299, 229] on p at bounding box center [519, 228] width 489 height 18
click at [262, 237] on span at bounding box center [259, 232] width 12 height 21
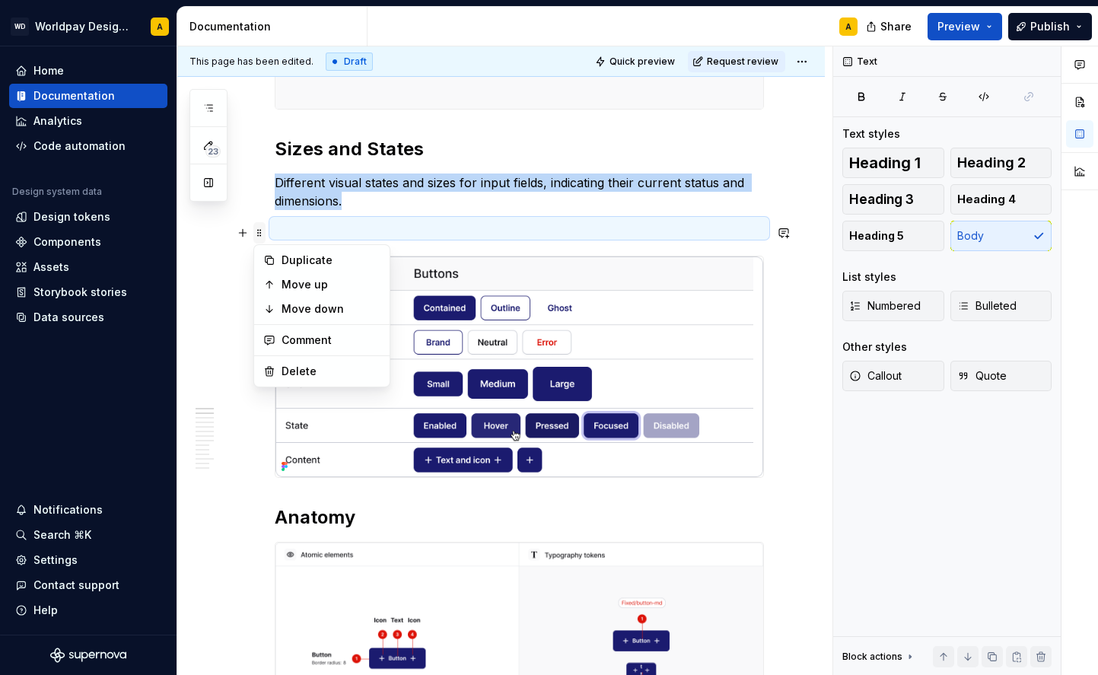
click at [256, 237] on span at bounding box center [259, 232] width 12 height 21
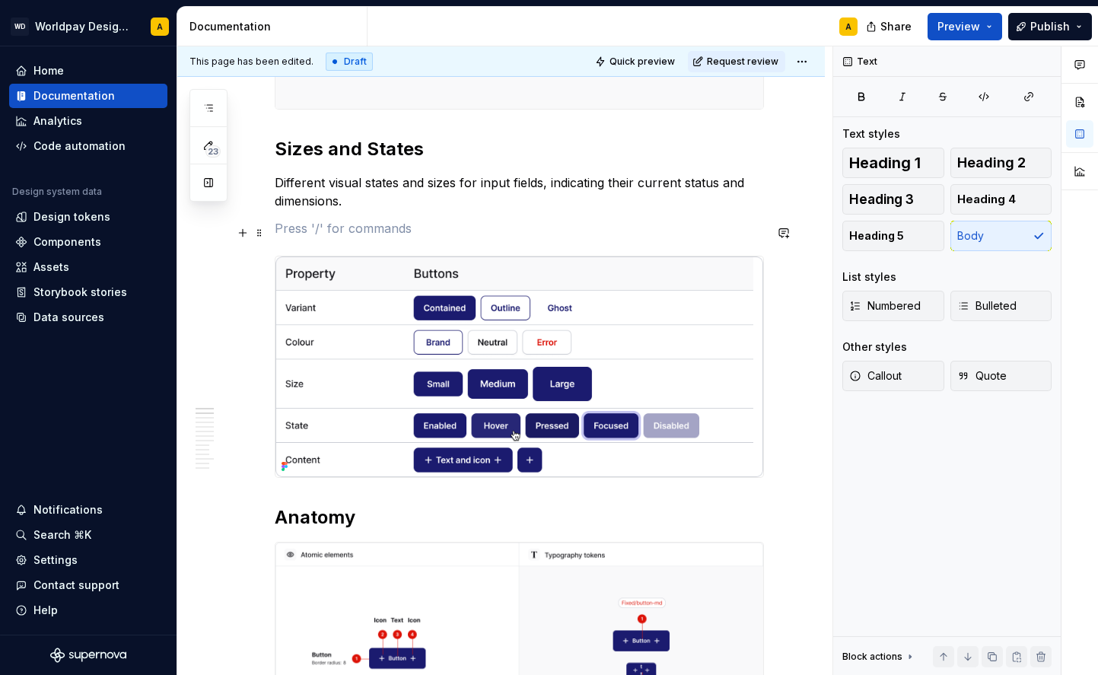
click at [314, 237] on p at bounding box center [519, 228] width 489 height 18
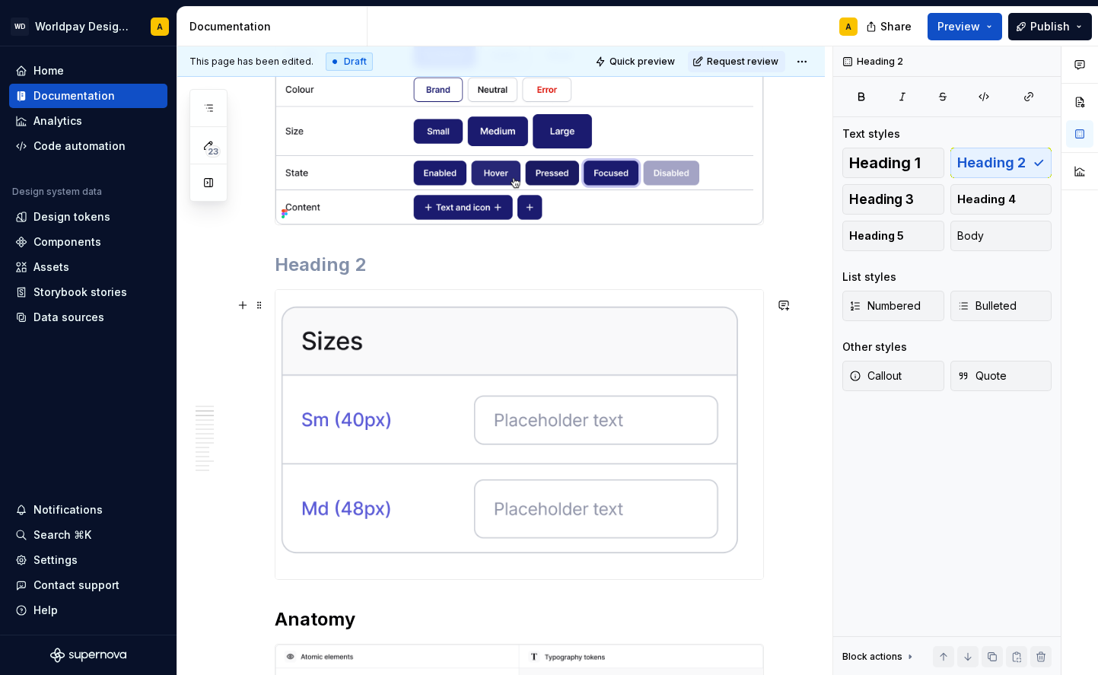
scroll to position [779, 0]
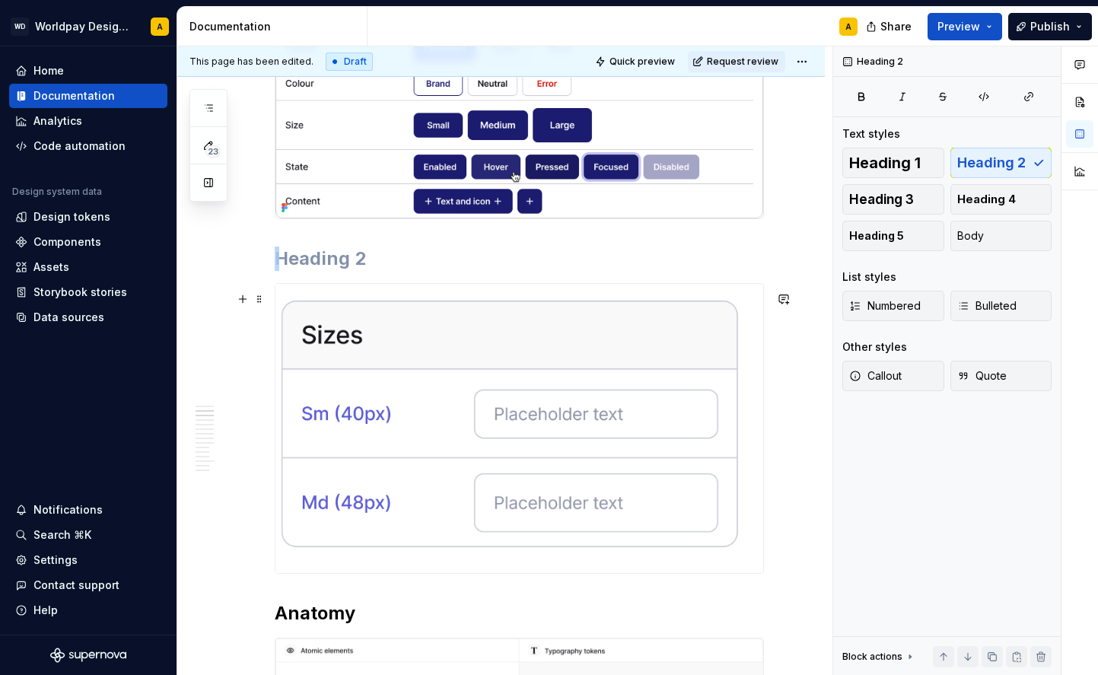
click at [458, 441] on img at bounding box center [520, 428] width 488 height 289
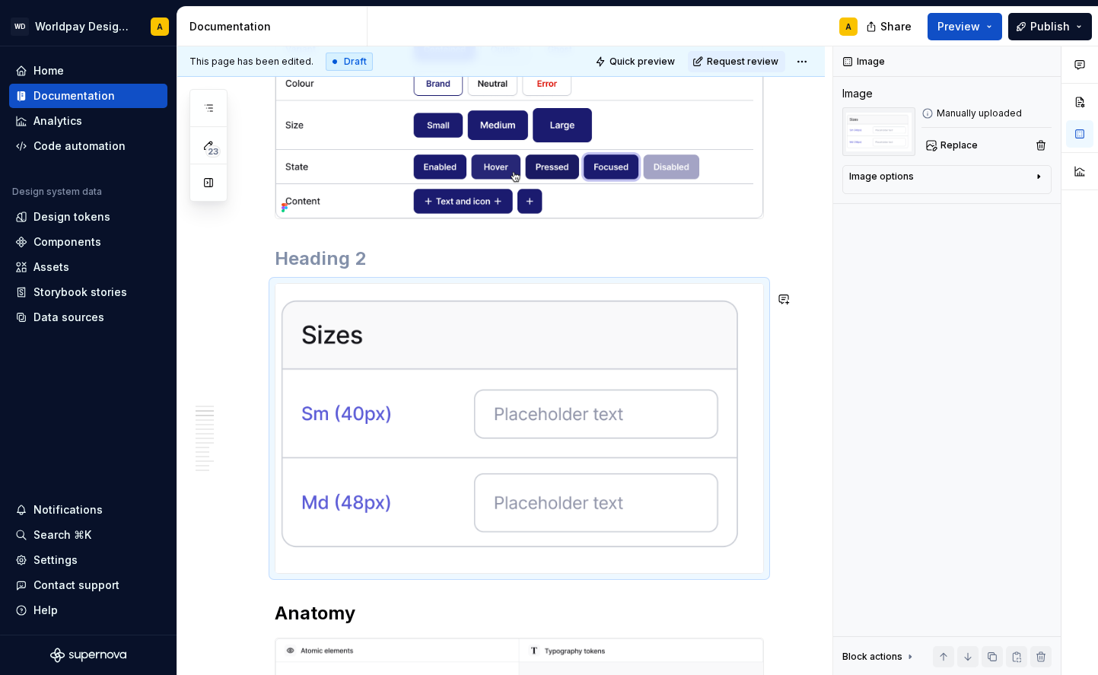
click at [320, 271] on h2 at bounding box center [519, 259] width 489 height 24
click at [367, 366] on img at bounding box center [520, 428] width 488 height 289
click at [748, 566] on img at bounding box center [520, 428] width 488 height 289
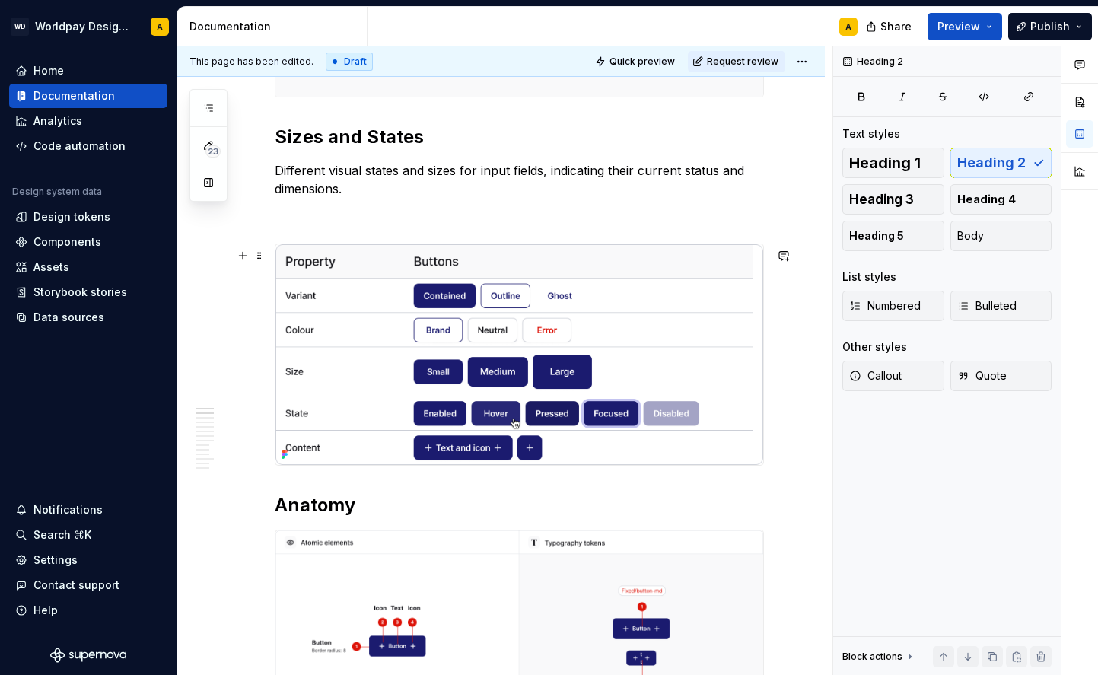
scroll to position [497, 0]
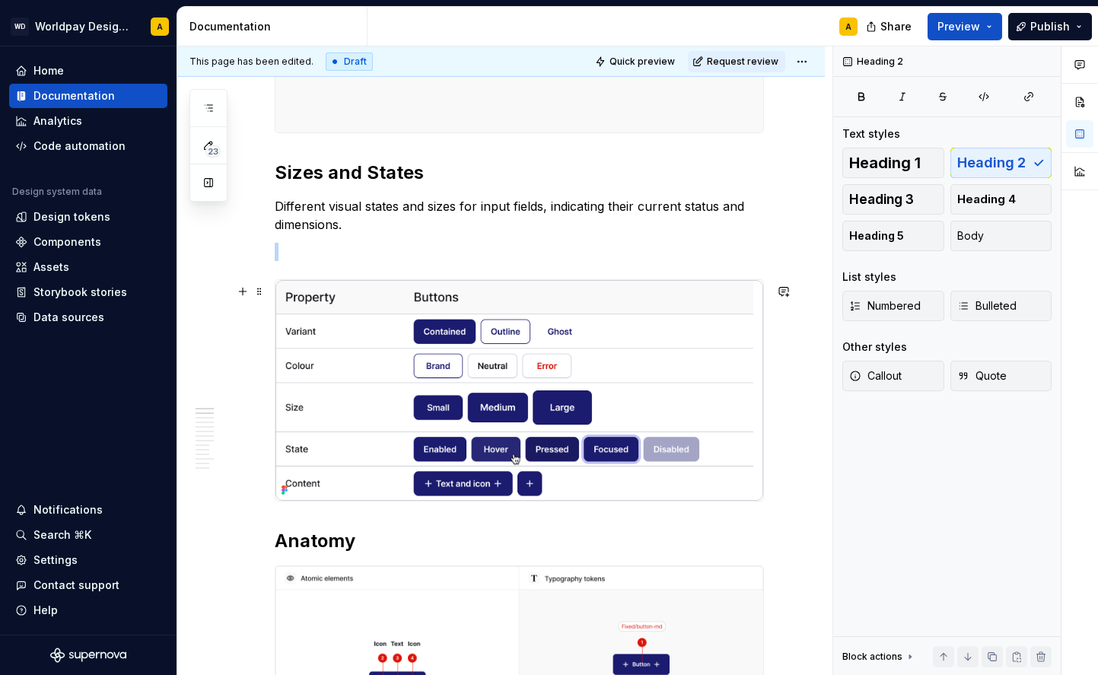
click at [373, 336] on img at bounding box center [520, 390] width 488 height 221
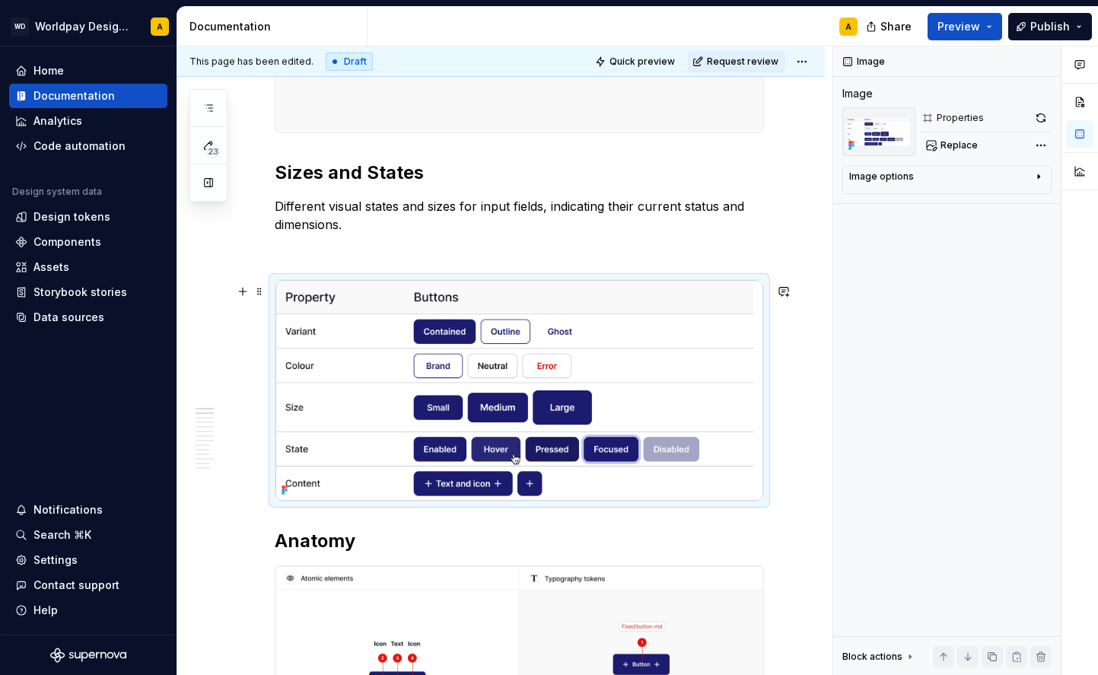
click at [373, 336] on img at bounding box center [520, 390] width 488 height 221
click at [401, 363] on img at bounding box center [520, 390] width 488 height 221
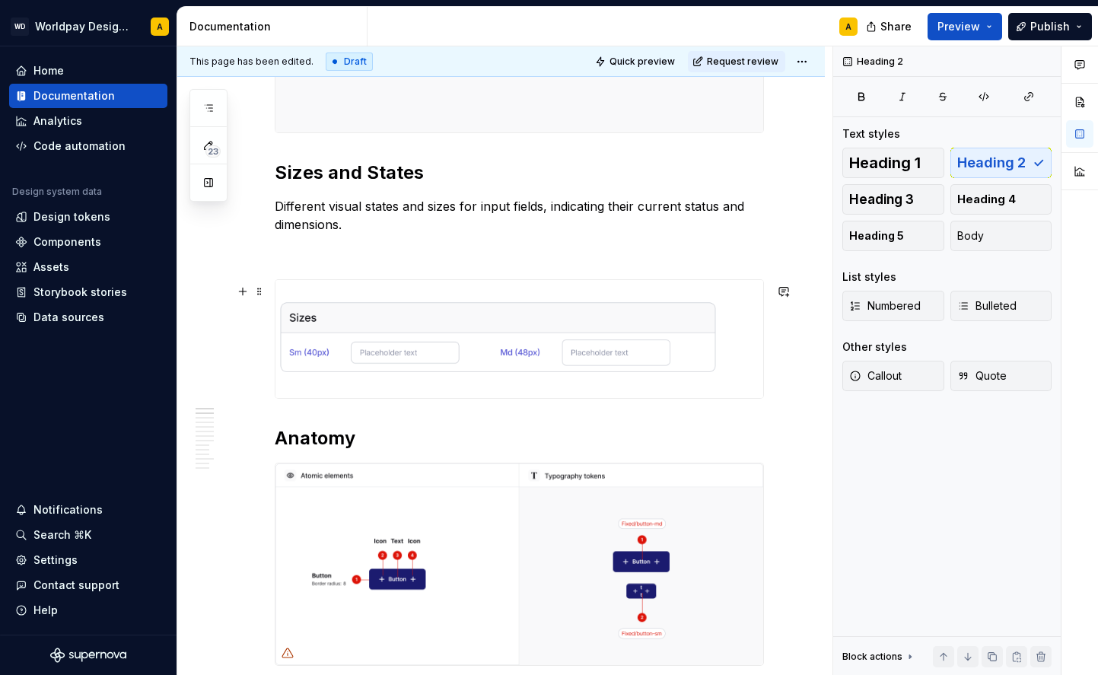
click at [521, 231] on p "Different visual states and sizes for input fields, indicating their current st…" at bounding box center [519, 215] width 489 height 37
click at [499, 315] on img at bounding box center [520, 339] width 488 height 119
click at [532, 225] on p "Different visual states and sizes for input fields, indicating their current st…" at bounding box center [519, 215] width 489 height 37
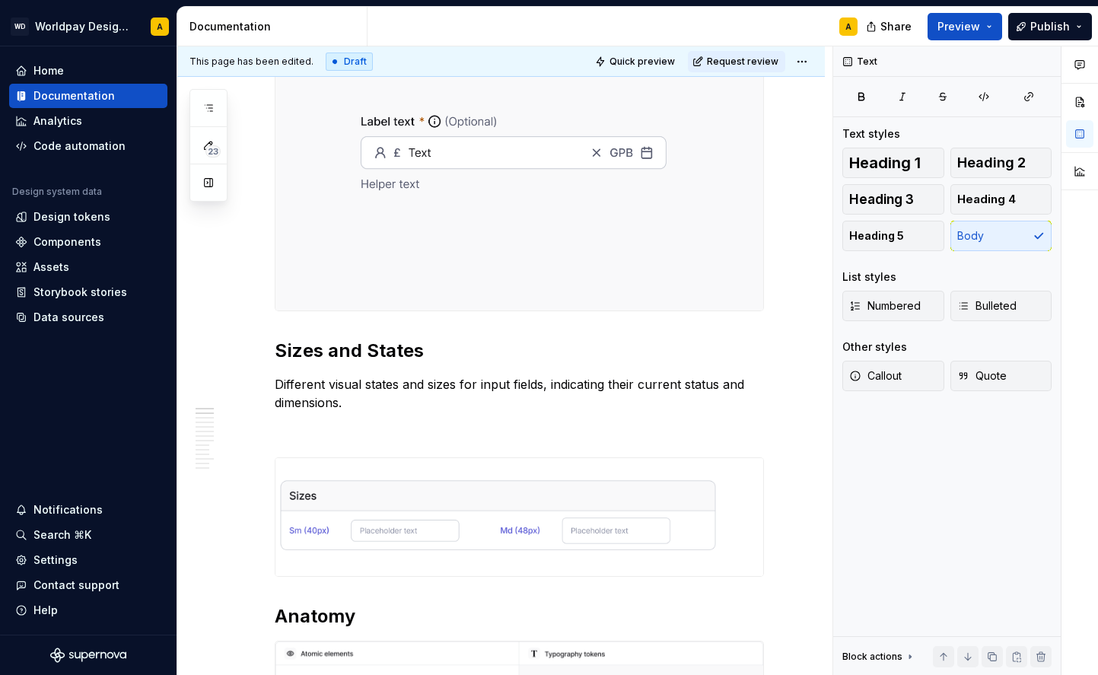
scroll to position [316, 0]
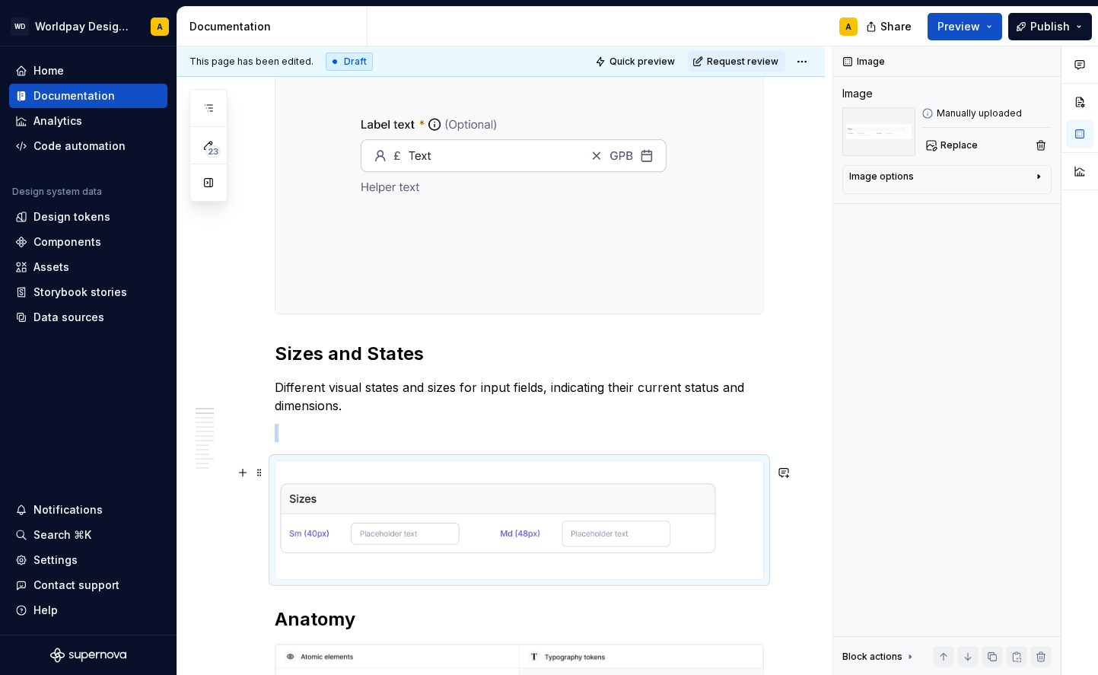
click at [397, 506] on img at bounding box center [520, 520] width 488 height 119
click at [383, 508] on img at bounding box center [520, 520] width 488 height 119
click at [260, 438] on span at bounding box center [259, 437] width 12 height 21
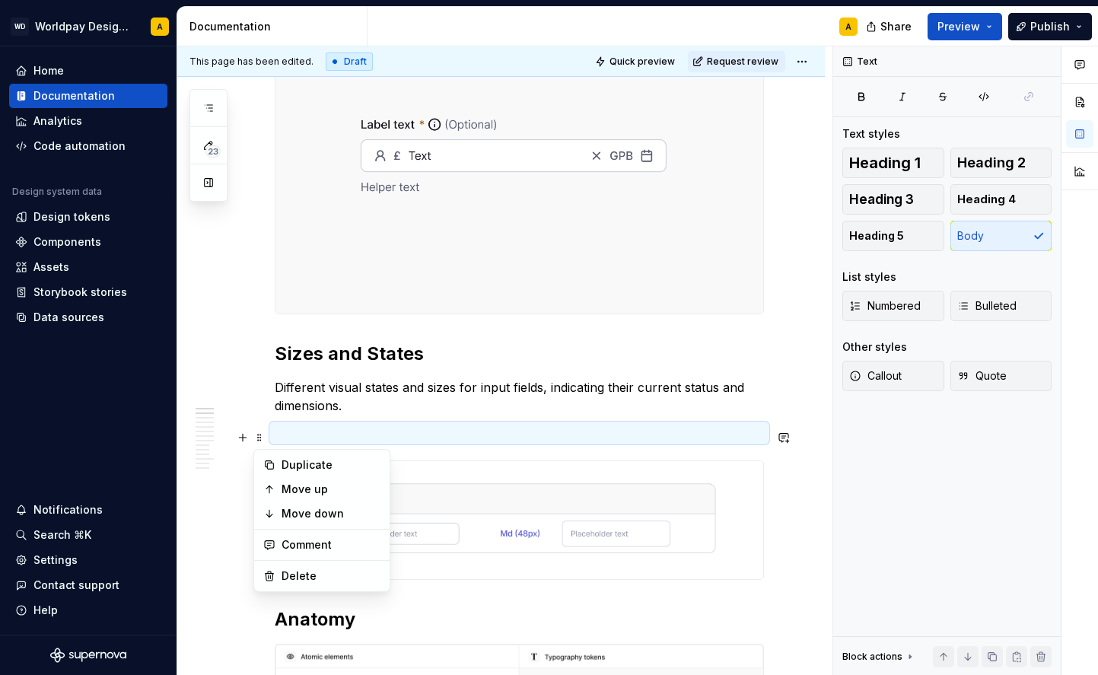
click at [344, 439] on p at bounding box center [519, 433] width 489 height 18
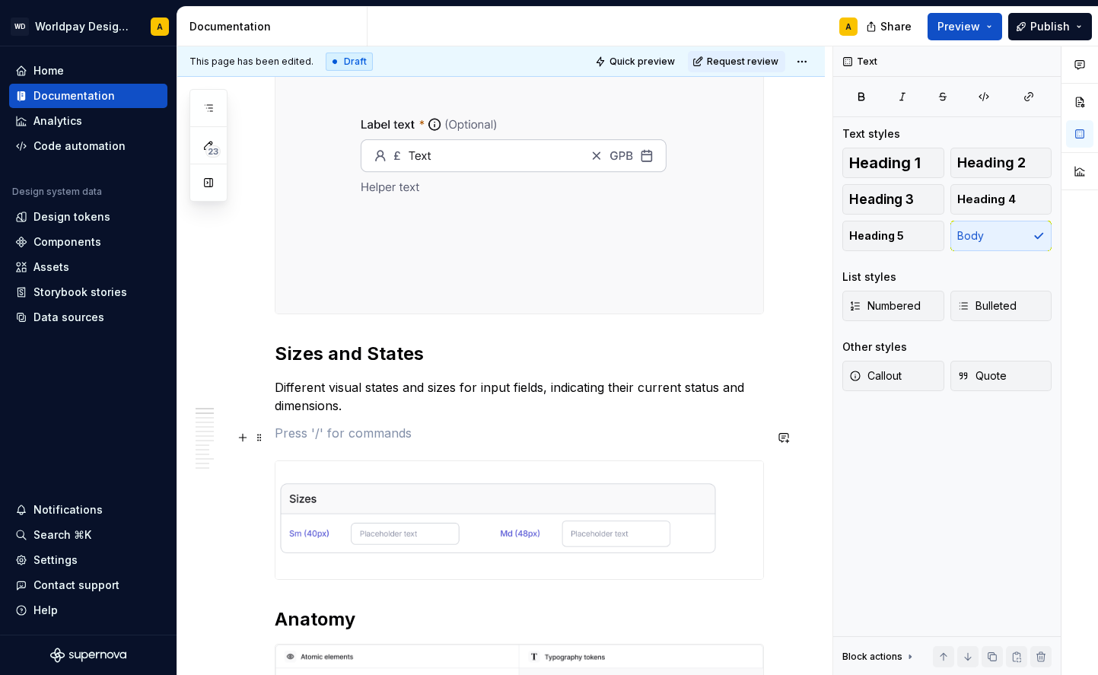
click at [344, 439] on p at bounding box center [519, 433] width 489 height 18
click at [351, 409] on p "Different visual states and sizes for input fields, indicating their current st…" at bounding box center [519, 396] width 489 height 37
click at [339, 442] on p at bounding box center [519, 433] width 489 height 18
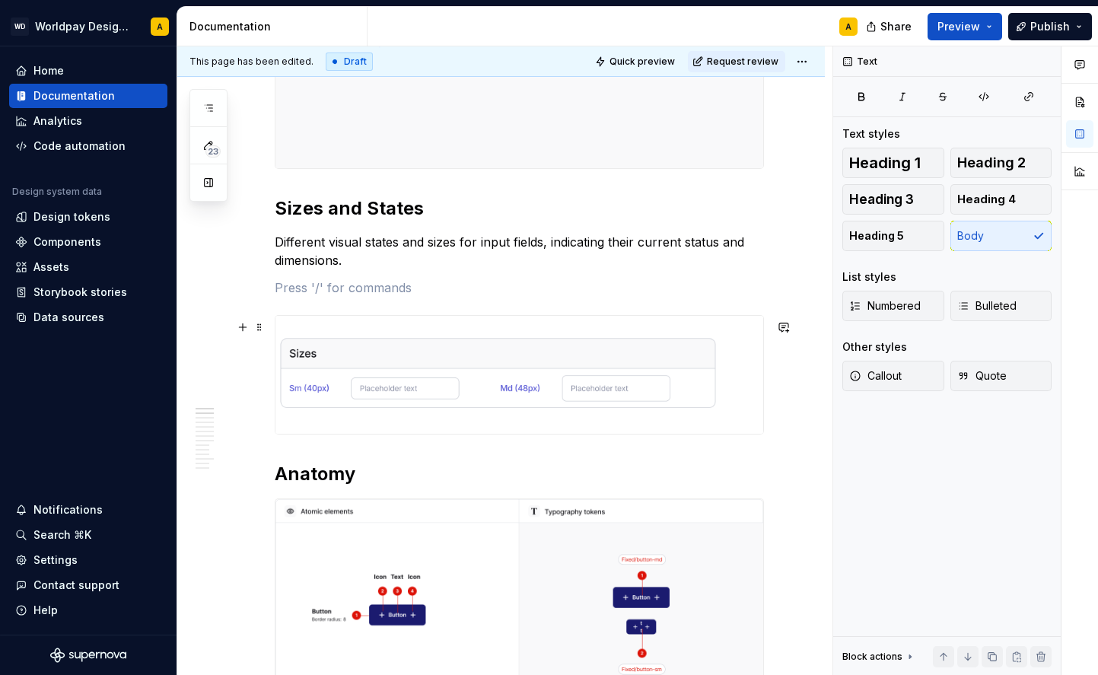
scroll to position [530, 0]
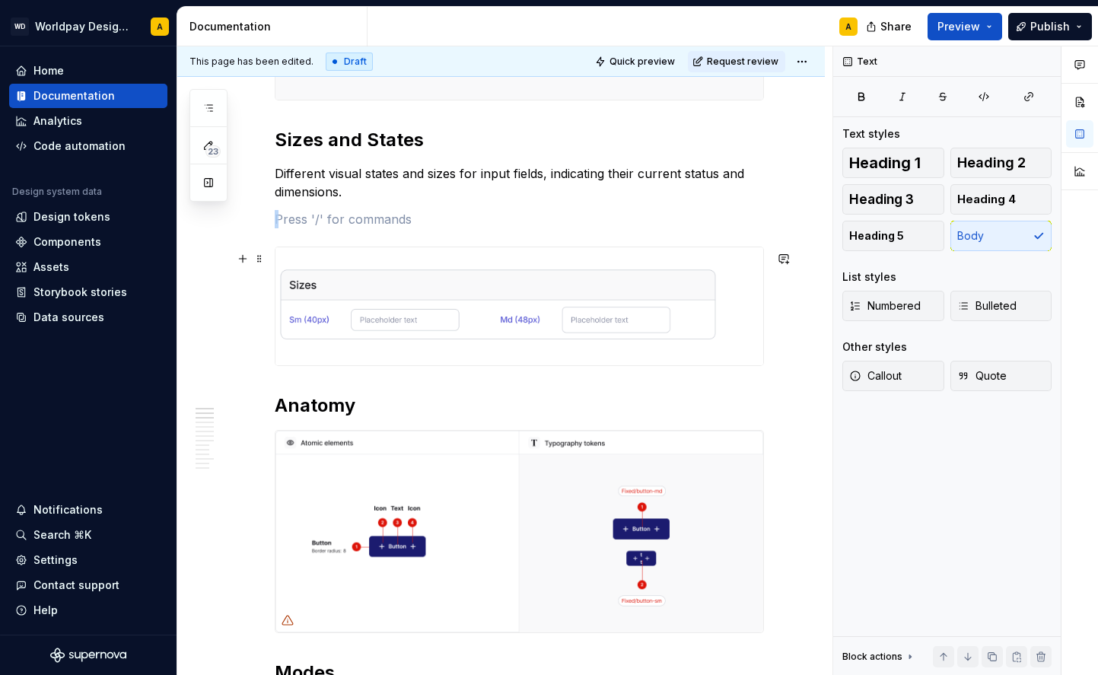
click at [364, 295] on img at bounding box center [520, 306] width 488 height 119
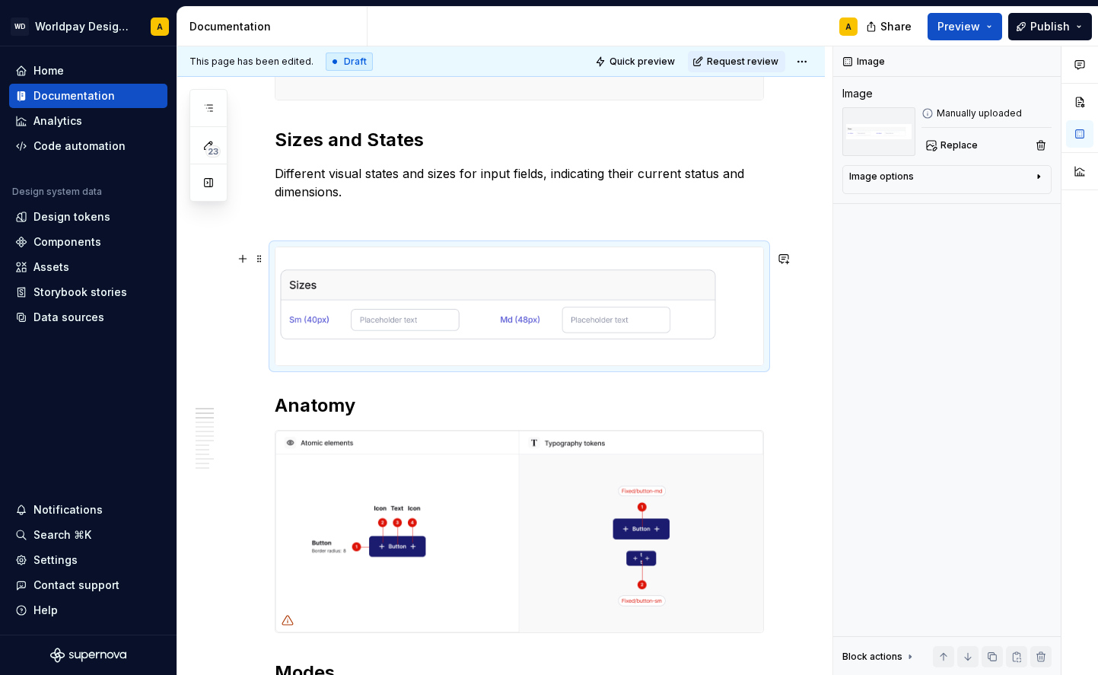
click at [364, 321] on img at bounding box center [520, 306] width 488 height 119
click at [366, 323] on img at bounding box center [520, 306] width 488 height 119
click at [402, 288] on img at bounding box center [520, 306] width 488 height 119
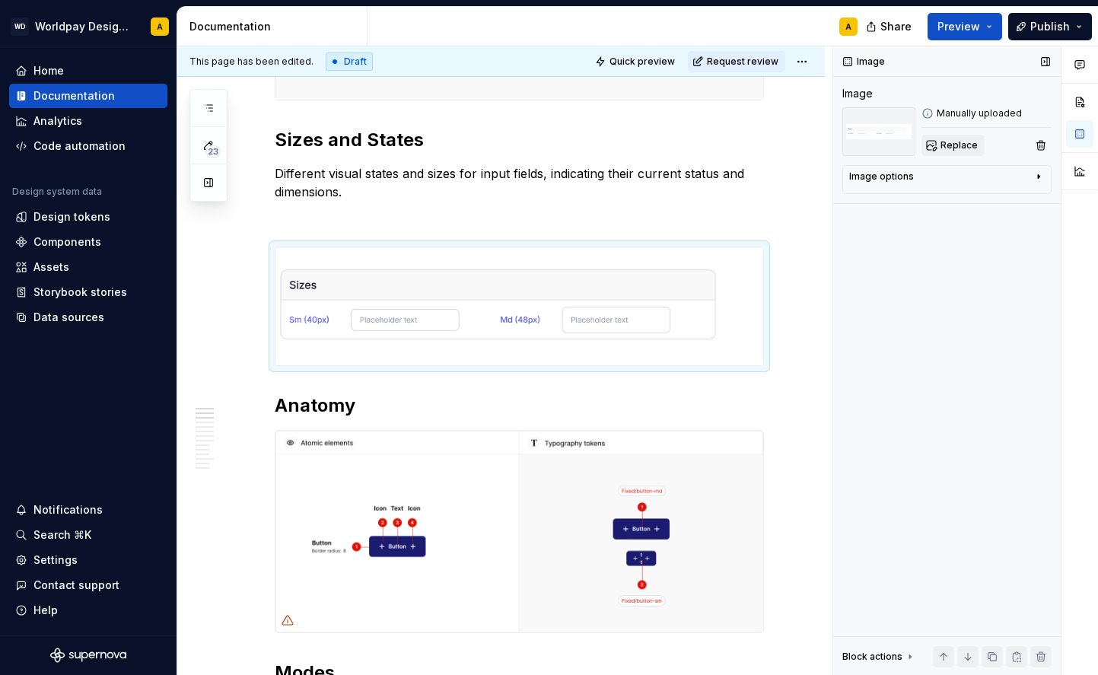
click at [947, 142] on span "Replace" at bounding box center [959, 145] width 37 height 12
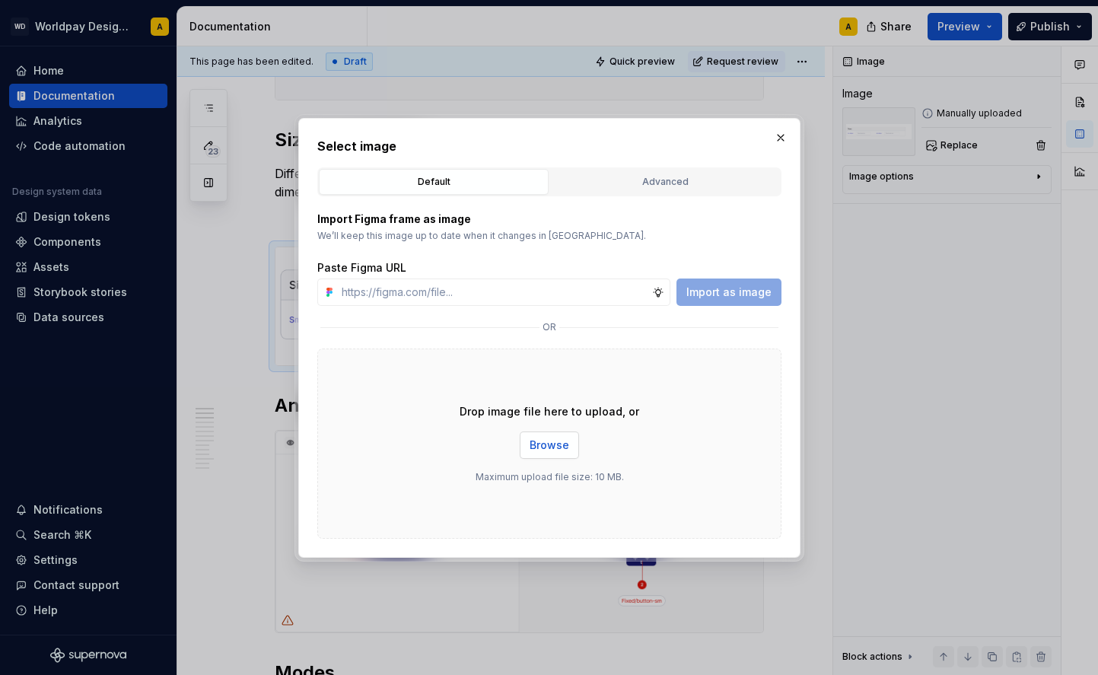
click at [540, 447] on span "Browse" at bounding box center [550, 445] width 40 height 15
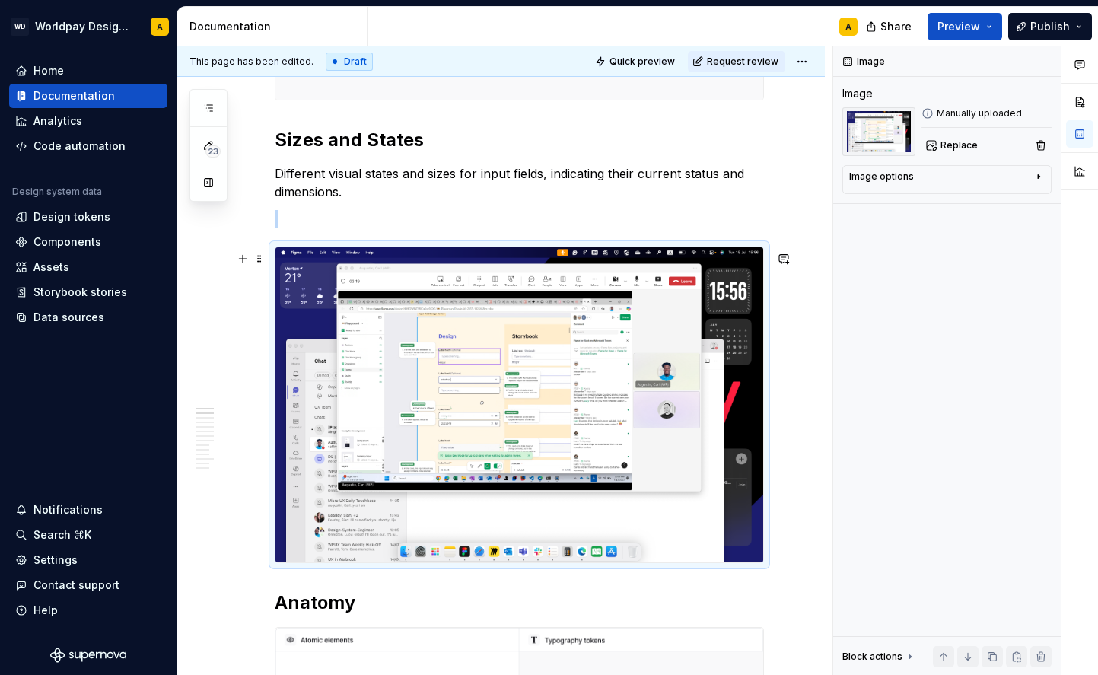
click at [517, 381] on img at bounding box center [520, 404] width 488 height 315
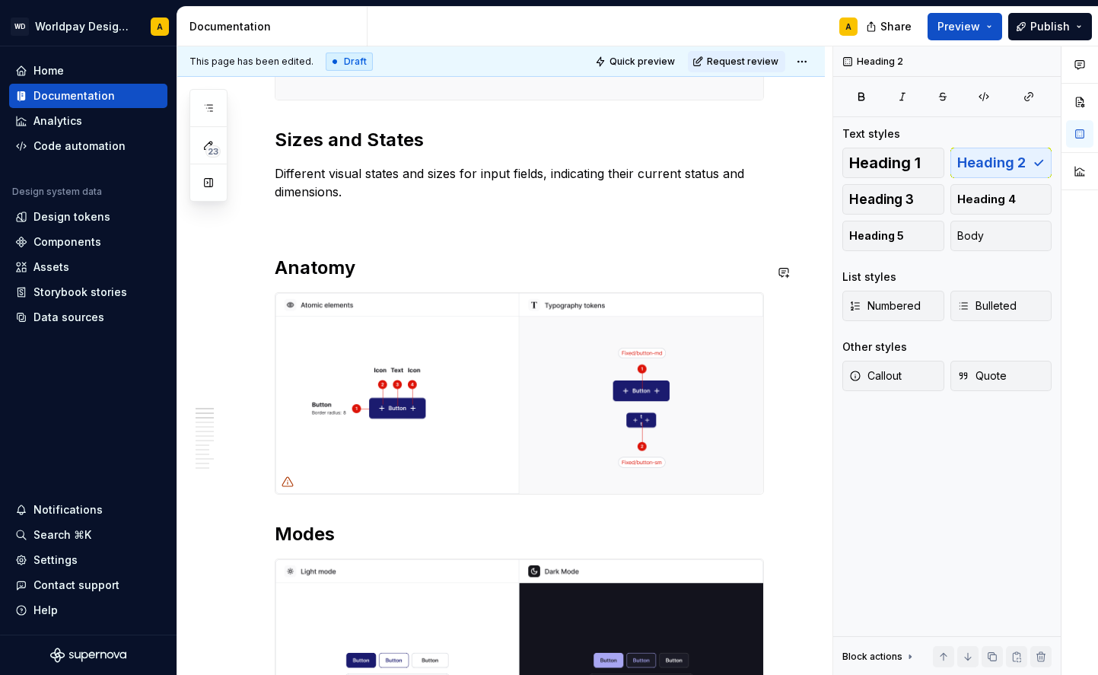
click at [361, 228] on p at bounding box center [519, 219] width 489 height 18
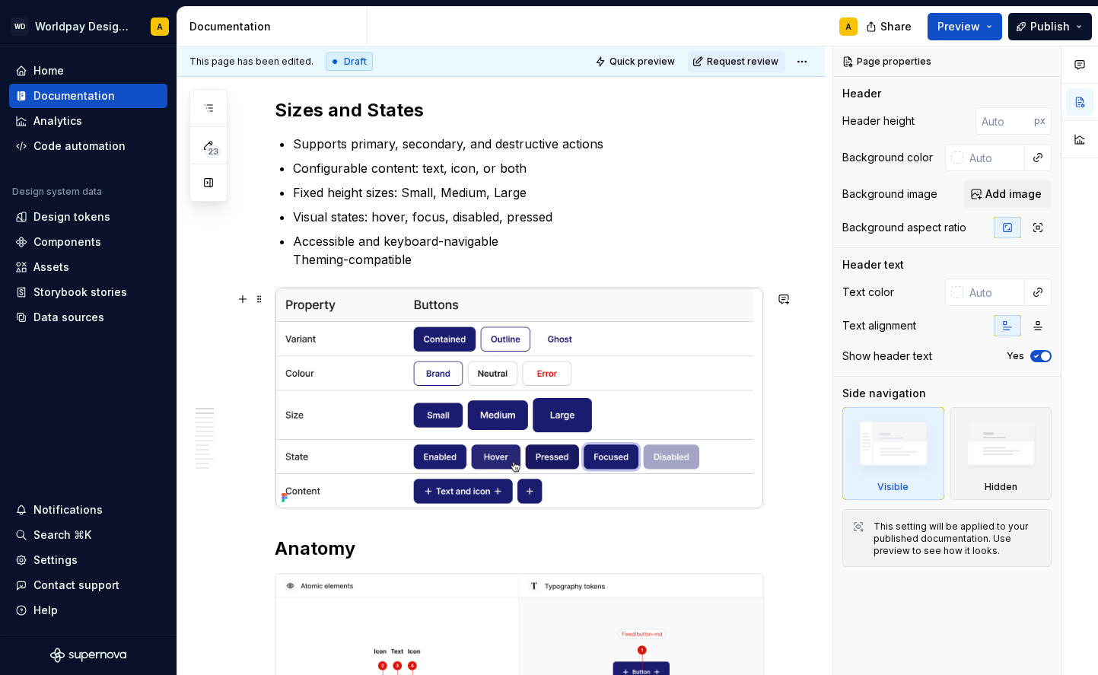
scroll to position [558, 0]
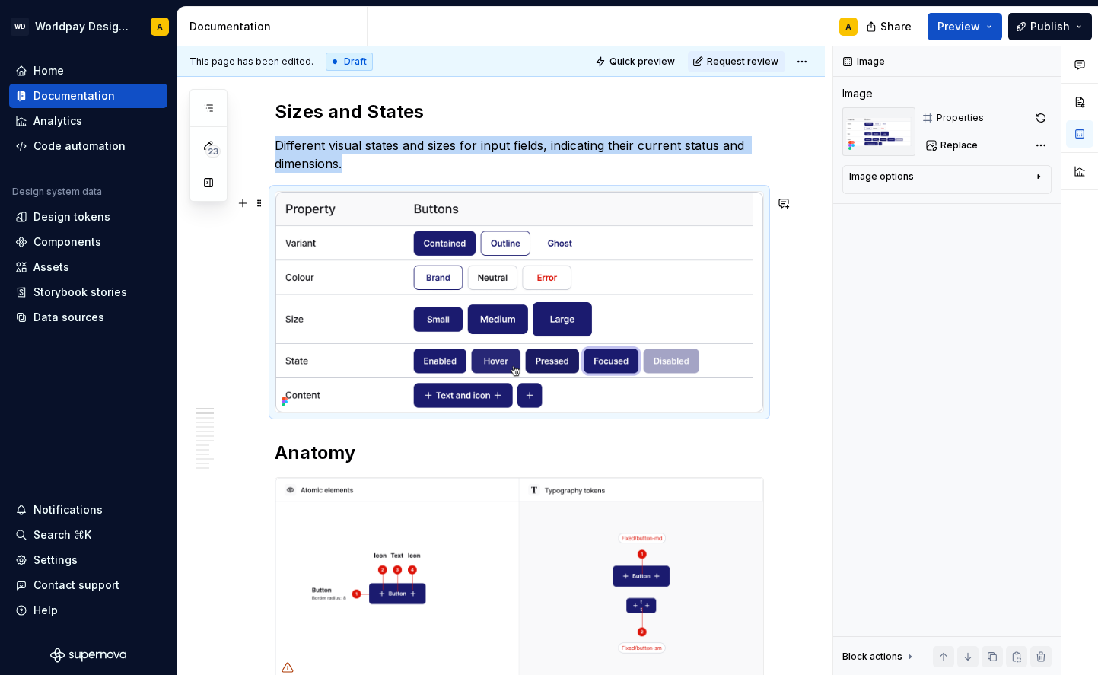
click at [430, 304] on img at bounding box center [520, 302] width 488 height 221
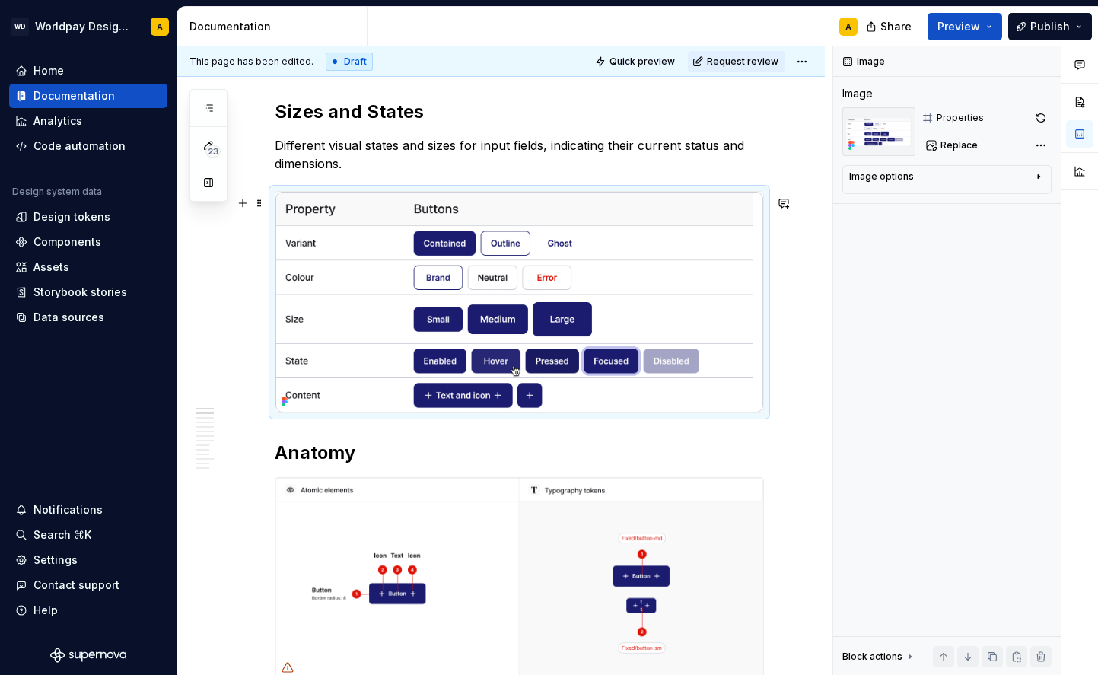
click at [430, 304] on img at bounding box center [520, 302] width 488 height 221
click at [397, 320] on img at bounding box center [520, 302] width 488 height 221
click at [377, 343] on img at bounding box center [520, 302] width 488 height 221
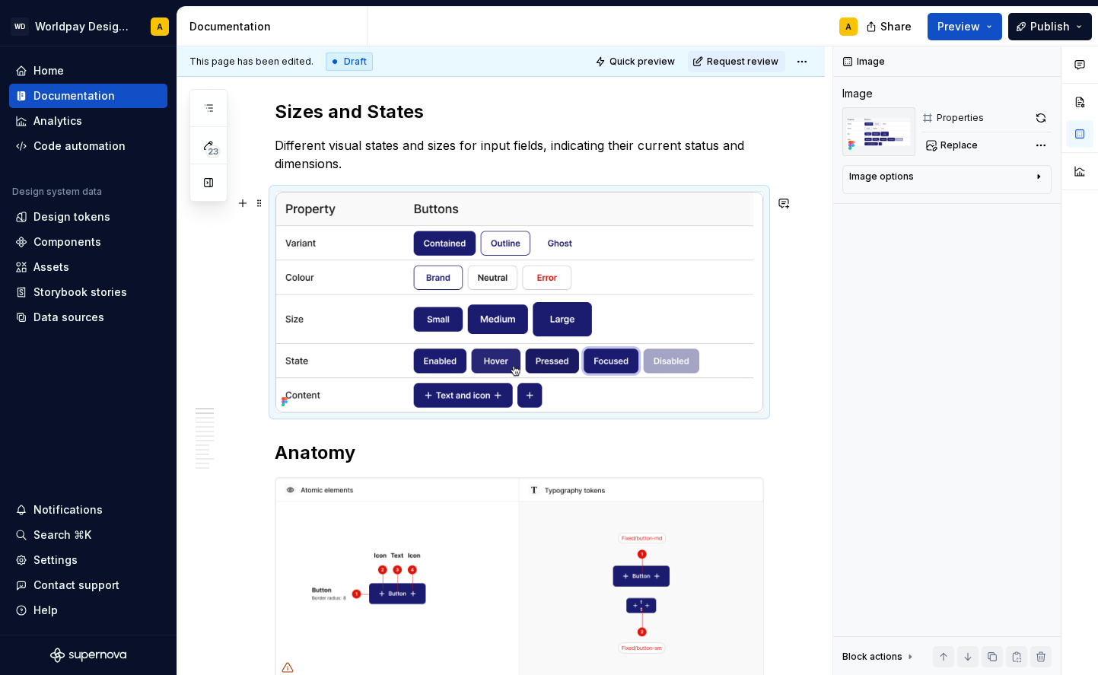
click at [377, 343] on img at bounding box center [520, 302] width 488 height 221
click at [957, 149] on span "Replace" at bounding box center [959, 145] width 37 height 12
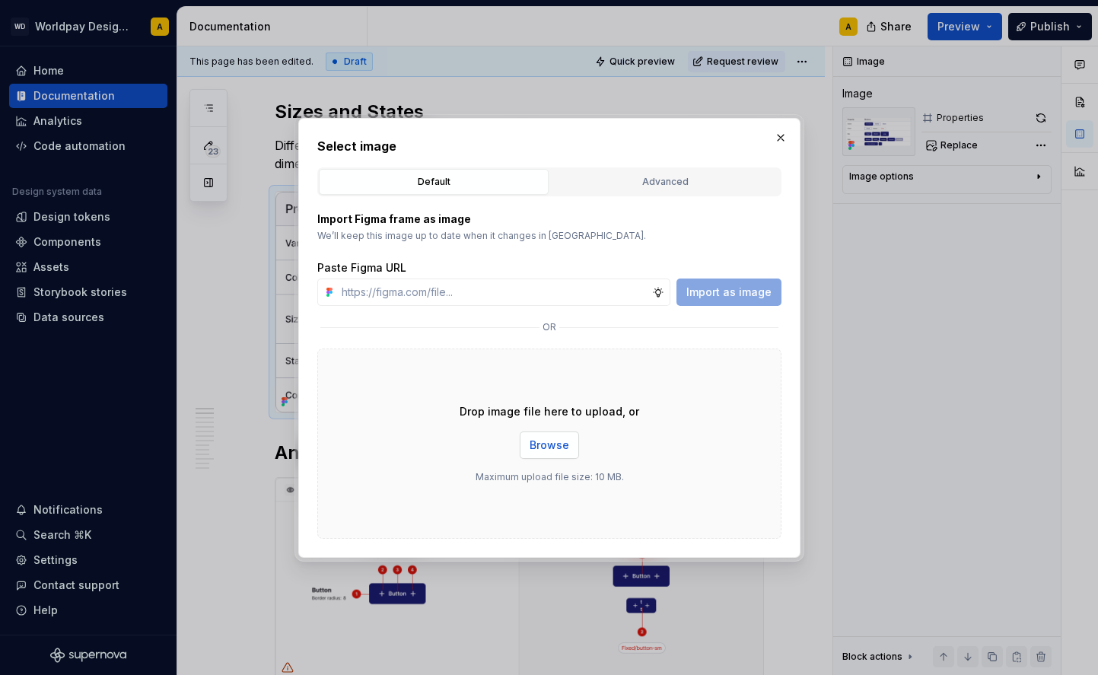
click at [545, 439] on span "Browse" at bounding box center [550, 445] width 40 height 15
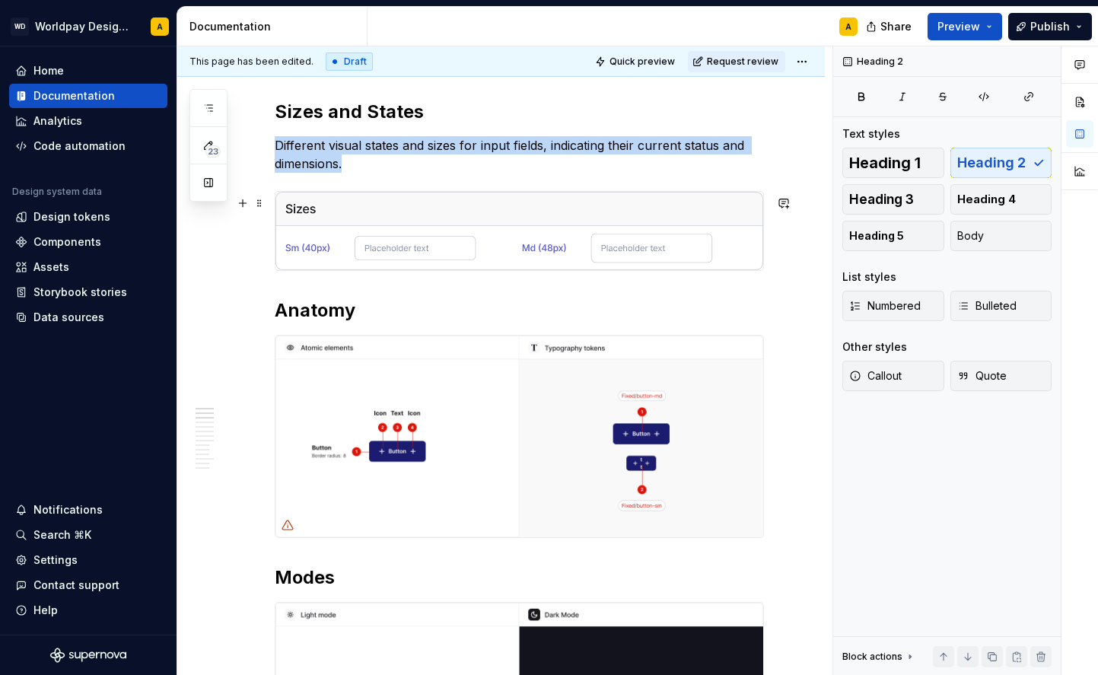
click at [490, 253] on img at bounding box center [520, 231] width 488 height 78
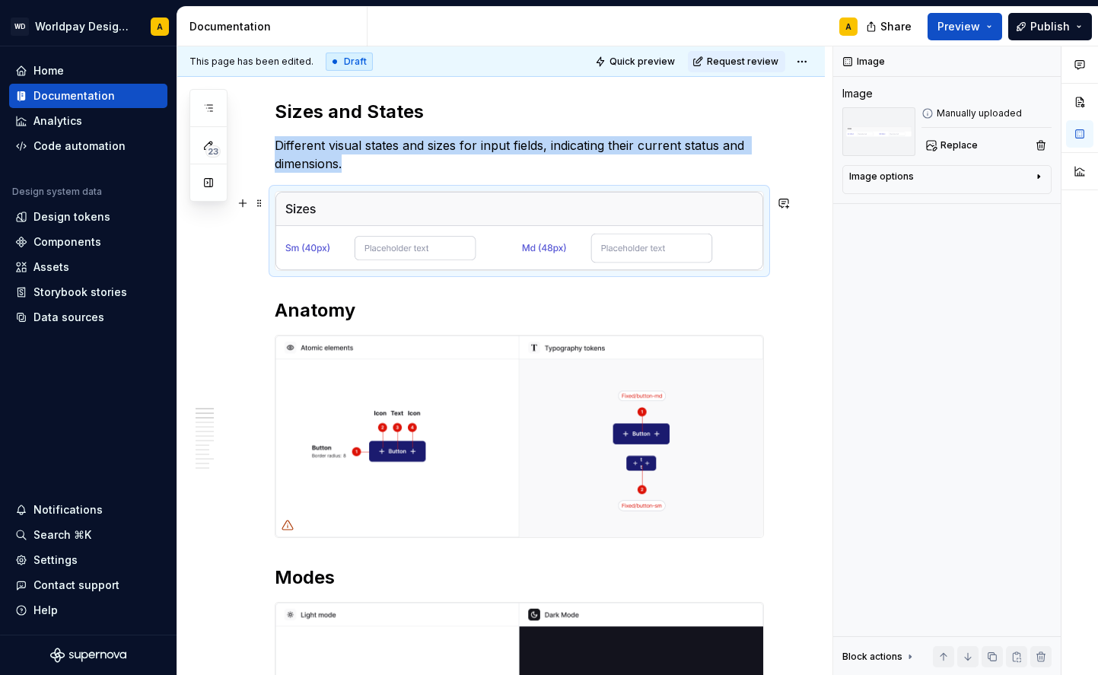
click at [490, 253] on img at bounding box center [520, 231] width 488 height 78
click at [941, 142] on span "Replace" at bounding box center [959, 145] width 37 height 12
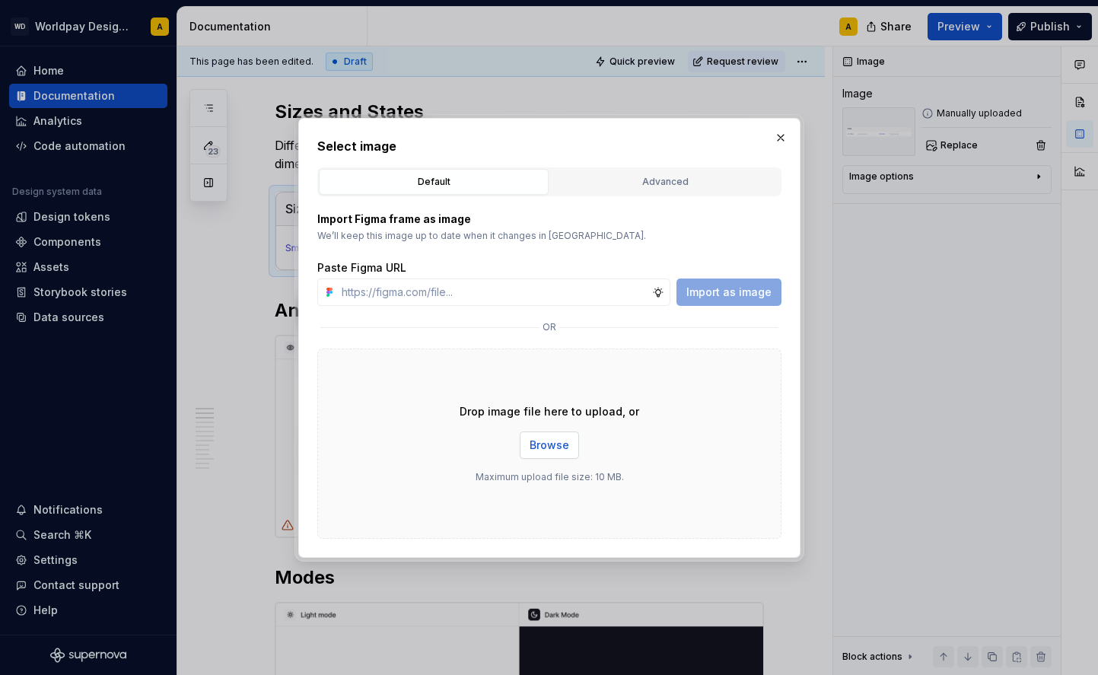
click at [539, 455] on button "Browse" at bounding box center [549, 445] width 59 height 27
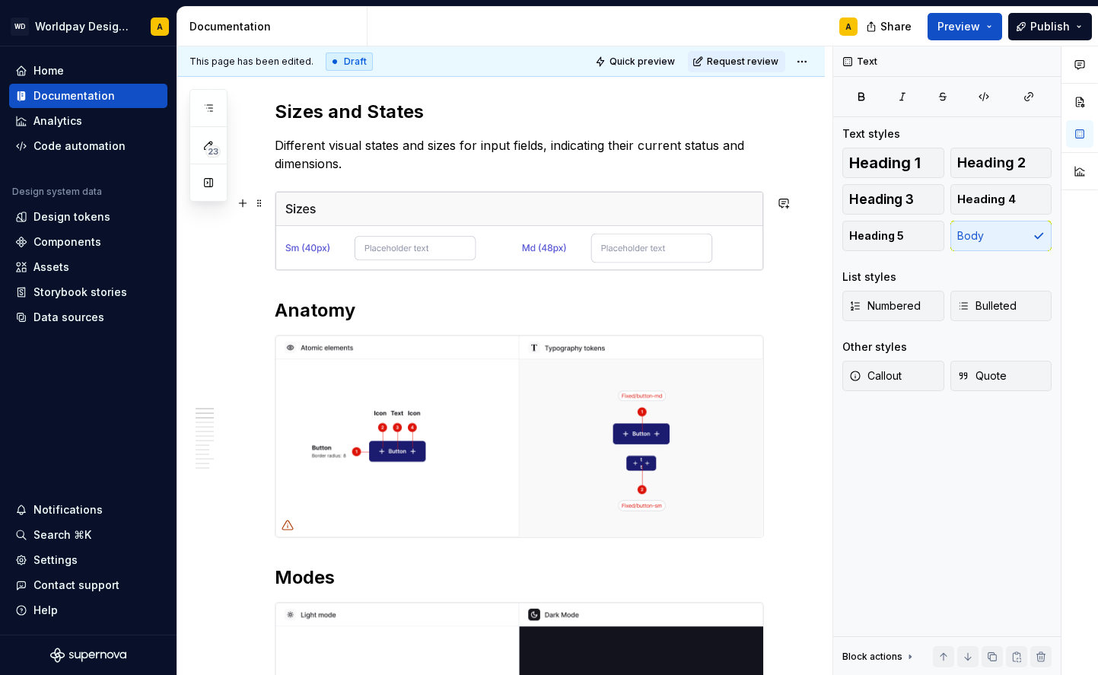
click at [1047, 30] on span "Publish" at bounding box center [1050, 26] width 40 height 15
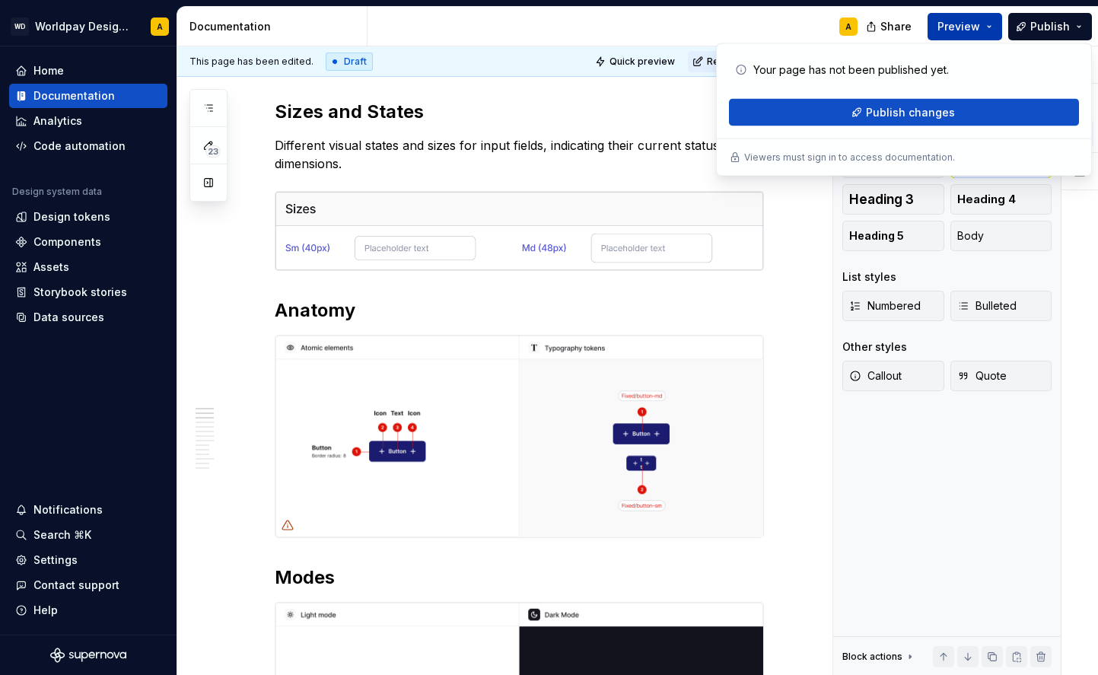
click at [973, 18] on button "Preview" at bounding box center [965, 26] width 75 height 27
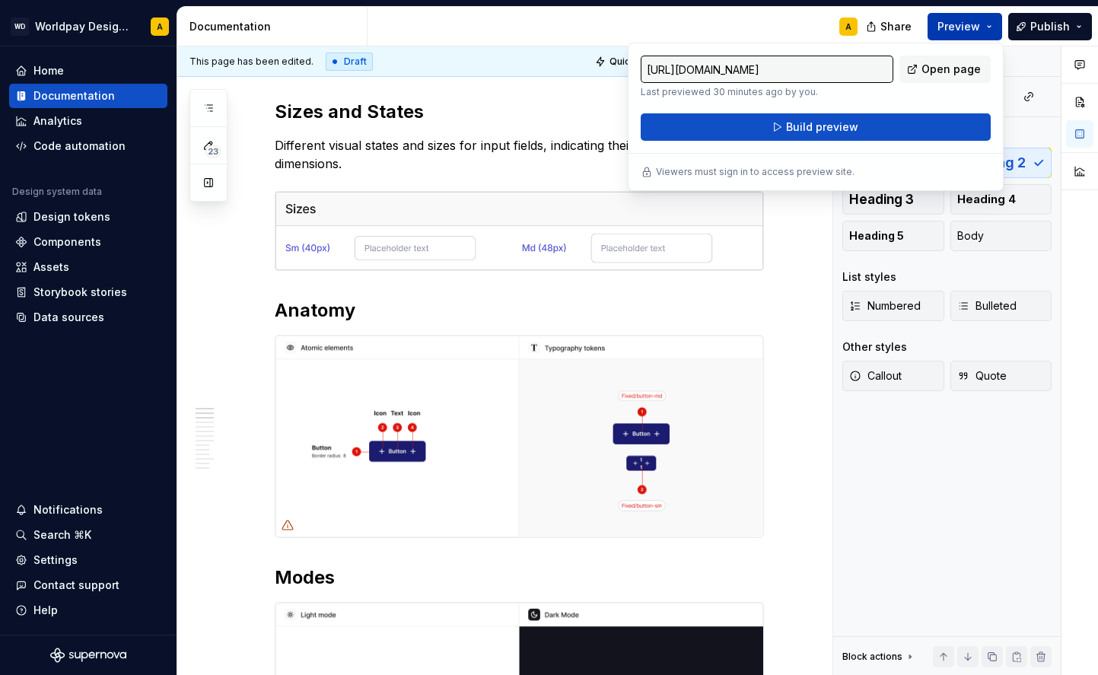
click at [967, 23] on span "Preview" at bounding box center [959, 26] width 43 height 15
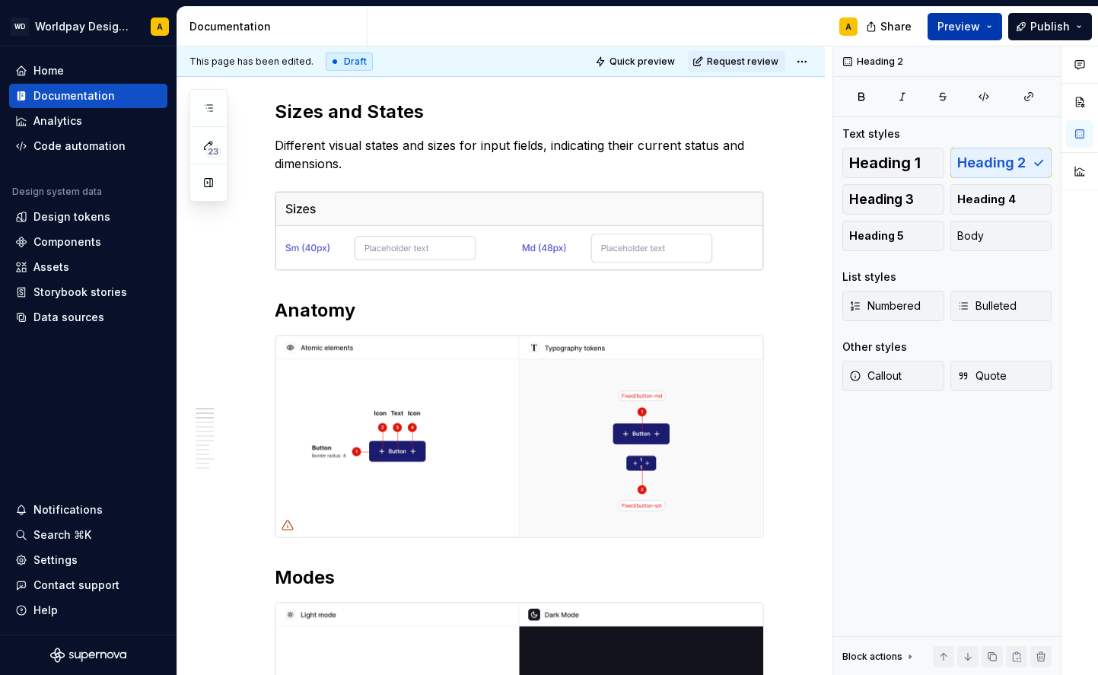
click at [967, 23] on span "Preview" at bounding box center [959, 26] width 43 height 15
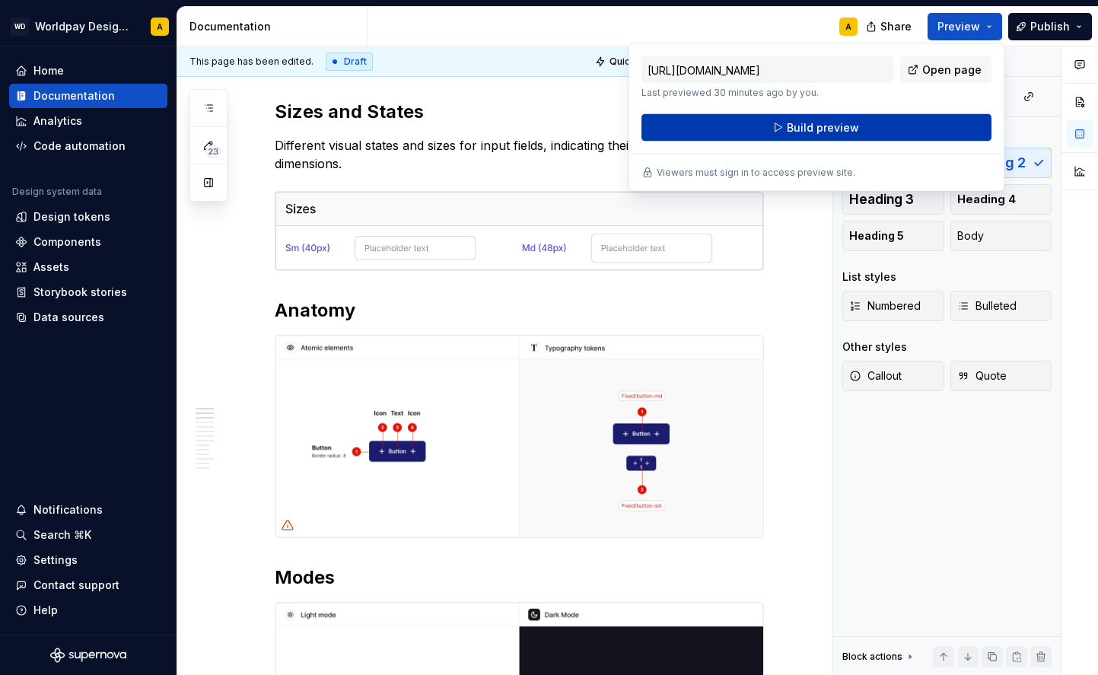
click at [870, 123] on button "Build preview" at bounding box center [817, 127] width 350 height 27
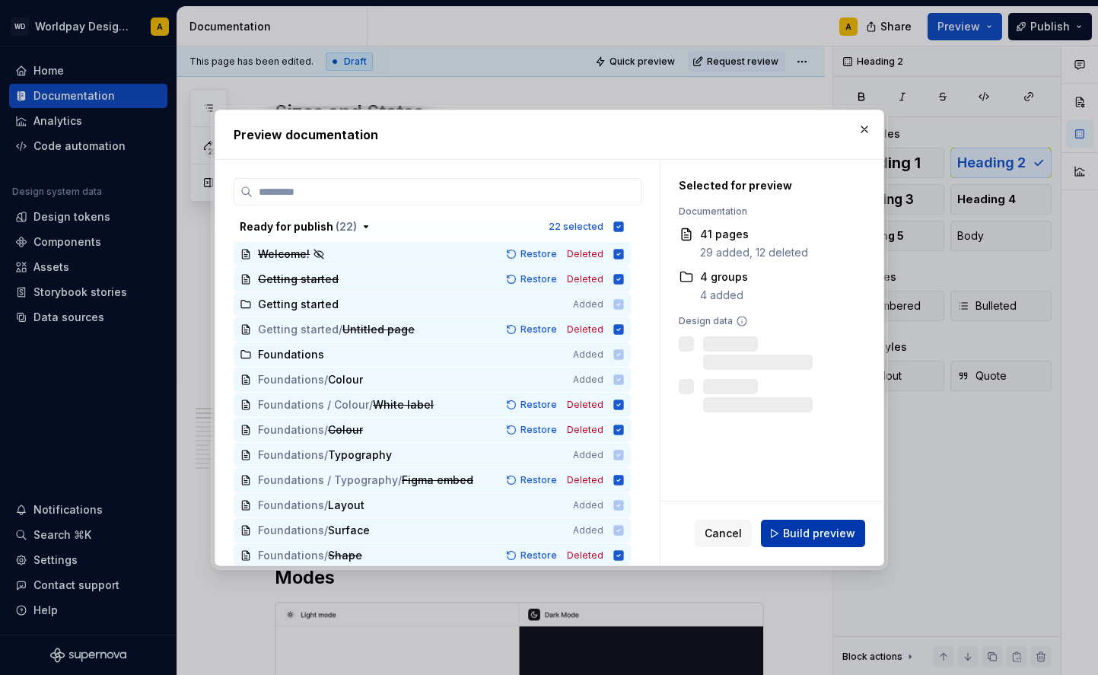
click at [817, 539] on span "Build preview" at bounding box center [819, 533] width 72 height 15
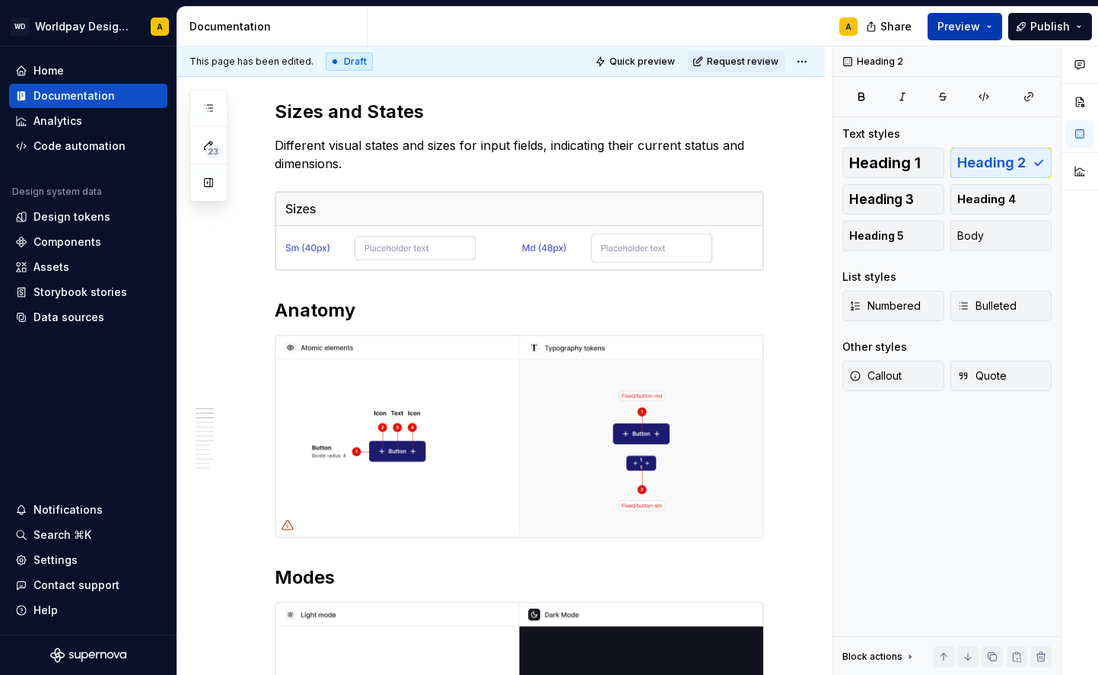
click at [967, 31] on span "Preview" at bounding box center [959, 26] width 43 height 15
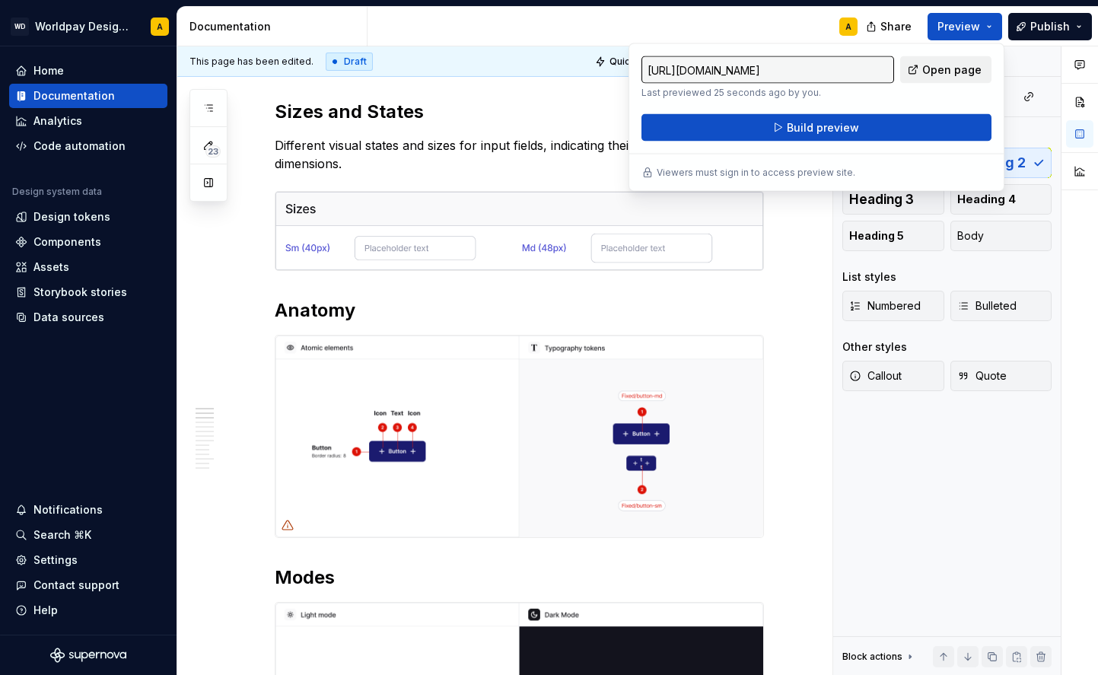
click at [932, 73] on span "Open page" at bounding box center [951, 69] width 59 height 15
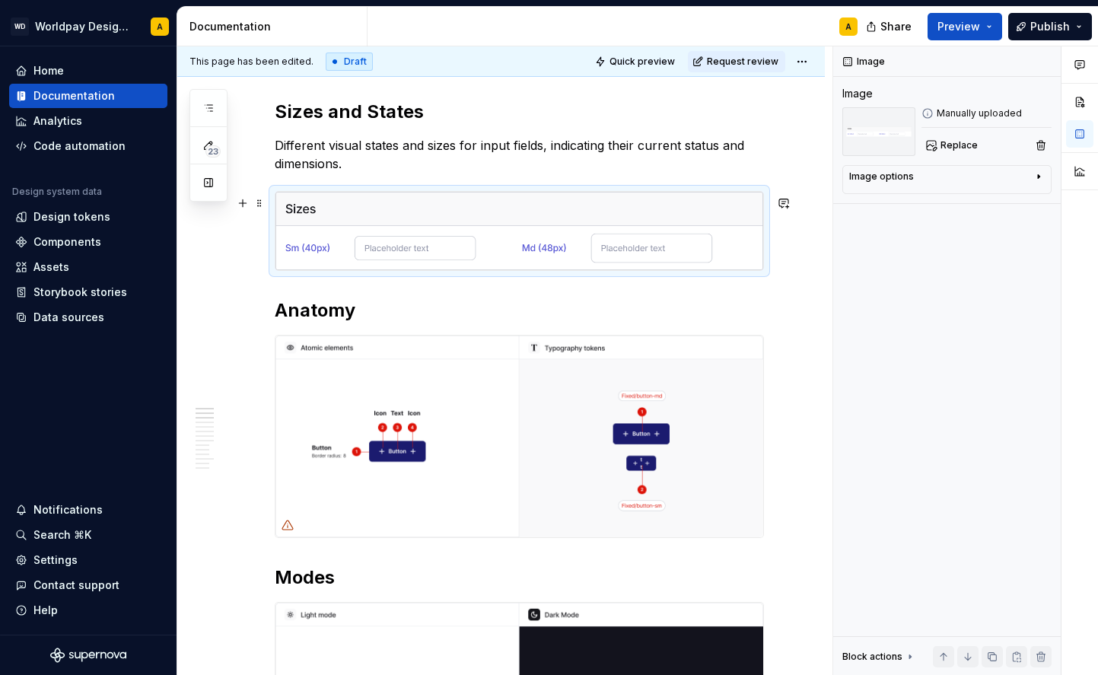
click at [411, 250] on img at bounding box center [520, 231] width 488 height 78
click at [442, 228] on img at bounding box center [520, 231] width 488 height 78
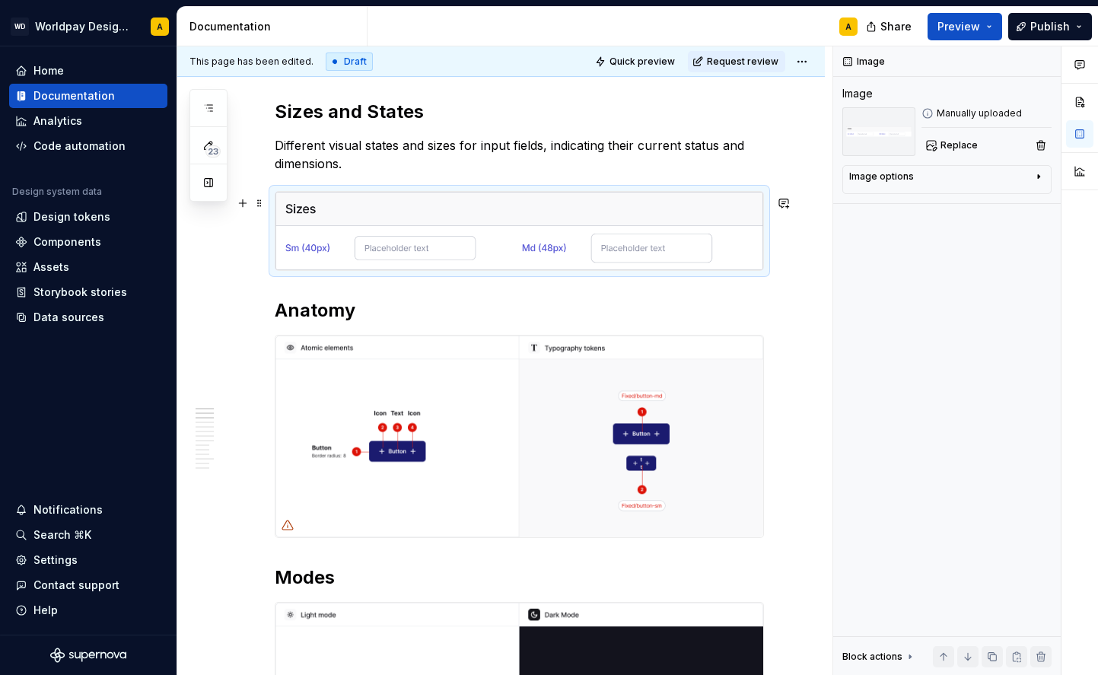
click at [492, 221] on img at bounding box center [520, 231] width 488 height 78
click at [951, 156] on div "Image Image Manually uploaded Replace Image options Alignment Alt Caption Block…" at bounding box center [947, 360] width 228 height 629
click at [951, 139] on button "Replace" at bounding box center [953, 145] width 63 height 21
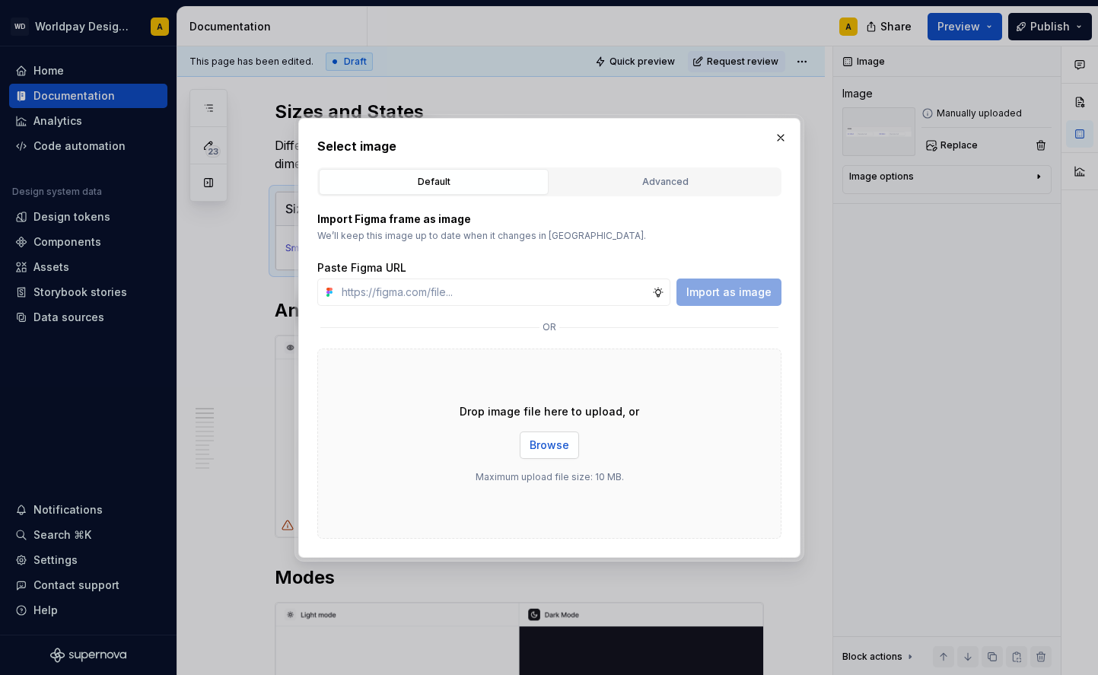
click at [527, 447] on button "Browse" at bounding box center [549, 445] width 59 height 27
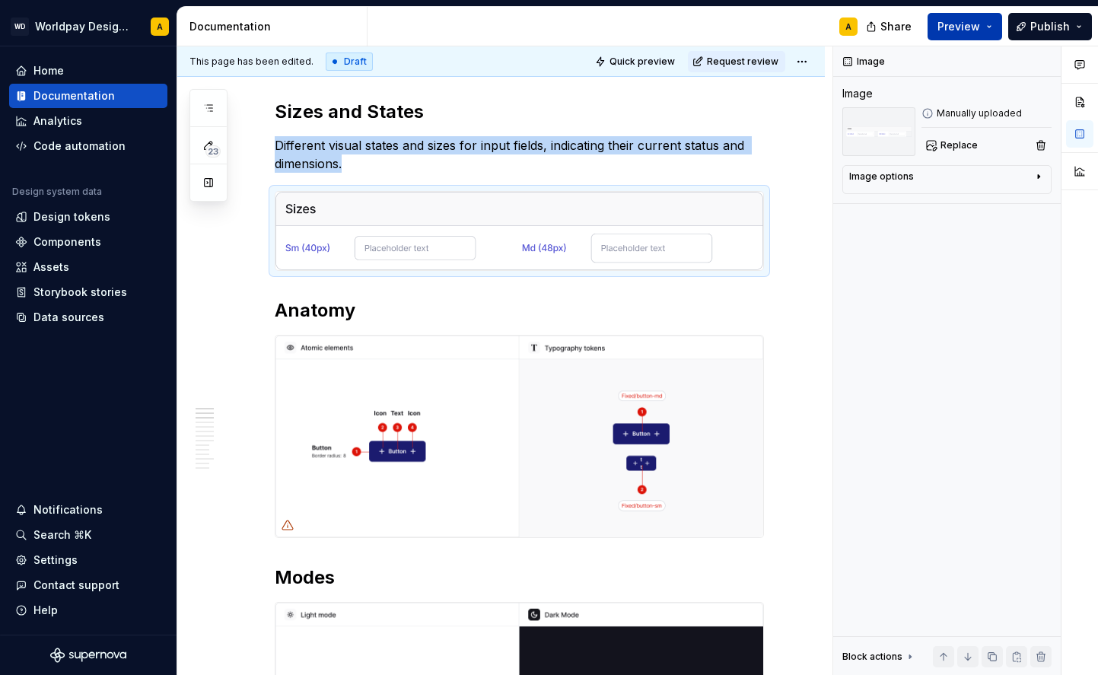
click at [957, 27] on span "Preview" at bounding box center [959, 26] width 43 height 15
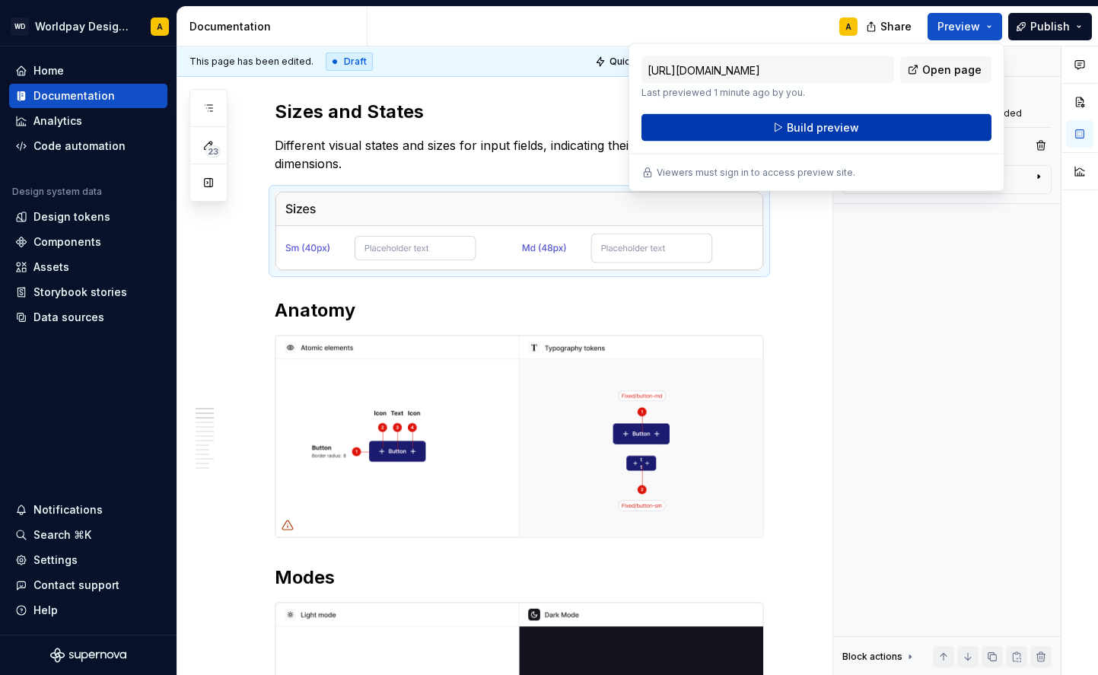
click at [884, 129] on button "Build preview" at bounding box center [817, 127] width 350 height 27
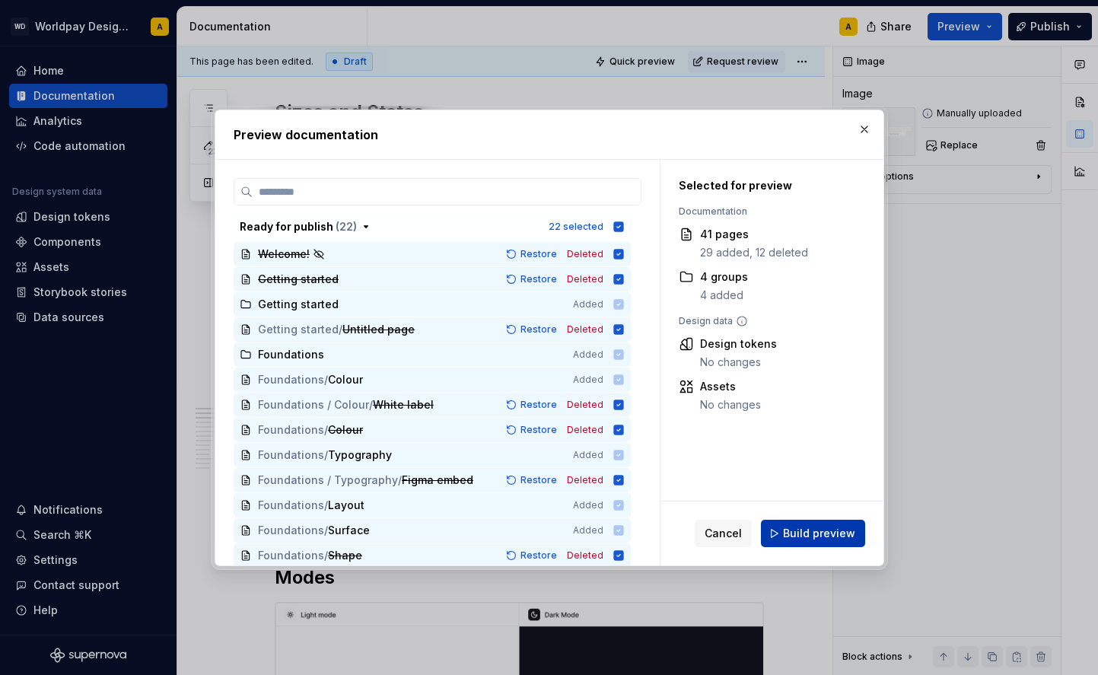
click at [804, 522] on button "Build preview" at bounding box center [813, 533] width 104 height 27
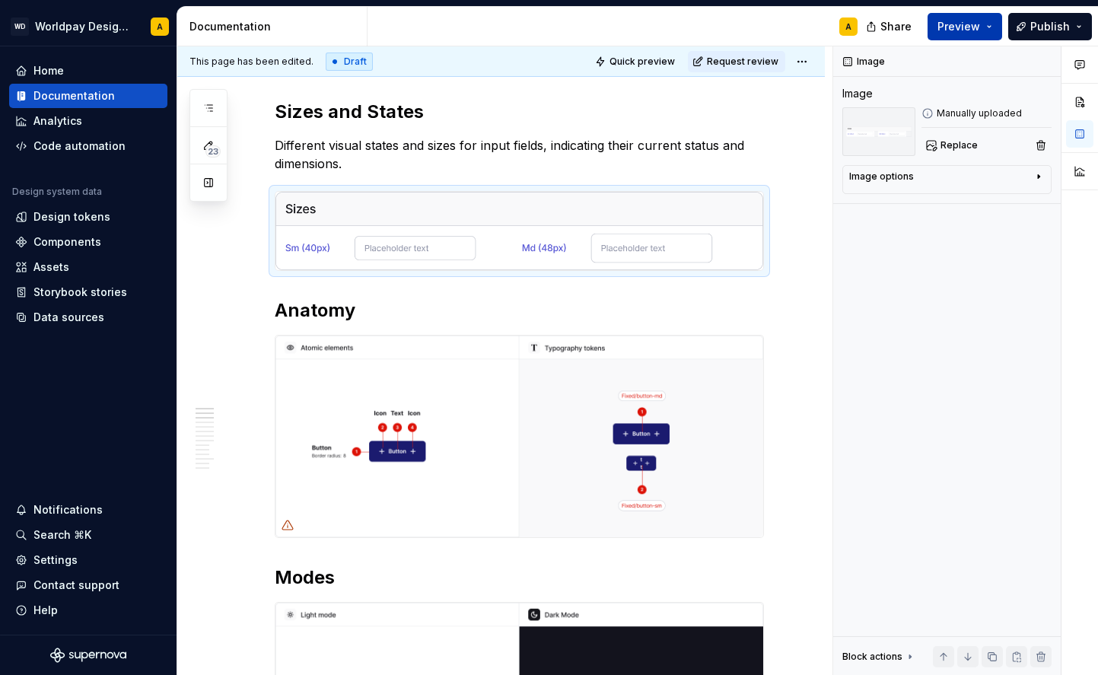
click at [948, 24] on span "Preview" at bounding box center [959, 26] width 43 height 15
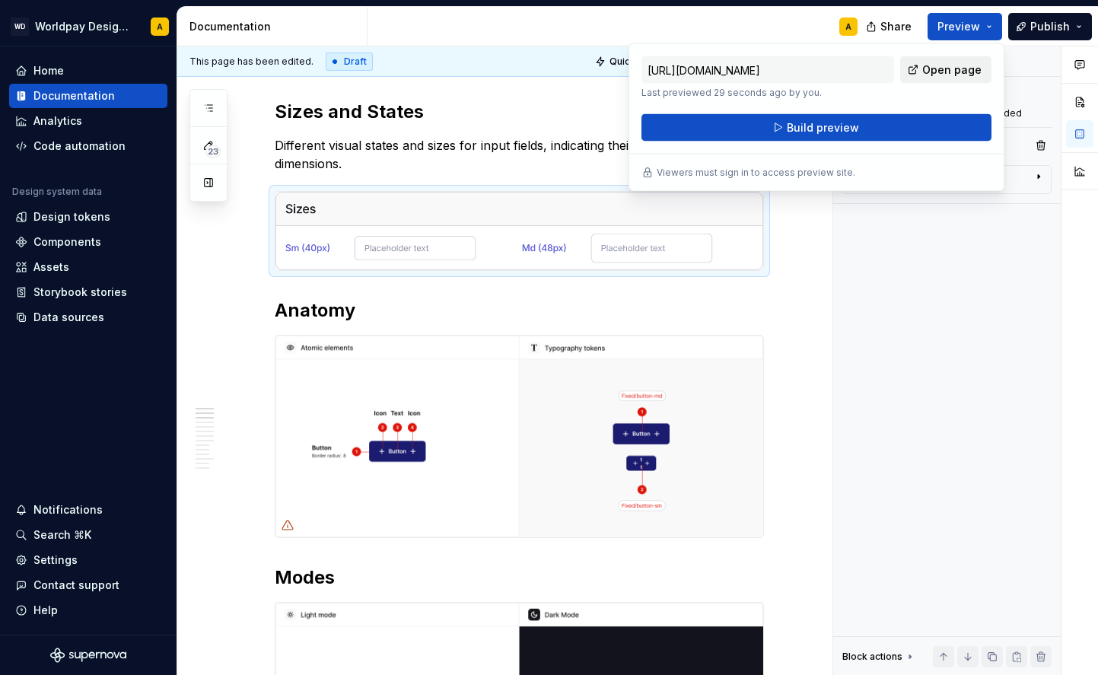
click at [929, 67] on span "Open page" at bounding box center [951, 69] width 59 height 15
type textarea "*"
